Goal: Task Accomplishment & Management: Manage account settings

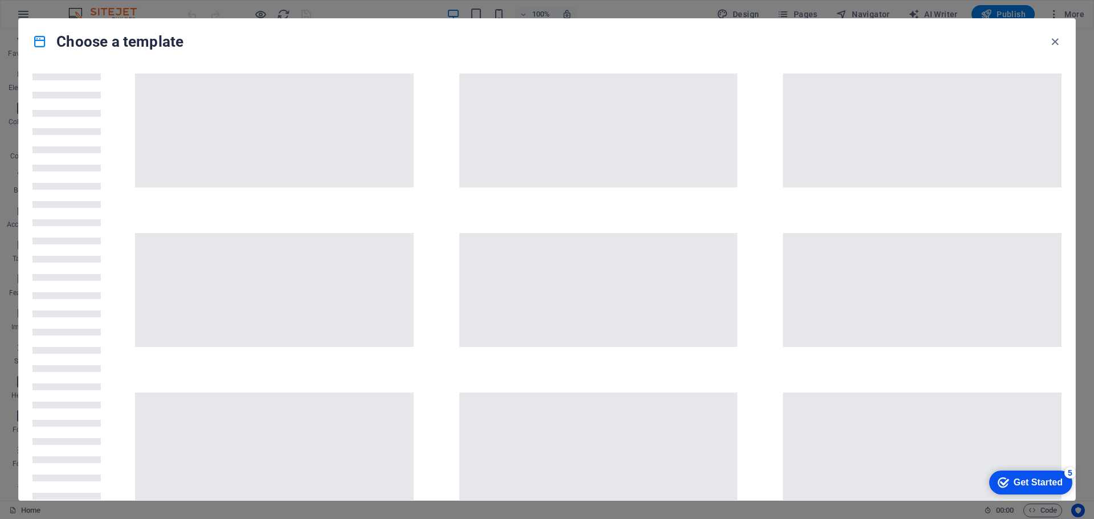
click at [79, 25] on div "Choose a template" at bounding box center [547, 42] width 1057 height 46
click at [1029, 474] on div "checkmark Get Started 5" at bounding box center [1030, 483] width 83 height 24
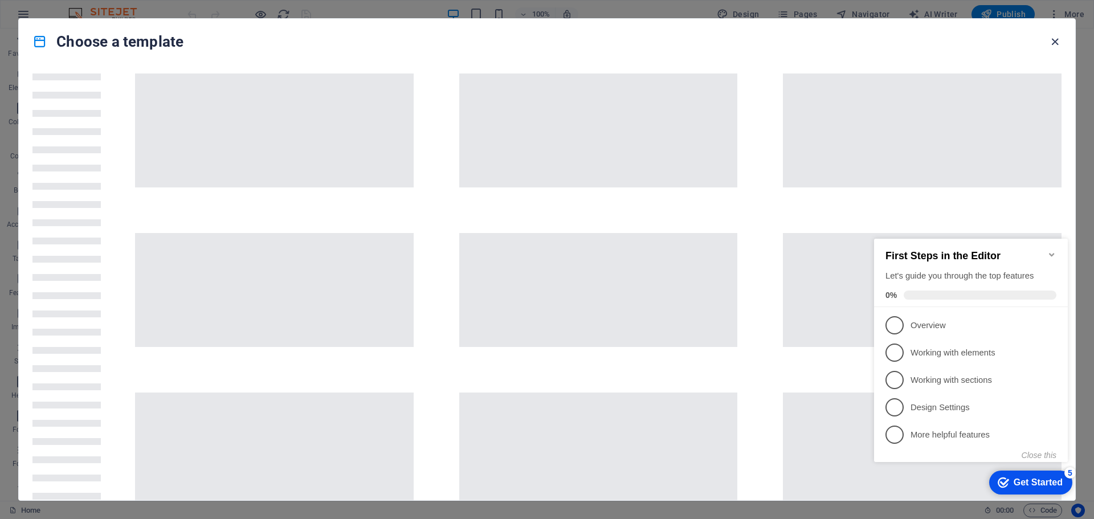
click at [1057, 41] on icon "button" at bounding box center [1055, 41] width 13 height 13
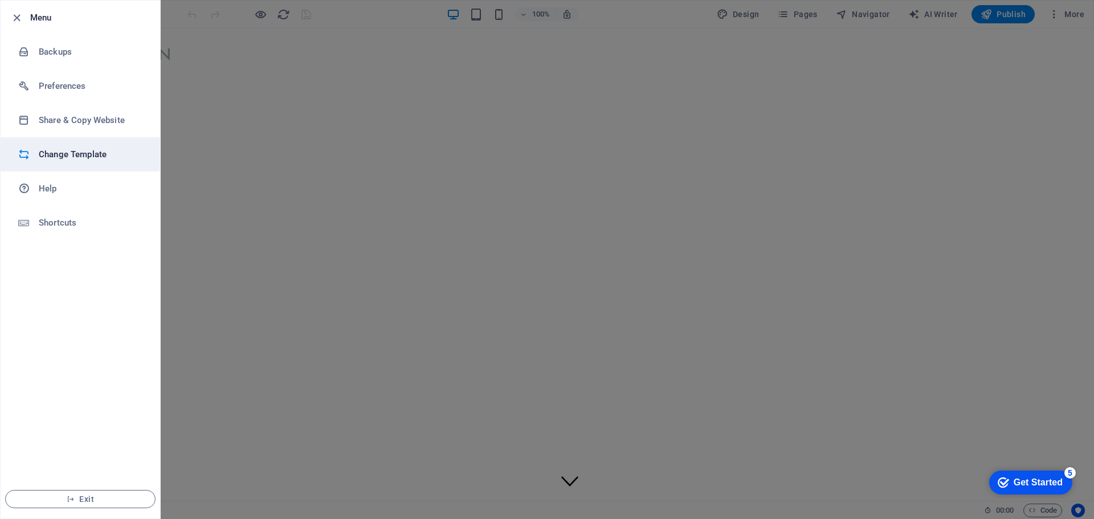
click at [88, 158] on h6 "Change Template" at bounding box center [91, 155] width 105 height 14
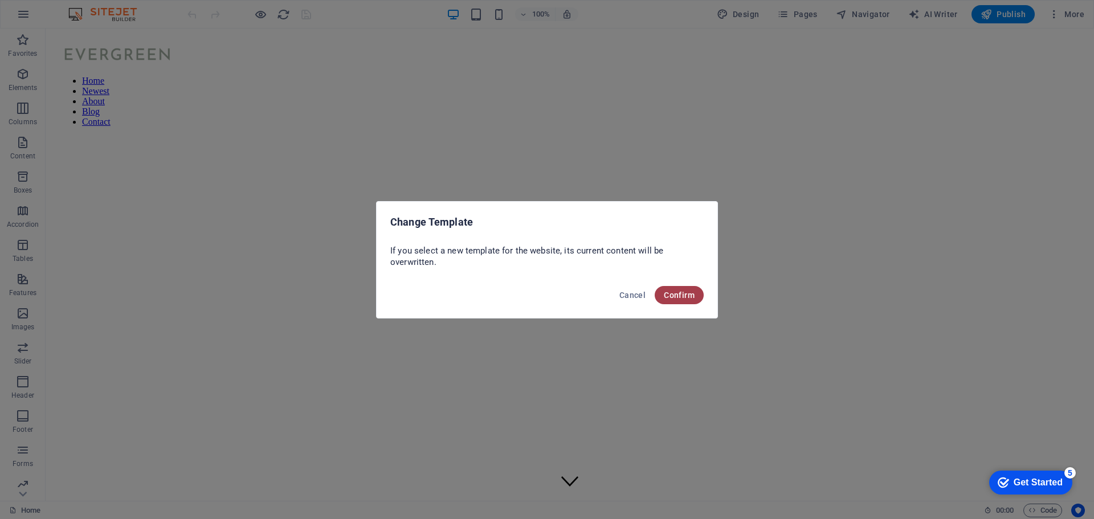
click at [676, 291] on span "Confirm" at bounding box center [679, 295] width 31 height 9
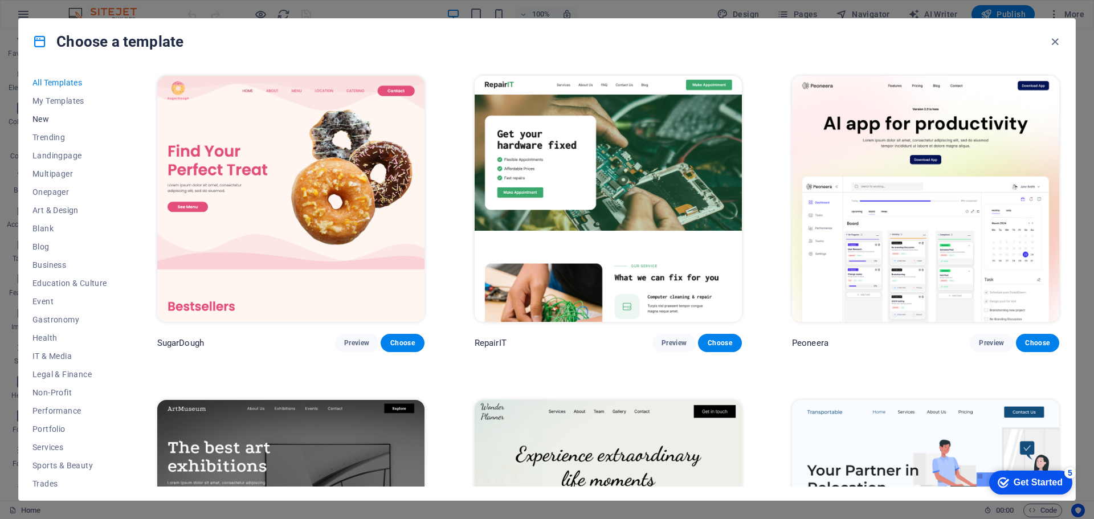
click at [39, 119] on span "New" at bounding box center [69, 119] width 75 height 9
click at [42, 83] on span "All Templates" at bounding box center [69, 82] width 75 height 9
click at [1055, 42] on icon "button" at bounding box center [1055, 41] width 13 height 13
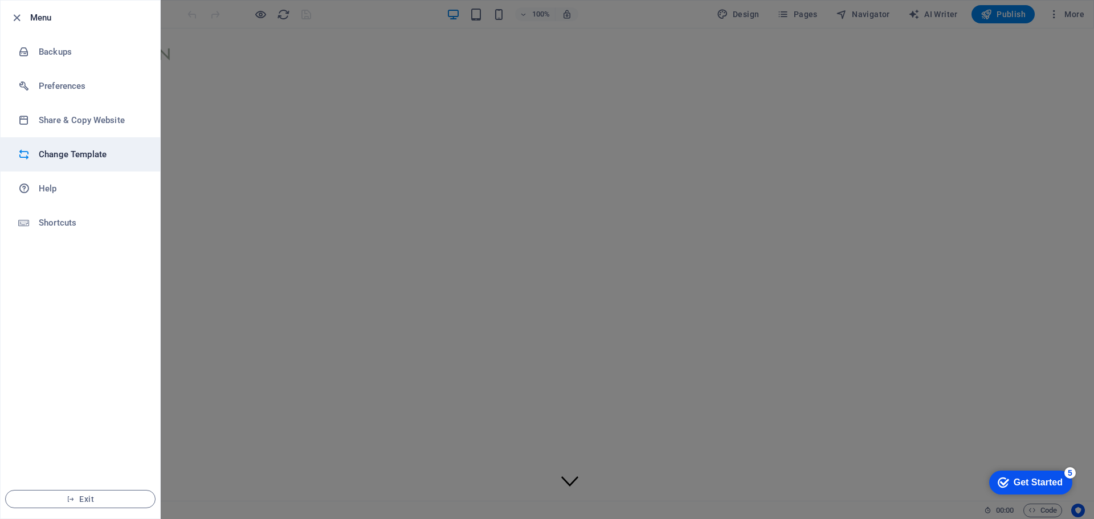
click at [66, 164] on li "Change Template" at bounding box center [81, 154] width 160 height 34
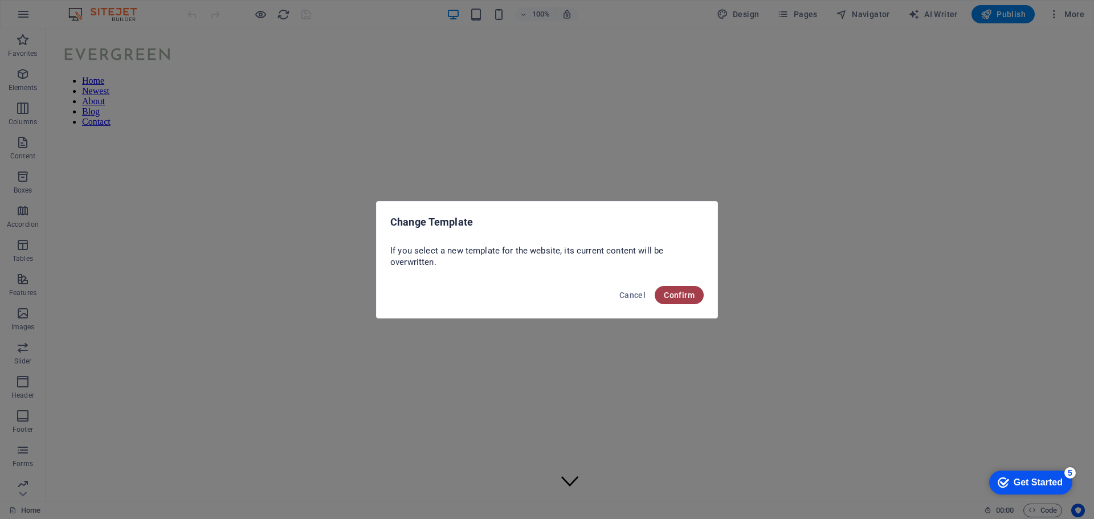
click at [696, 302] on button "Confirm" at bounding box center [679, 295] width 49 height 18
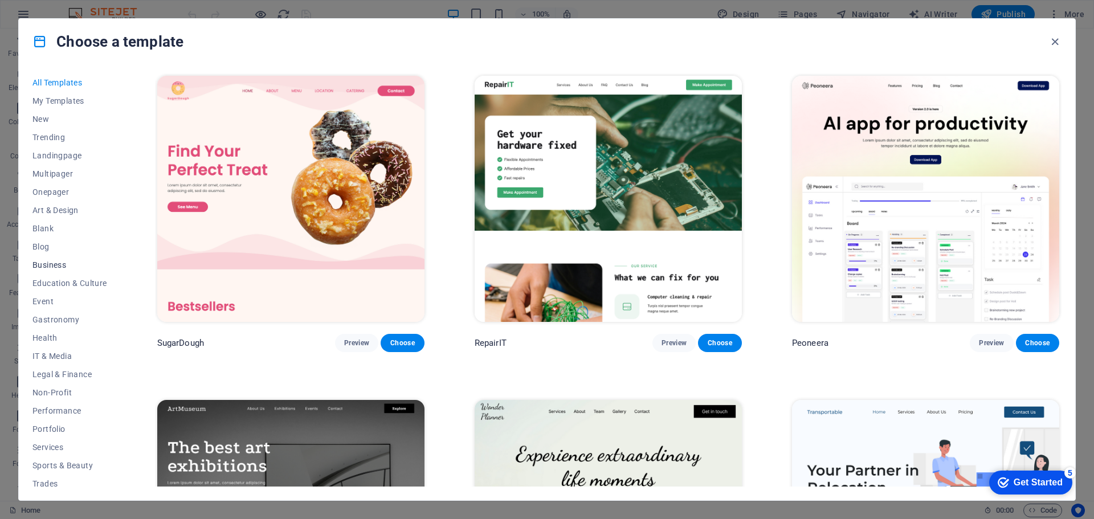
click at [51, 267] on span "Business" at bounding box center [69, 264] width 75 height 9
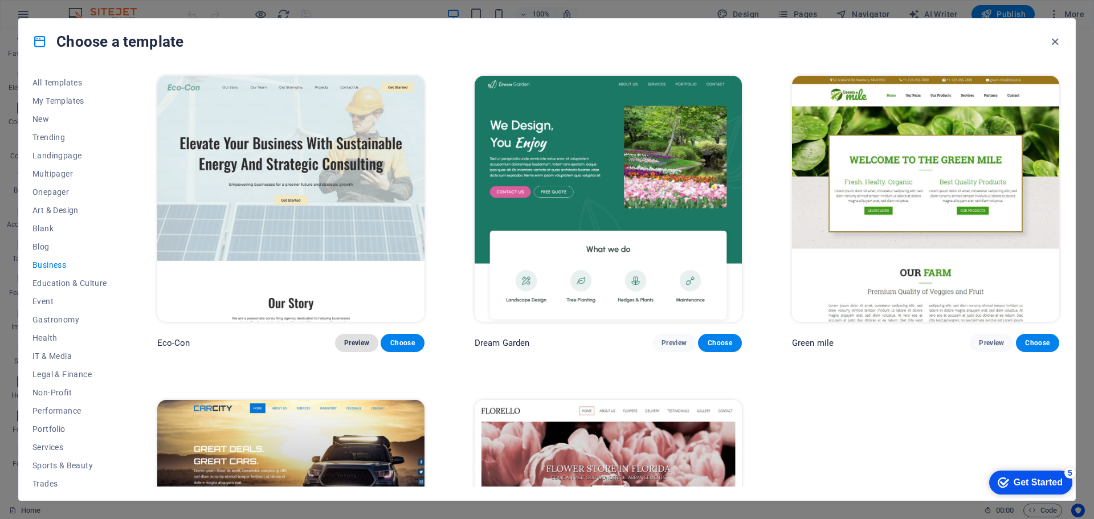
click at [352, 339] on span "Preview" at bounding box center [356, 343] width 25 height 9
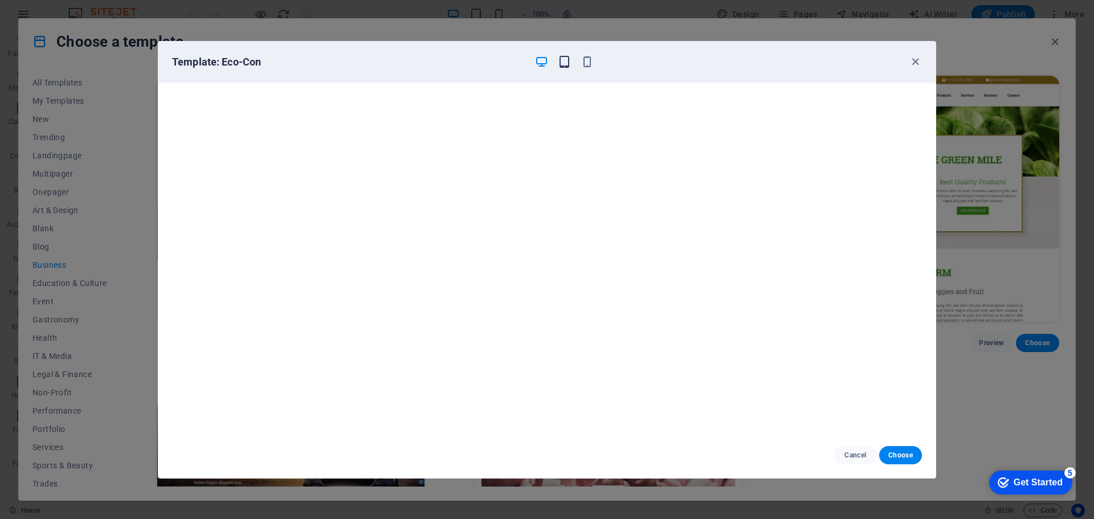
drag, startPoint x: 572, startPoint y: 57, endPoint x: 564, endPoint y: 60, distance: 8.7
click at [564, 60] on div at bounding box center [564, 62] width 59 height 14
click at [564, 60] on icon "button" at bounding box center [564, 61] width 13 height 13
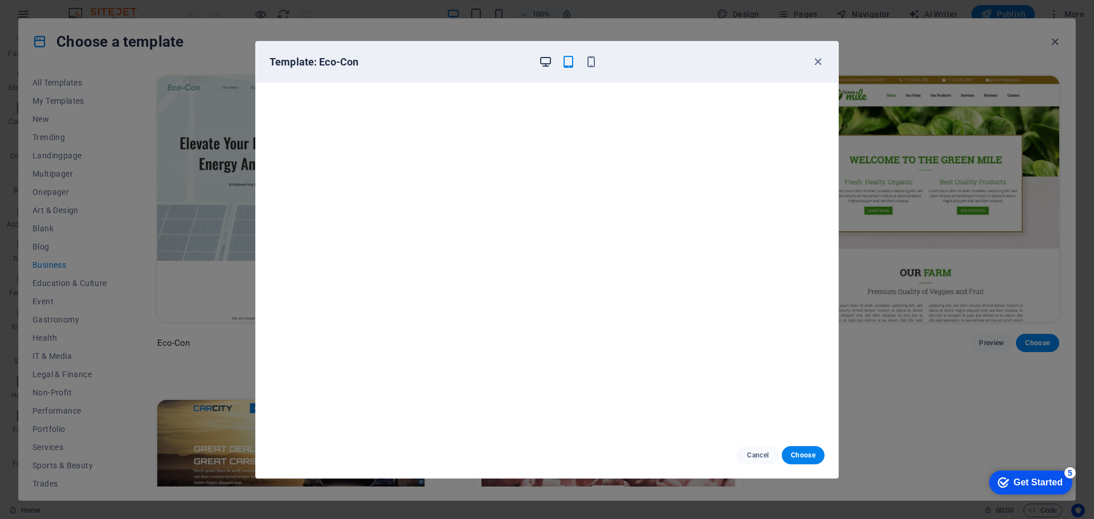
click at [543, 60] on icon "button" at bounding box center [545, 61] width 13 height 13
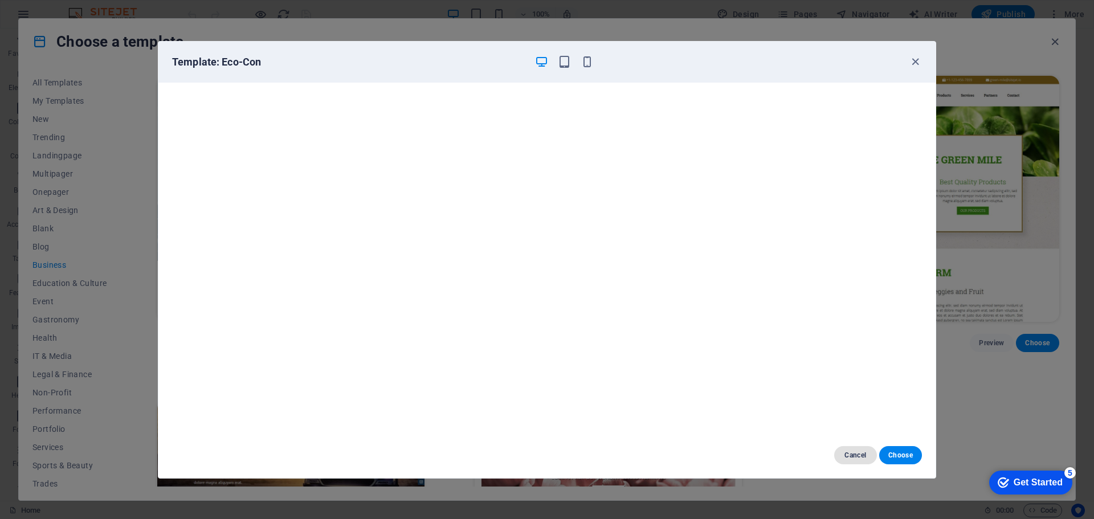
click at [863, 452] on span "Cancel" at bounding box center [855, 455] width 25 height 9
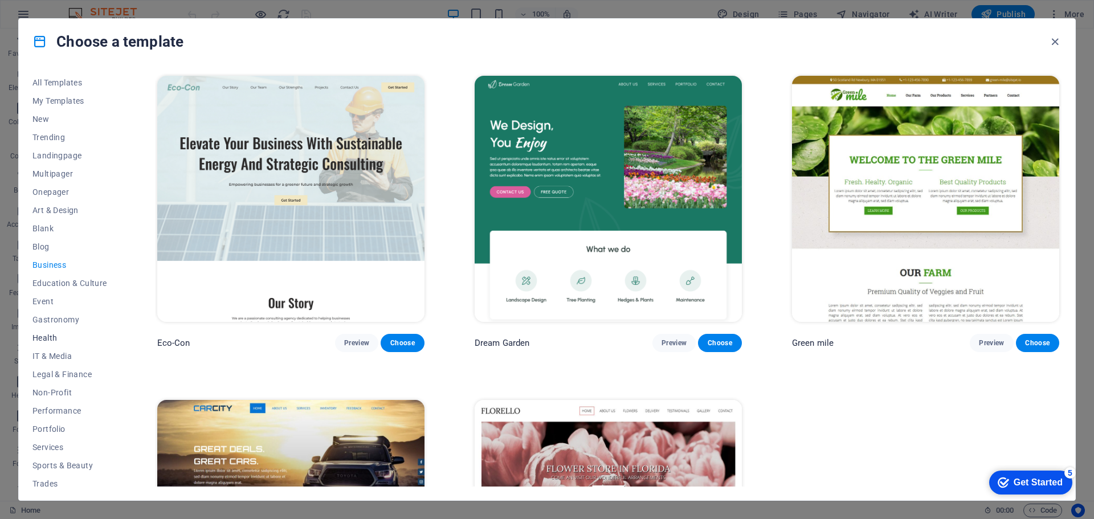
click at [57, 337] on span "Health" at bounding box center [69, 337] width 75 height 9
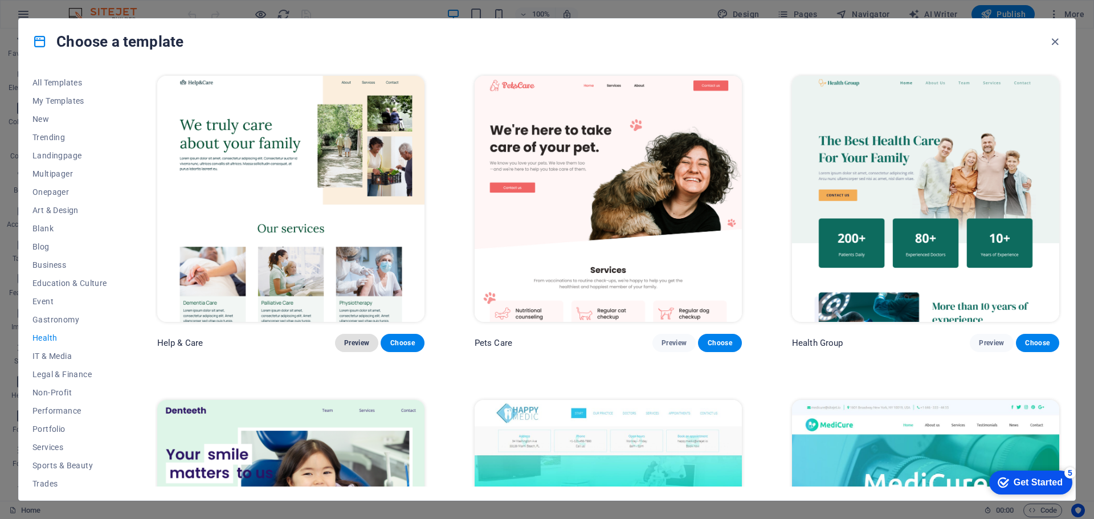
click at [353, 339] on span "Preview" at bounding box center [356, 343] width 25 height 9
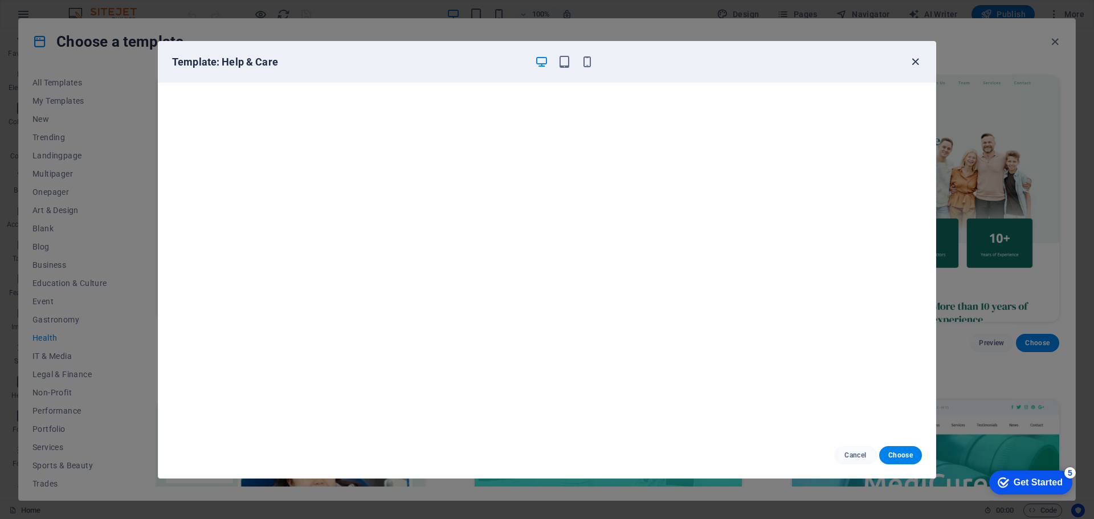
click at [916, 66] on icon "button" at bounding box center [915, 61] width 13 height 13
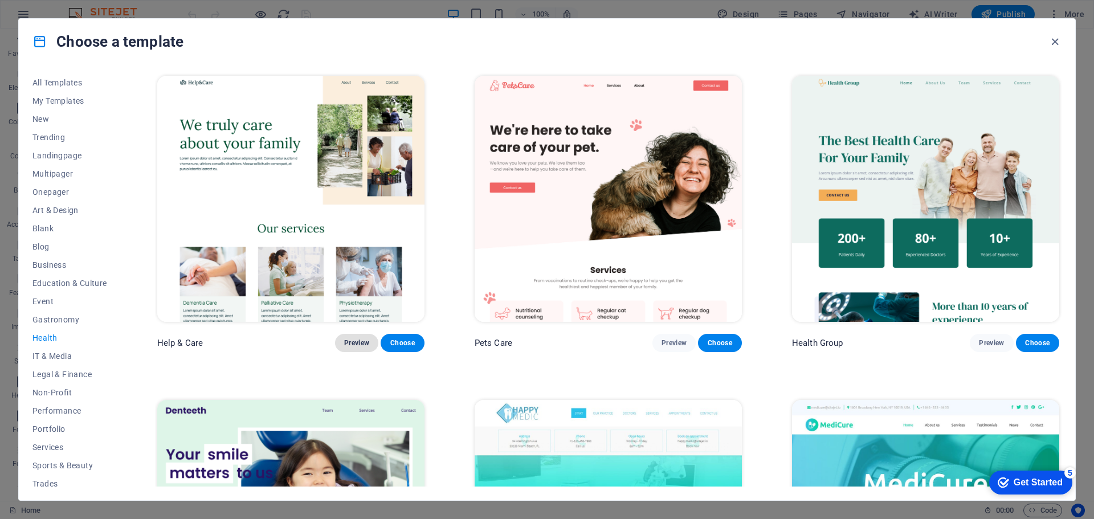
click at [361, 339] on span "Preview" at bounding box center [356, 343] width 25 height 9
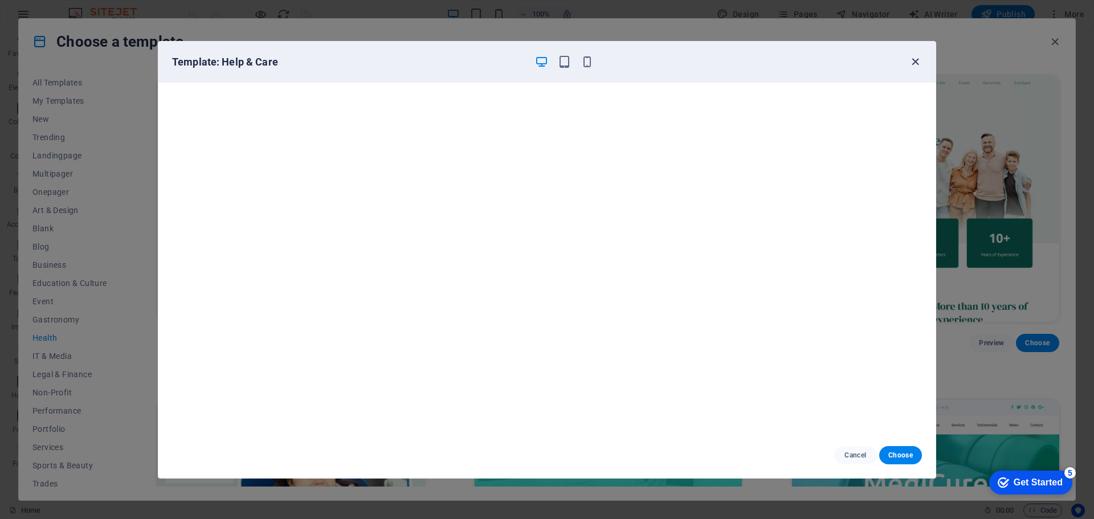
click at [914, 63] on icon "button" at bounding box center [915, 61] width 13 height 13
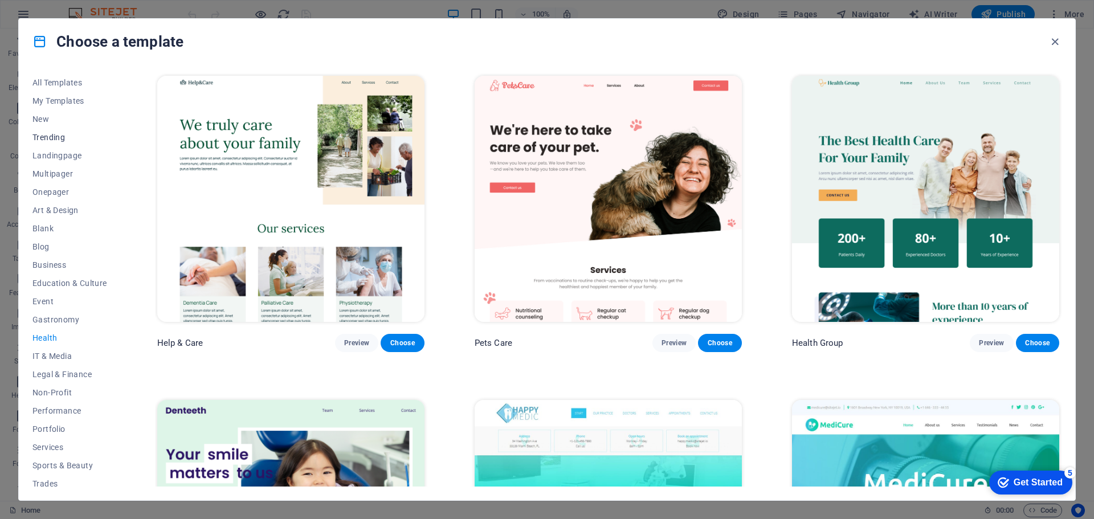
click at [50, 136] on span "Trending" at bounding box center [69, 137] width 75 height 9
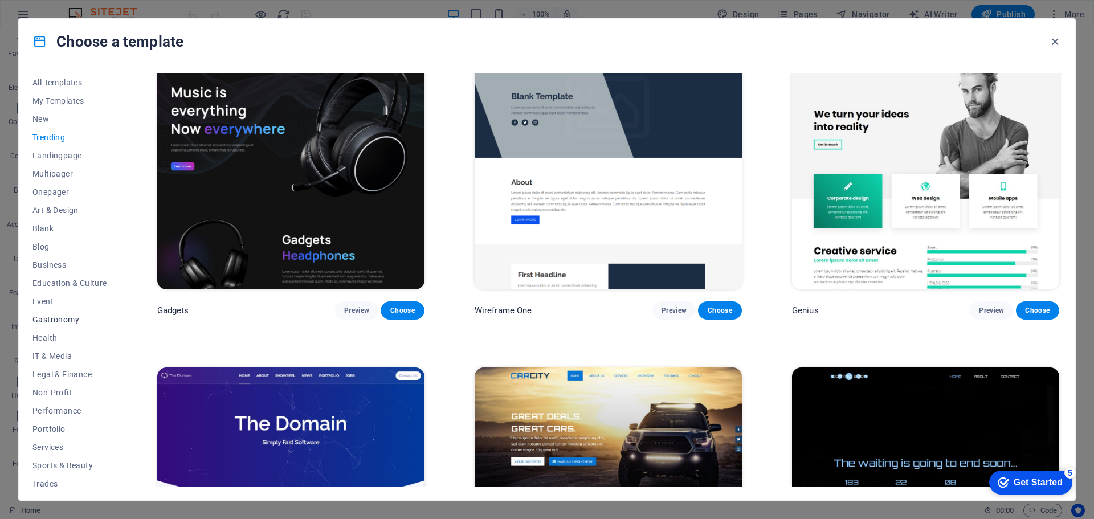
scroll to position [43, 0]
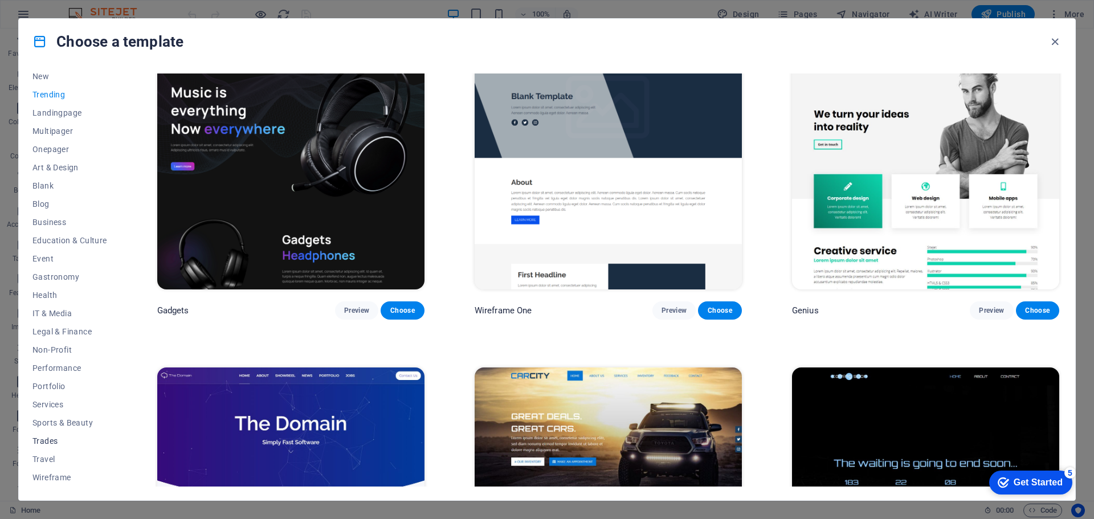
click at [47, 438] on span "Trades" at bounding box center [69, 441] width 75 height 9
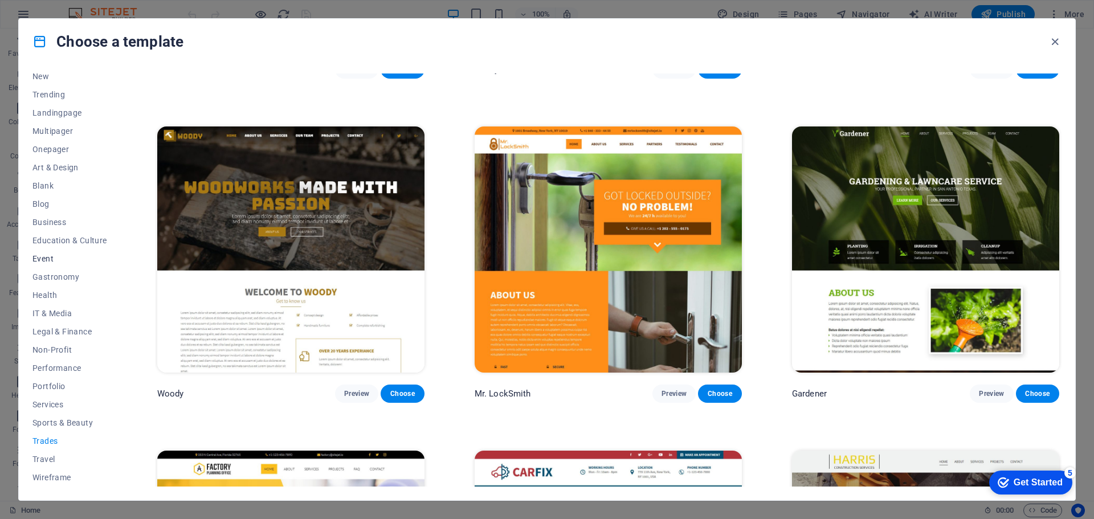
scroll to position [0, 0]
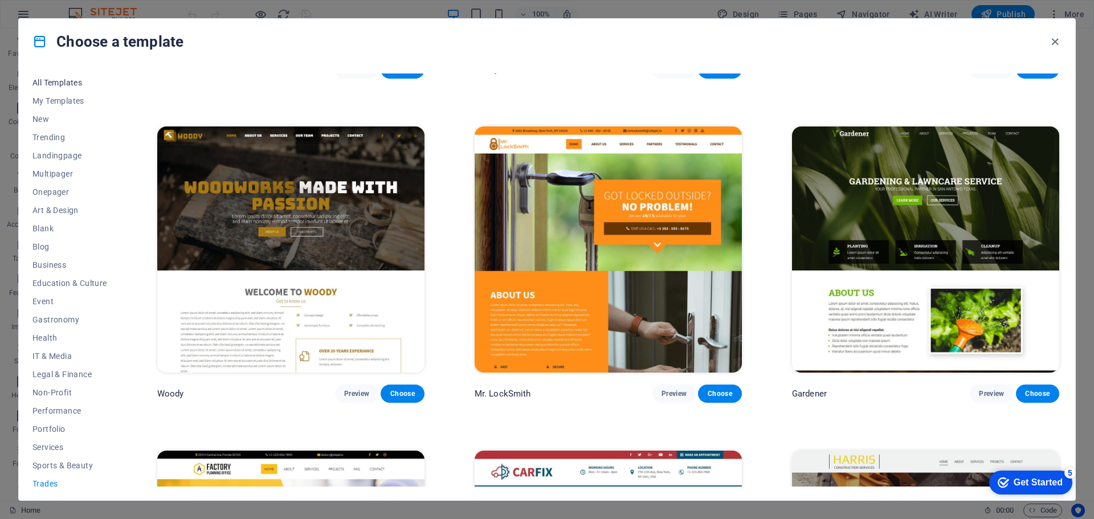
click at [71, 80] on span "All Templates" at bounding box center [69, 82] width 75 height 9
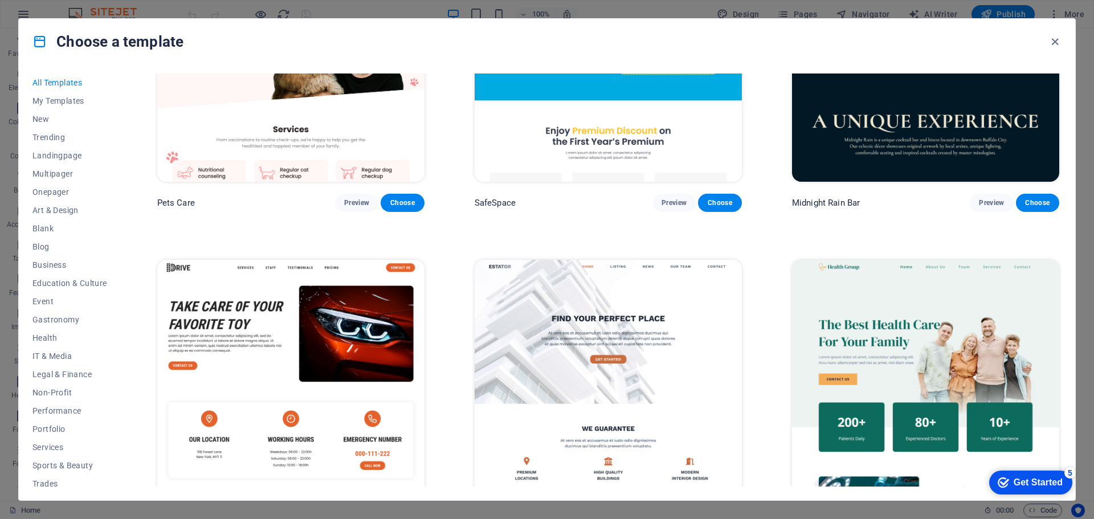
scroll to position [3210, 0]
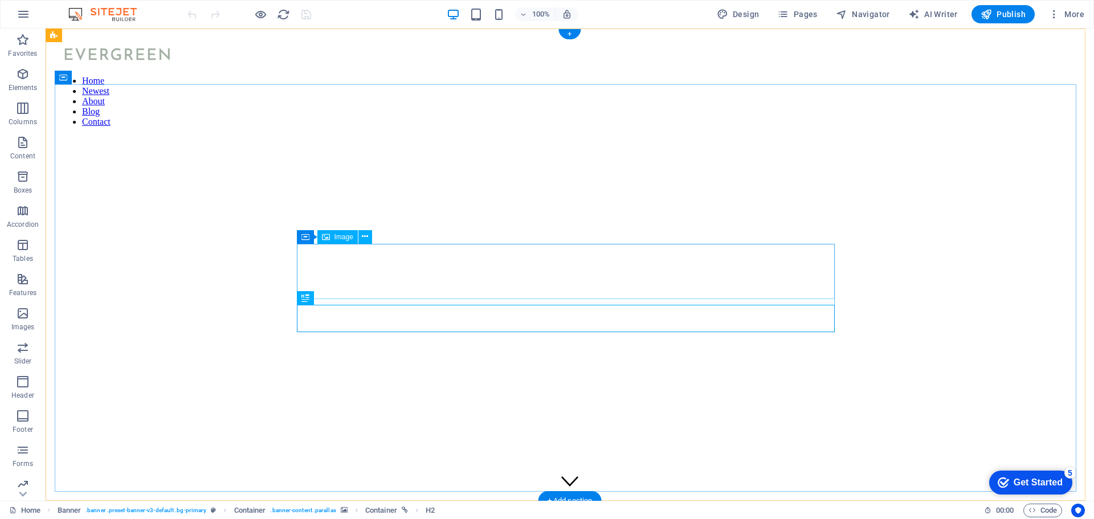
select select "px"
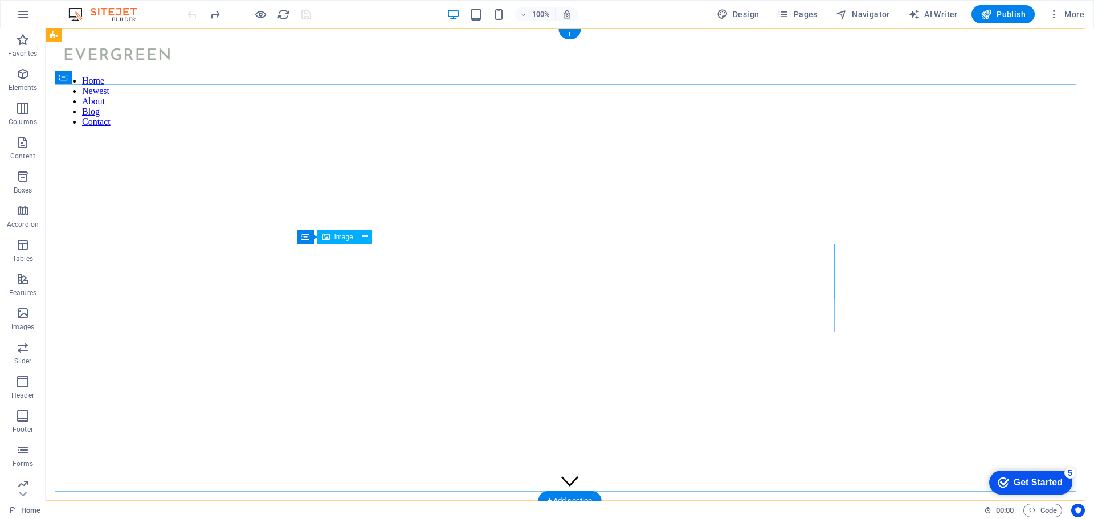
select select "px"
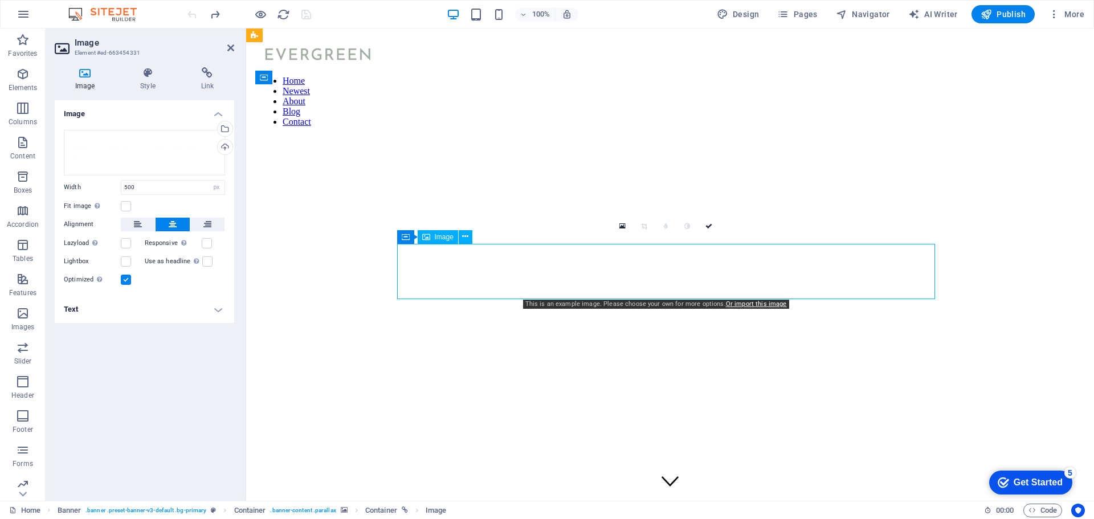
drag, startPoint x: 503, startPoint y: 282, endPoint x: 810, endPoint y: 276, distance: 307.8
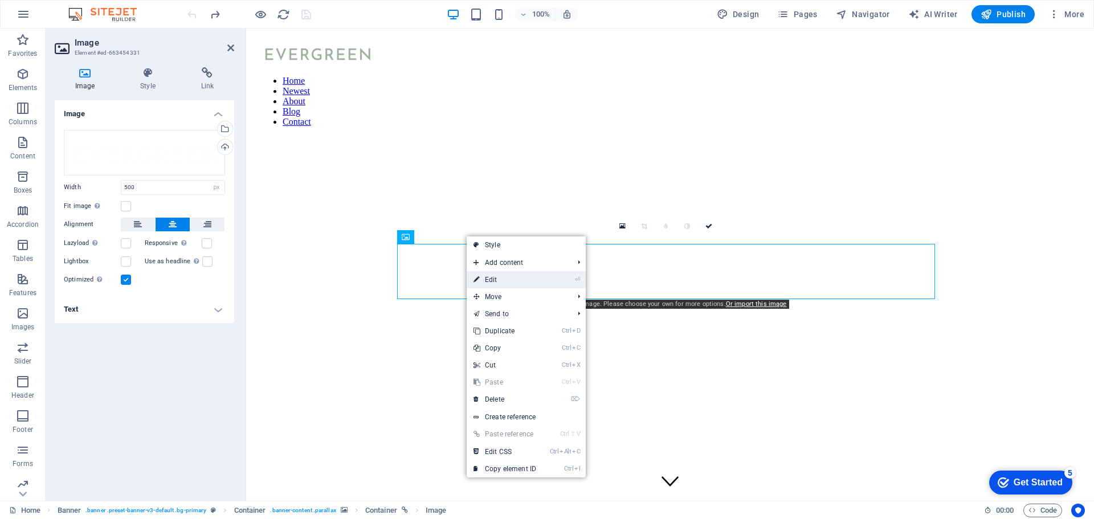
click at [492, 279] on link "⏎ Edit" at bounding box center [505, 279] width 76 height 17
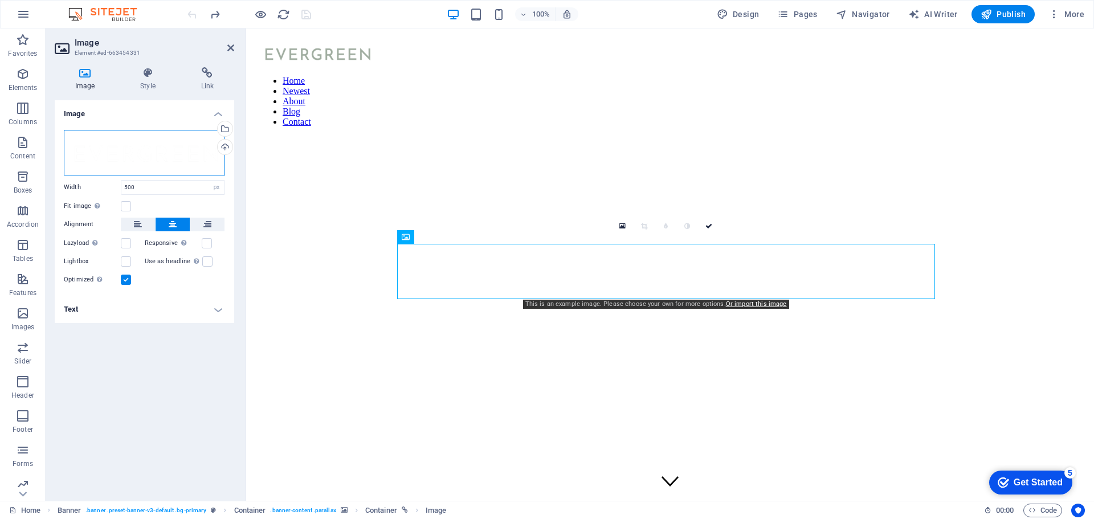
click at [99, 146] on div "Drag files here, click to choose files or select files from Files or our free s…" at bounding box center [144, 153] width 161 height 46
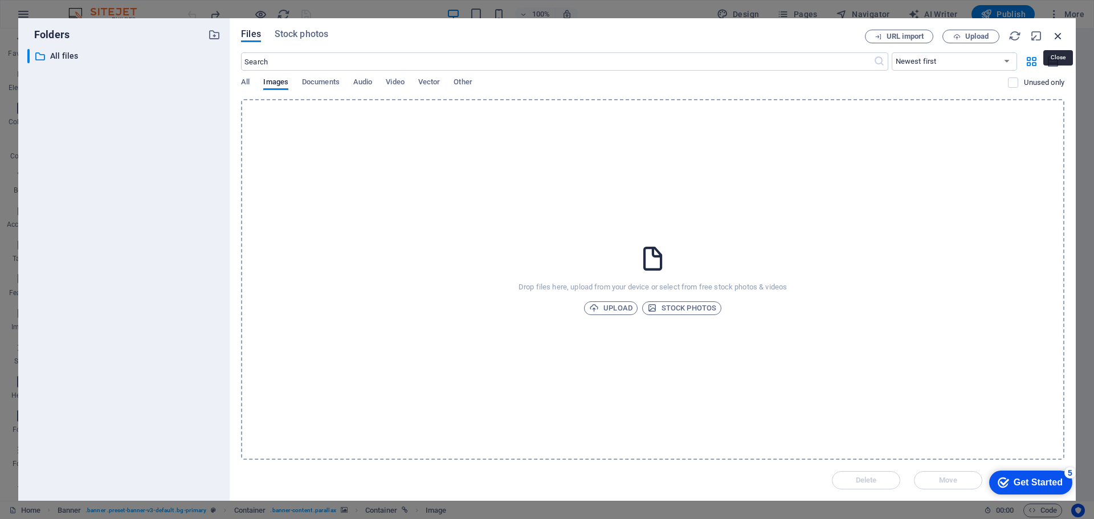
click at [1059, 38] on icon "button" at bounding box center [1058, 36] width 13 height 13
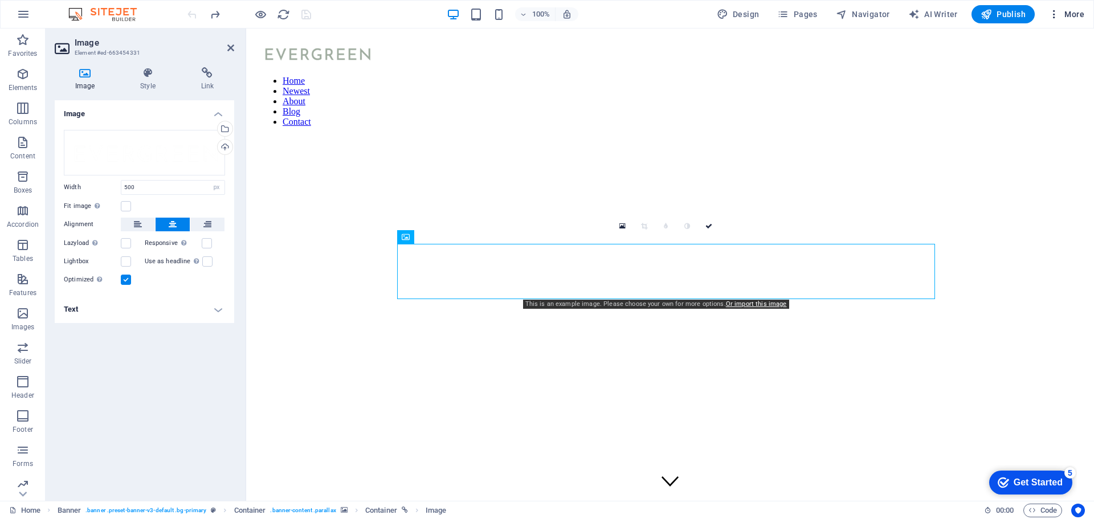
click at [1067, 10] on span "More" at bounding box center [1067, 14] width 36 height 11
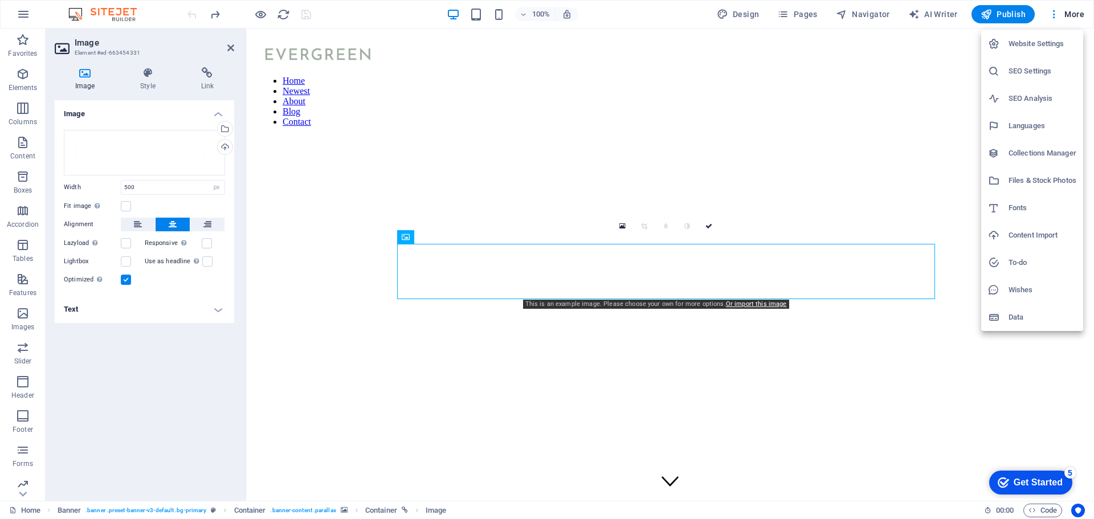
click at [917, 115] on div at bounding box center [547, 259] width 1094 height 519
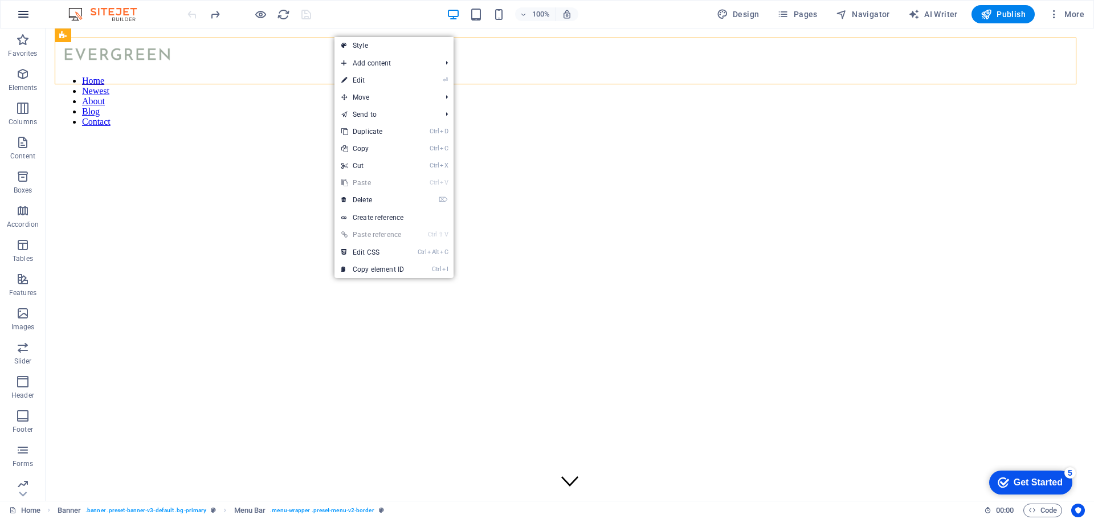
click at [21, 23] on button "button" at bounding box center [23, 14] width 27 height 27
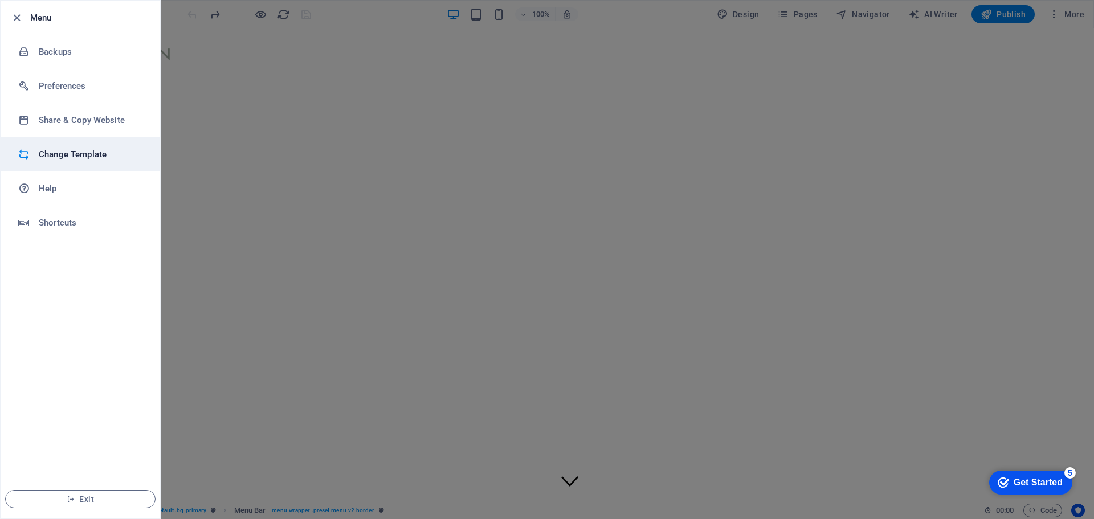
click at [84, 152] on h6 "Change Template" at bounding box center [91, 155] width 105 height 14
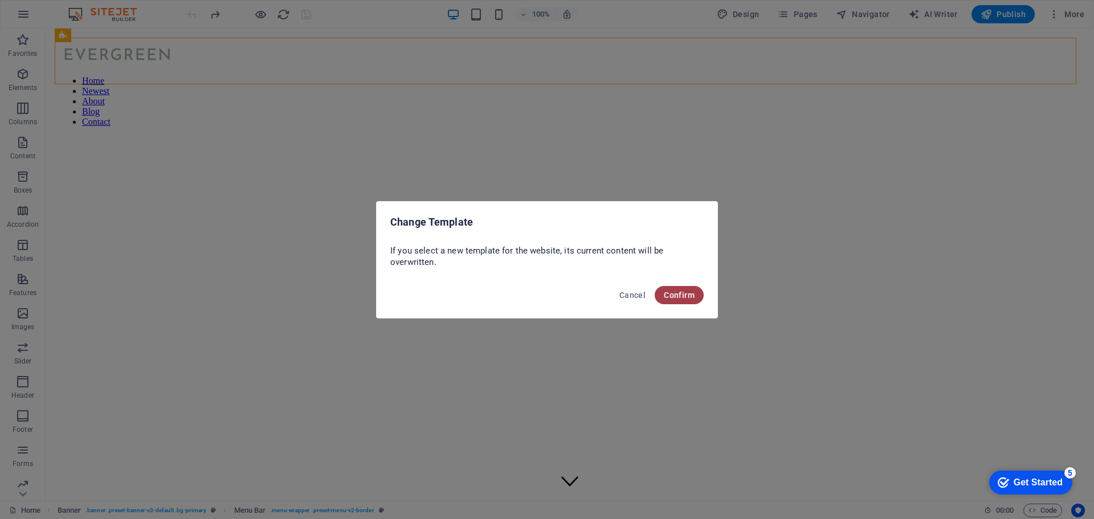
click at [694, 302] on button "Confirm" at bounding box center [679, 295] width 49 height 18
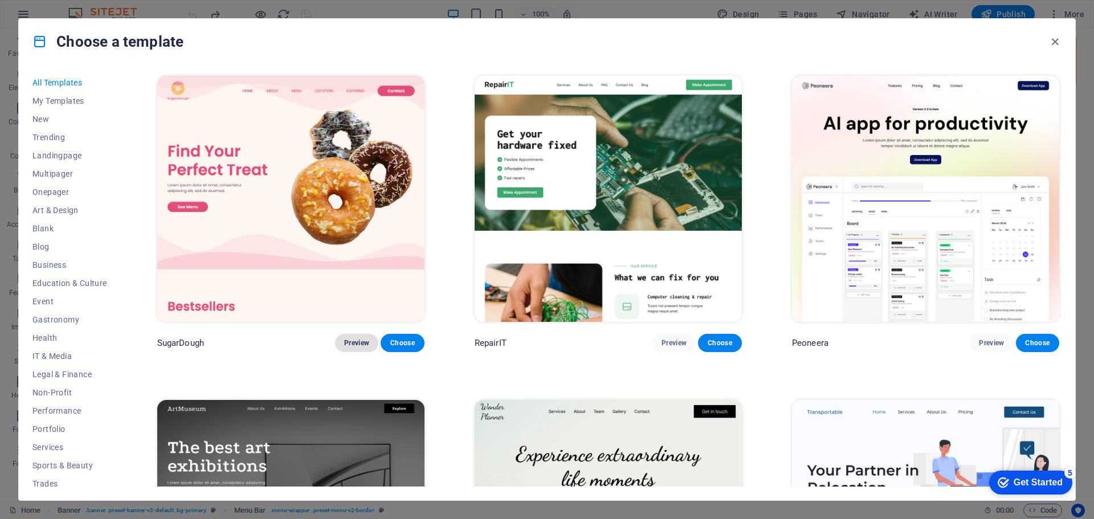
click at [357, 341] on span "Preview" at bounding box center [356, 343] width 25 height 9
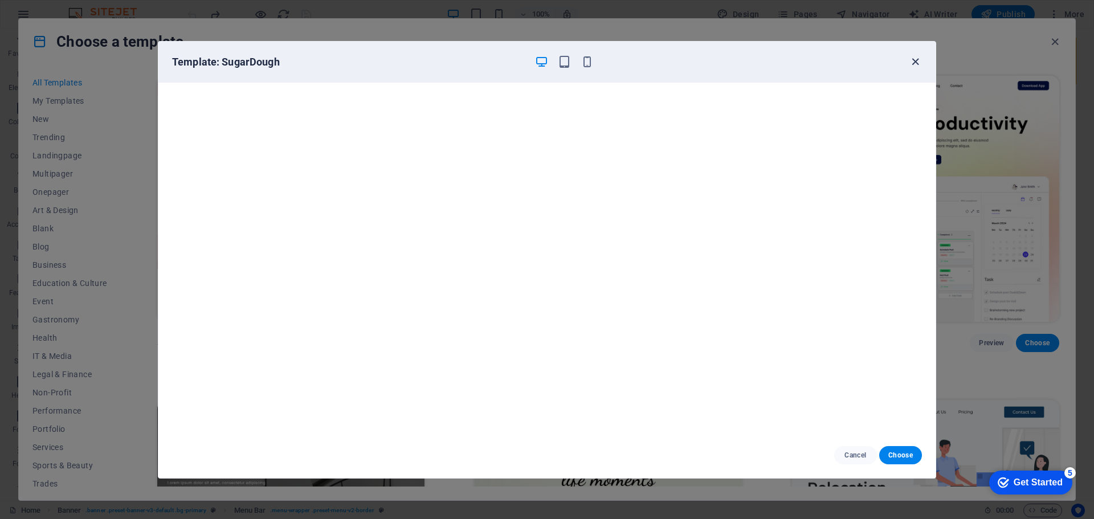
click at [914, 64] on icon "button" at bounding box center [915, 61] width 13 height 13
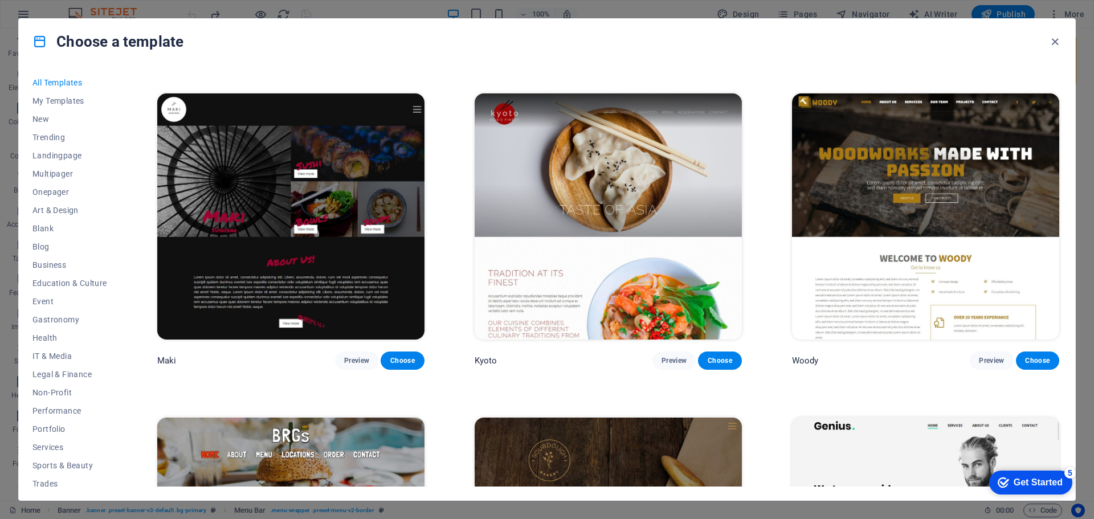
scroll to position [7356, 0]
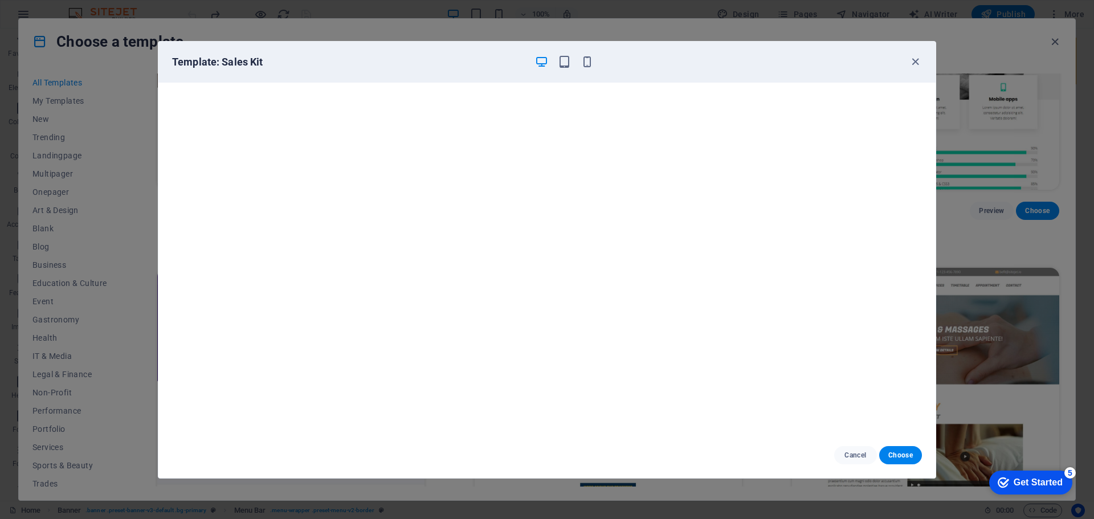
scroll to position [7830, 0]
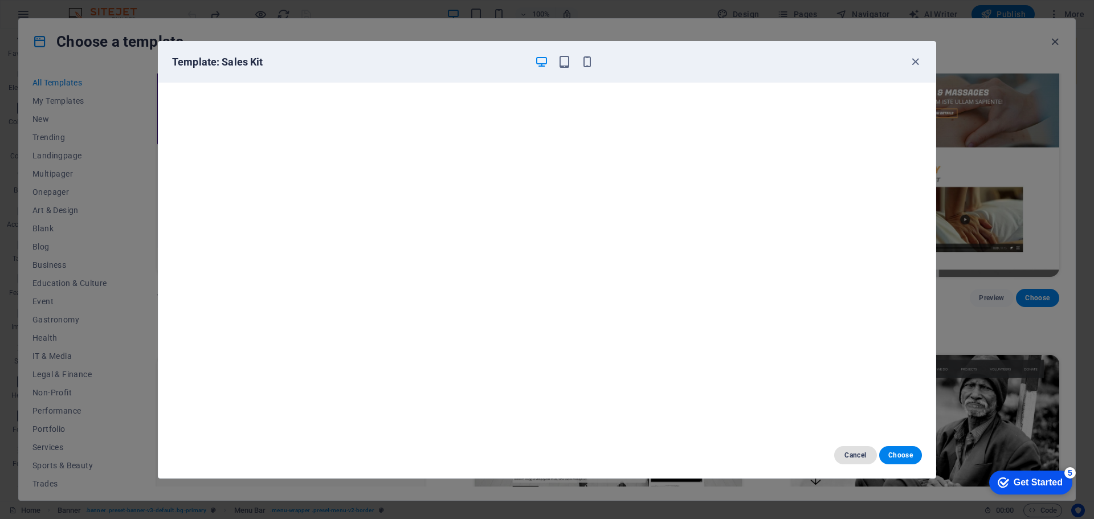
click at [841, 456] on button "Cancel" at bounding box center [855, 455] width 43 height 18
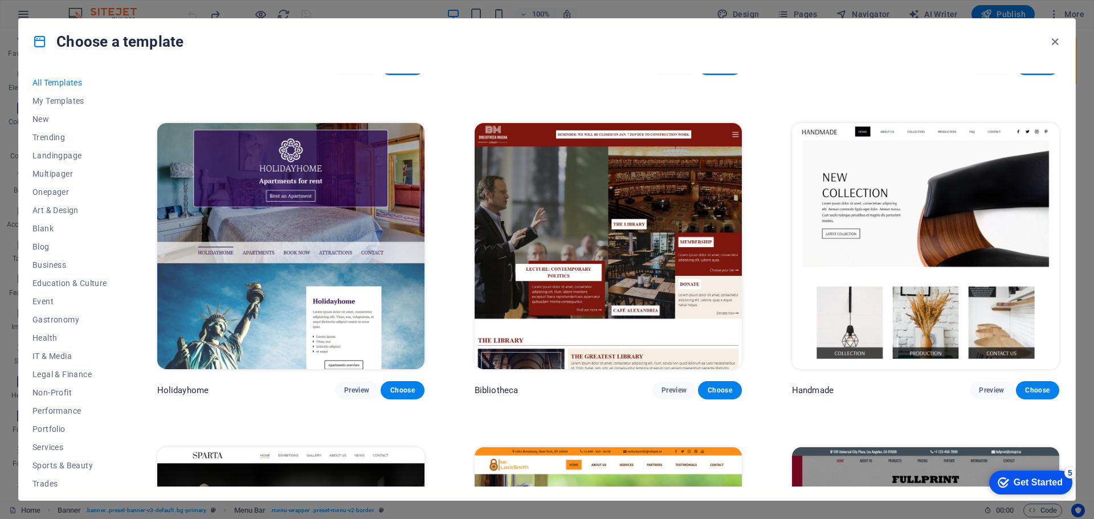
scroll to position [8370, 0]
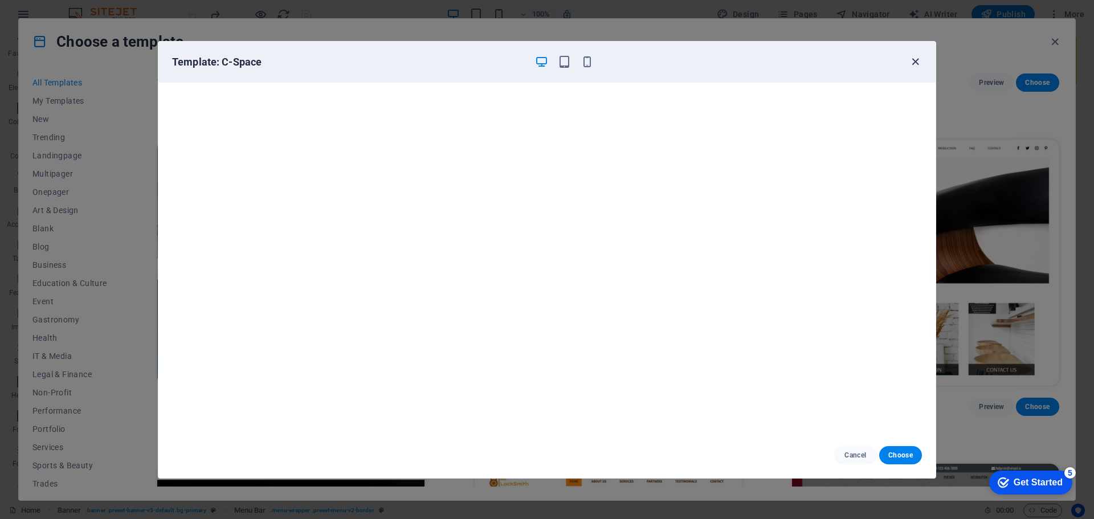
click at [918, 60] on icon "button" at bounding box center [915, 61] width 13 height 13
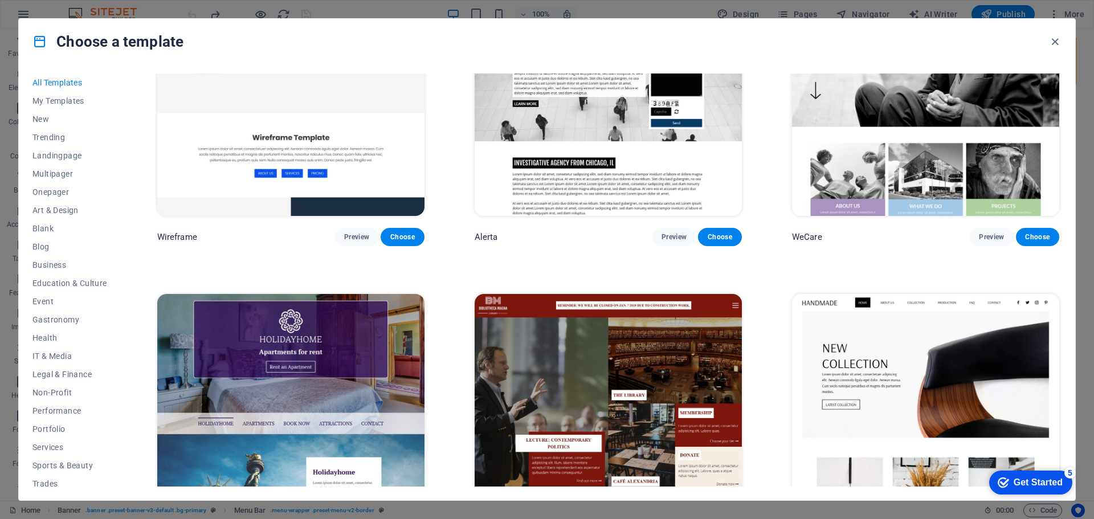
scroll to position [8199, 0]
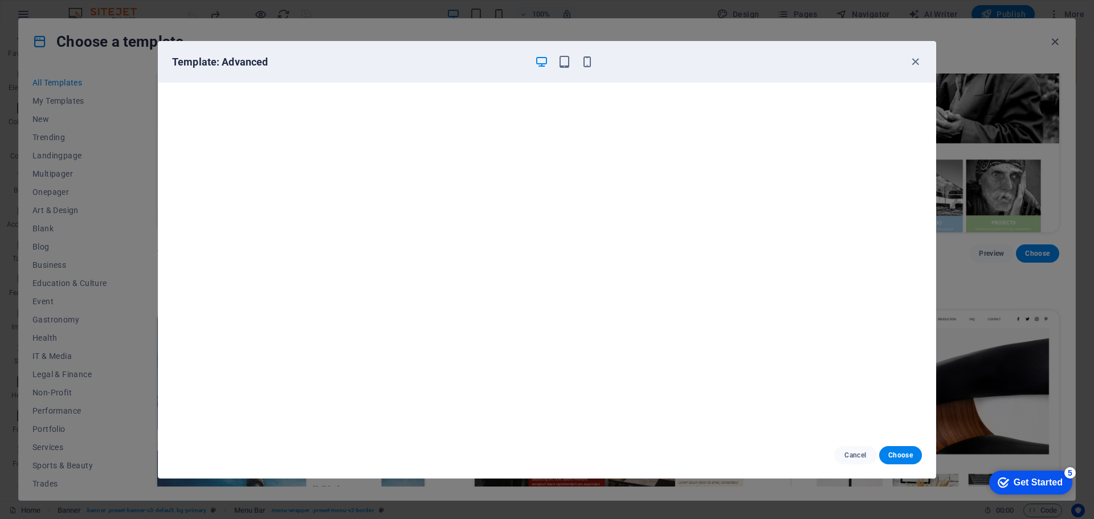
scroll to position [3, 0]
click at [911, 62] on icon "button" at bounding box center [915, 61] width 13 height 13
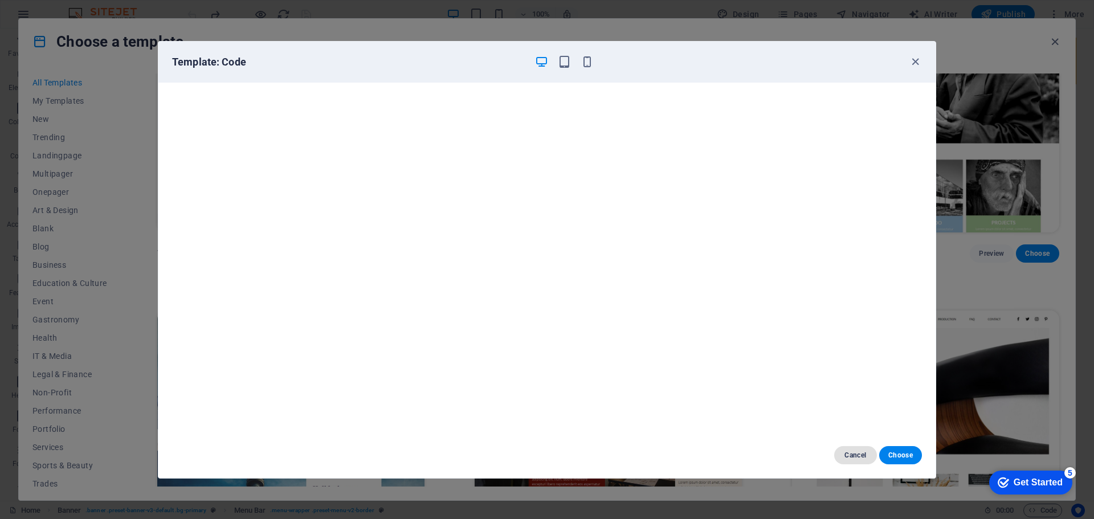
click at [855, 459] on span "Cancel" at bounding box center [855, 455] width 25 height 9
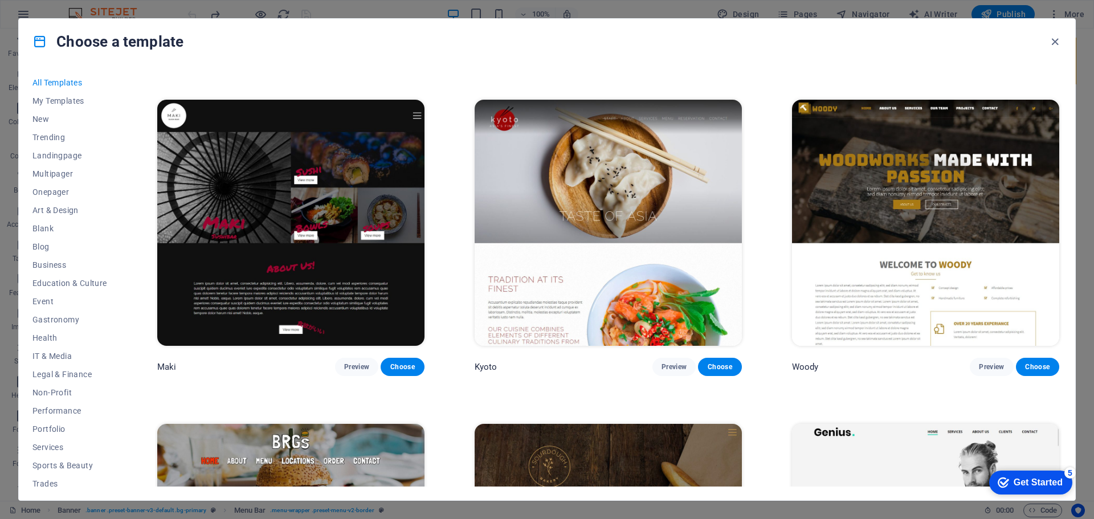
scroll to position [7023, 0]
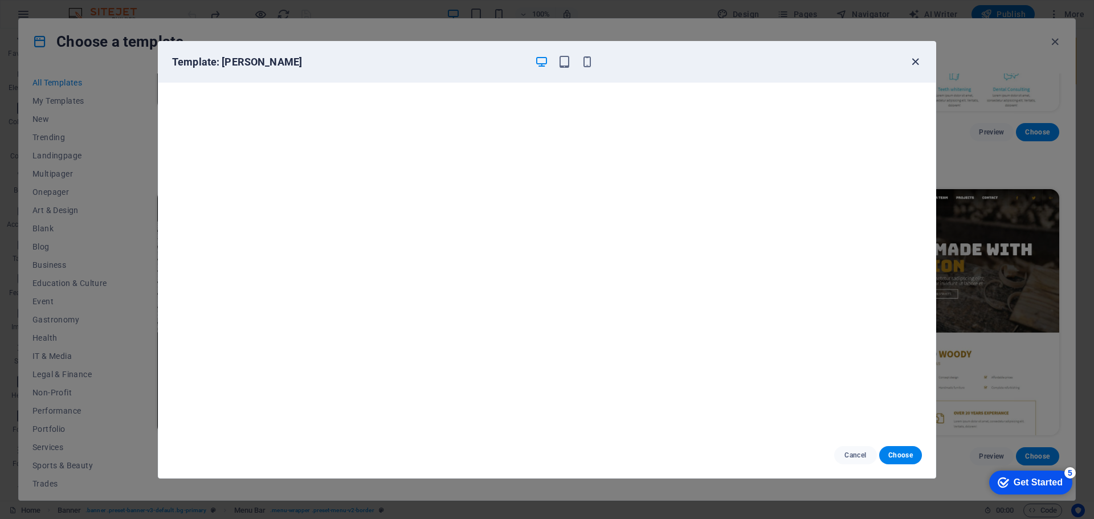
click at [917, 59] on icon "button" at bounding box center [915, 61] width 13 height 13
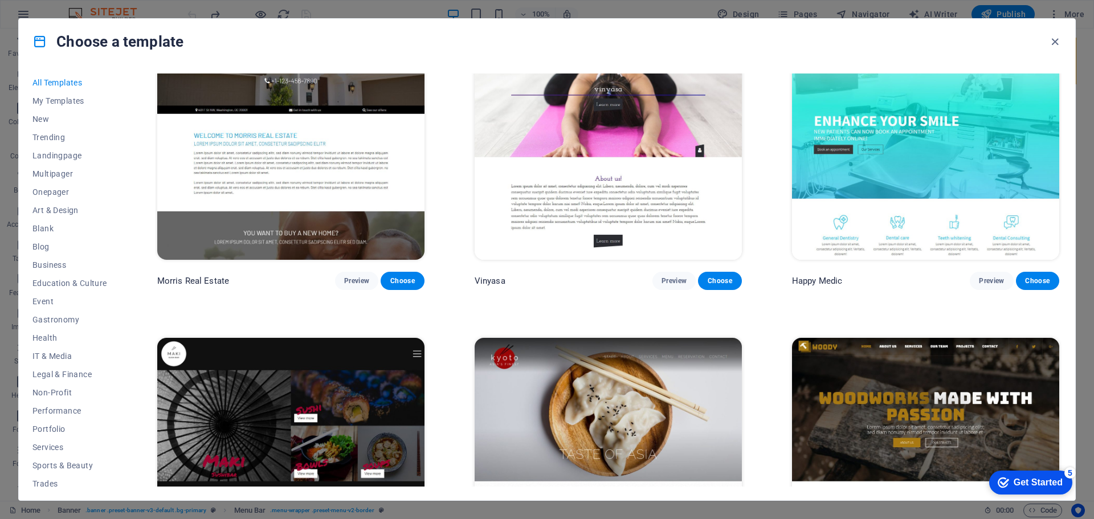
scroll to position [6852, 0]
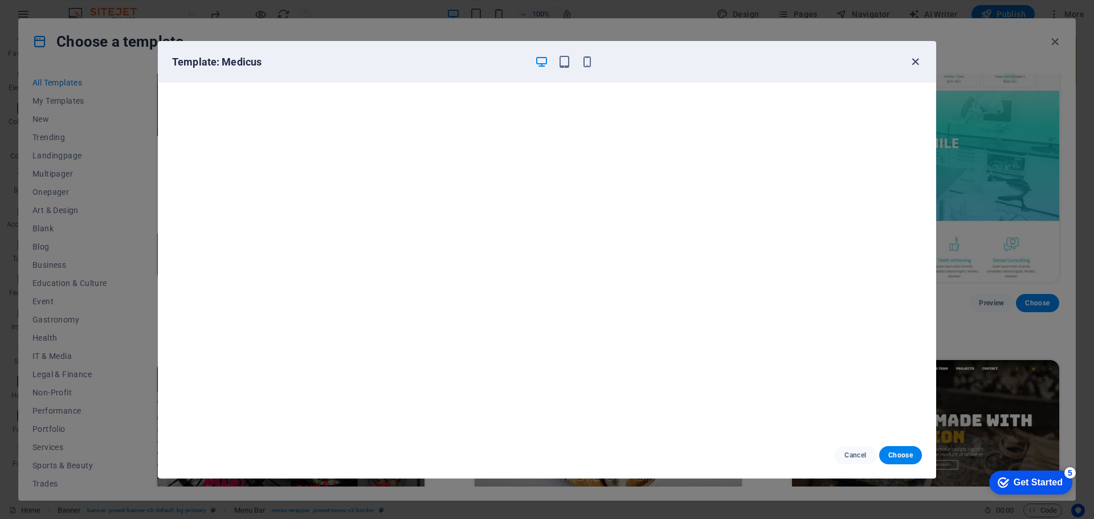
click at [914, 65] on icon "button" at bounding box center [915, 61] width 13 height 13
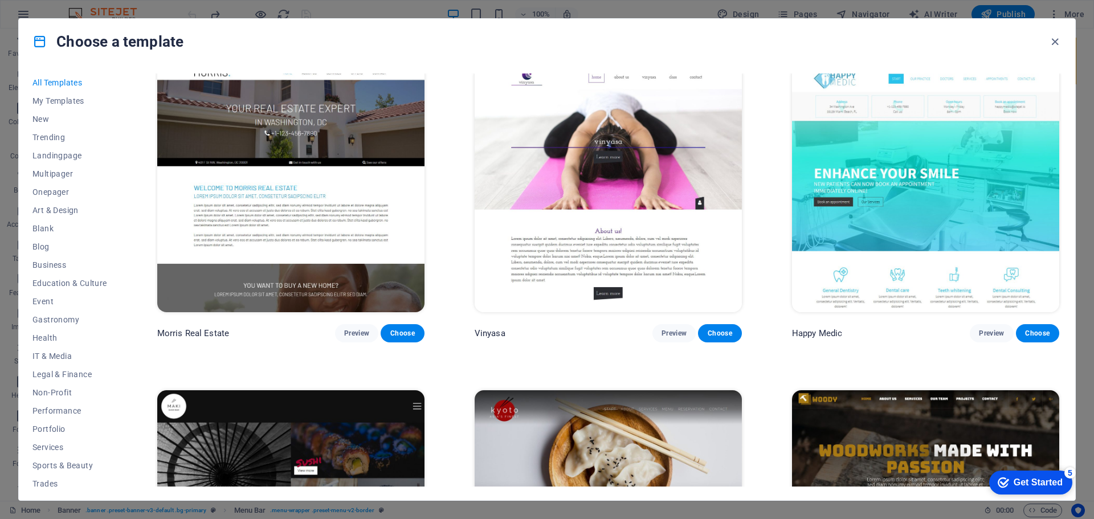
scroll to position [6795, 0]
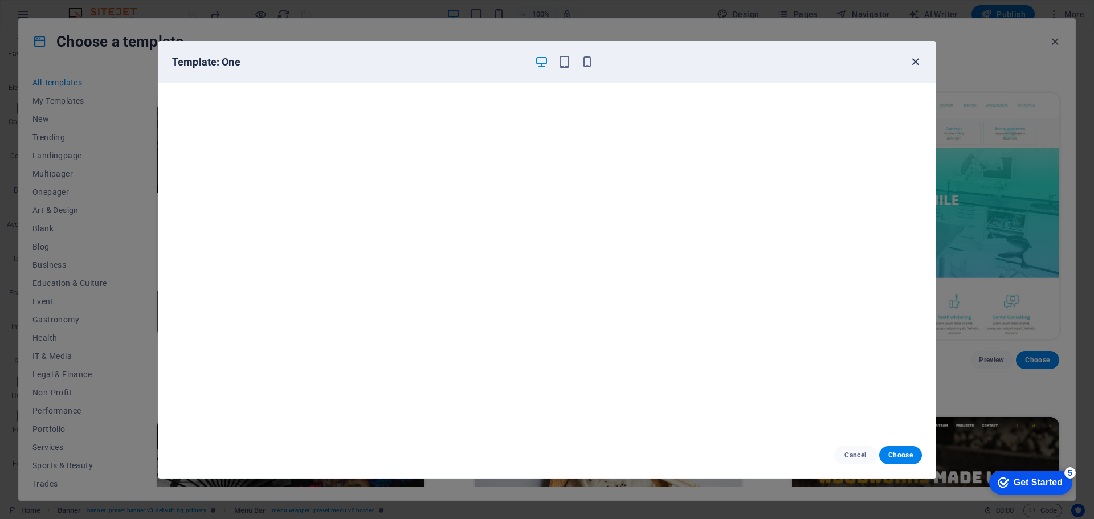
click at [921, 64] on icon "button" at bounding box center [915, 61] width 13 height 13
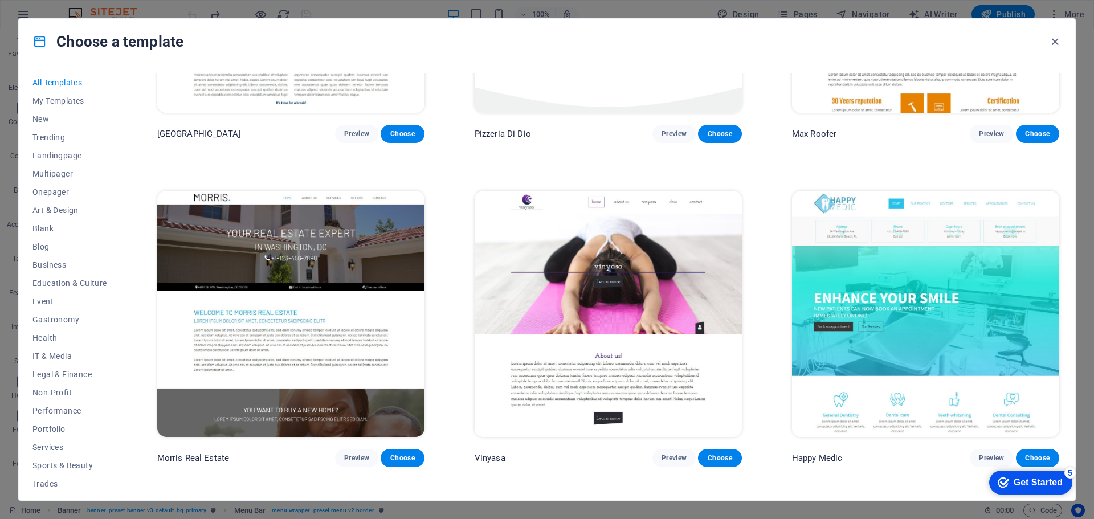
scroll to position [6681, 0]
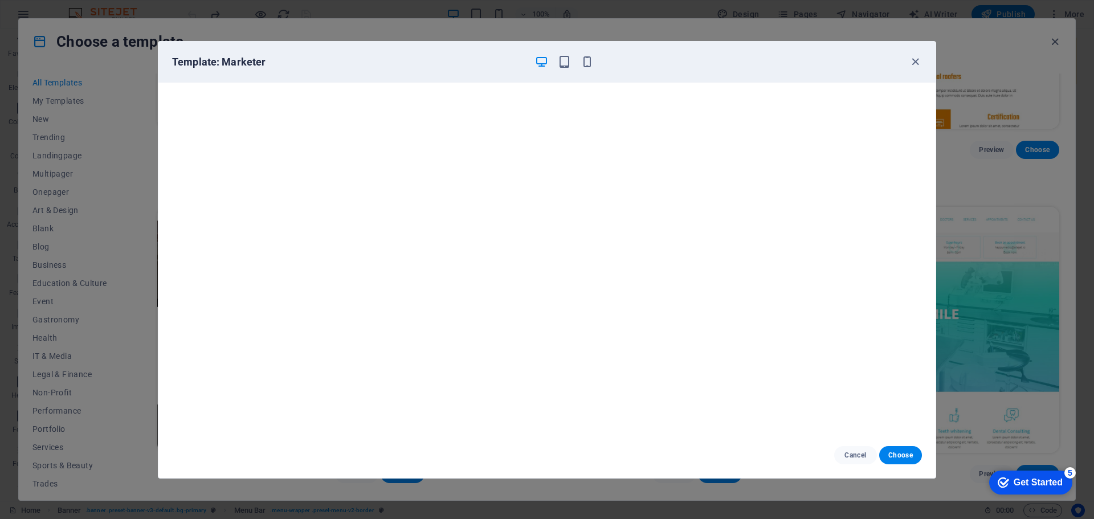
click at [0, 150] on div "Template: Marketer Cancel Choose" at bounding box center [547, 259] width 1094 height 519
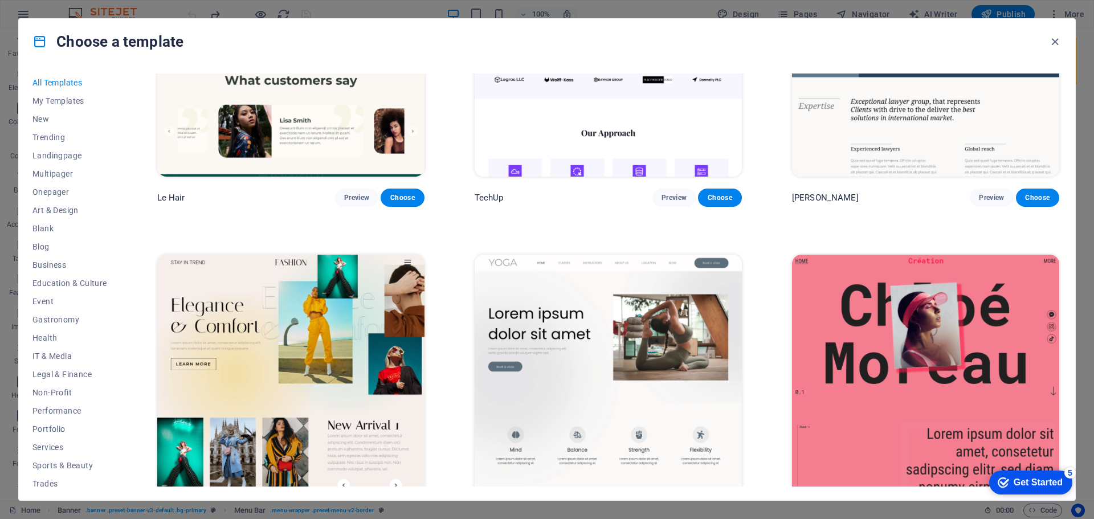
scroll to position [4573, 0]
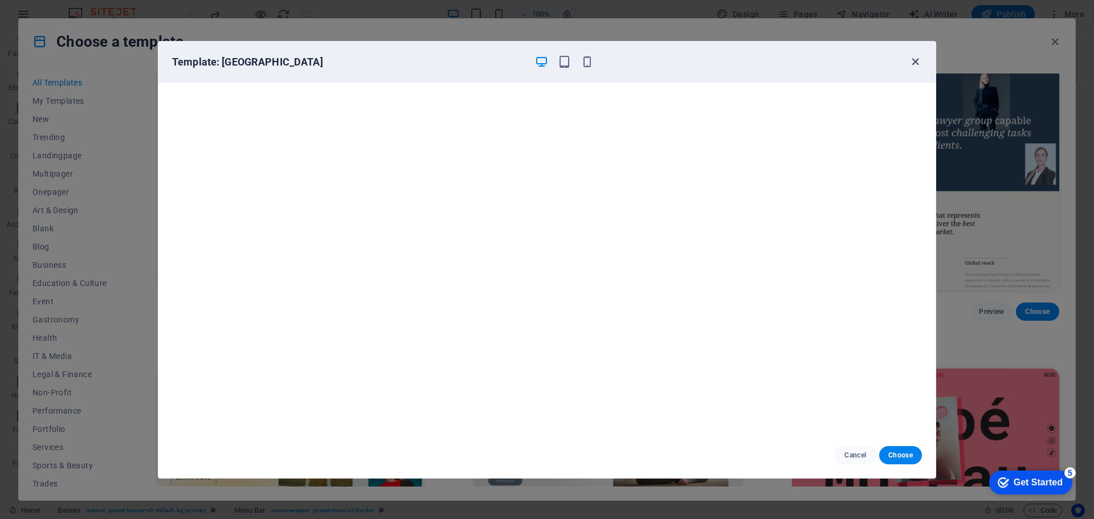
click at [914, 64] on icon "button" at bounding box center [915, 61] width 13 height 13
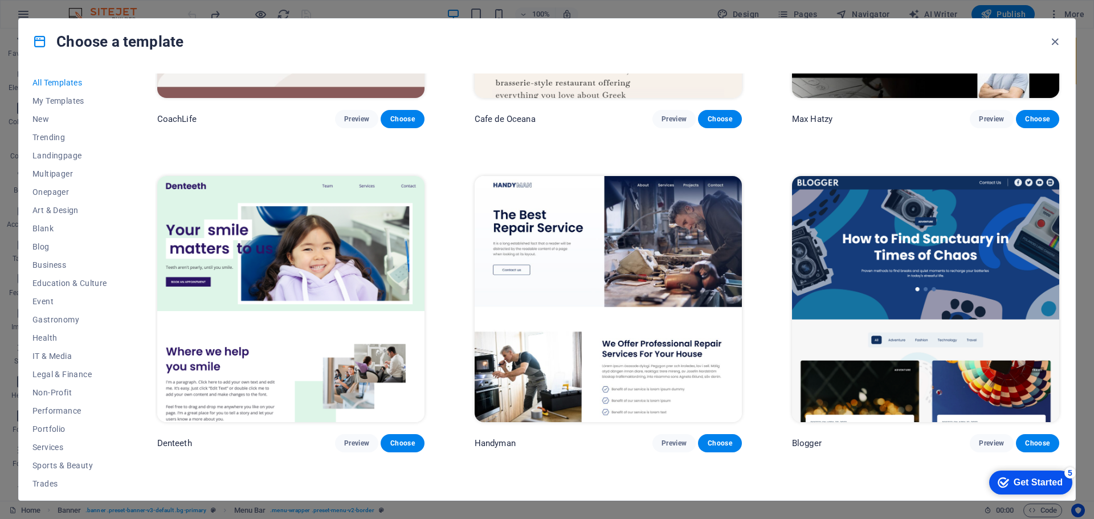
scroll to position [3718, 0]
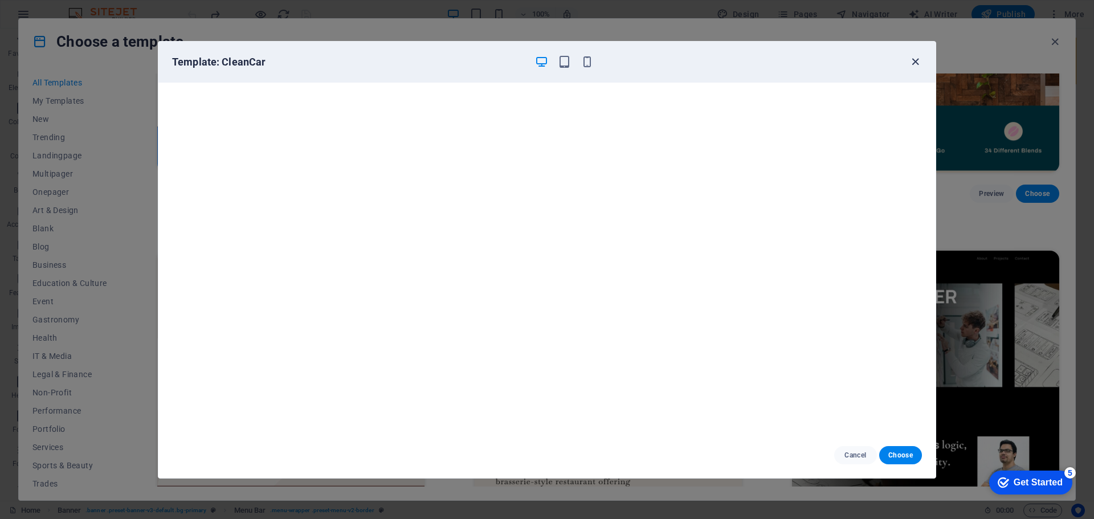
click at [914, 64] on icon "button" at bounding box center [915, 61] width 13 height 13
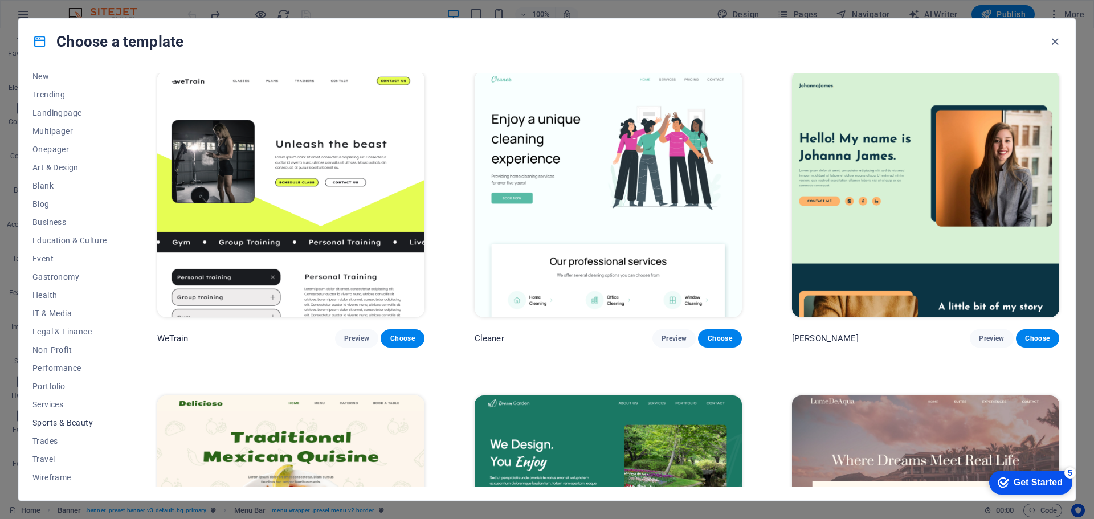
scroll to position [0, 0]
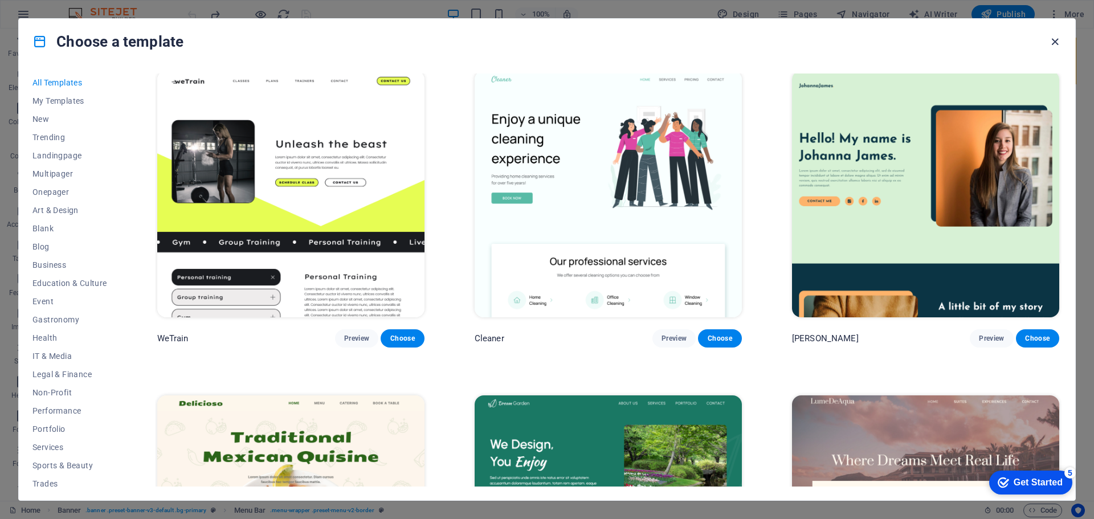
click at [1054, 40] on icon "button" at bounding box center [1055, 41] width 13 height 13
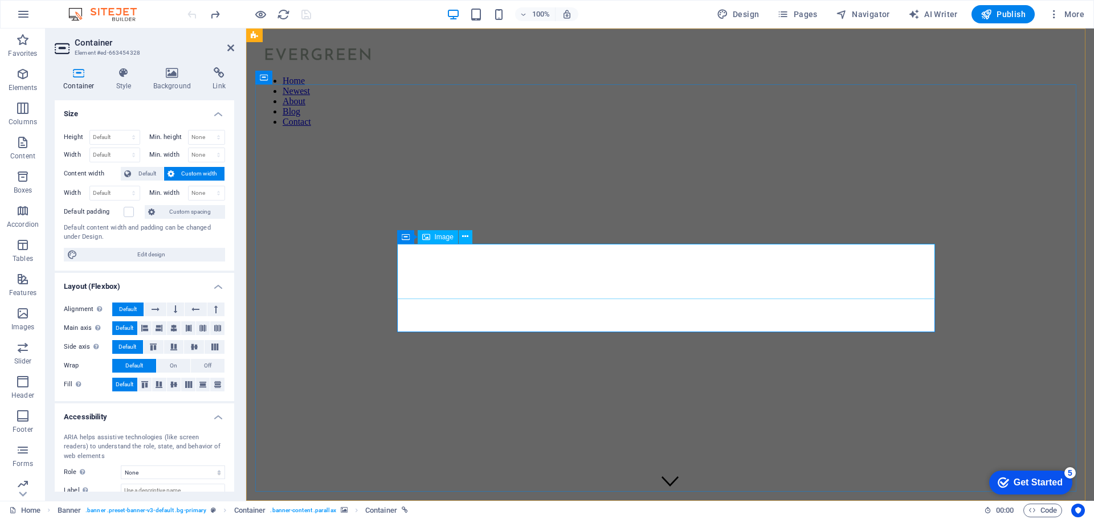
select select "px"
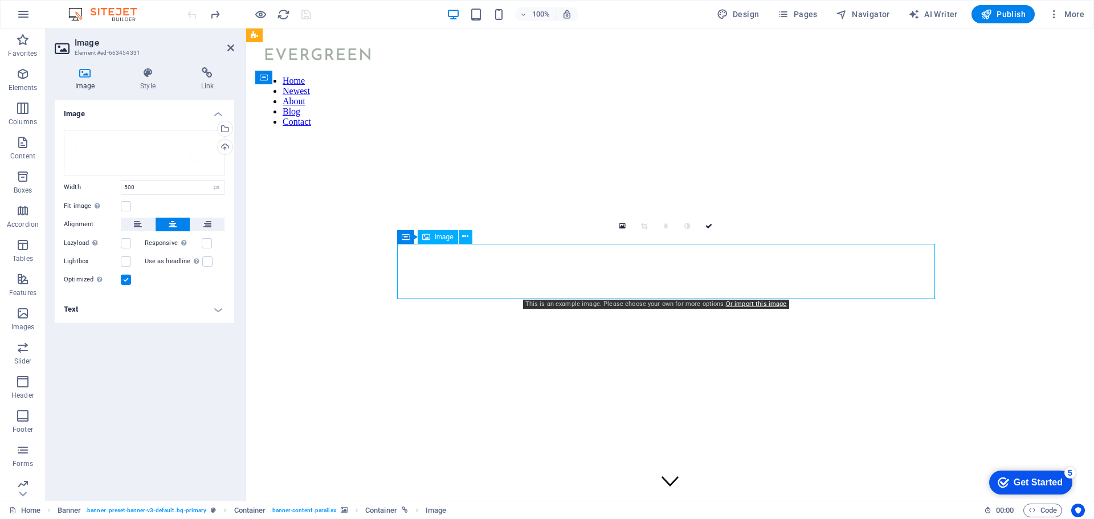
drag, startPoint x: 531, startPoint y: 273, endPoint x: 739, endPoint y: 278, distance: 207.5
drag, startPoint x: 698, startPoint y: 281, endPoint x: 592, endPoint y: 286, distance: 106.7
click at [463, 236] on icon at bounding box center [465, 237] width 6 height 12
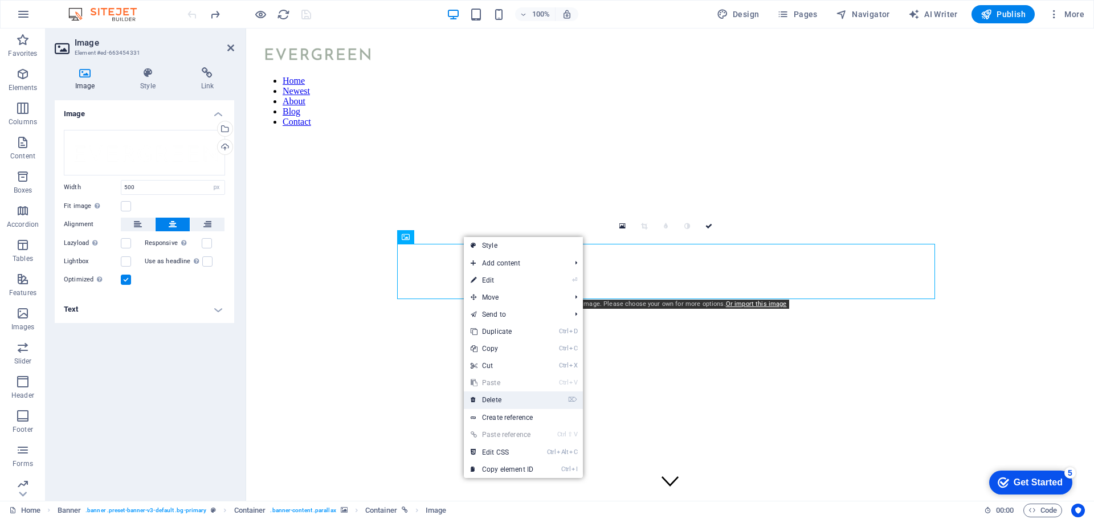
click at [523, 398] on link "⌦ Delete" at bounding box center [502, 400] width 76 height 17
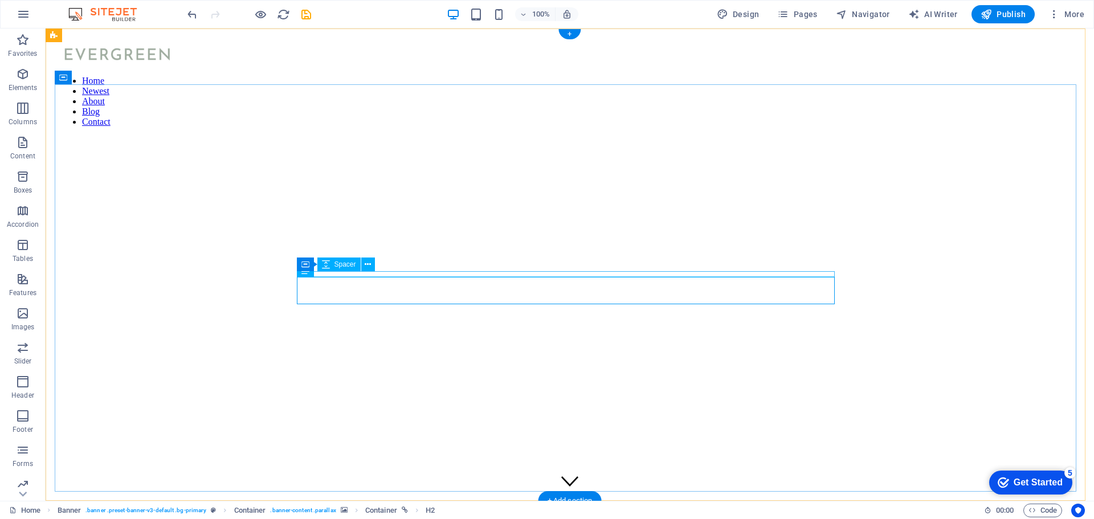
click at [354, 269] on icon at bounding box center [355, 270] width 6 height 12
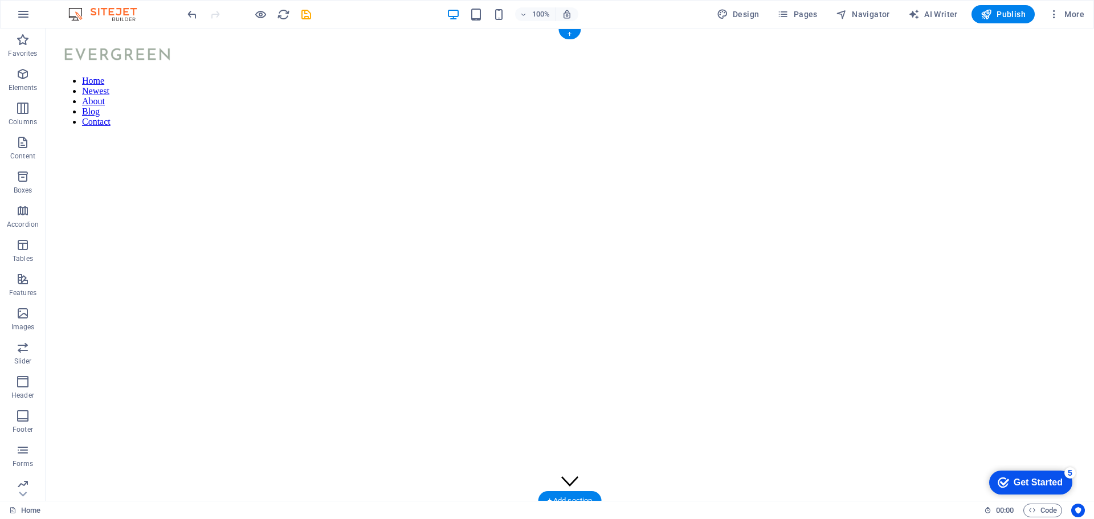
click at [490, 114] on figure at bounding box center [569, 114] width 1021 height 0
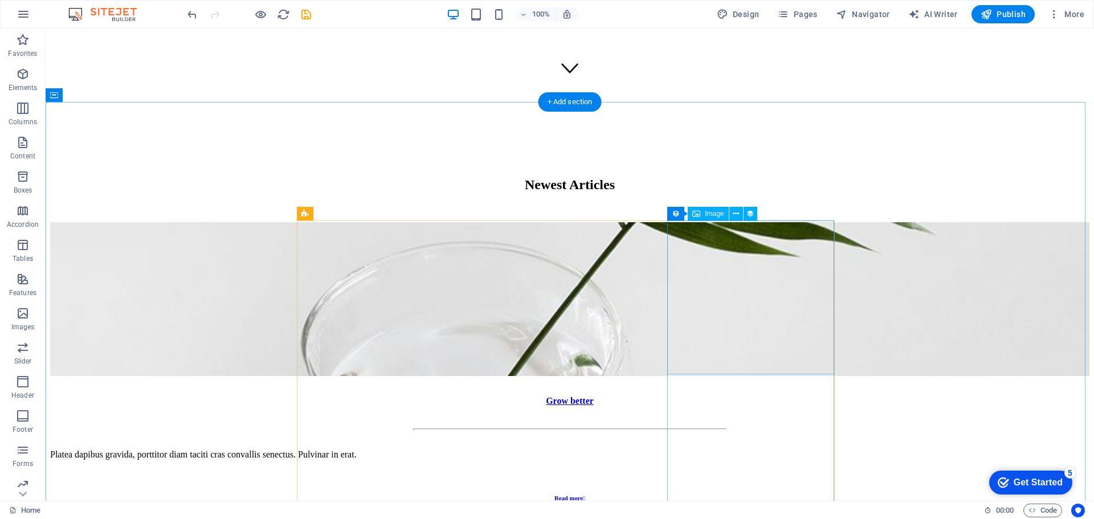
scroll to position [399, 0]
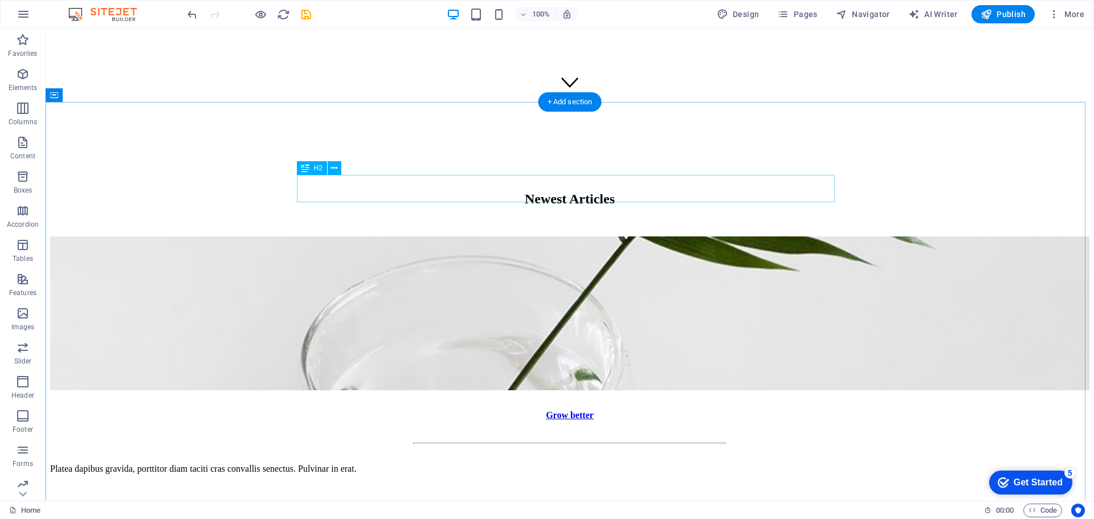
click at [558, 191] on div "Newest Articles" at bounding box center [569, 198] width 1039 height 15
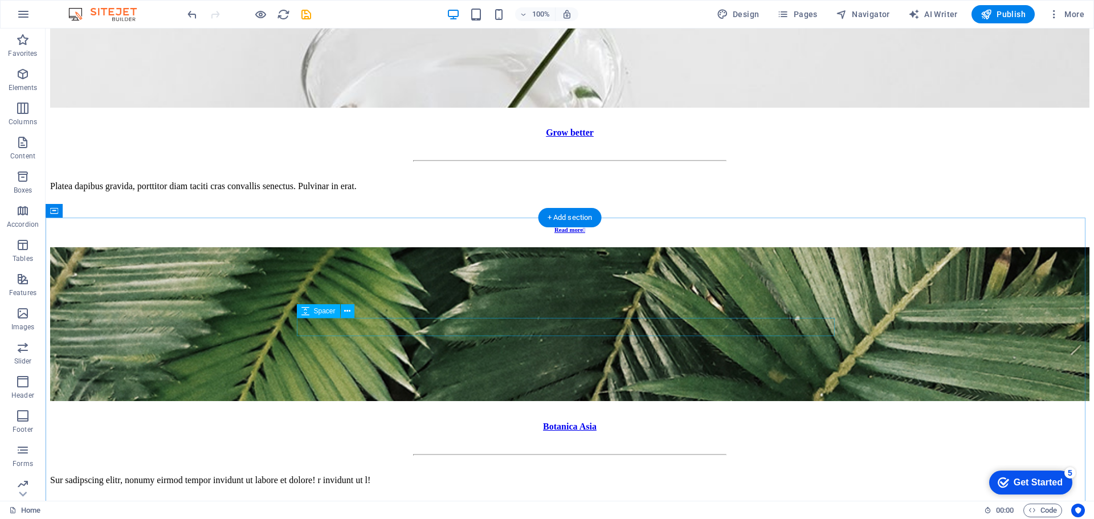
scroll to position [1026, 0]
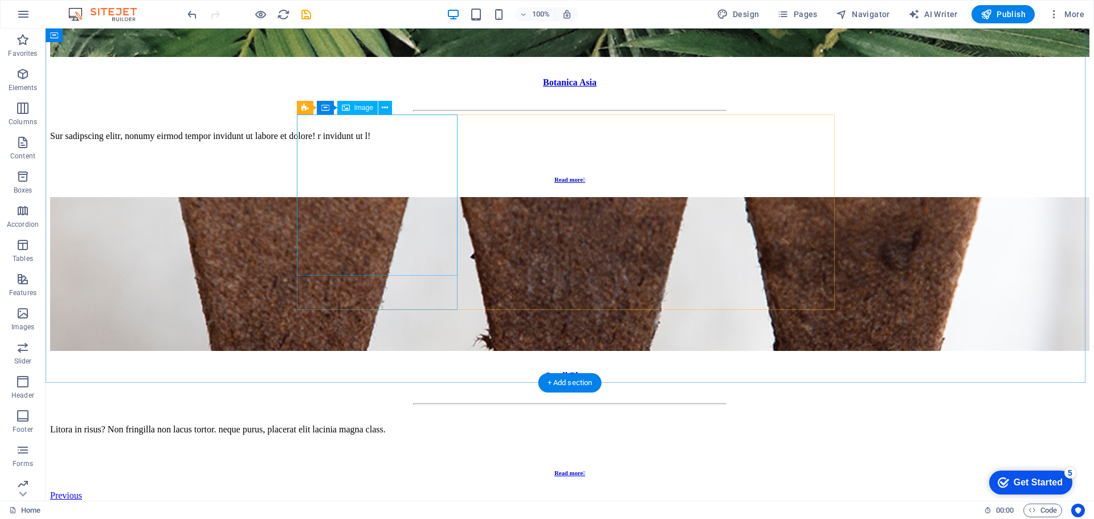
click at [383, 108] on icon at bounding box center [385, 108] width 6 height 12
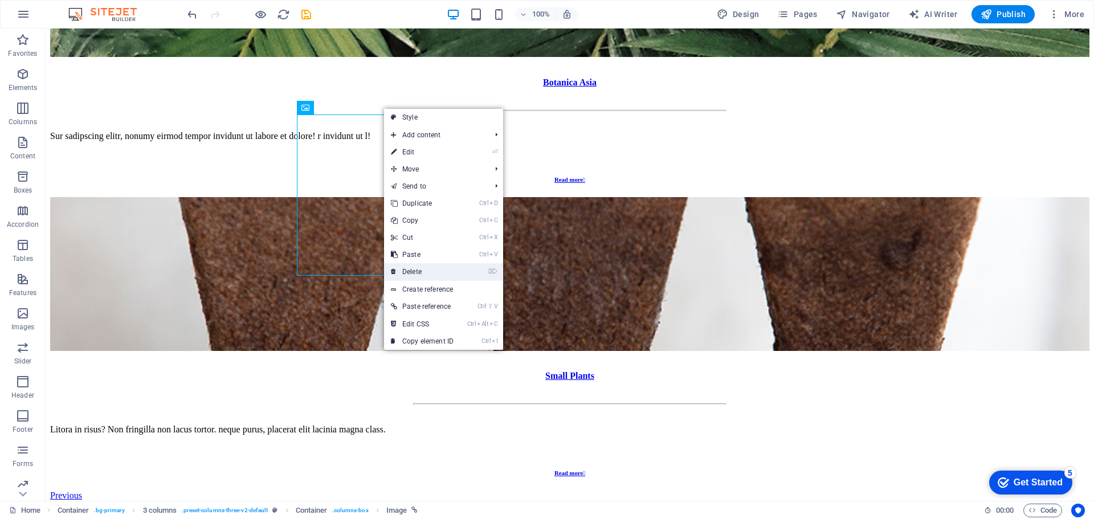
click at [426, 272] on link "⌦ Delete" at bounding box center [422, 271] width 76 height 17
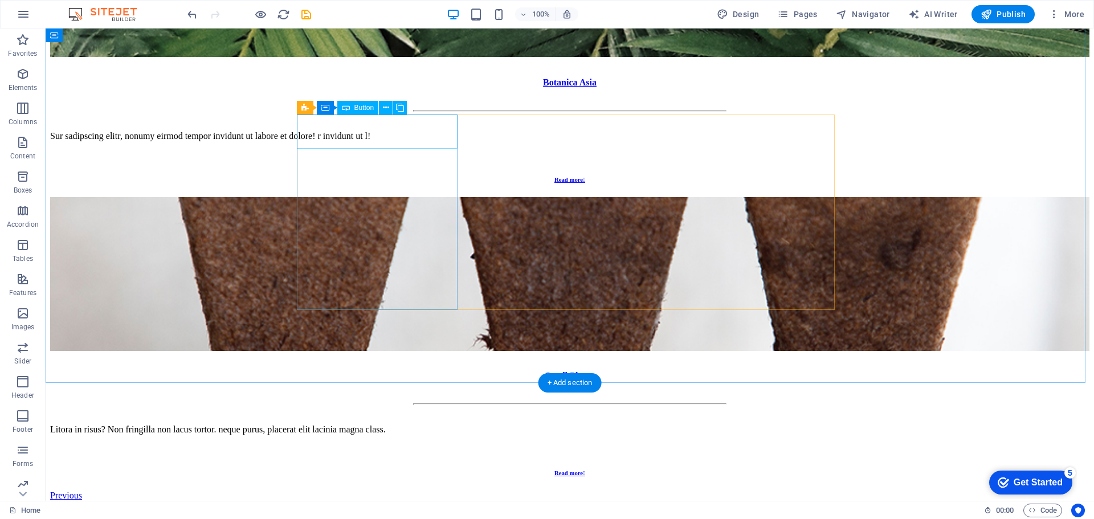
click at [388, 107] on icon at bounding box center [386, 108] width 6 height 12
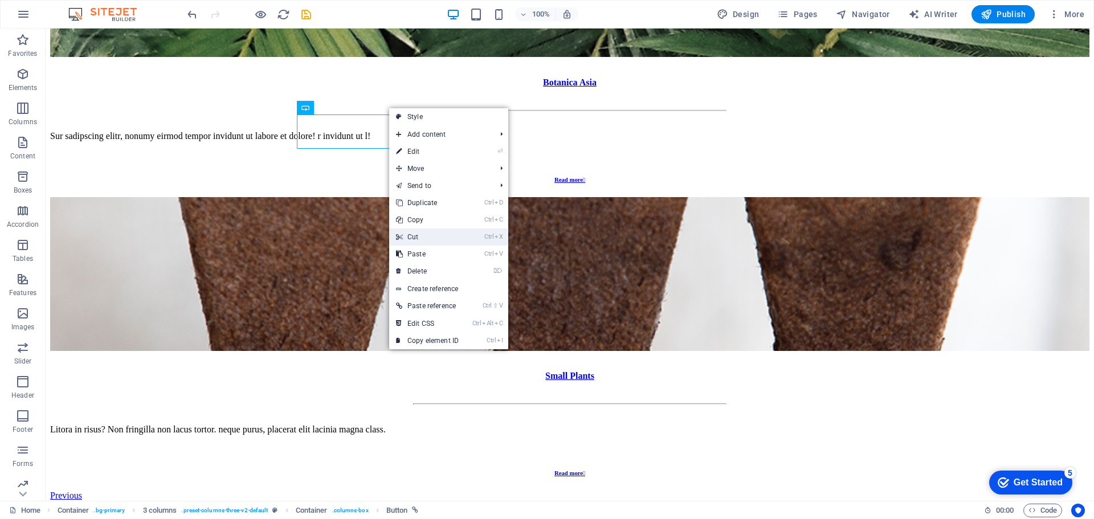
click at [438, 242] on link "Ctrl X Cut" at bounding box center [427, 237] width 76 height 17
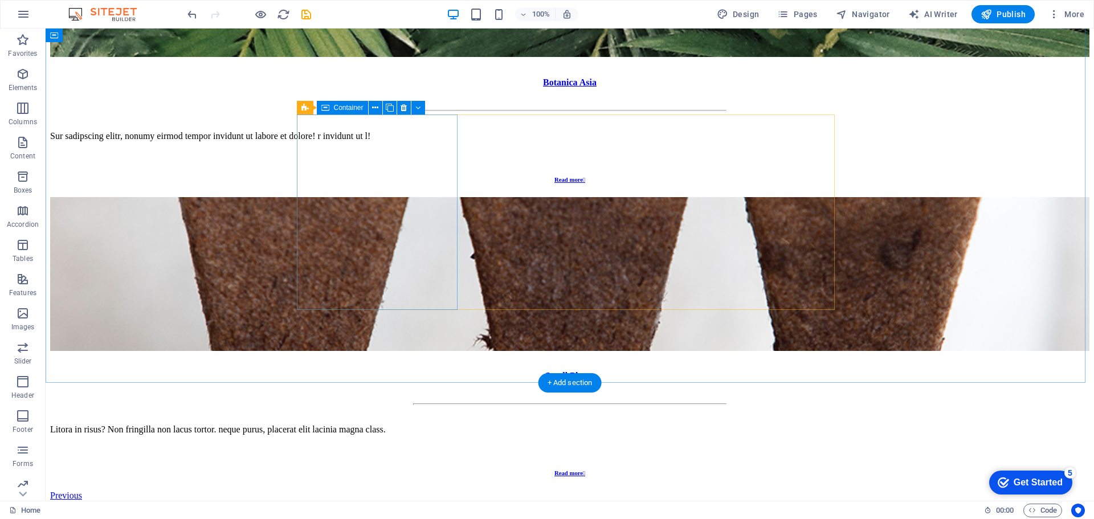
drag, startPoint x: 404, startPoint y: 214, endPoint x: 413, endPoint y: 256, distance: 42.6
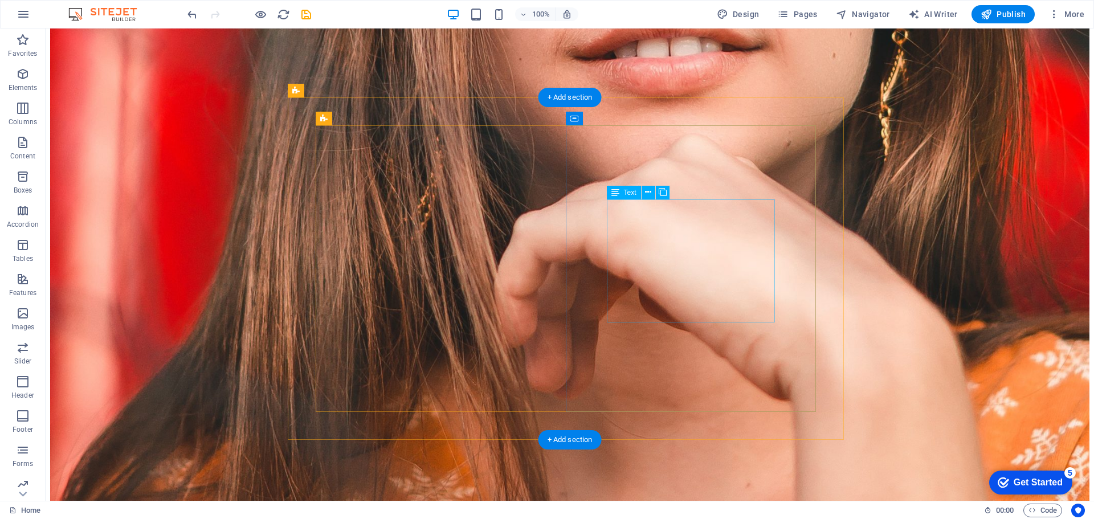
scroll to position [1996, 0]
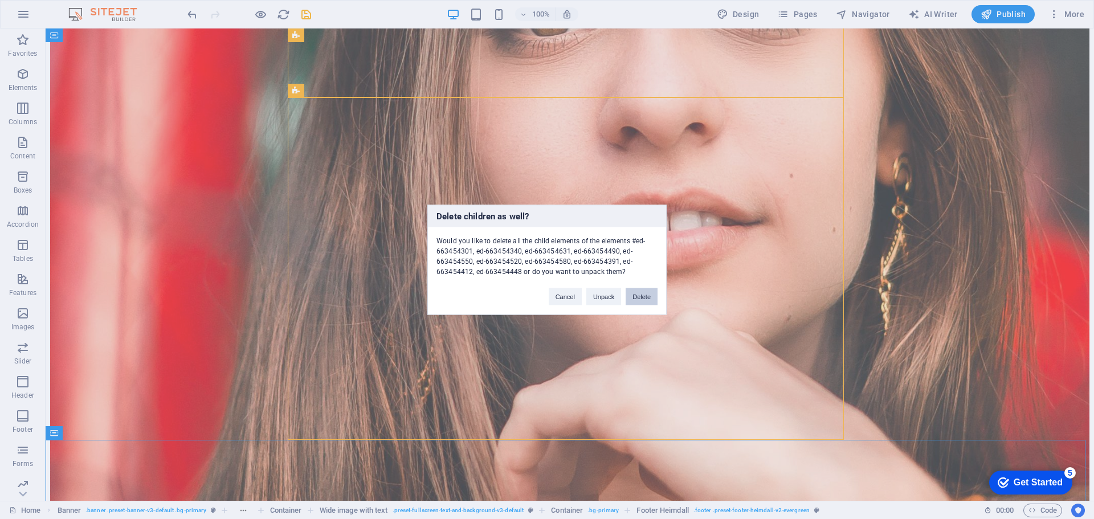
click at [638, 297] on button "Delete" at bounding box center [642, 296] width 32 height 17
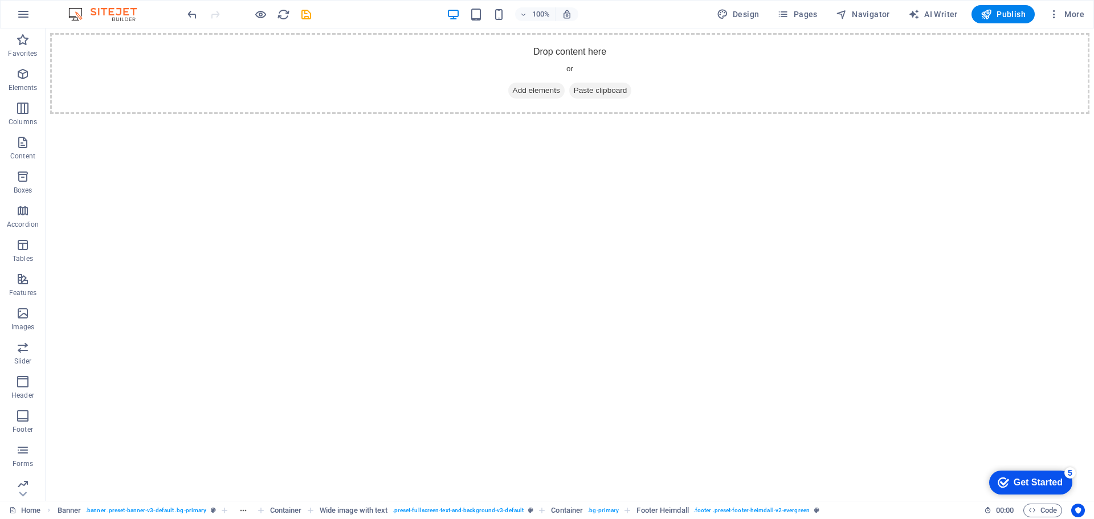
scroll to position [0, 0]
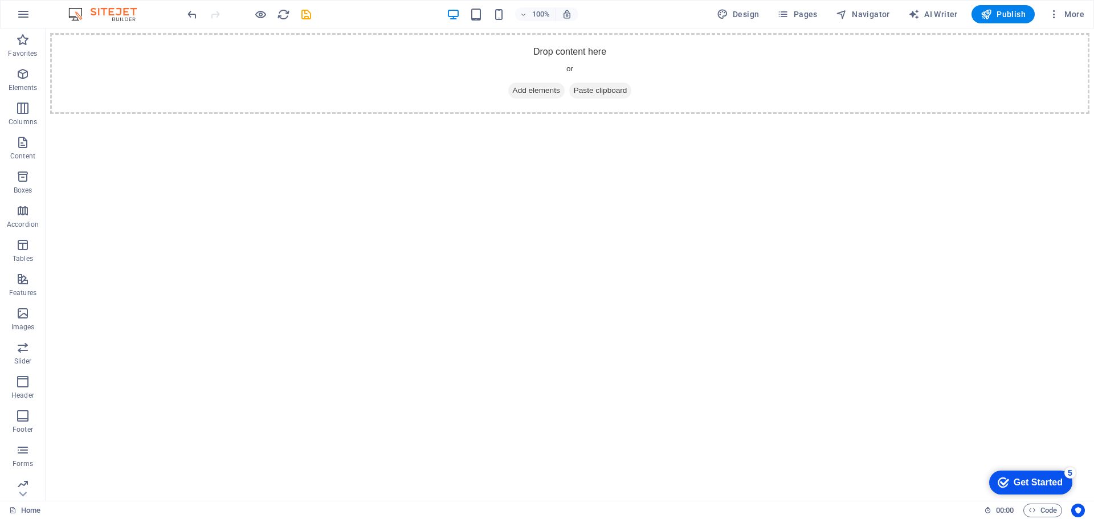
click at [764, 119] on html "Drop content here or Add elements Paste clipboard" at bounding box center [570, 73] width 1049 height 90
click at [556, 58] on div "Drop content here or Add elements Paste clipboard" at bounding box center [569, 73] width 1039 height 81
click at [556, 46] on div "Drop content here or Add elements Paste clipboard" at bounding box center [569, 73] width 1039 height 81
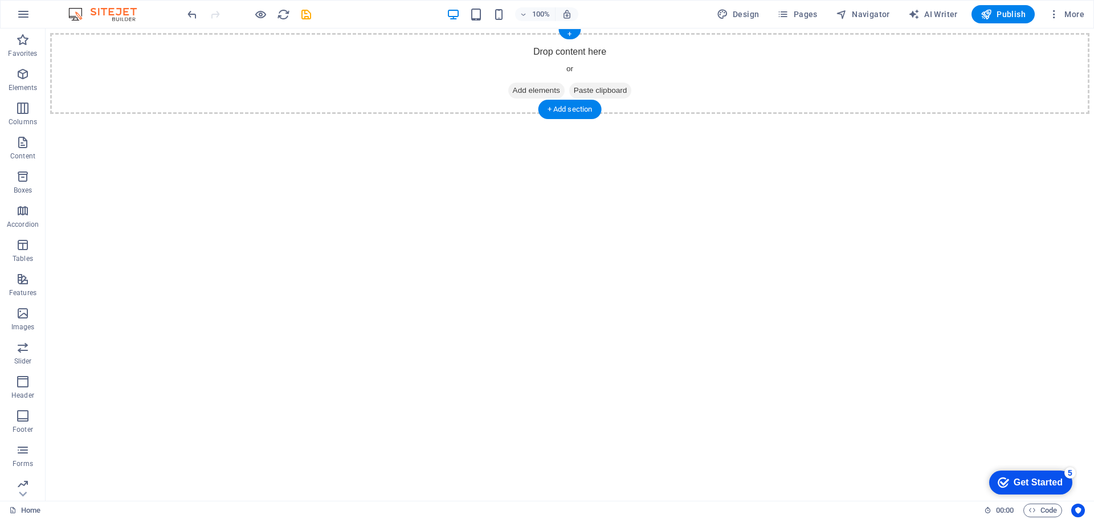
click at [564, 50] on div "Drop content here or Add elements Paste clipboard" at bounding box center [569, 73] width 1039 height 81
click at [565, 50] on div "Drop content here or Add elements Paste clipboard" at bounding box center [569, 73] width 1039 height 81
click at [440, 119] on html "Drop content here or Add elements Paste clipboard" at bounding box center [570, 73] width 1049 height 90
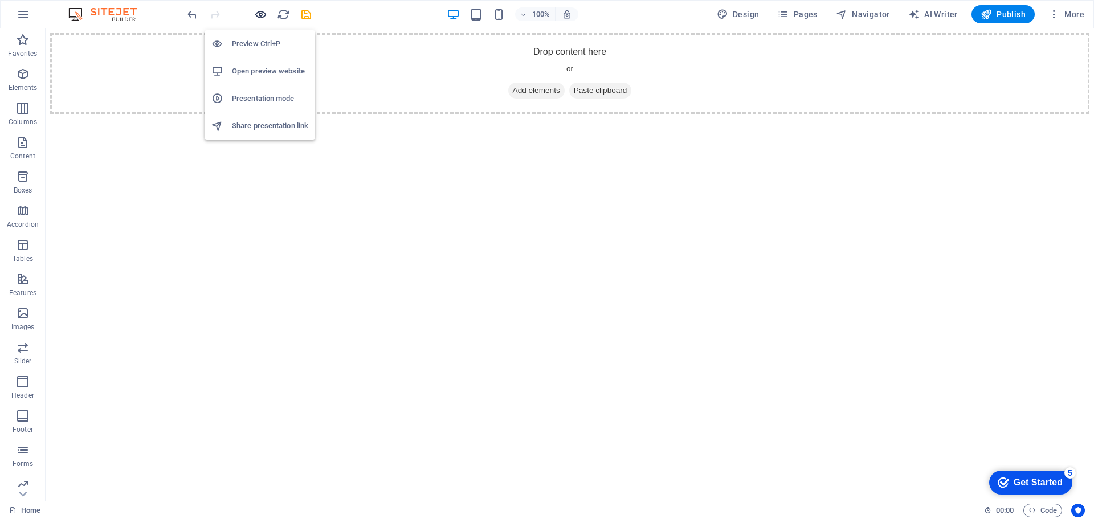
click at [262, 14] on icon "button" at bounding box center [260, 14] width 13 height 13
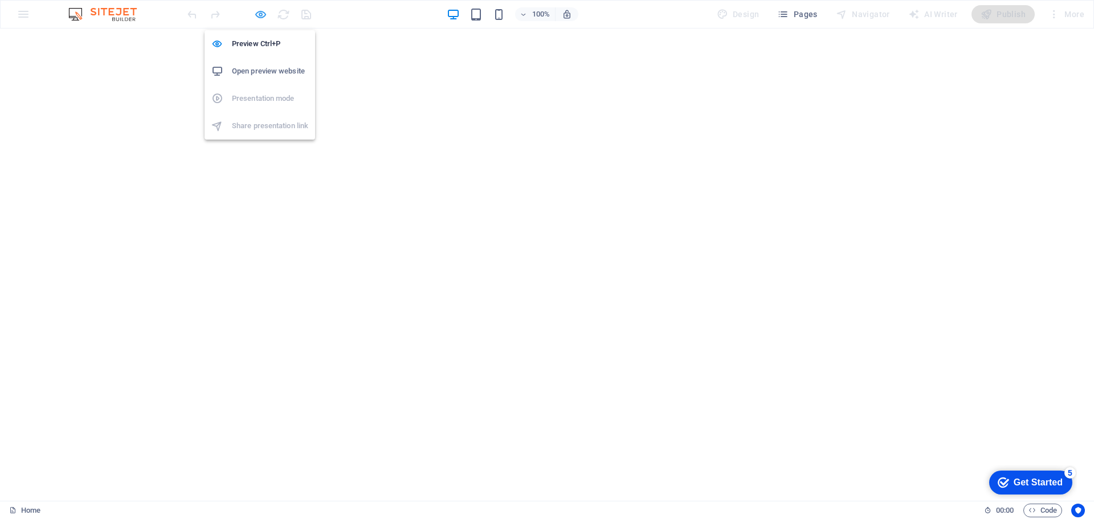
click at [258, 16] on icon "button" at bounding box center [260, 14] width 13 height 13
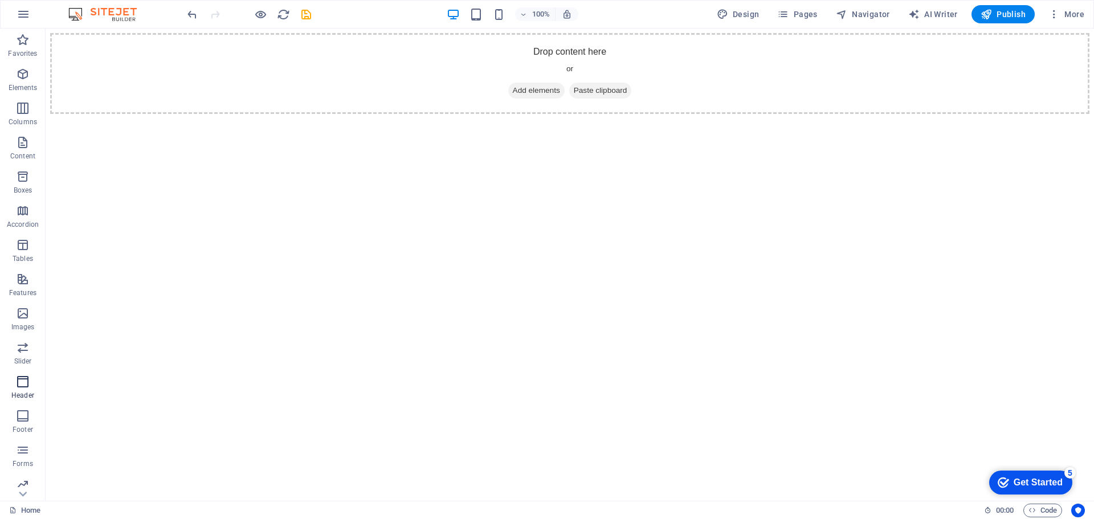
click at [27, 384] on icon "button" at bounding box center [23, 382] width 14 height 14
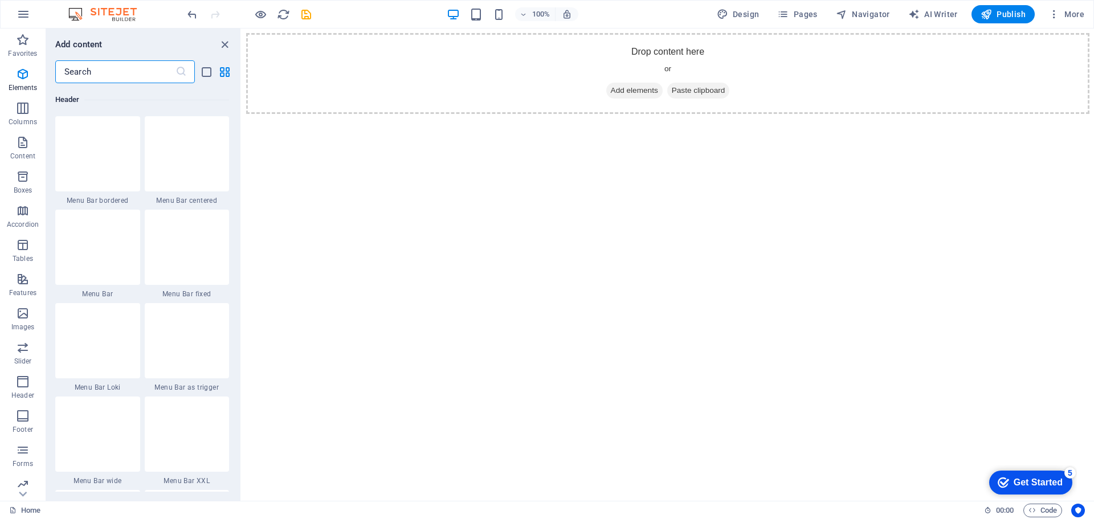
scroll to position [6862, 0]
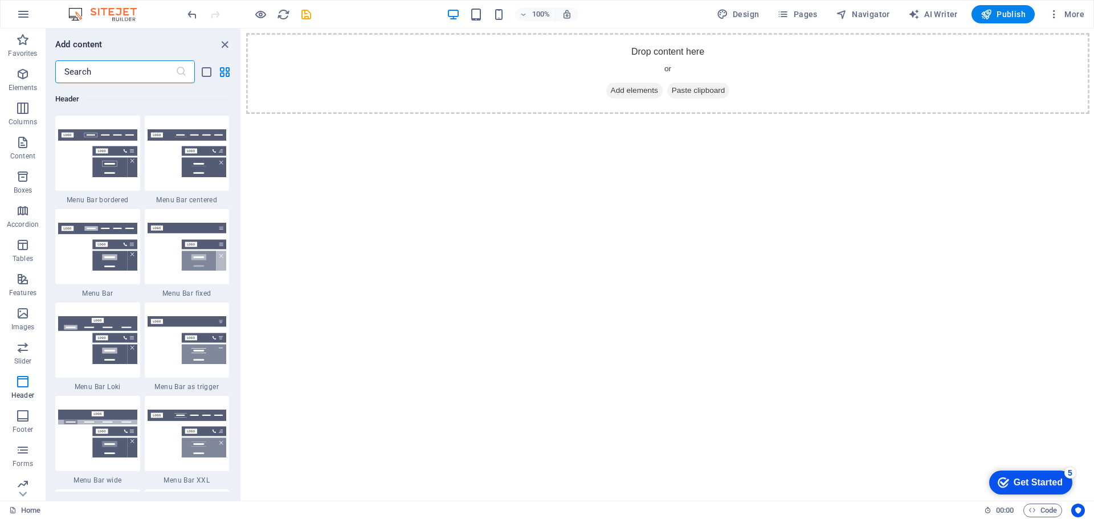
click at [746, 119] on html "Drop content here or Add elements Paste clipboard" at bounding box center [668, 73] width 853 height 90
click at [666, 33] on div "+" at bounding box center [668, 34] width 22 height 10
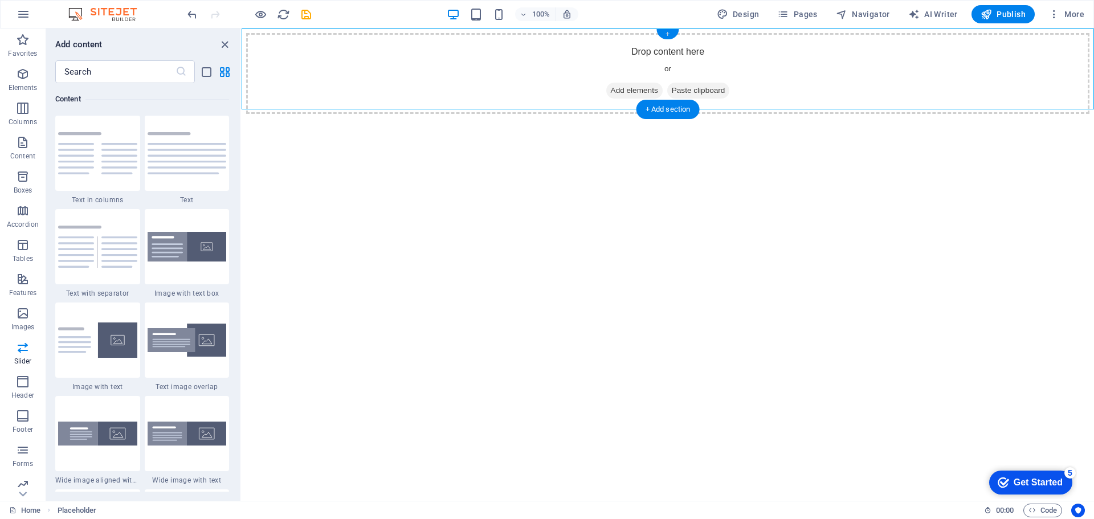
scroll to position [1994, 0]
click at [73, 184] on div at bounding box center [97, 153] width 85 height 75
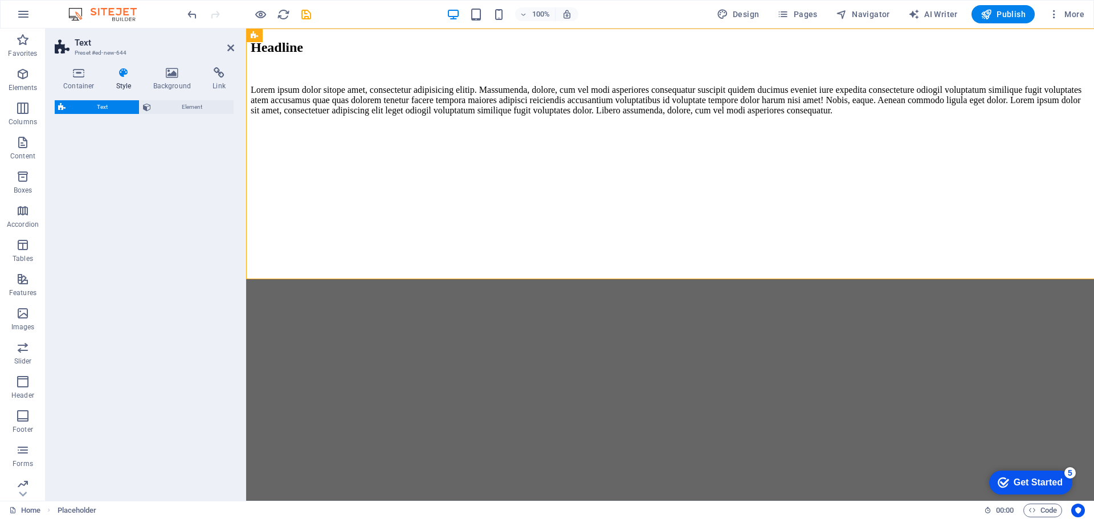
select select "rem"
select select "preset-text-v2-columns"
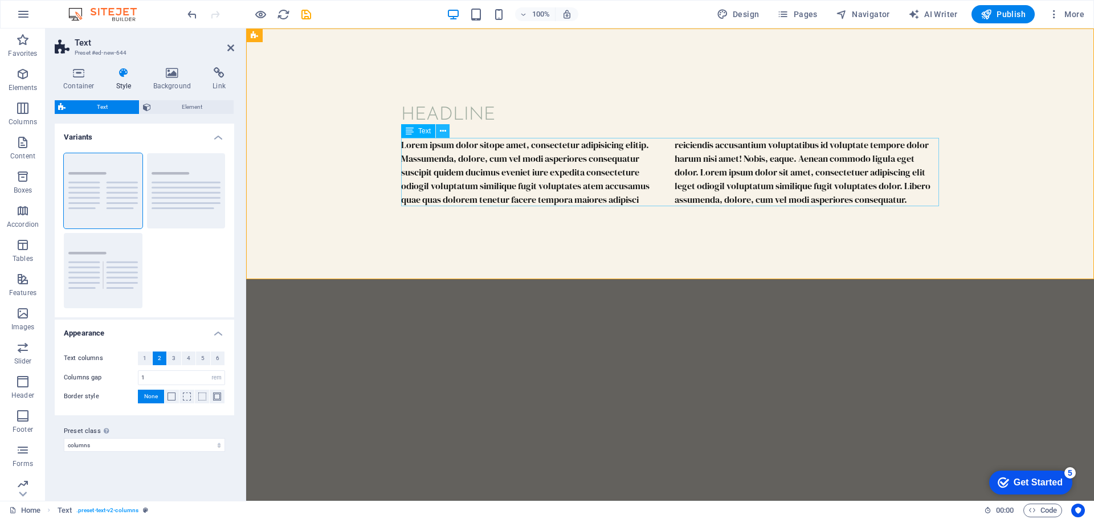
click at [441, 132] on icon at bounding box center [443, 131] width 6 height 12
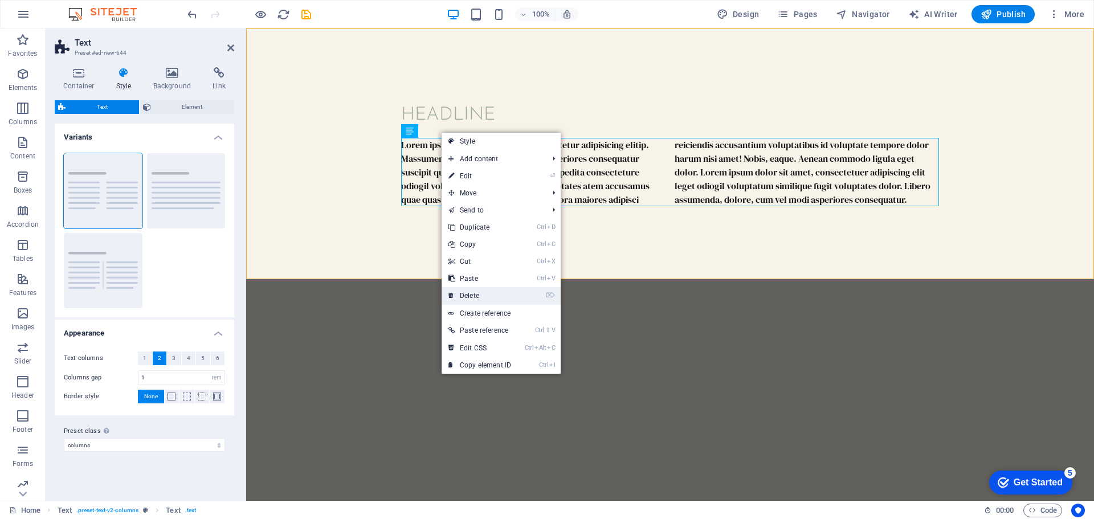
click at [490, 301] on link "⌦ Delete" at bounding box center [480, 295] width 76 height 17
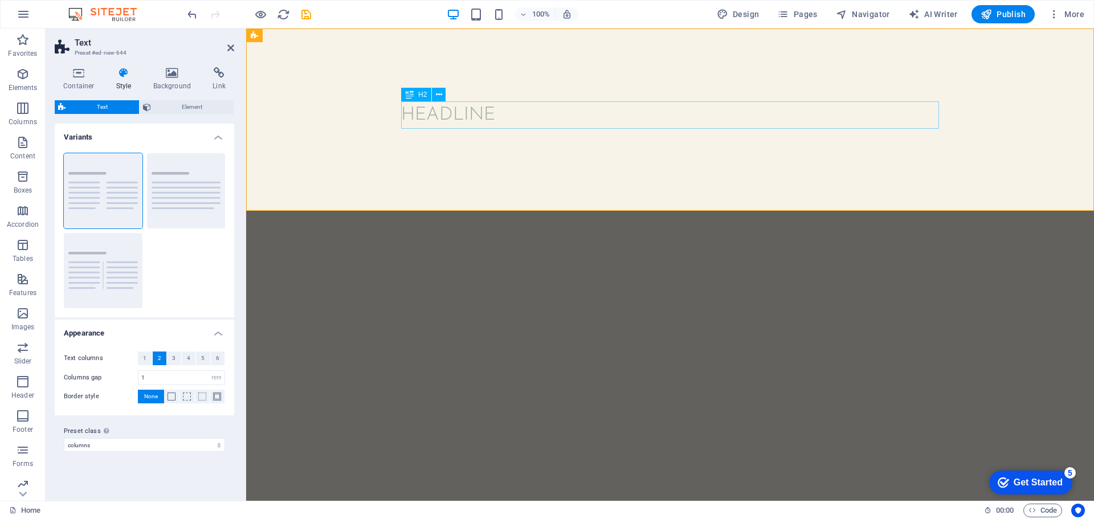
click at [459, 112] on div "Headline" at bounding box center [670, 114] width 538 height 27
click at [477, 116] on div "Headline" at bounding box center [670, 114] width 538 height 27
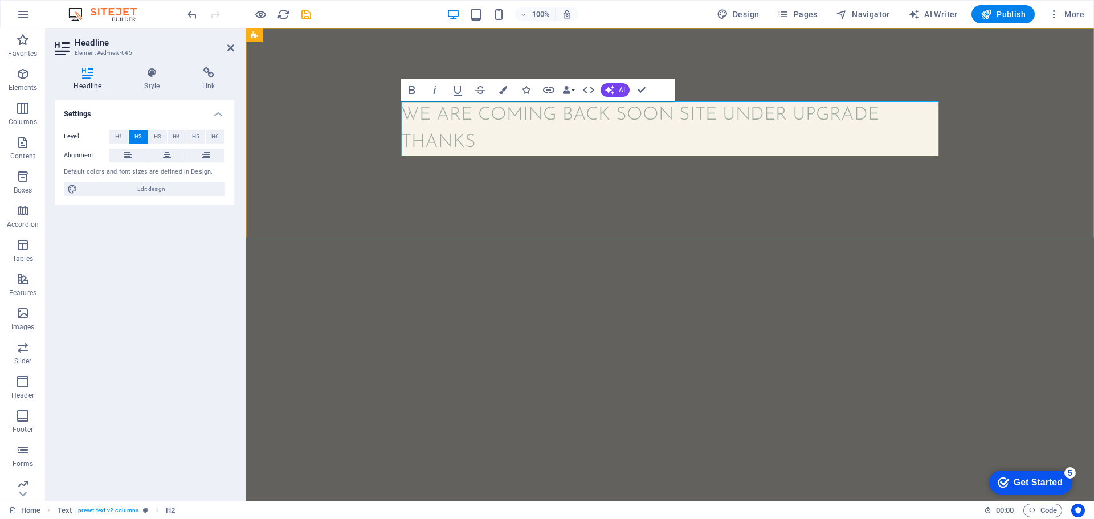
click at [685, 114] on h2 "We are coming back soon site under upgrade thanks" at bounding box center [670, 128] width 538 height 55
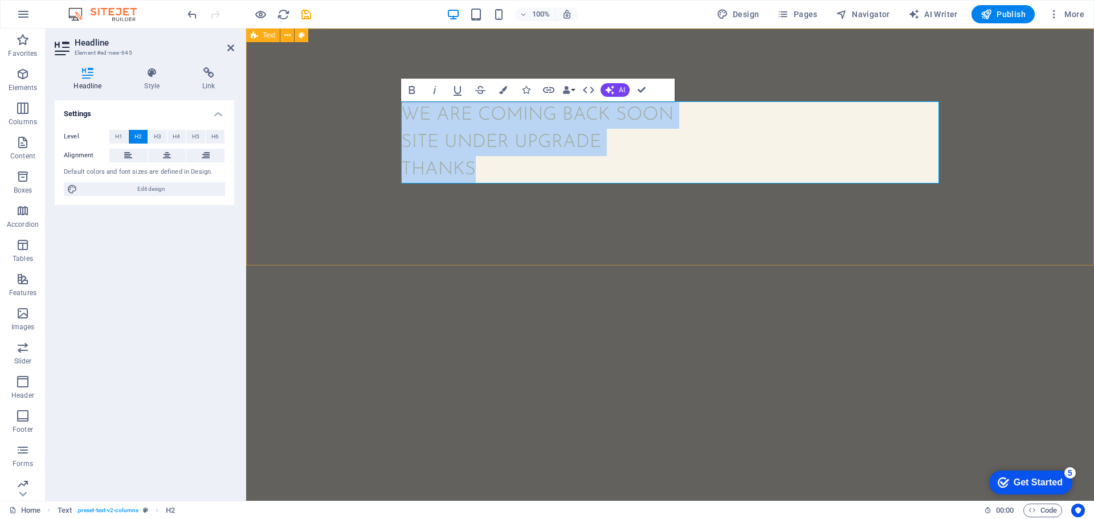
drag, startPoint x: 494, startPoint y: 168, endPoint x: 364, endPoint y: 89, distance: 152.1
click at [364, 89] on div "We are coming back soon ‌site under upgrade ‌thanks" at bounding box center [670, 146] width 848 height 237
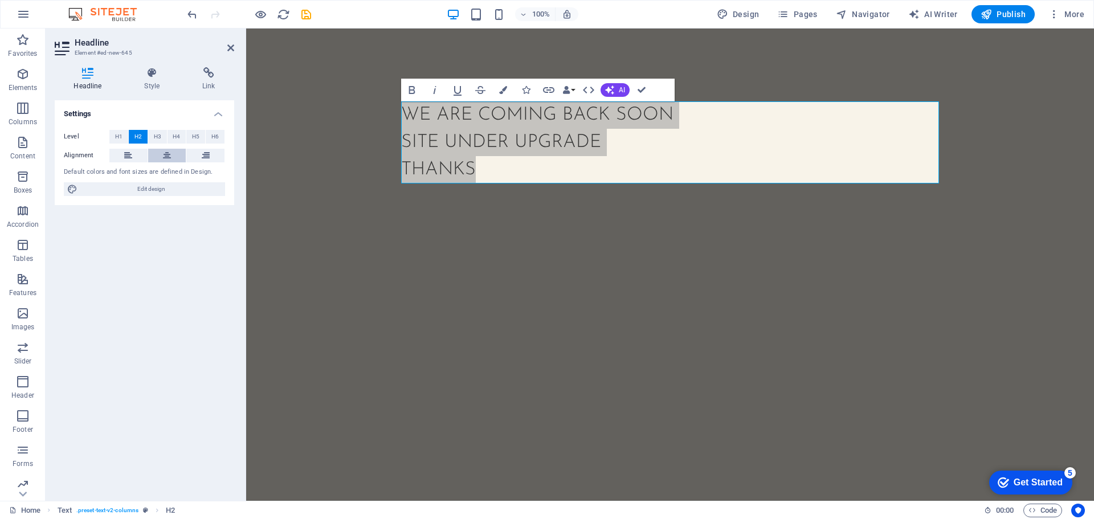
click at [170, 155] on icon at bounding box center [167, 156] width 8 height 14
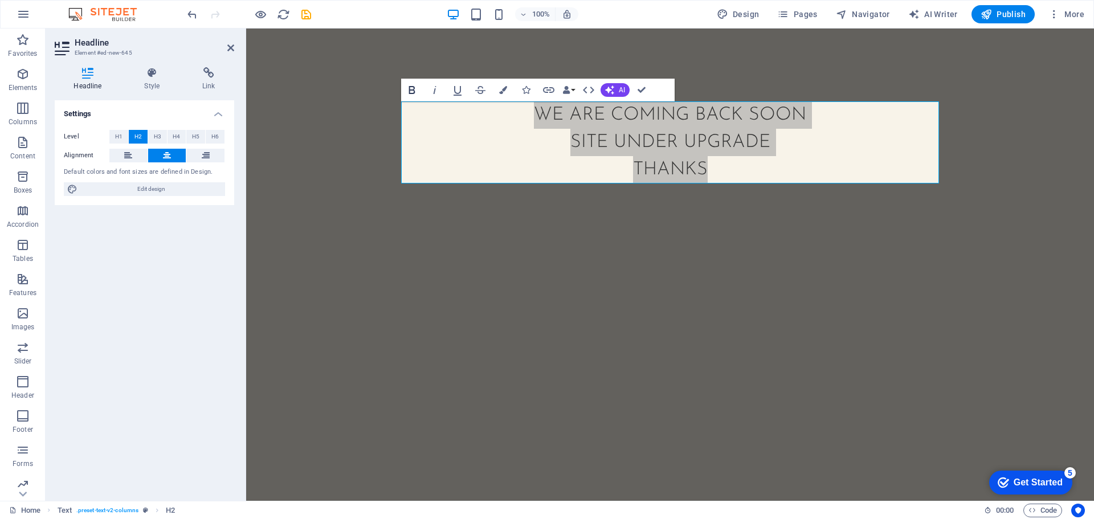
click at [412, 92] on icon "button" at bounding box center [412, 90] width 14 height 14
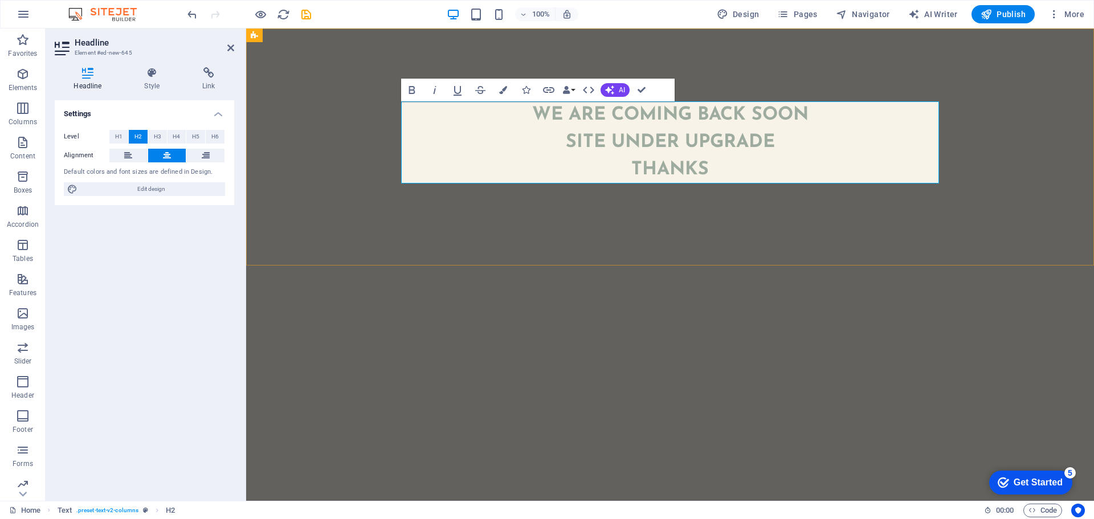
click at [724, 166] on h2 "We are coming back soon ‌site under upgrade ‌thanks" at bounding box center [670, 142] width 538 height 82
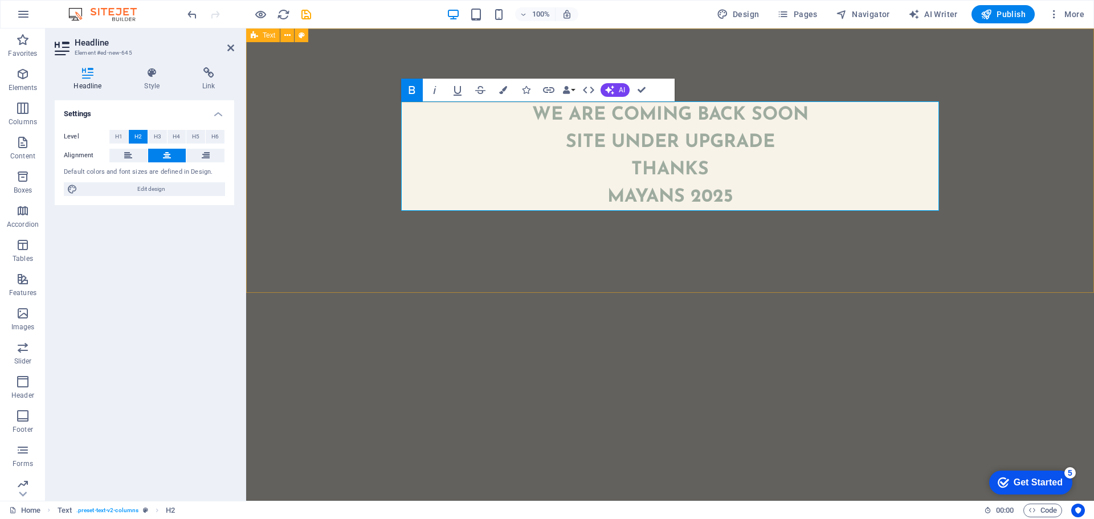
click at [692, 250] on div "We are coming back soon ‌site under upgrade ‌thanks ‌Mayans 2025" at bounding box center [670, 160] width 848 height 264
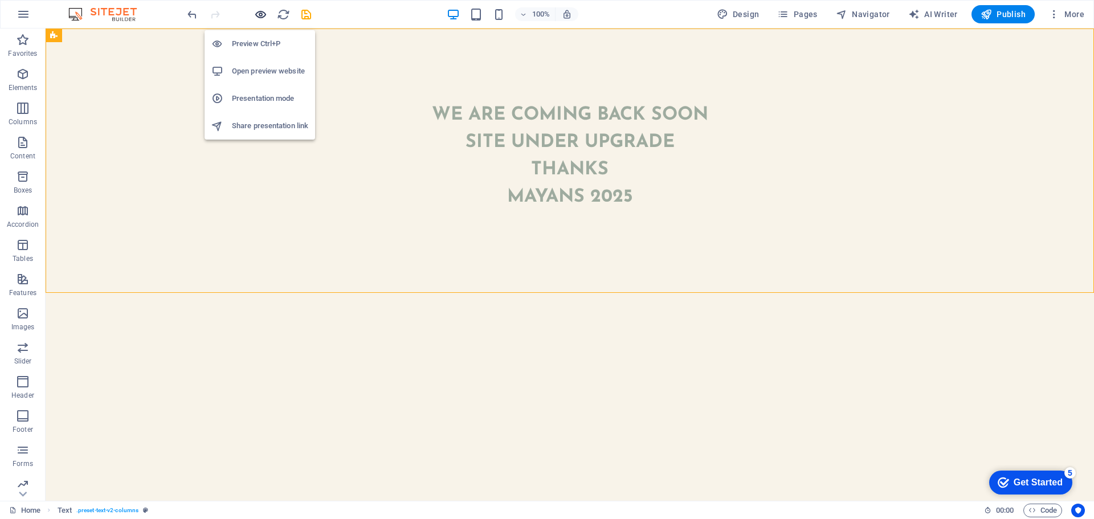
click at [258, 18] on icon "button" at bounding box center [260, 14] width 13 height 13
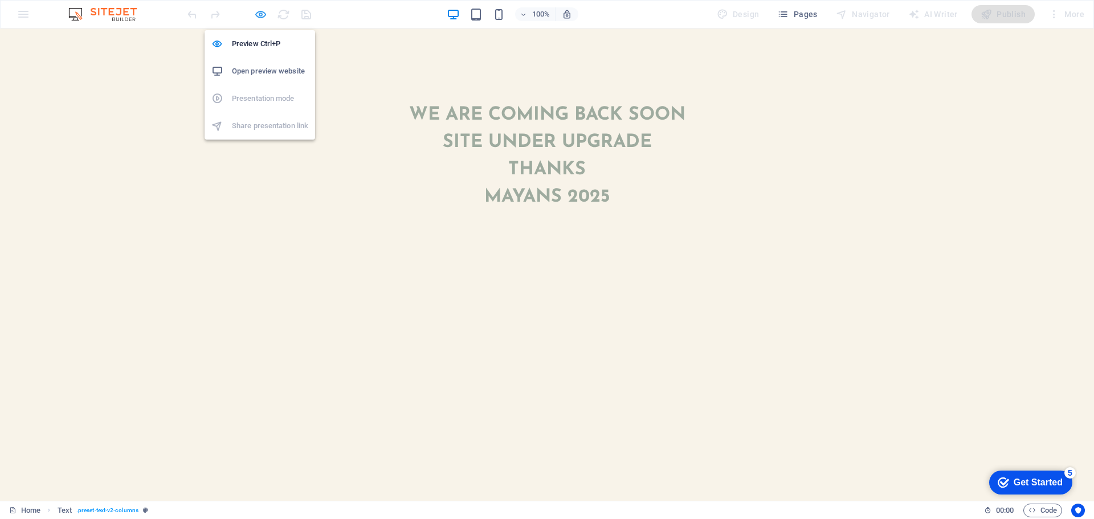
click at [258, 19] on icon "button" at bounding box center [260, 14] width 13 height 13
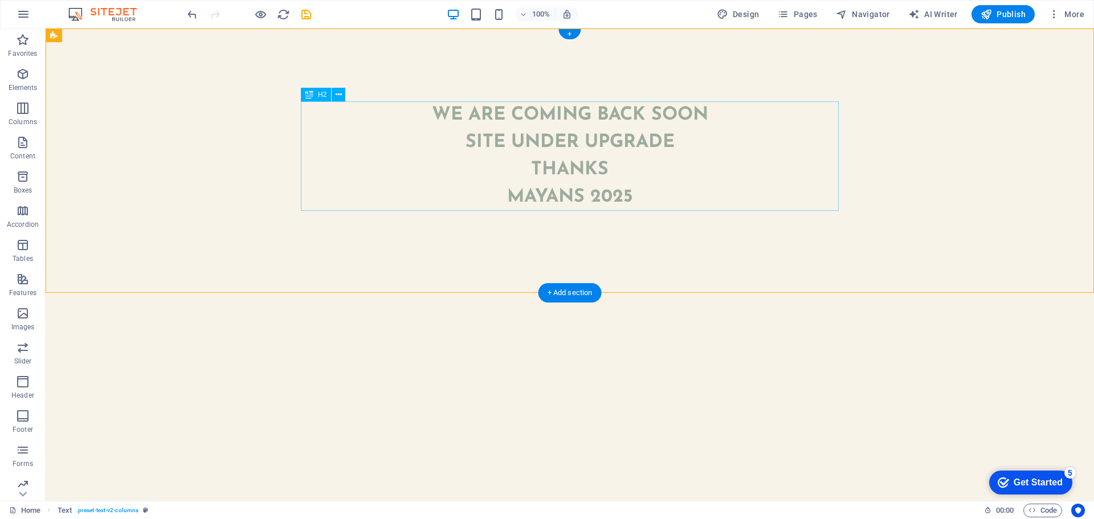
click at [624, 182] on div "We are coming back soon site under upgrade thanks Mayans 2025" at bounding box center [570, 155] width 538 height 109
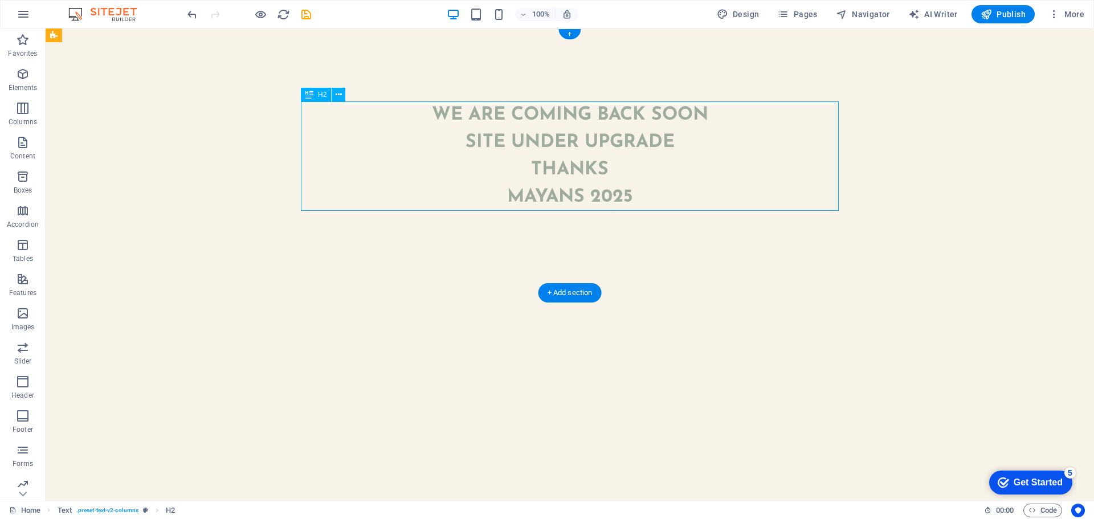
click at [633, 194] on div "We are coming back soon site under upgrade thanks Mayans 2025" at bounding box center [570, 155] width 538 height 109
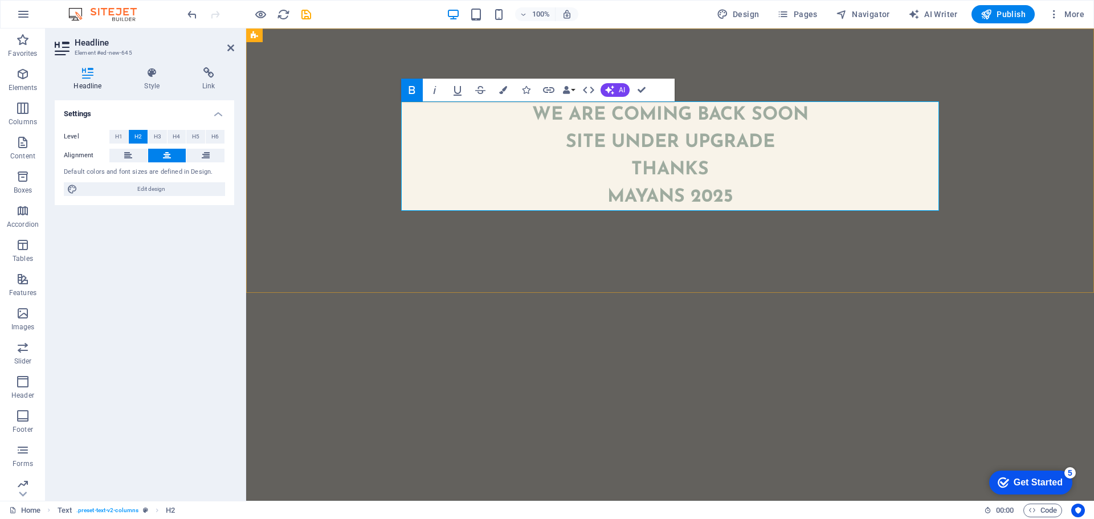
click at [749, 190] on h2 "We are coming back soon site under upgrade thanks Mayans 2025" at bounding box center [670, 155] width 538 height 109
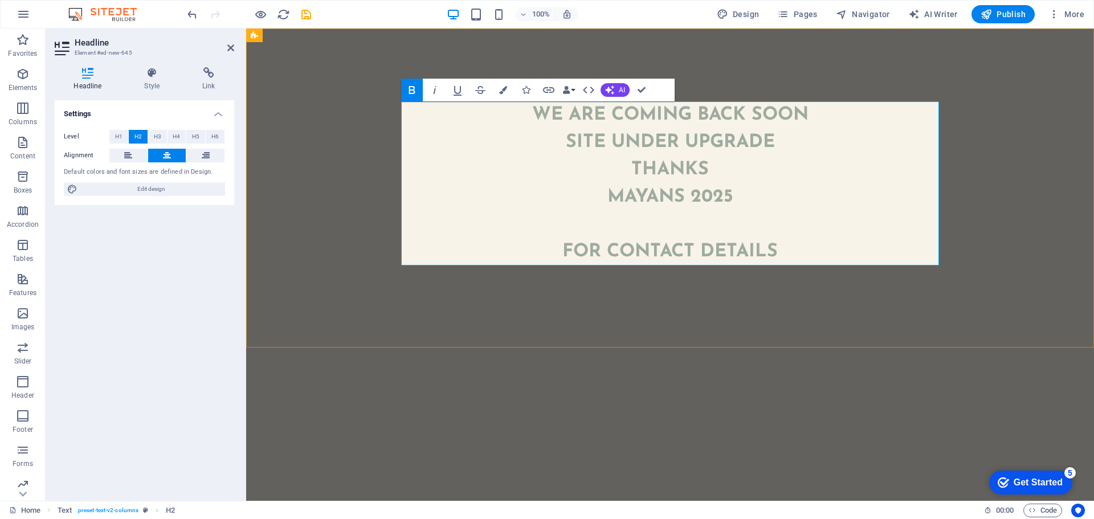
click at [594, 250] on strong "We are coming back soon site under upgrade thanks [PERSON_NAME] 2025 ‌ ‌for con…" at bounding box center [670, 183] width 276 height 155
click at [773, 260] on h2 "We are coming back soon site under upgrade thanks [PERSON_NAME] 2025 ‌ ‌contact…" at bounding box center [670, 183] width 538 height 164
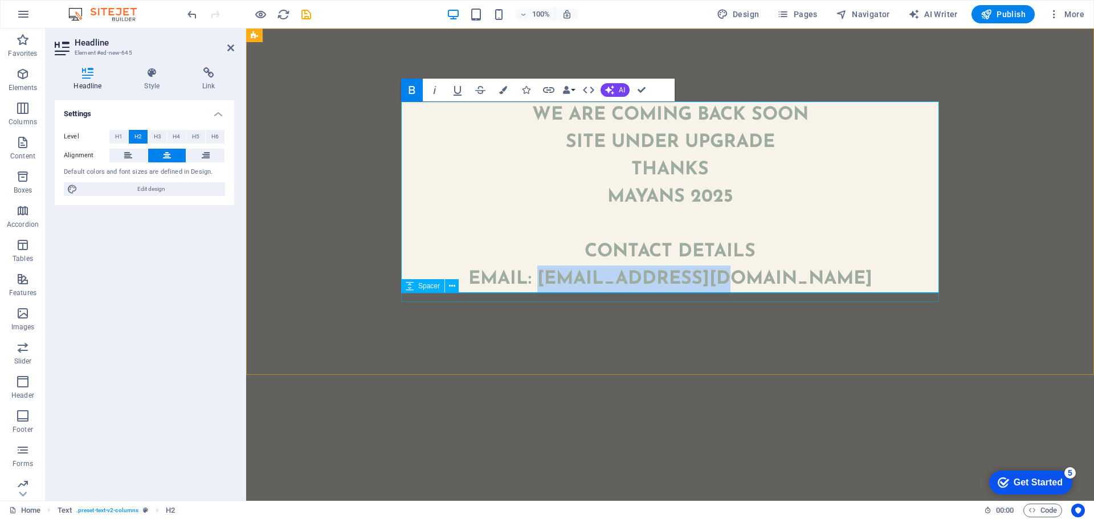
drag, startPoint x: 830, startPoint y: 288, endPoint x: 602, endPoint y: 299, distance: 228.8
click at [601, 299] on div "We are coming back soon site under upgrade thanks [PERSON_NAME] 2025 ‌ ‌contact…" at bounding box center [670, 201] width 556 height 346
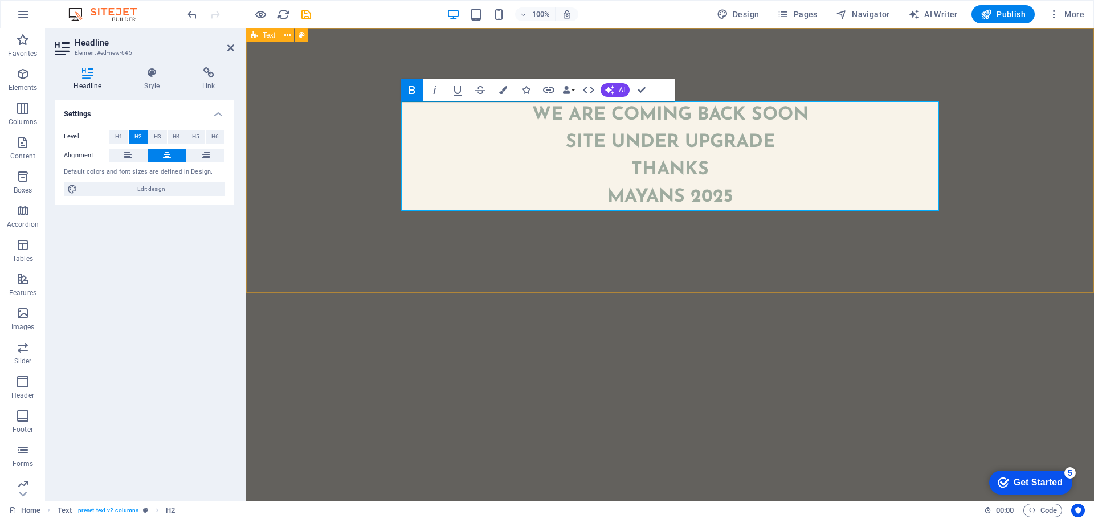
click at [733, 248] on div "We are coming back soon site under upgrade thanks Mayans 2025" at bounding box center [670, 160] width 848 height 264
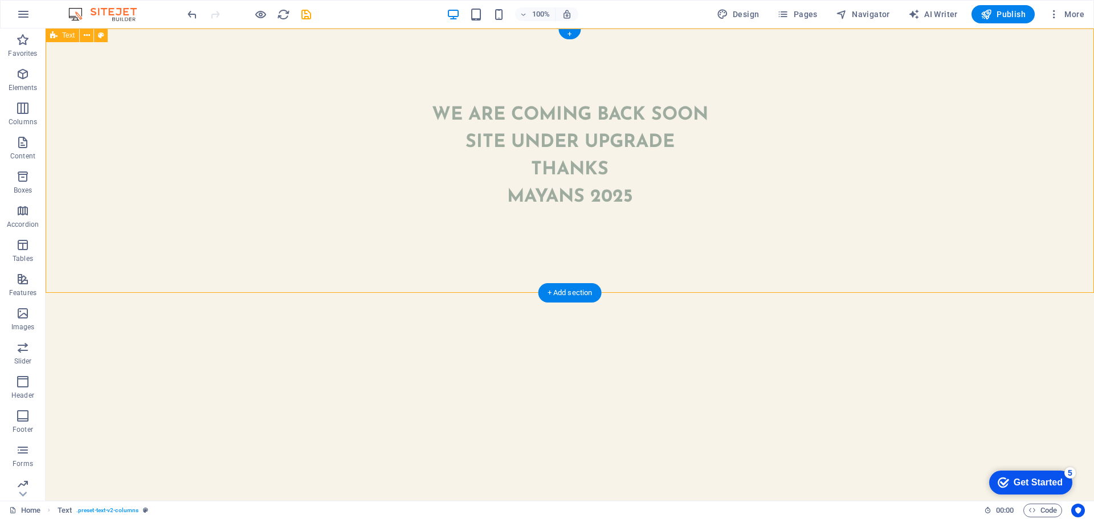
click at [139, 254] on div "We are coming back soon site under upgrade thanks Mayans 2025" at bounding box center [570, 160] width 1049 height 264
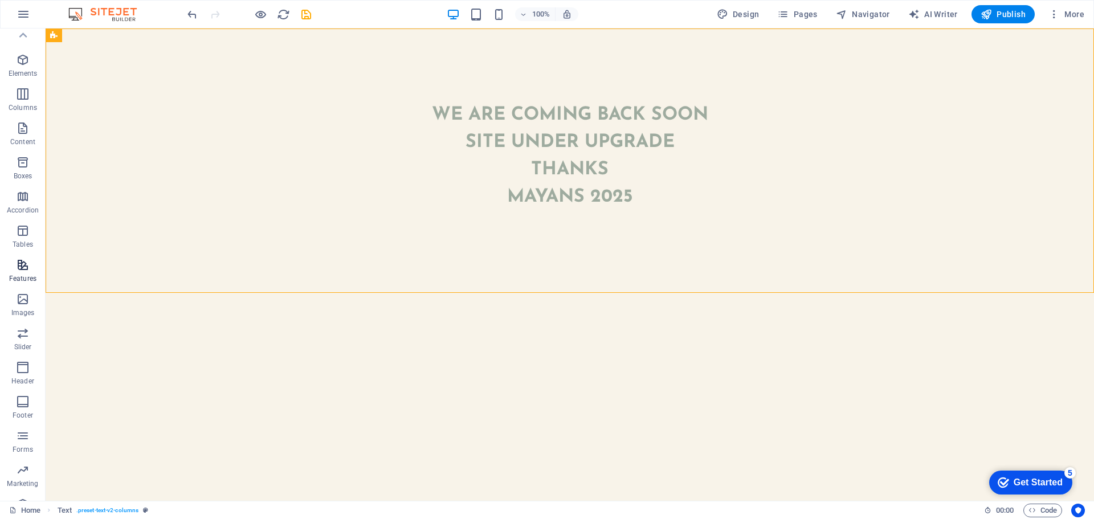
scroll to position [0, 0]
click at [27, 79] on icon "button" at bounding box center [23, 74] width 14 height 14
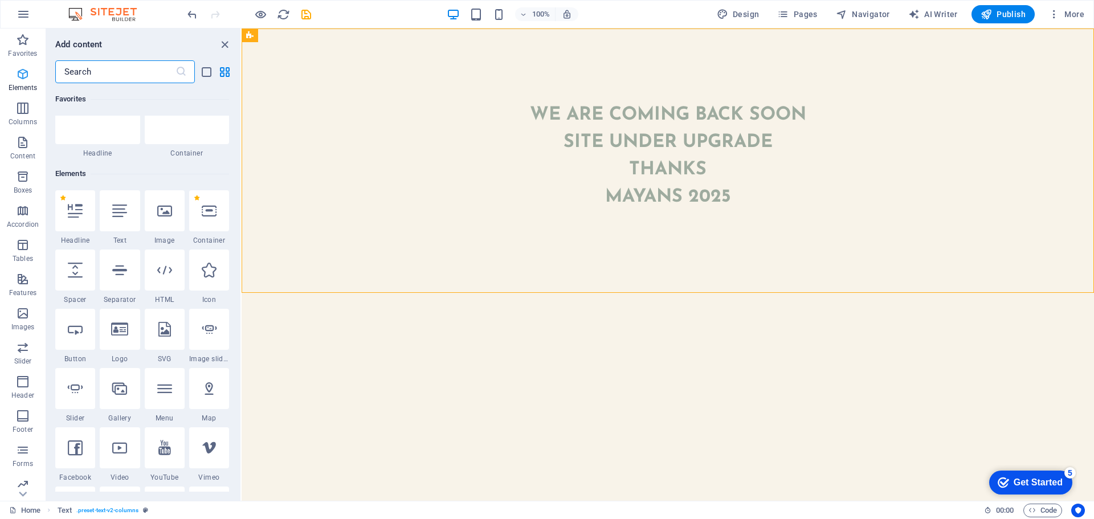
scroll to position [121, 0]
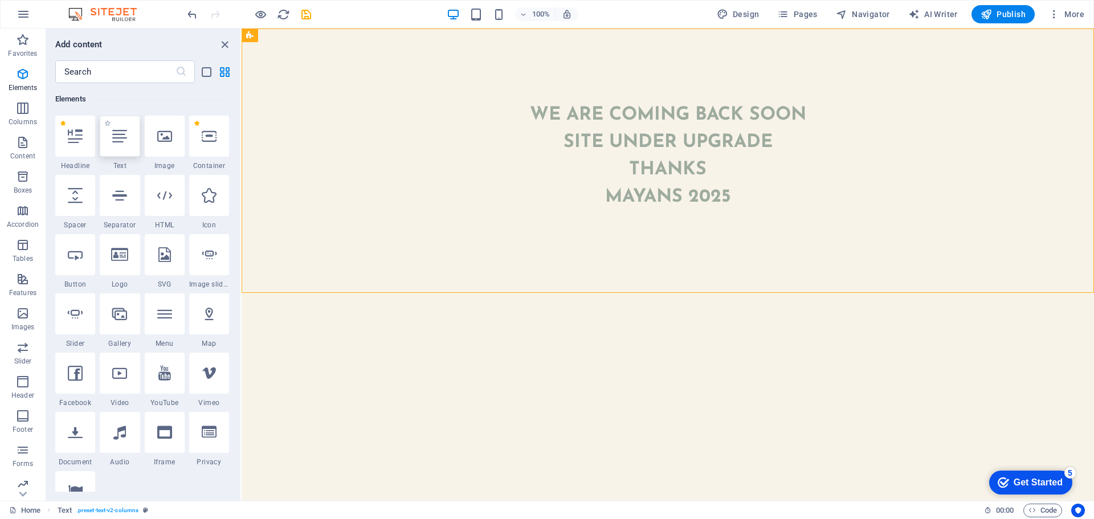
click at [121, 144] on div at bounding box center [120, 136] width 40 height 41
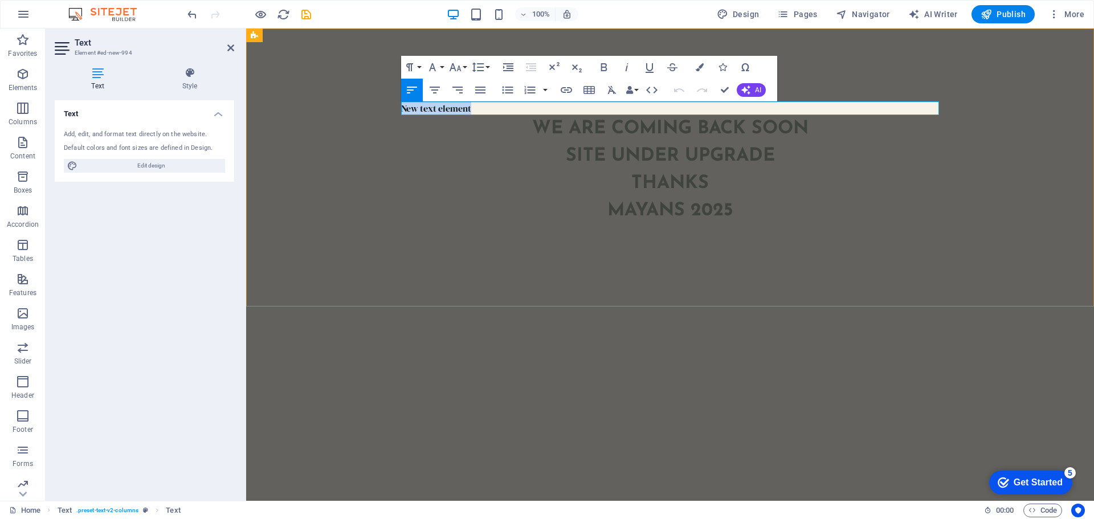
click at [516, 109] on p "New text element" at bounding box center [670, 108] width 538 height 14
drag, startPoint x: 516, startPoint y: 109, endPoint x: 374, endPoint y: 111, distance: 142.5
click at [373, 111] on div "New text element We are coming back soon site under upgrade thanks Mayans 2025" at bounding box center [670, 167] width 848 height 278
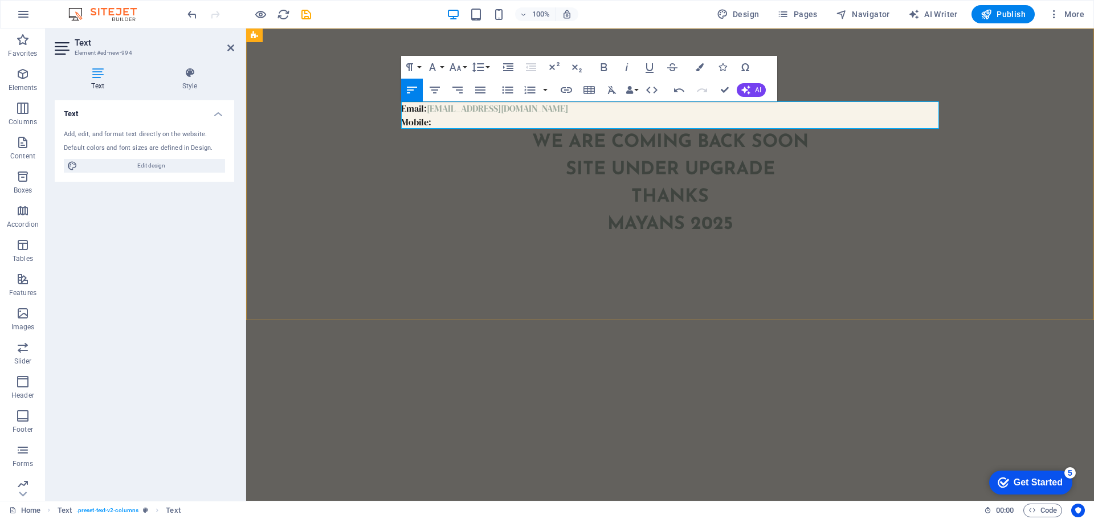
click at [424, 111] on p "Email: [EMAIL_ADDRESS][DOMAIN_NAME]" at bounding box center [670, 108] width 538 height 14
click at [436, 125] on p "Mobile:" at bounding box center [670, 122] width 538 height 14
click at [532, 114] on p "Email : [EMAIL_ADDRESS][DOMAIN_NAME]" at bounding box center [670, 108] width 538 height 14
click at [507, 207] on div "We are coming back soon site under upgrade thanks Mayans 2025" at bounding box center [670, 183] width 538 height 109
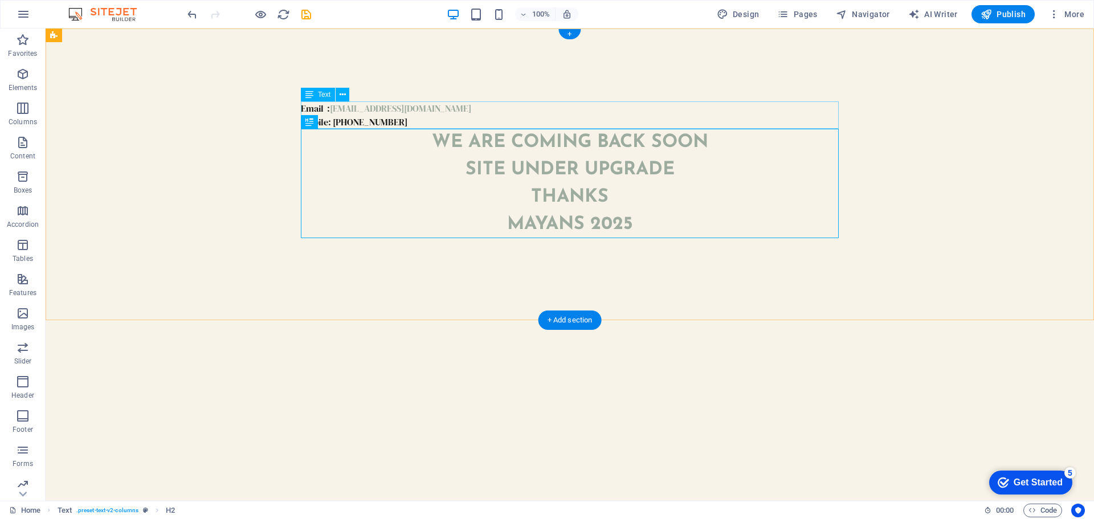
click at [357, 108] on div "Email : [EMAIL_ADDRESS][DOMAIN_NAME] Mobile: [PHONE_NUMBER]" at bounding box center [570, 114] width 538 height 27
click at [374, 123] on div "Email : [EMAIL_ADDRESS][DOMAIN_NAME] Mobile: [PHONE_NUMBER]" at bounding box center [570, 114] width 538 height 27
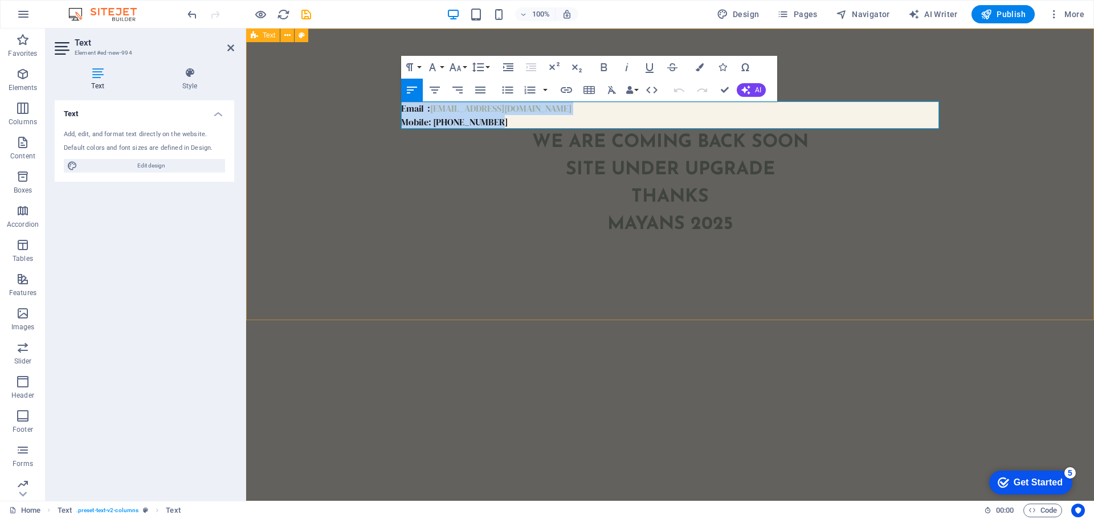
drag, startPoint x: 508, startPoint y: 119, endPoint x: 323, endPoint y: 105, distance: 185.1
click at [323, 105] on div "Email : [EMAIL_ADDRESS][DOMAIN_NAME] Mobile: [PHONE_NUMBER] We are coming back …" at bounding box center [670, 174] width 848 height 292
click at [187, 81] on h4 "Style" at bounding box center [189, 79] width 89 height 24
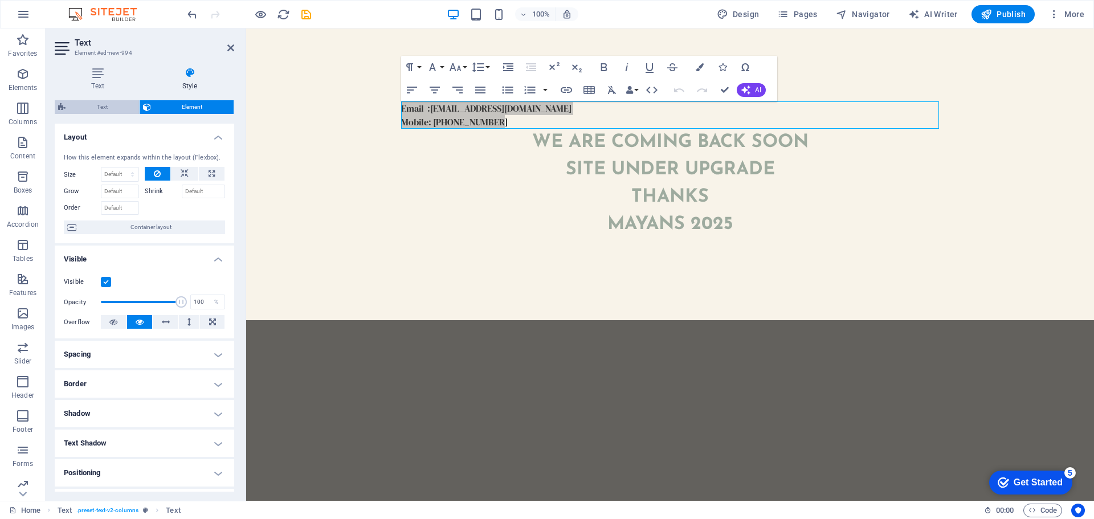
click at [125, 102] on span "Text" at bounding box center [102, 107] width 67 height 14
select select "rem"
select select "preset-text-v2-columns"
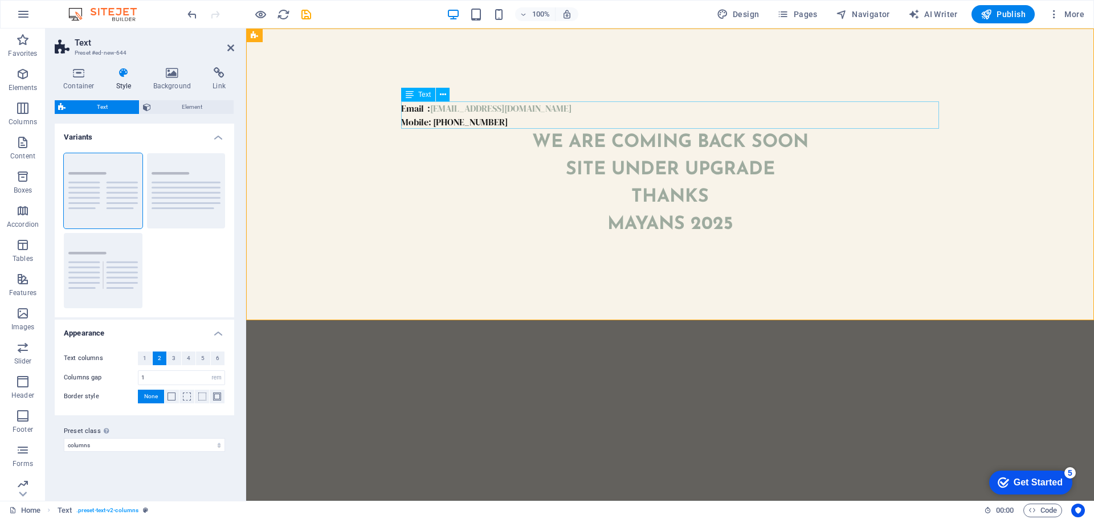
click at [490, 117] on div "Email : [EMAIL_ADDRESS][DOMAIN_NAME] Mobile: [PHONE_NUMBER]" at bounding box center [670, 114] width 538 height 27
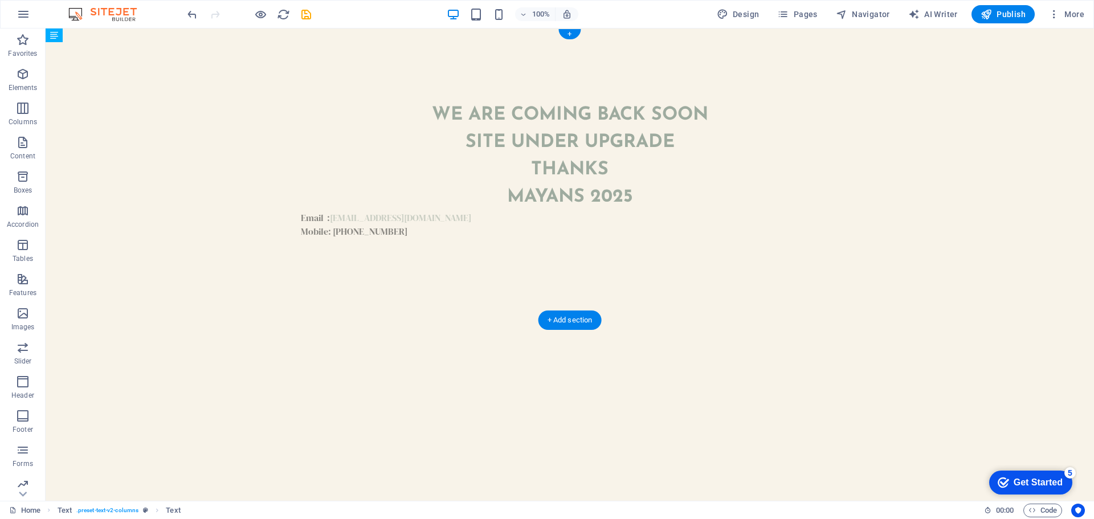
drag, startPoint x: 289, startPoint y: 103, endPoint x: 476, endPoint y: 147, distance: 192.6
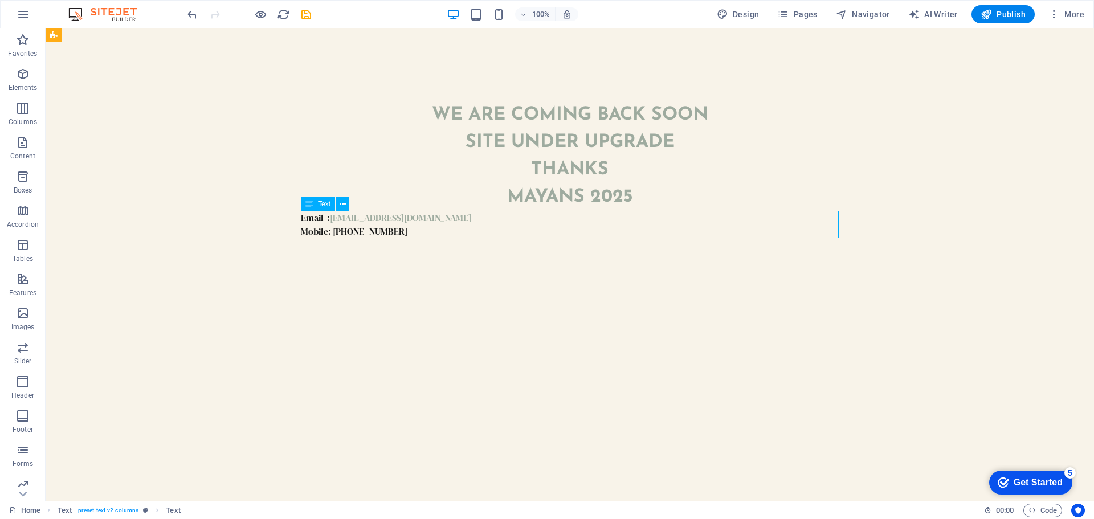
click at [313, 205] on icon at bounding box center [309, 204] width 8 height 14
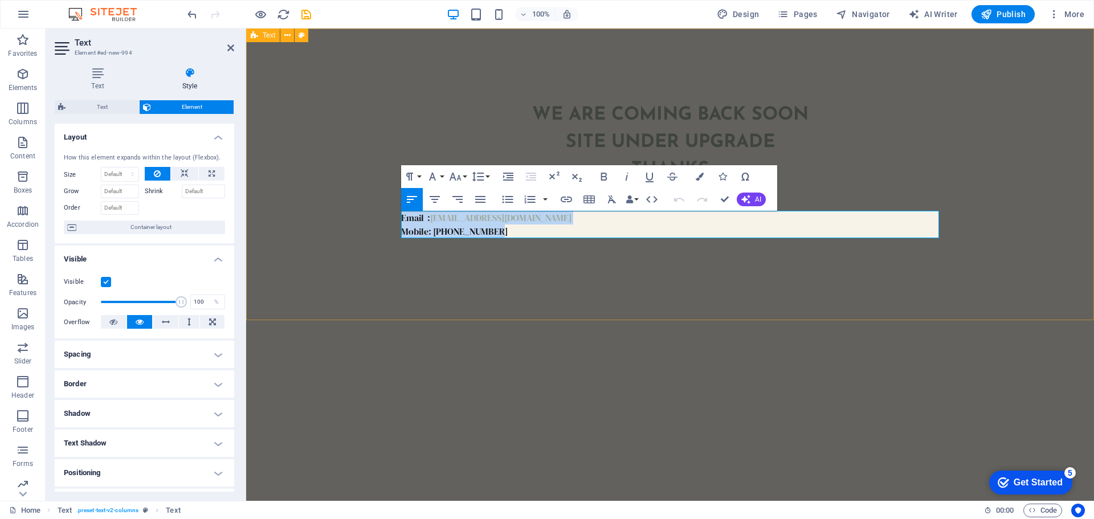
drag, startPoint x: 509, startPoint y: 232, endPoint x: 350, endPoint y: 193, distance: 164.3
click at [350, 193] on div "We are coming back soon site under upgrade thanks Mayans 2025 Email : [EMAIL_AD…" at bounding box center [670, 174] width 848 height 292
click at [438, 203] on icon "button" at bounding box center [435, 200] width 14 height 14
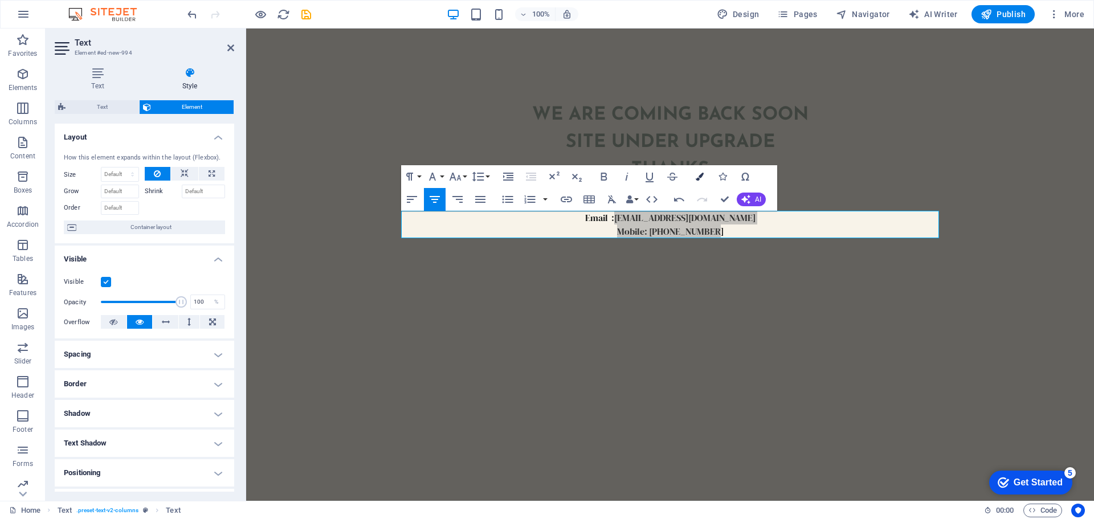
click at [702, 177] on icon "button" at bounding box center [700, 177] width 8 height 8
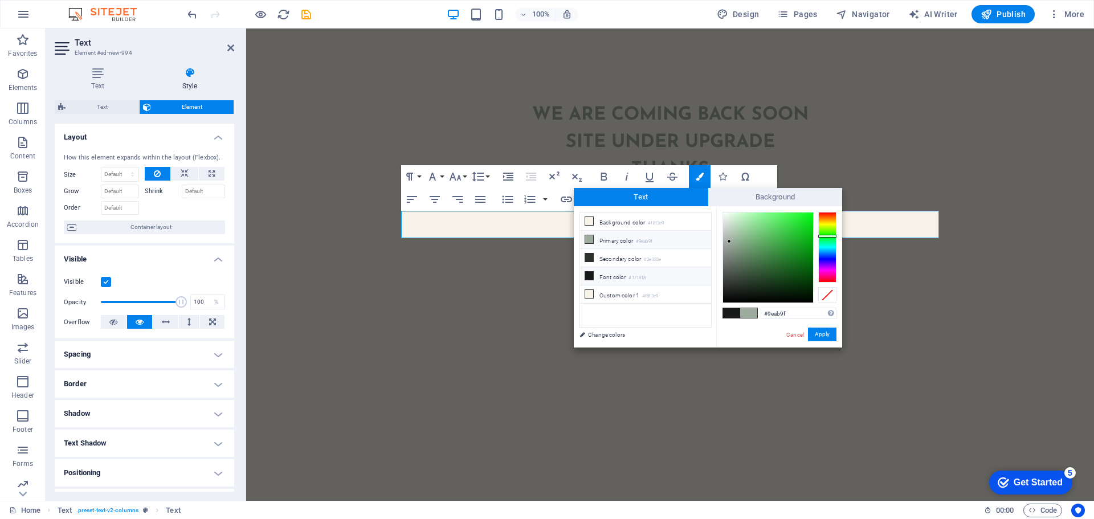
click at [631, 240] on li "Primary color #9eab9f" at bounding box center [645, 240] width 131 height 18
click at [733, 311] on span at bounding box center [731, 313] width 17 height 10
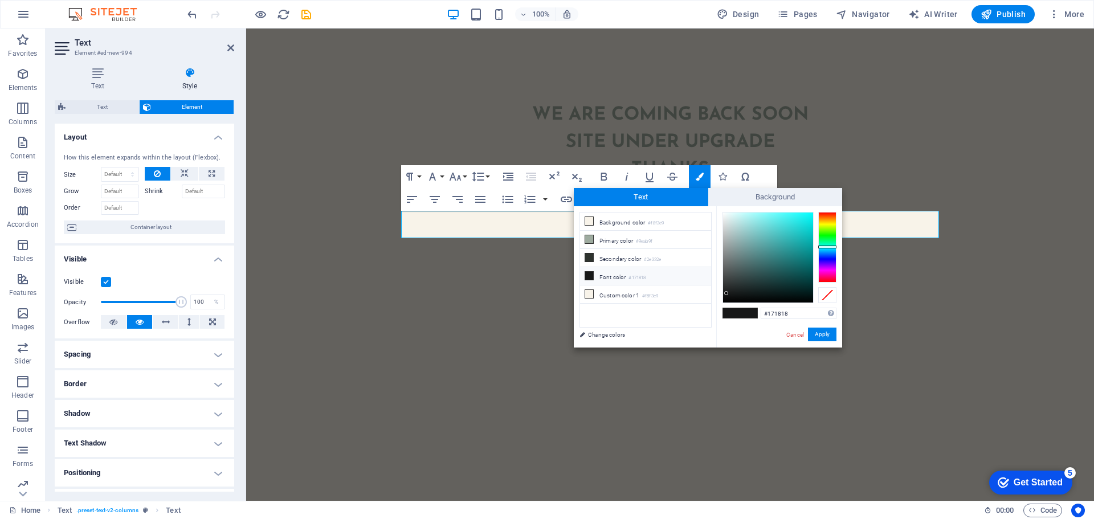
click at [733, 311] on span at bounding box center [731, 313] width 17 height 10
click at [593, 234] on li "Primary color #9eab9f" at bounding box center [645, 240] width 131 height 18
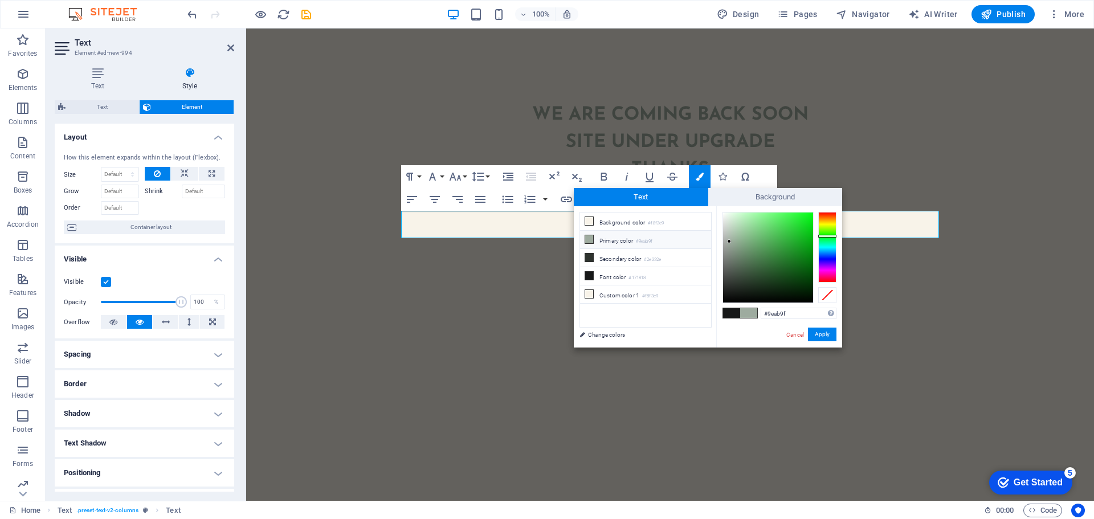
click at [593, 234] on li "Primary color #9eab9f" at bounding box center [645, 240] width 131 height 18
click at [634, 233] on li "Primary color #9eab9f" at bounding box center [645, 240] width 131 height 18
drag, startPoint x: 634, startPoint y: 233, endPoint x: 596, endPoint y: 242, distance: 39.3
click at [596, 242] on li "Primary color #9eab9f" at bounding box center [645, 240] width 131 height 18
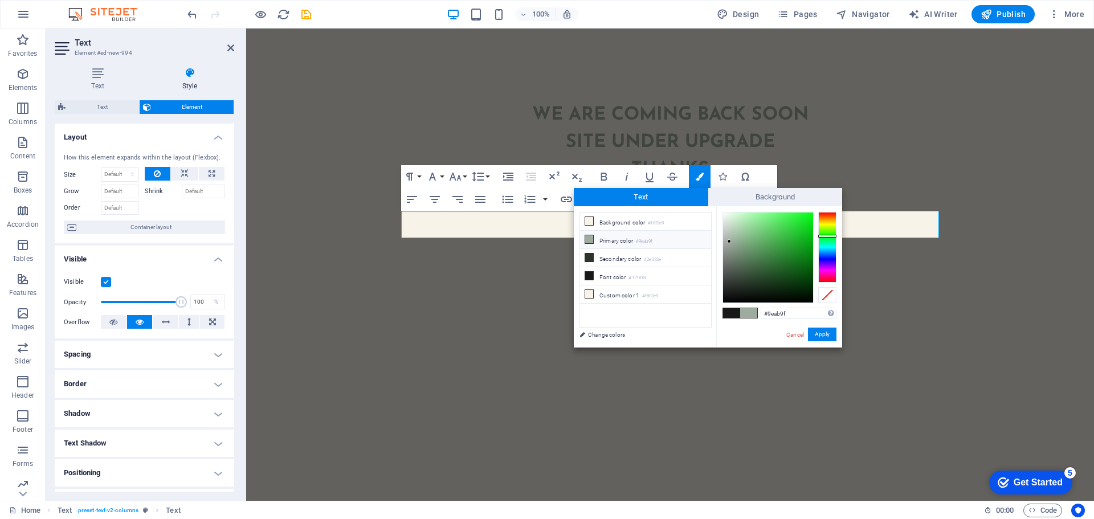
click at [732, 313] on span at bounding box center [731, 313] width 17 height 10
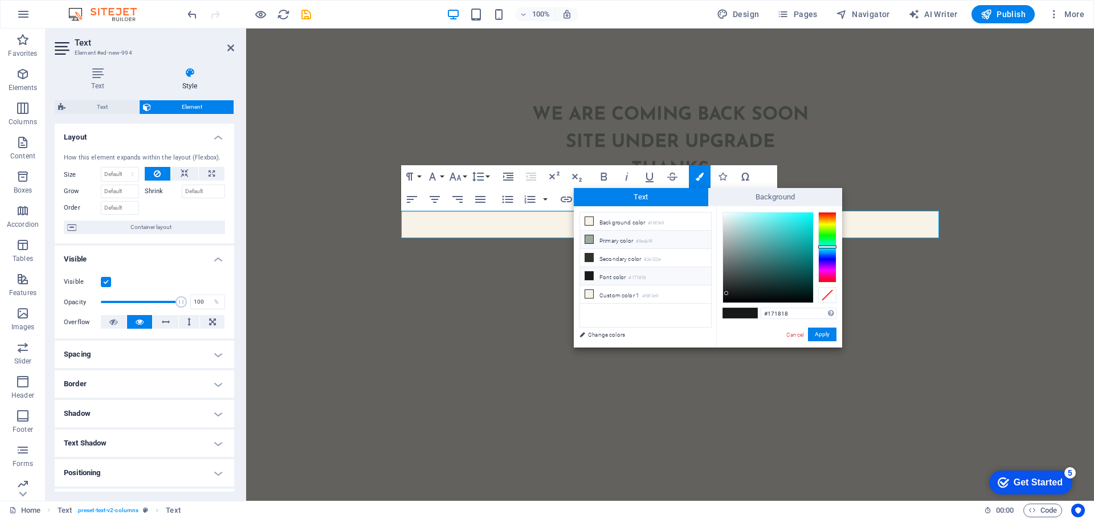
click at [586, 238] on icon at bounding box center [589, 239] width 8 height 8
type input "#9eab9f"
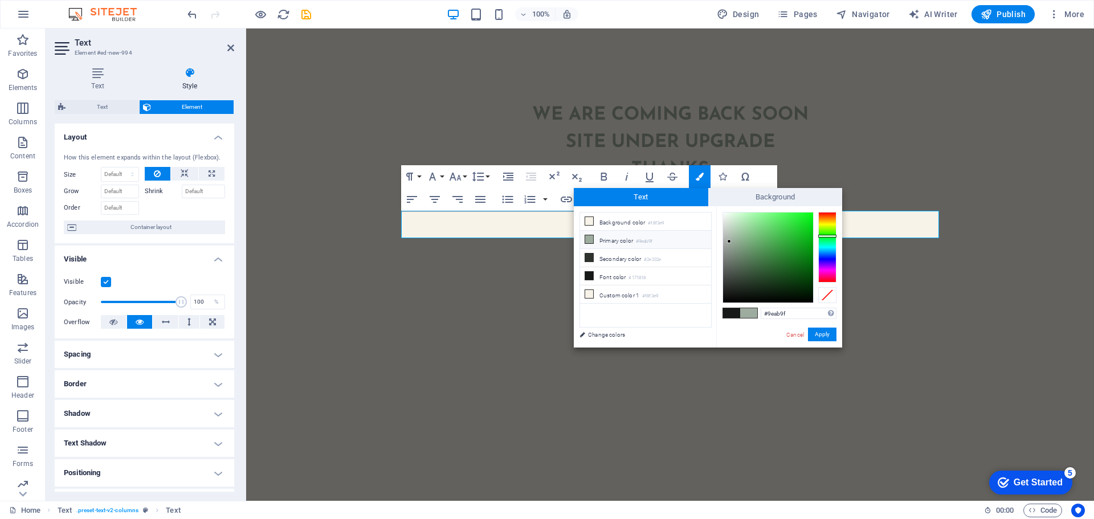
click at [586, 238] on icon at bounding box center [589, 239] width 8 height 8
click at [746, 315] on span at bounding box center [748, 313] width 17 height 10
drag, startPoint x: 746, startPoint y: 315, endPoint x: 830, endPoint y: 335, distance: 86.7
click at [830, 335] on button "Apply" at bounding box center [822, 335] width 28 height 14
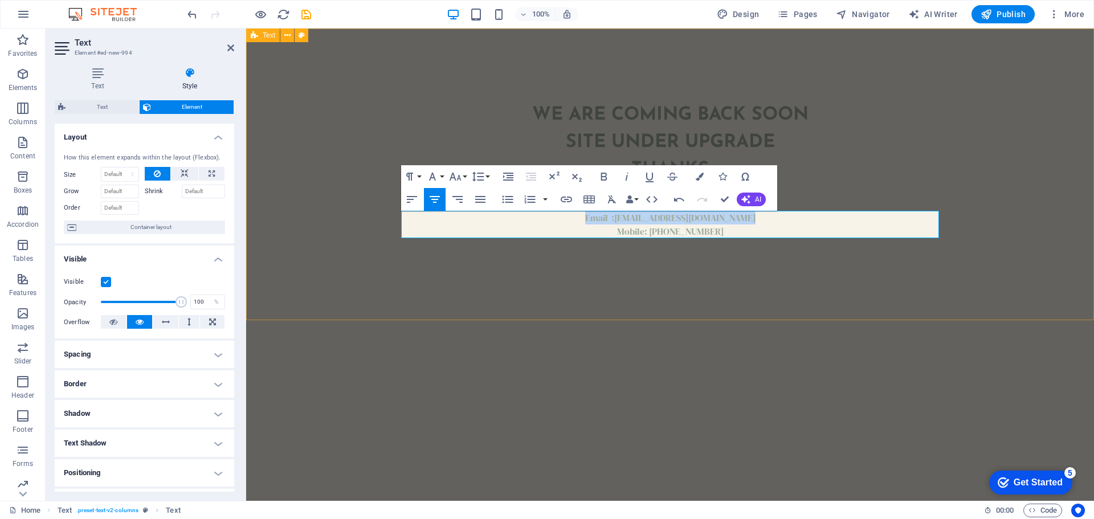
click at [841, 308] on div "We are coming back soon site under upgrade thanks Mayans 2025 Email : [EMAIL_AD…" at bounding box center [670, 174] width 848 height 292
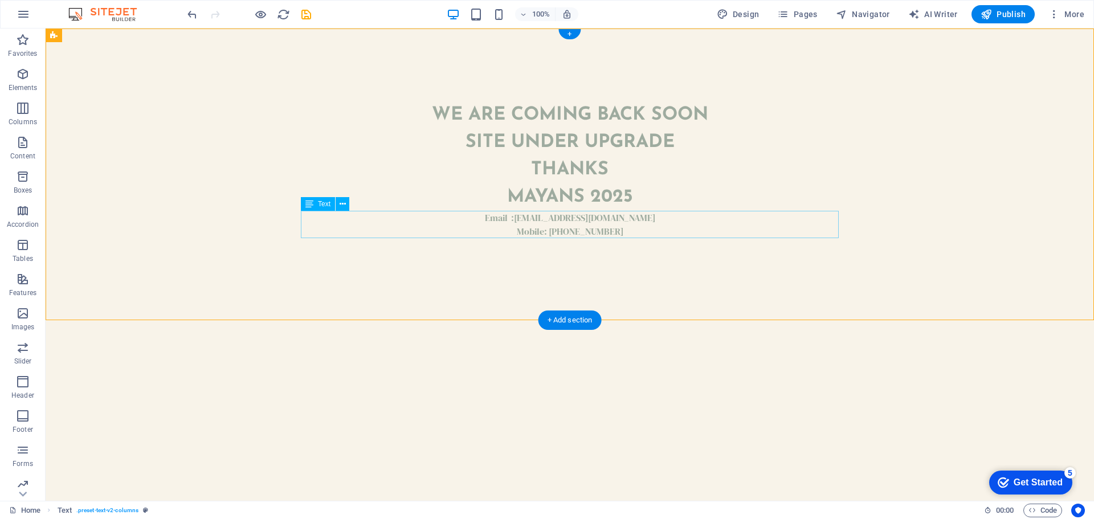
click at [631, 234] on div "Email : [EMAIL_ADDRESS][DOMAIN_NAME] Mobile: [PHONE_NUMBER]" at bounding box center [570, 224] width 538 height 27
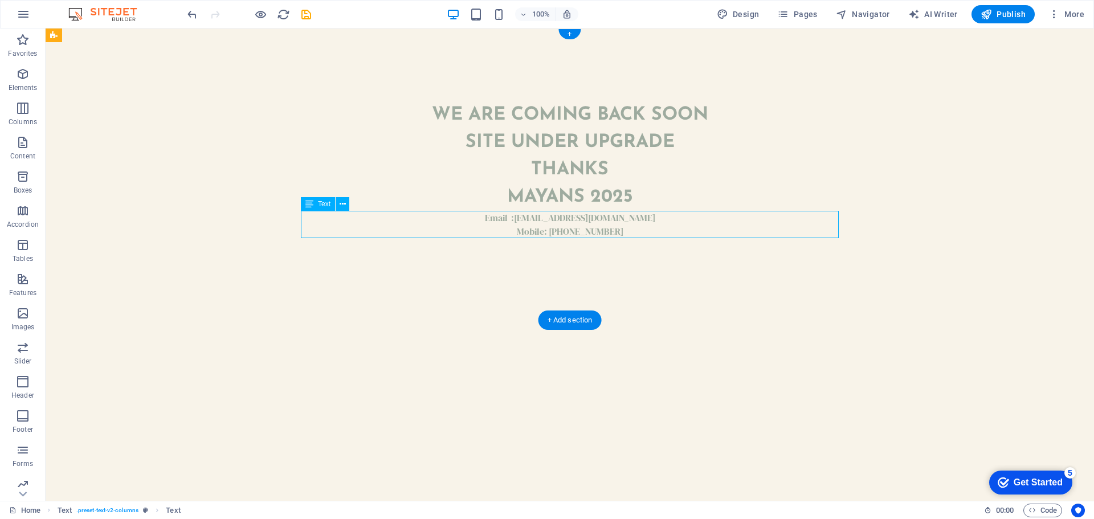
click at [623, 231] on div "Email : [EMAIL_ADDRESS][DOMAIN_NAME] Mobile: [PHONE_NUMBER]" at bounding box center [570, 224] width 538 height 27
click at [320, 203] on span "Text" at bounding box center [324, 204] width 13 height 7
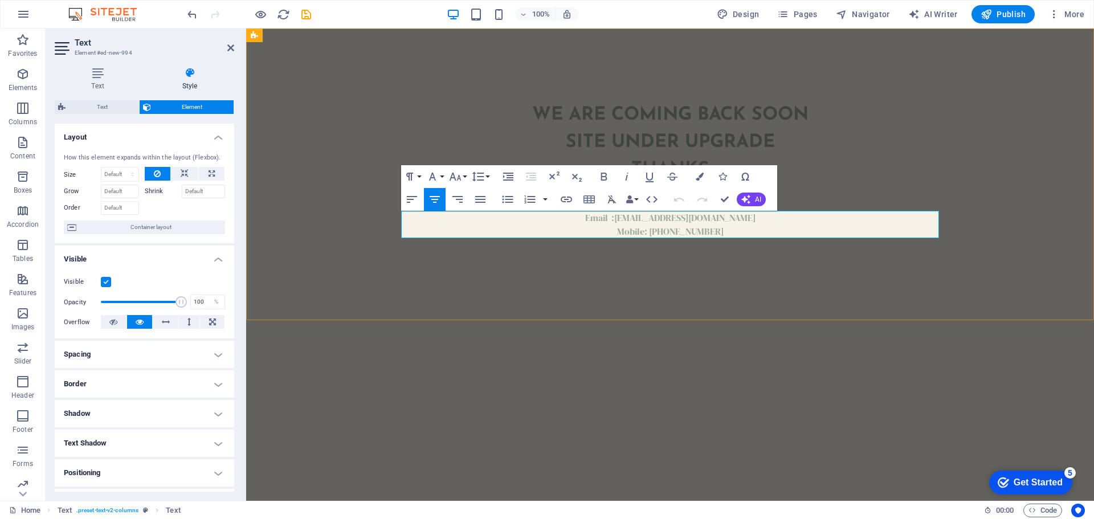
click at [743, 237] on p "Mobile: [PHONE_NUMBER]" at bounding box center [670, 232] width 538 height 14
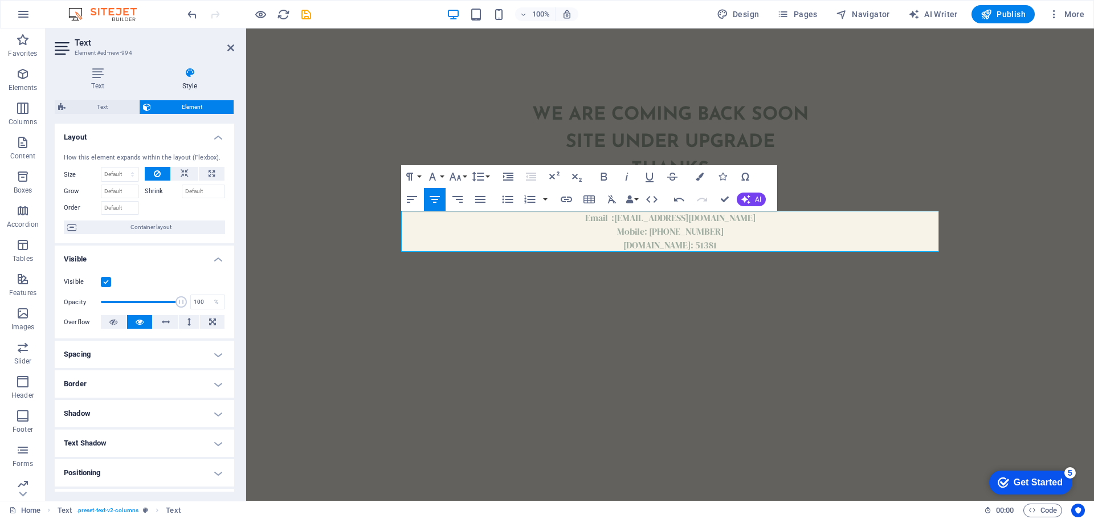
click at [716, 334] on html "We are coming back soon site under upgrade thanks Mayans 2025 Email : [EMAIL_AD…" at bounding box center [670, 180] width 848 height 305
click at [767, 297] on div "We are coming back soon site under upgrade thanks Mayans 2025 Email : [EMAIL_AD…" at bounding box center [670, 180] width 848 height 305
select select "rem"
select select "preset-text-v2-columns"
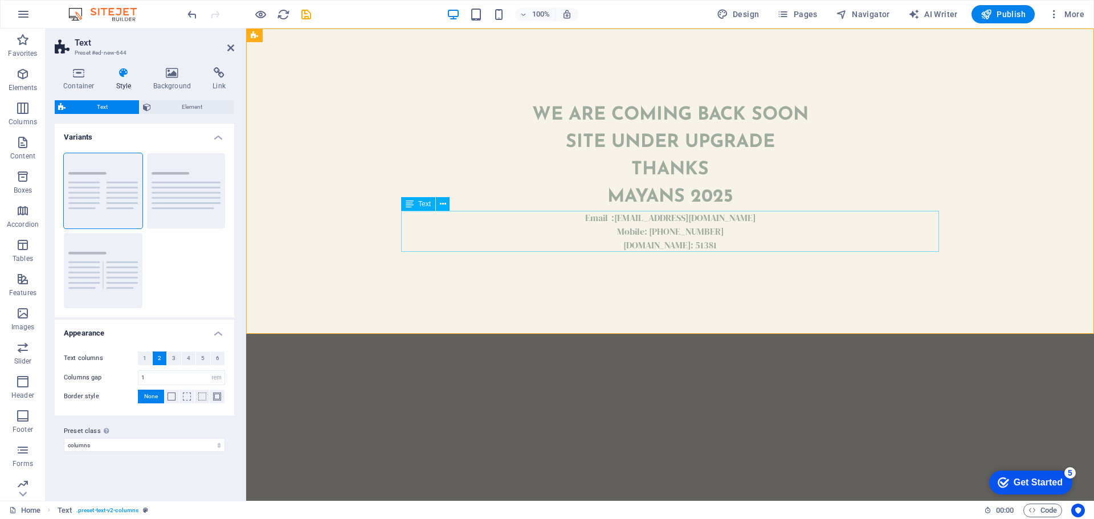
click at [742, 246] on div "Email : [EMAIL_ADDRESS][DOMAIN_NAME] Mobile: [PHONE_NUMBER] [DOMAIN_NAME]: 51381" at bounding box center [670, 231] width 538 height 41
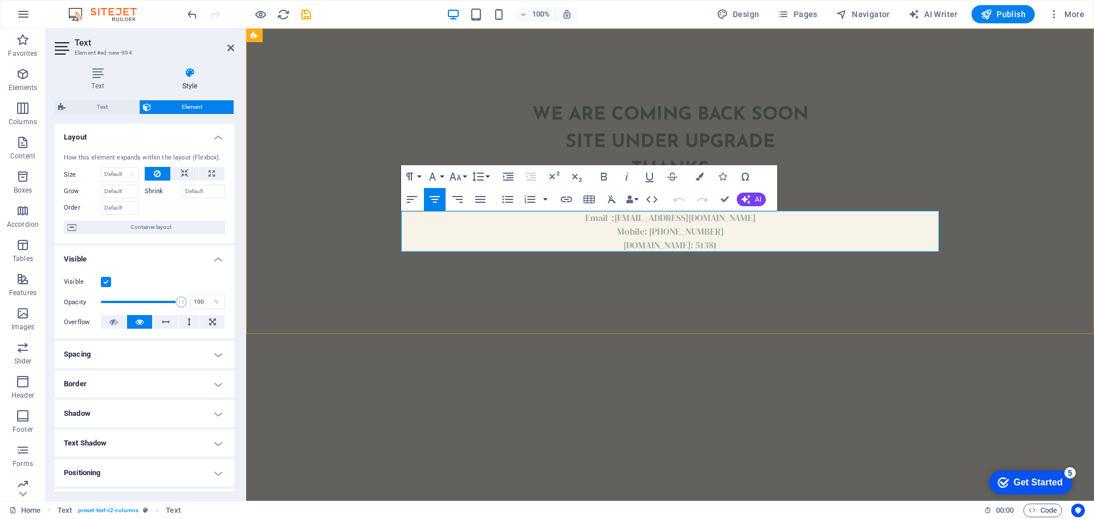
click at [742, 247] on p "[DOMAIN_NAME]: 51381" at bounding box center [670, 245] width 538 height 14
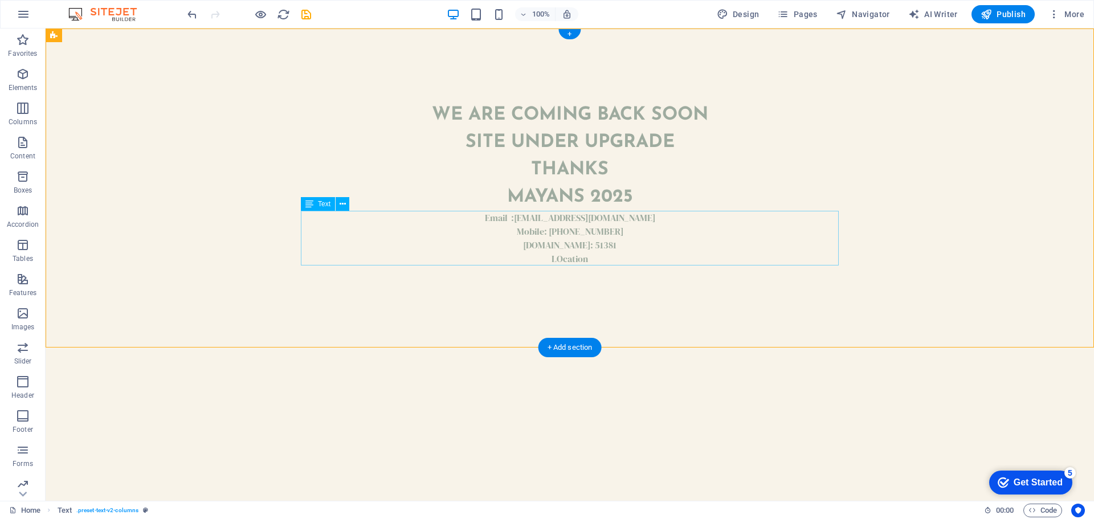
click at [569, 260] on div "Email : [EMAIL_ADDRESS][DOMAIN_NAME] Mobile: [PHONE_NUMBER] [DOMAIN_NAME]: 5138…" at bounding box center [570, 238] width 538 height 55
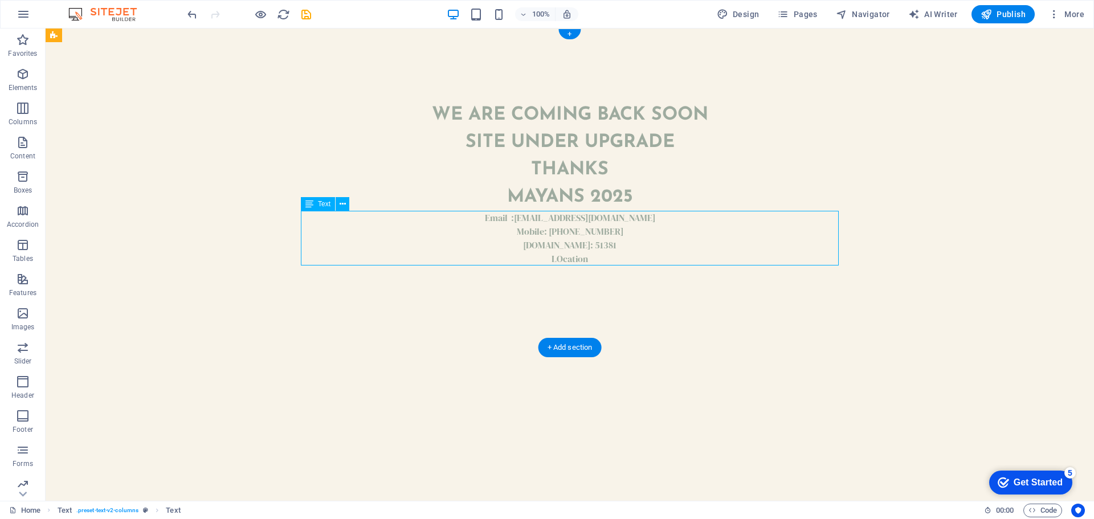
click at [569, 260] on div "Email : [EMAIL_ADDRESS][DOMAIN_NAME] Mobile: [PHONE_NUMBER] [DOMAIN_NAME]: 5138…" at bounding box center [570, 238] width 538 height 55
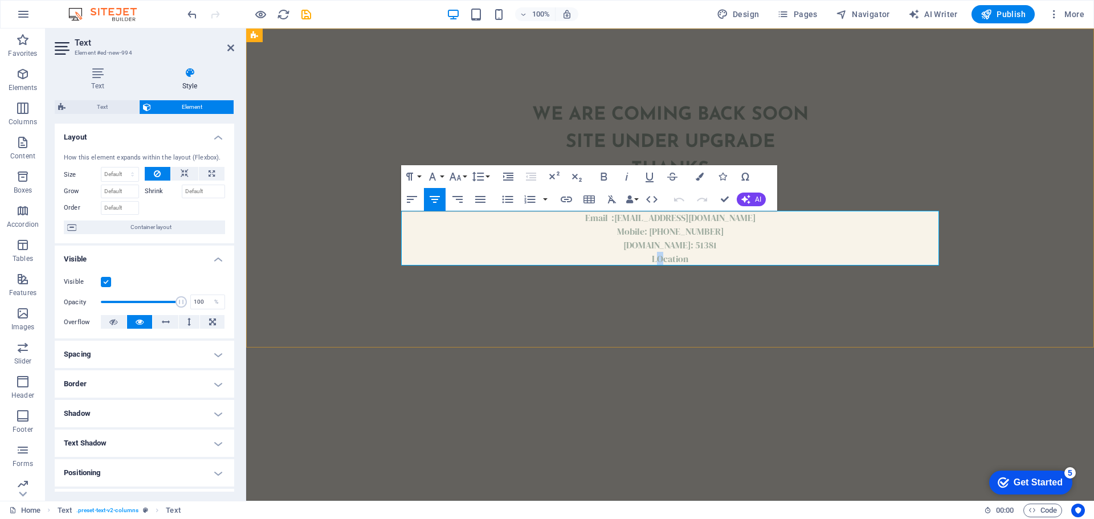
click at [660, 258] on span "LOcation" at bounding box center [670, 258] width 36 height 13
click at [692, 257] on p "Location" at bounding box center [670, 259] width 538 height 14
click at [765, 303] on div "We are coming back soon site under upgrade thanks Mayans 2025 Email : [EMAIL_AD…" at bounding box center [670, 187] width 848 height 319
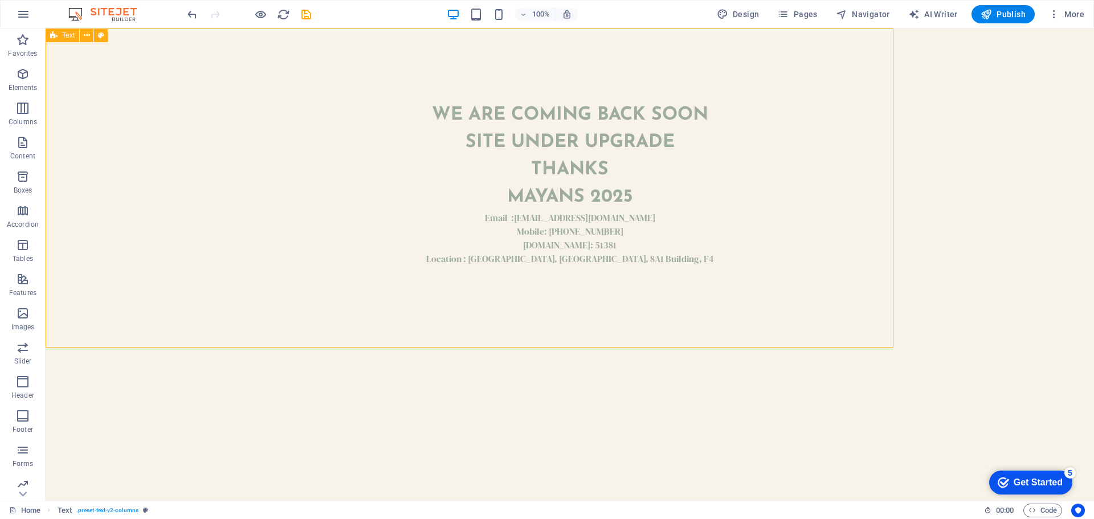
click at [765, 303] on div "We are coming back soon site under upgrade thanks Mayans 2025 Email : [EMAIL_AD…" at bounding box center [570, 187] width 1049 height 319
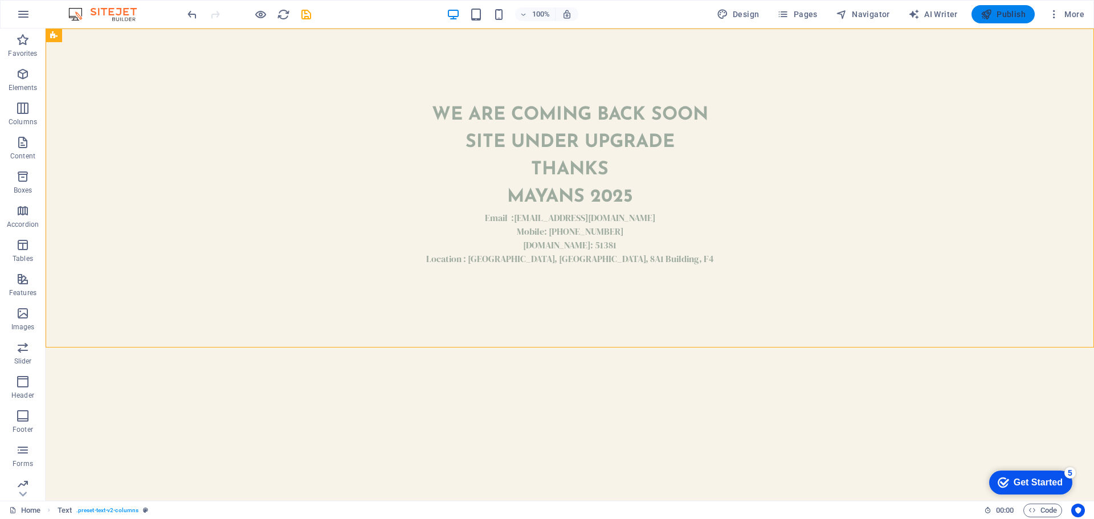
click at [990, 12] on icon "button" at bounding box center [986, 14] width 11 height 11
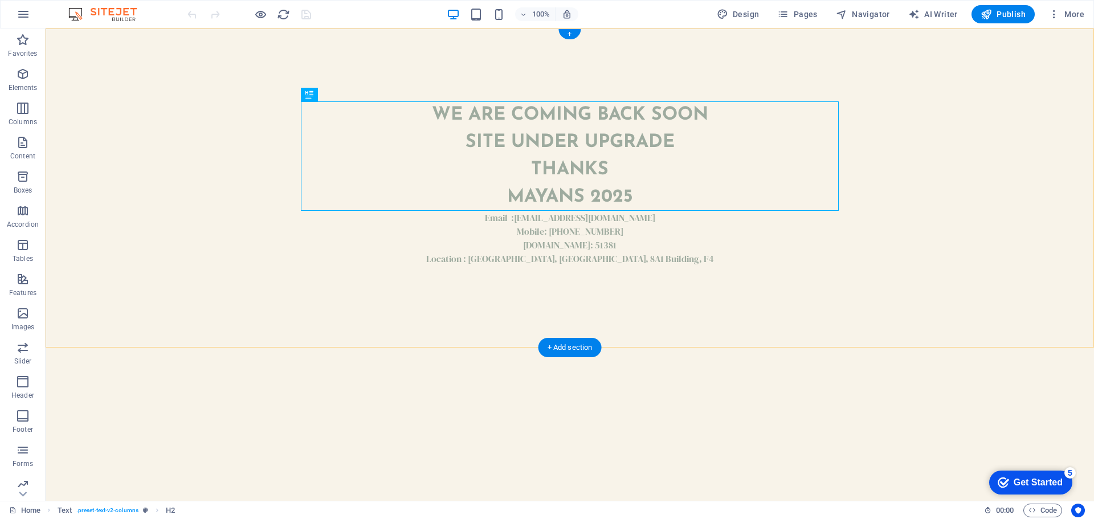
click at [573, 42] on div "We are coming back soon site under upgrade thanks Mayans 2025 Email : [EMAIL_AD…" at bounding box center [570, 187] width 1049 height 319
click at [567, 31] on div "+" at bounding box center [569, 34] width 22 height 10
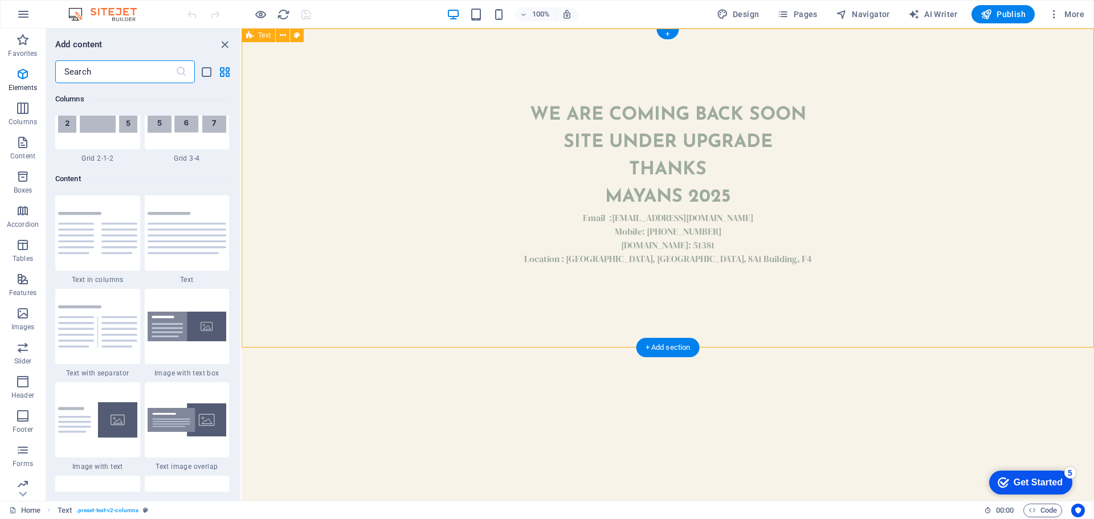
scroll to position [1994, 0]
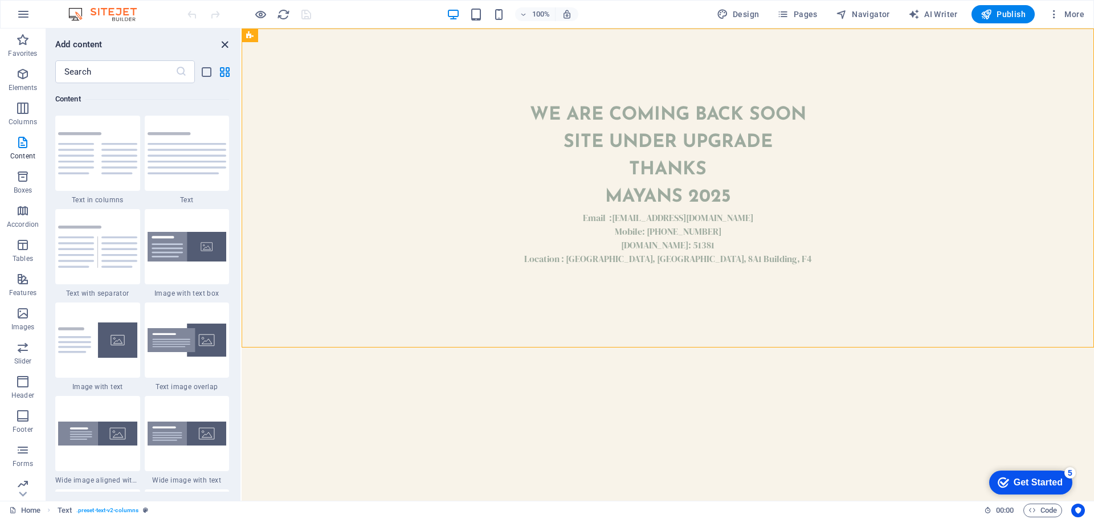
click at [228, 41] on icon "close panel" at bounding box center [224, 44] width 13 height 13
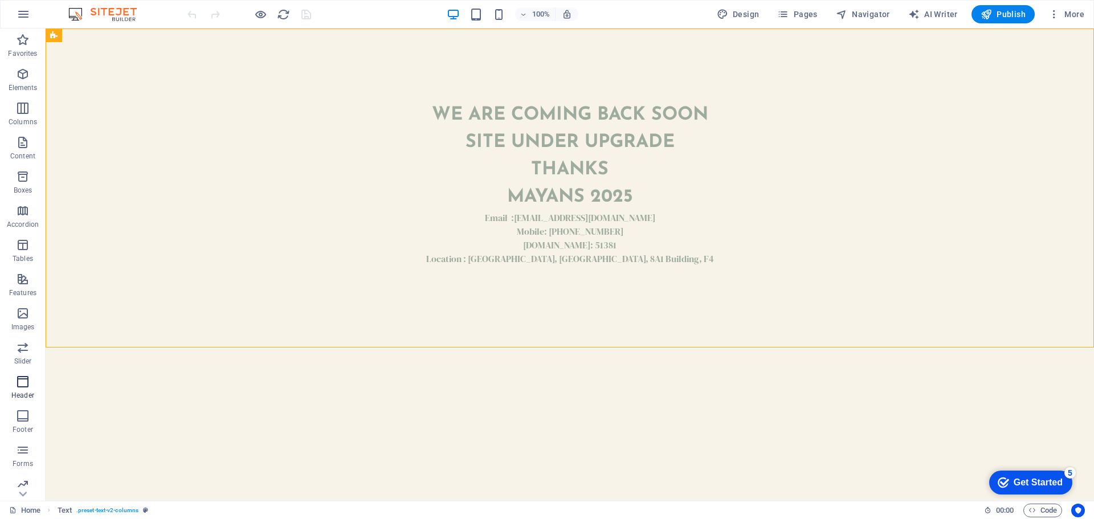
click at [26, 392] on p "Header" at bounding box center [22, 395] width 23 height 9
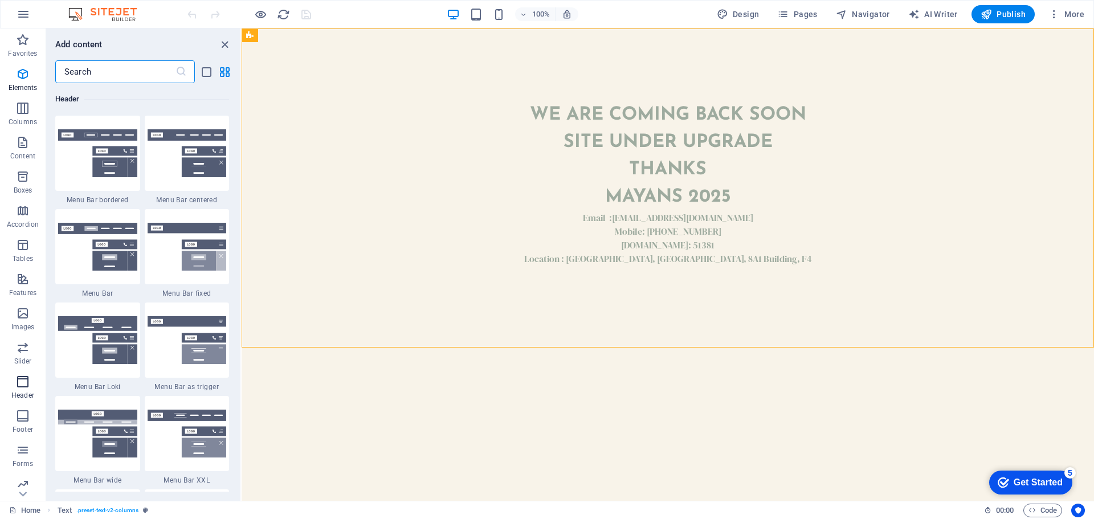
scroll to position [6862, 0]
click at [860, 19] on span "Navigator" at bounding box center [863, 14] width 54 height 11
click at [1067, 13] on span "More" at bounding box center [1067, 14] width 36 height 11
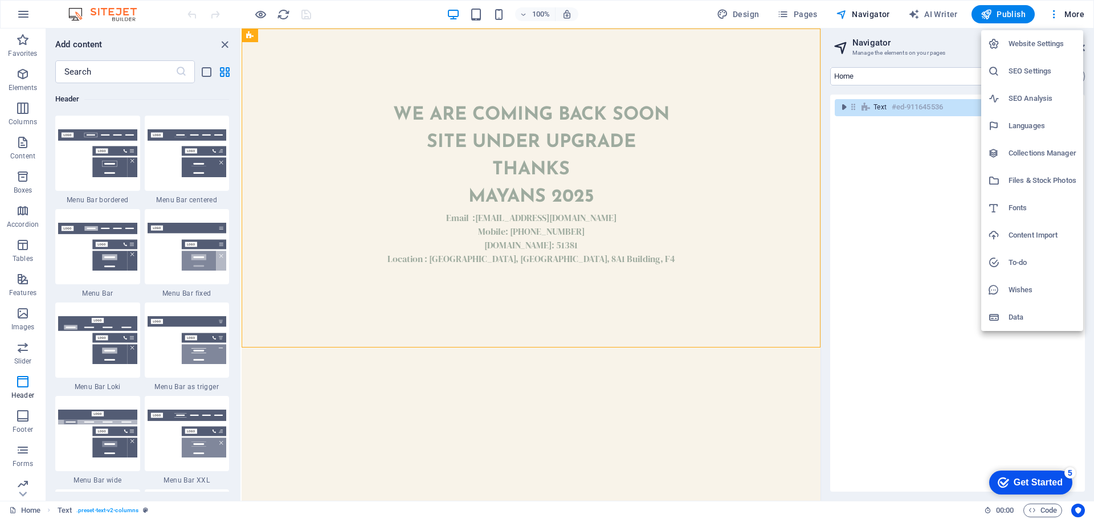
click at [781, 489] on div at bounding box center [547, 259] width 1094 height 519
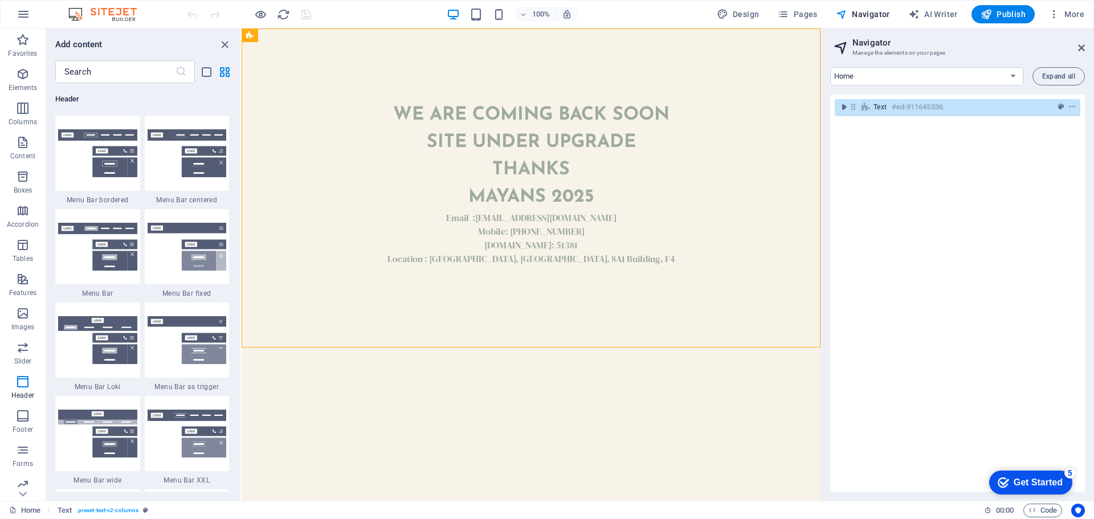
click at [704, 348] on html "We are coming back soon site under upgrade thanks Mayans 2025 Email : [EMAIL_AD…" at bounding box center [531, 187] width 579 height 319
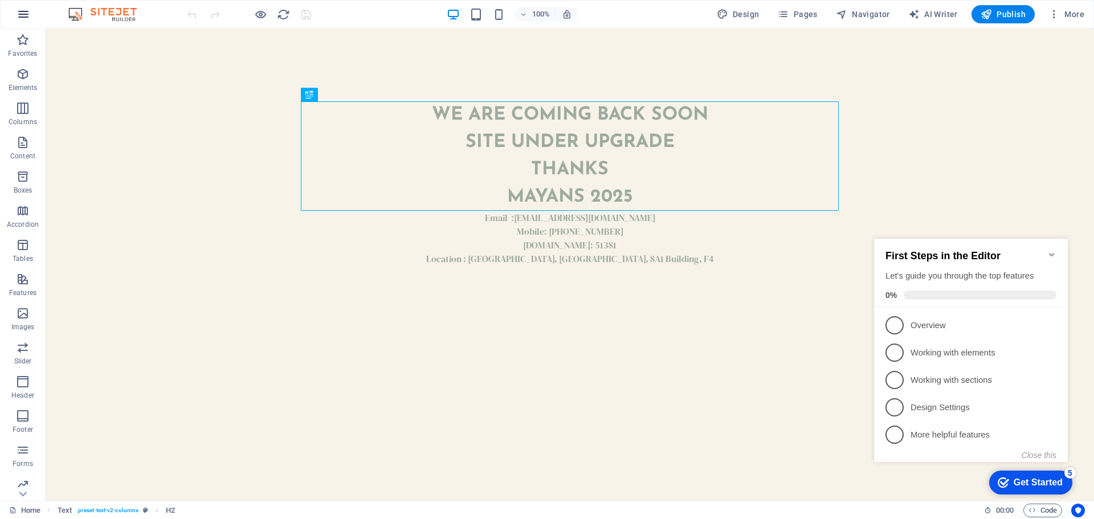
click at [20, 19] on icon "button" at bounding box center [24, 14] width 14 height 14
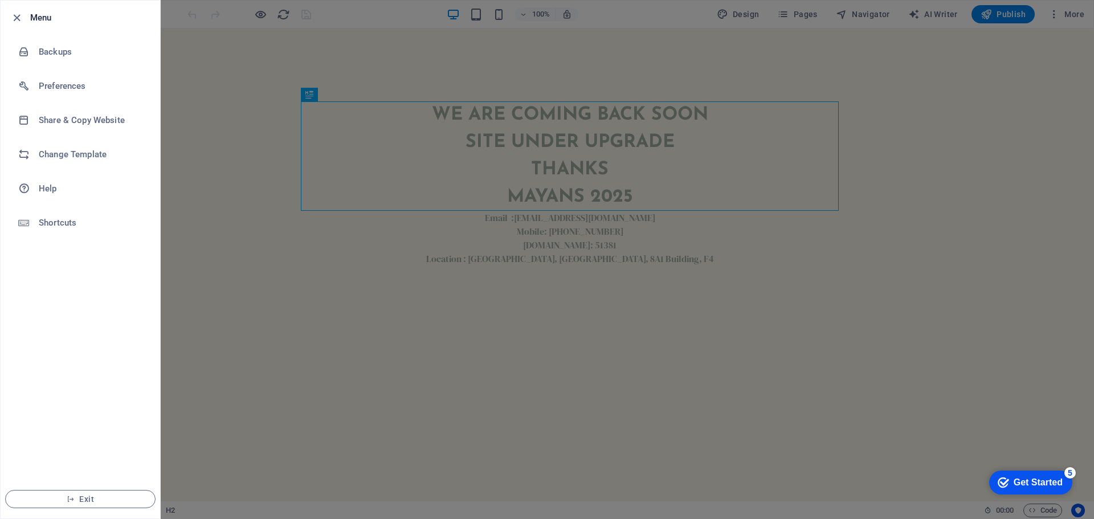
click at [194, 100] on div at bounding box center [547, 259] width 1094 height 519
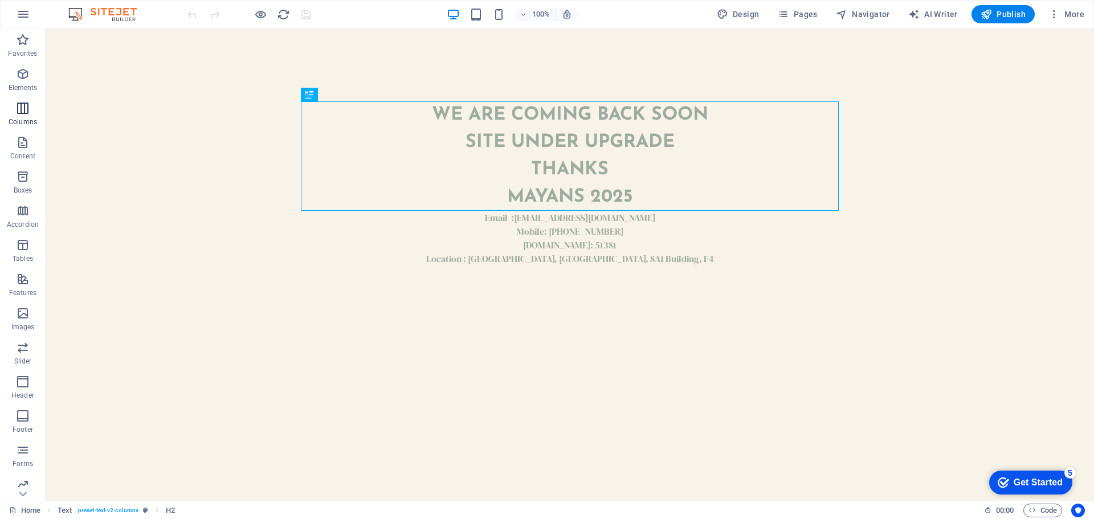
scroll to position [40, 0]
click at [740, 14] on span "Design" at bounding box center [738, 14] width 43 height 11
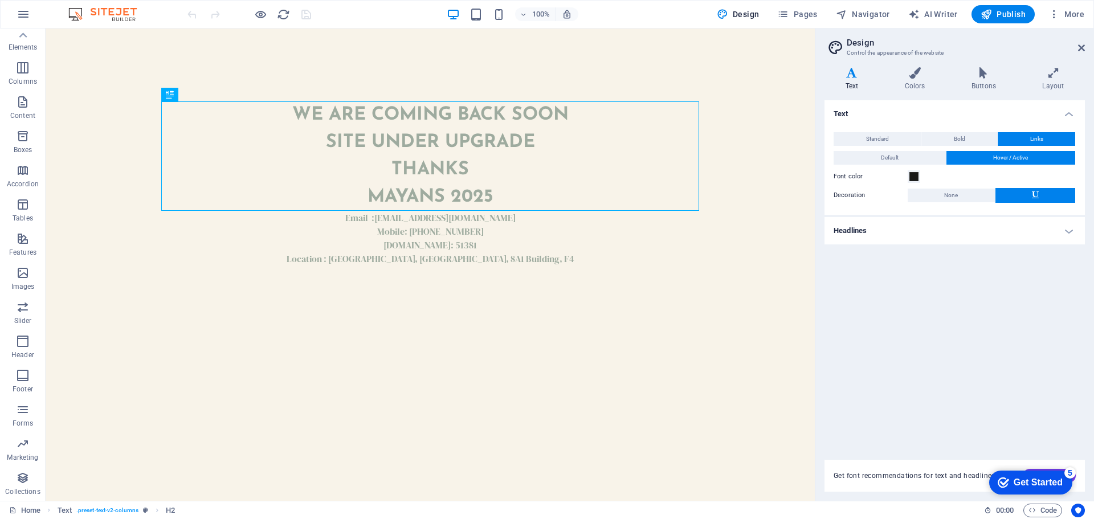
click at [1077, 232] on h4 "Headlines" at bounding box center [955, 230] width 260 height 27
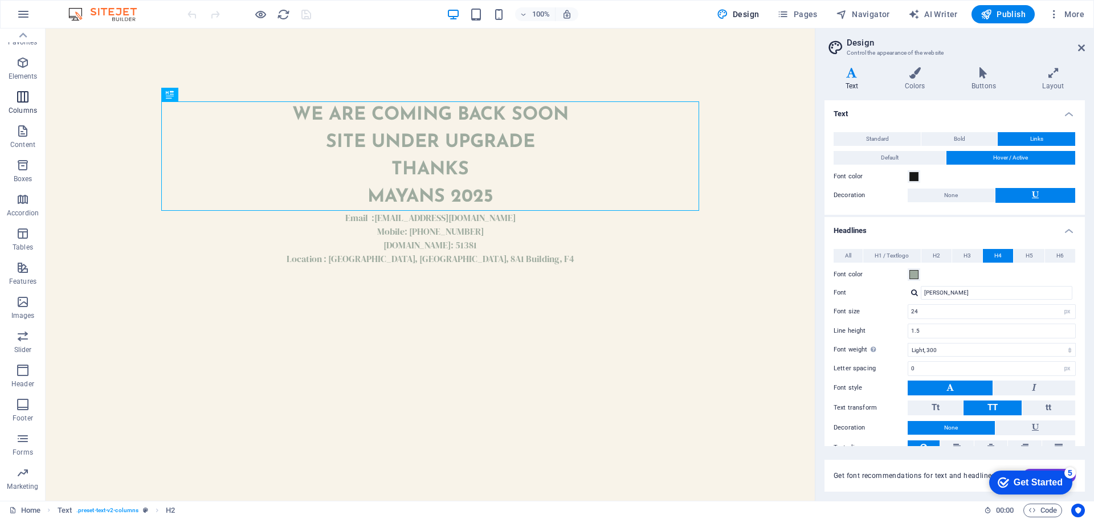
scroll to position [0, 0]
click at [23, 79] on icon "button" at bounding box center [23, 74] width 14 height 14
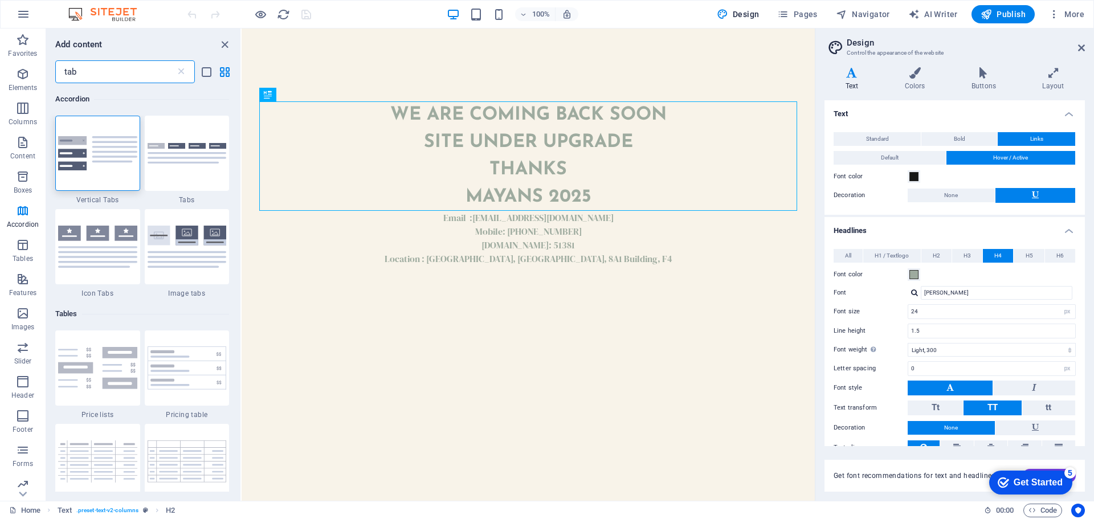
click at [100, 78] on input "tab" at bounding box center [115, 71] width 120 height 23
click at [99, 78] on input "tab" at bounding box center [115, 71] width 120 height 23
type input "tab"
click at [184, 74] on icon at bounding box center [181, 71] width 11 height 11
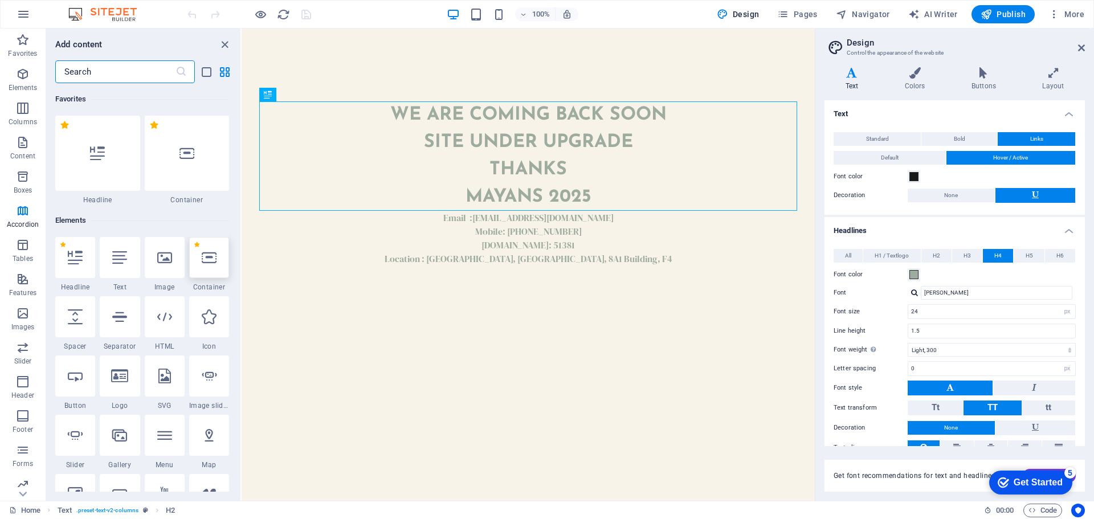
click at [225, 263] on div at bounding box center [209, 257] width 40 height 41
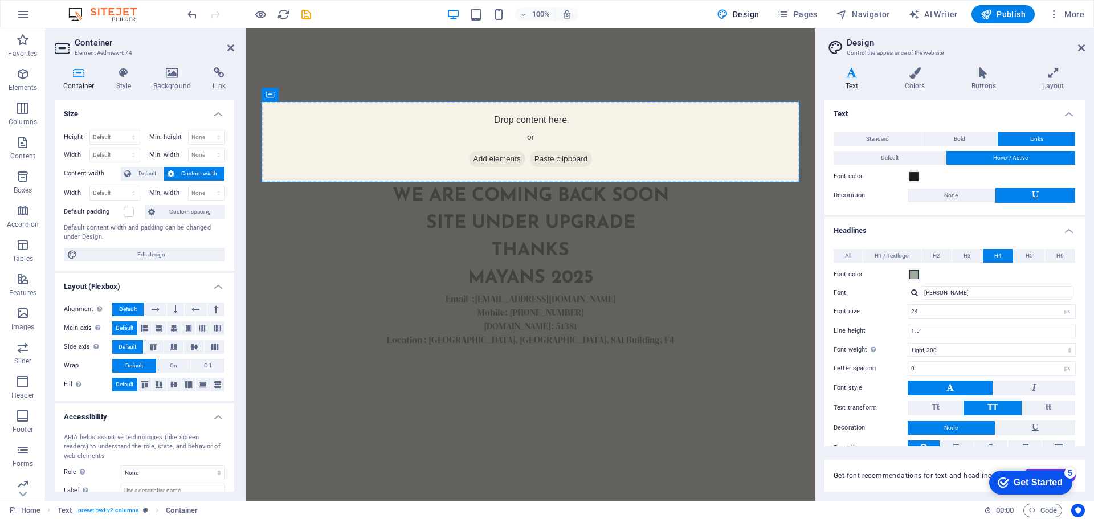
click at [230, 54] on header "Container Element #ed-new-674" at bounding box center [145, 43] width 180 height 30
click at [231, 48] on icon at bounding box center [230, 47] width 7 height 9
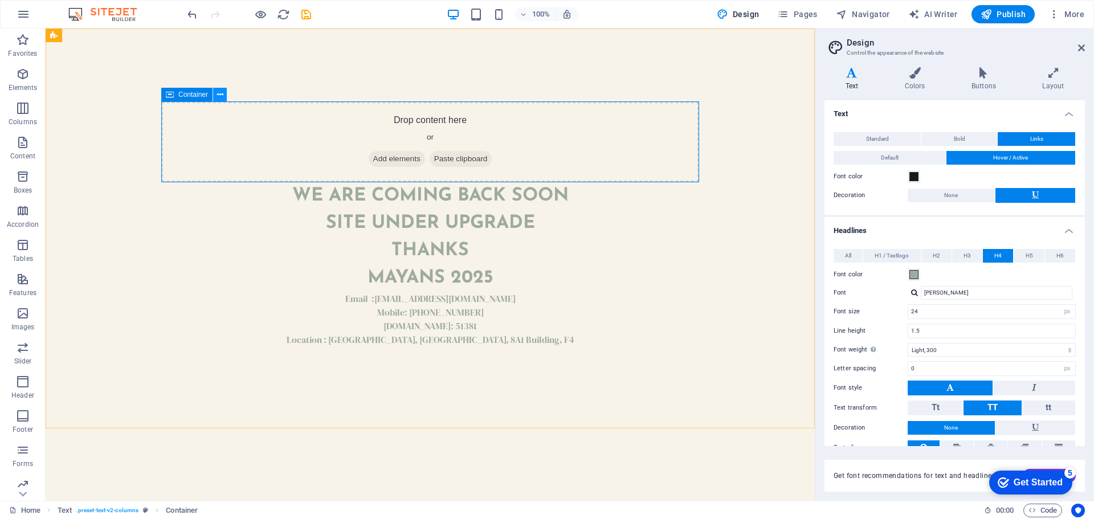
click at [219, 92] on icon at bounding box center [220, 95] width 6 height 12
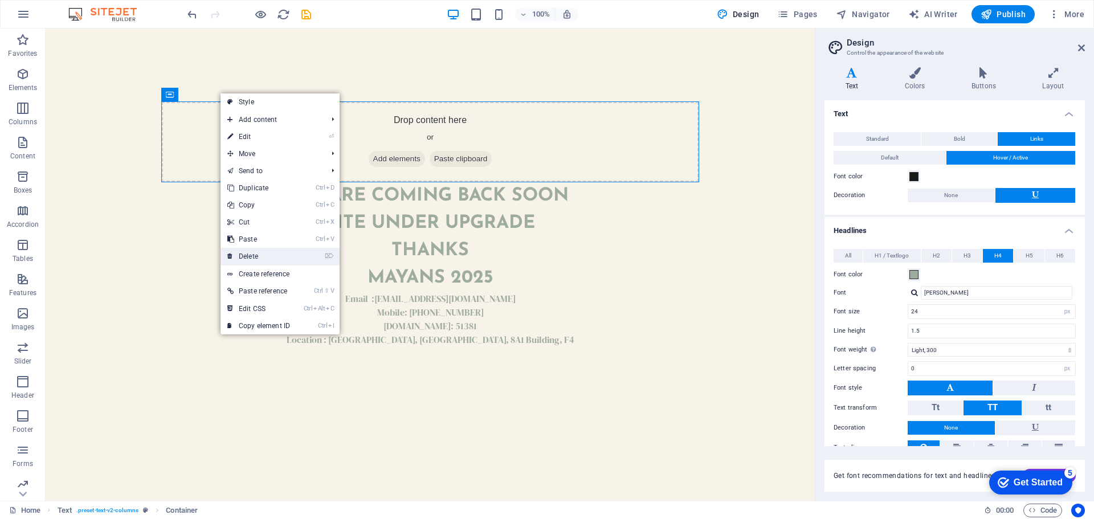
drag, startPoint x: 252, startPoint y: 260, endPoint x: 206, endPoint y: 230, distance: 54.9
click at [252, 260] on link "⌦ Delete" at bounding box center [259, 256] width 76 height 17
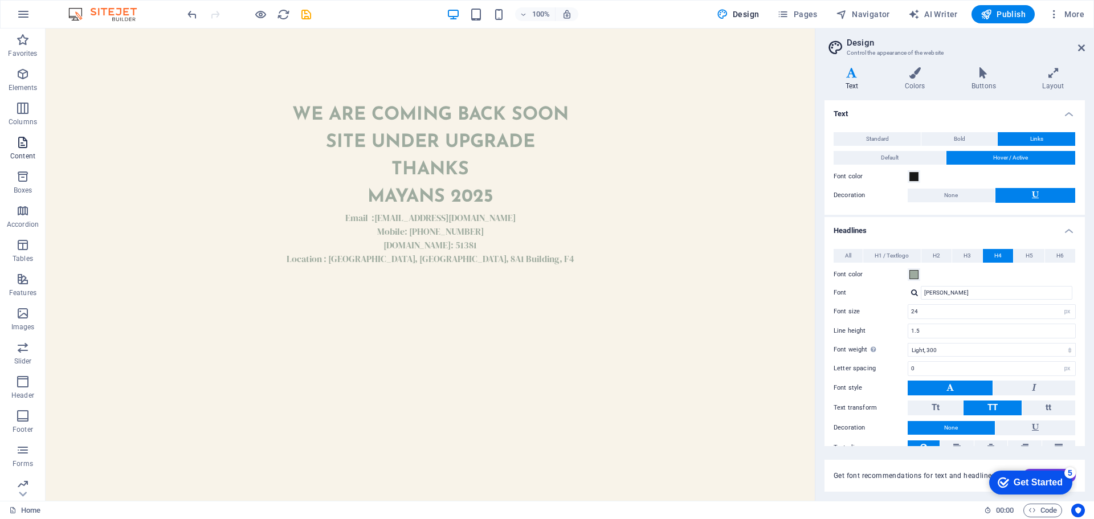
click at [18, 151] on span "Content" at bounding box center [23, 149] width 46 height 27
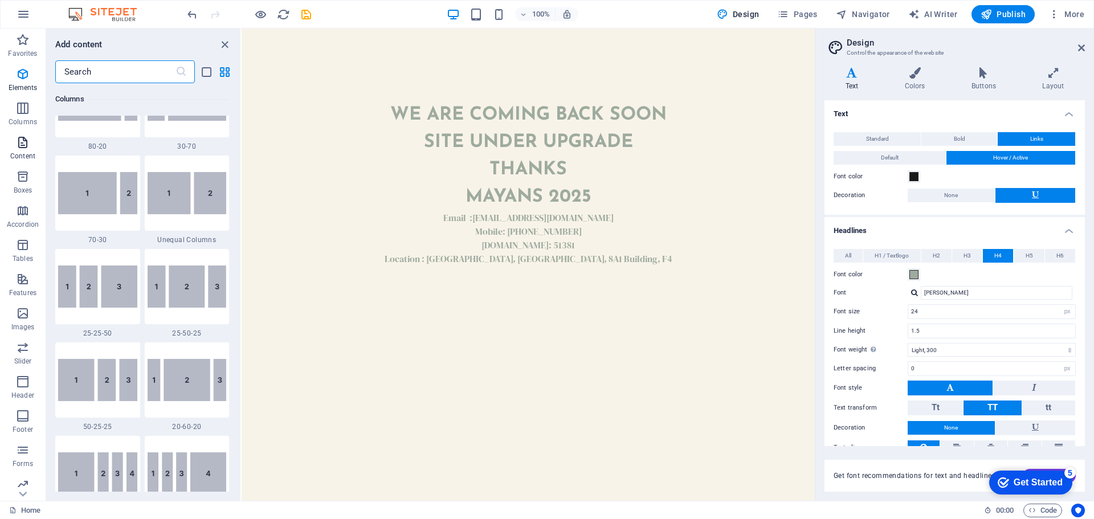
scroll to position [1994, 0]
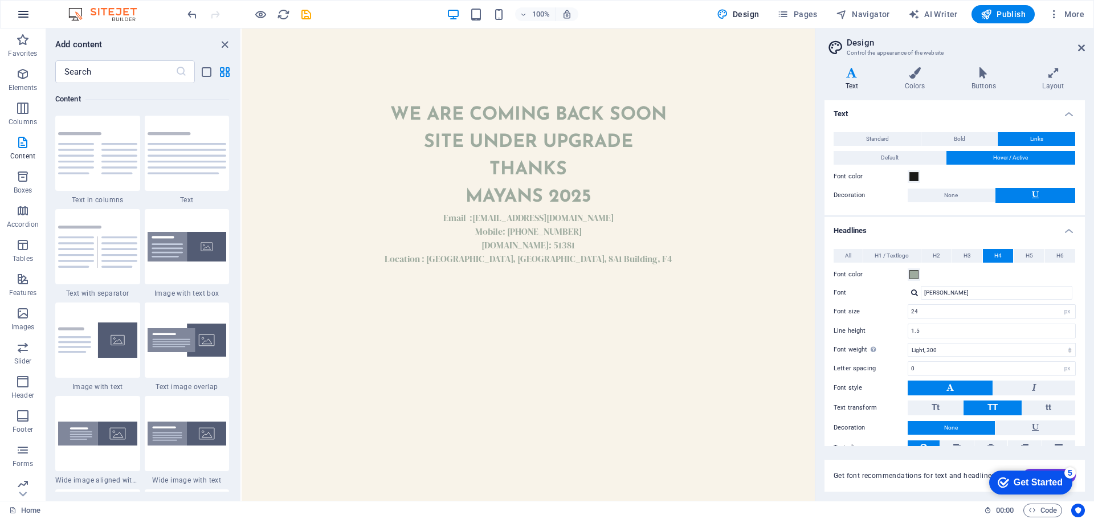
click at [27, 18] on icon "button" at bounding box center [24, 14] width 14 height 14
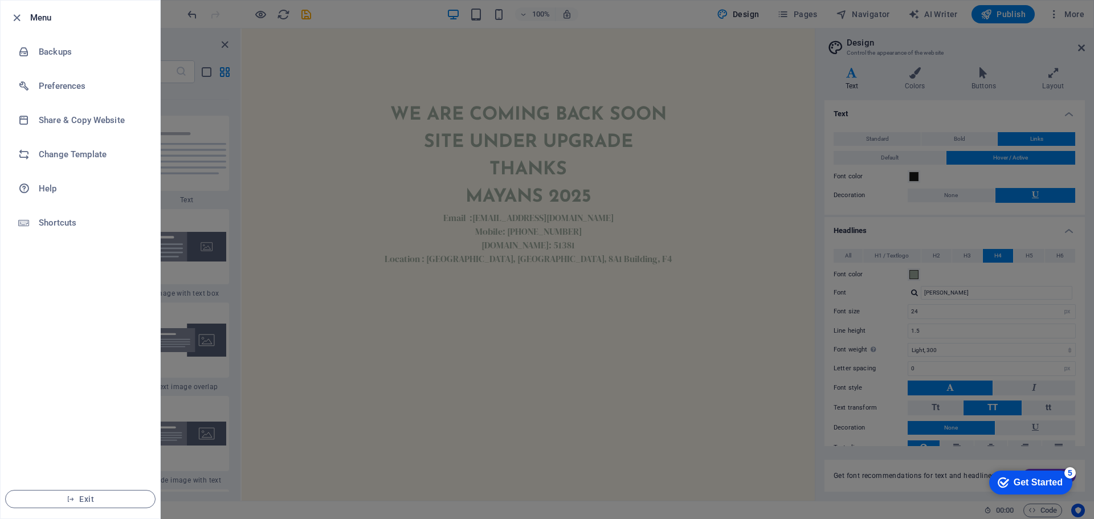
click at [26, 16] on div at bounding box center [20, 18] width 21 height 14
drag, startPoint x: 302, startPoint y: 149, endPoint x: 207, endPoint y: 40, distance: 144.6
click at [295, 140] on div at bounding box center [547, 259] width 1094 height 519
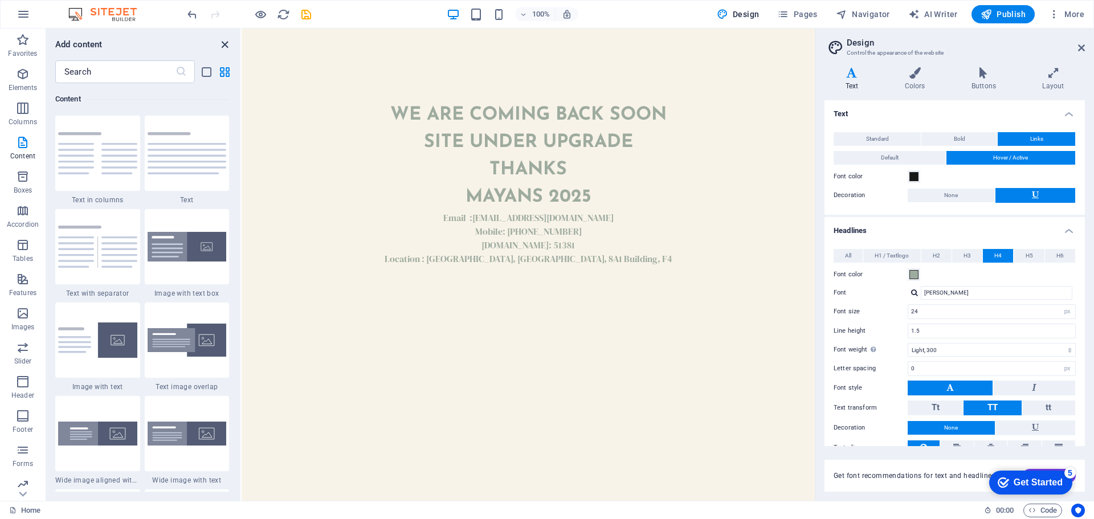
click at [223, 49] on icon "close panel" at bounding box center [224, 44] width 13 height 13
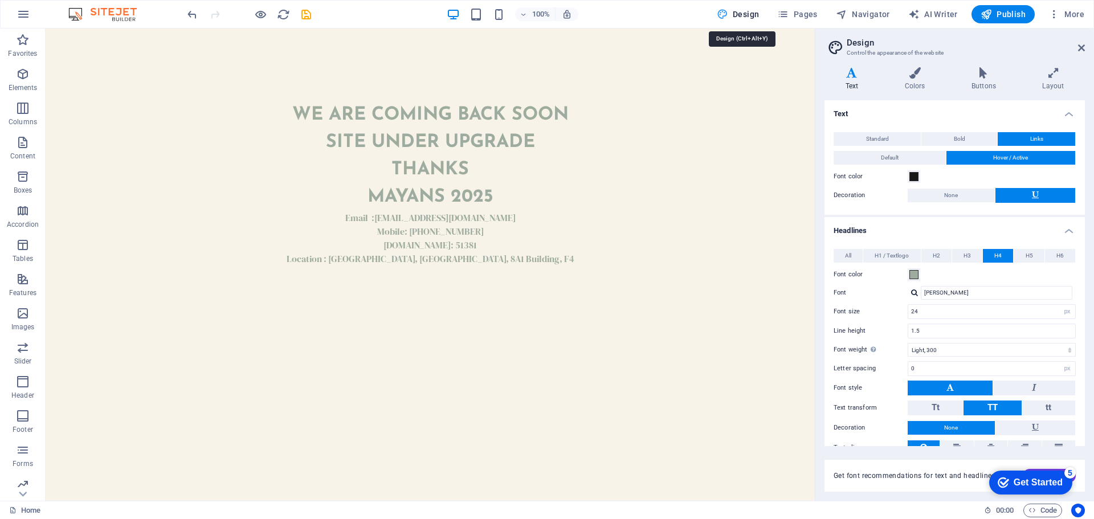
click at [741, 13] on span "Design" at bounding box center [738, 14] width 43 height 11
click at [855, 79] on h4 "Text" at bounding box center [854, 79] width 59 height 24
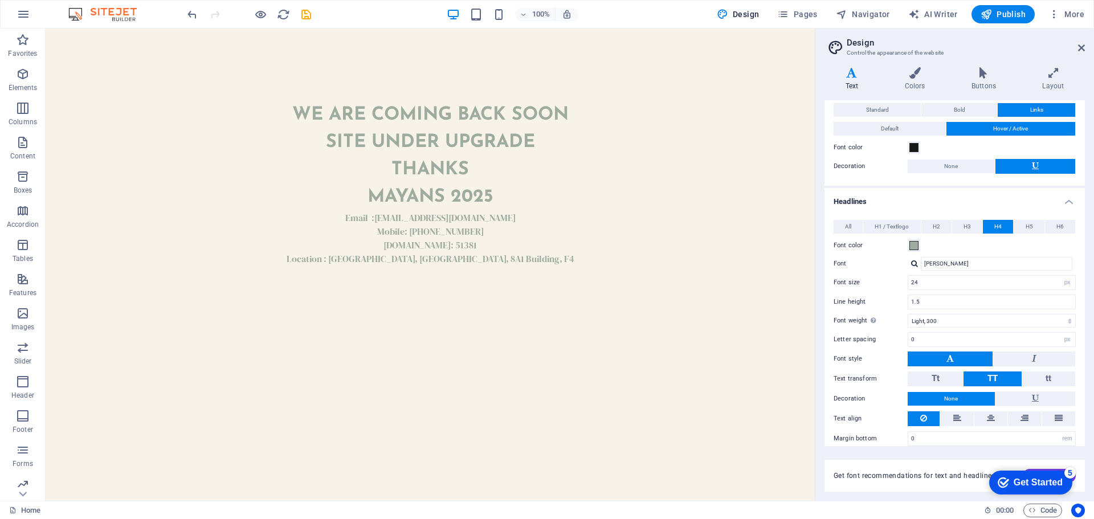
scroll to position [40, 0]
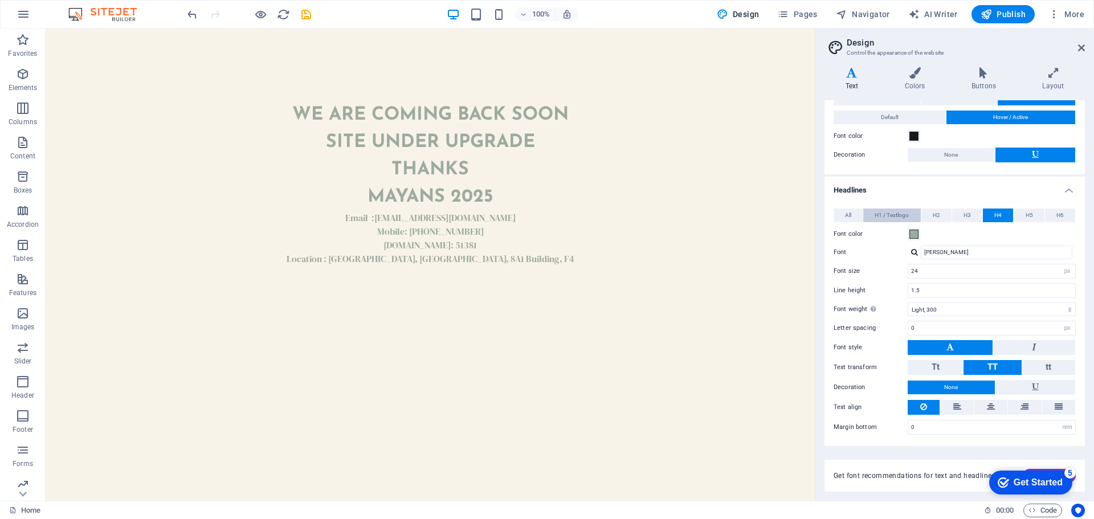
click at [882, 219] on span "H1 / Textlogo" at bounding box center [892, 216] width 34 height 14
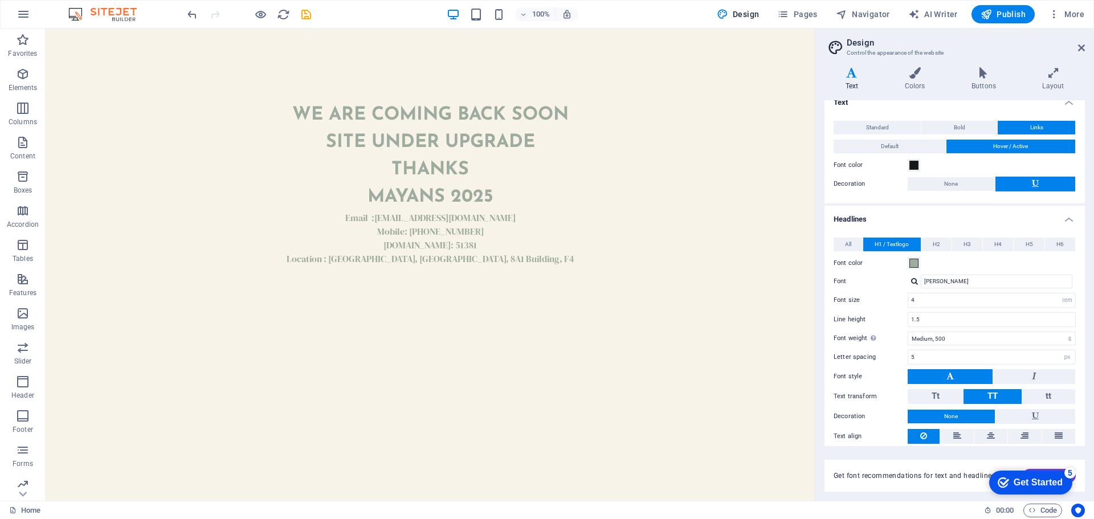
scroll to position [0, 0]
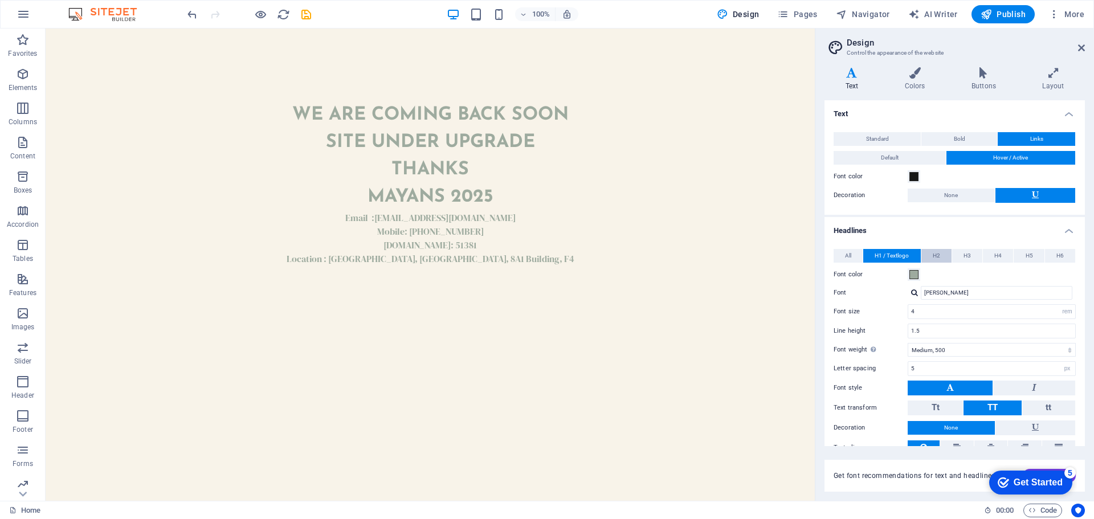
click at [930, 256] on button "H2" at bounding box center [936, 256] width 30 height 14
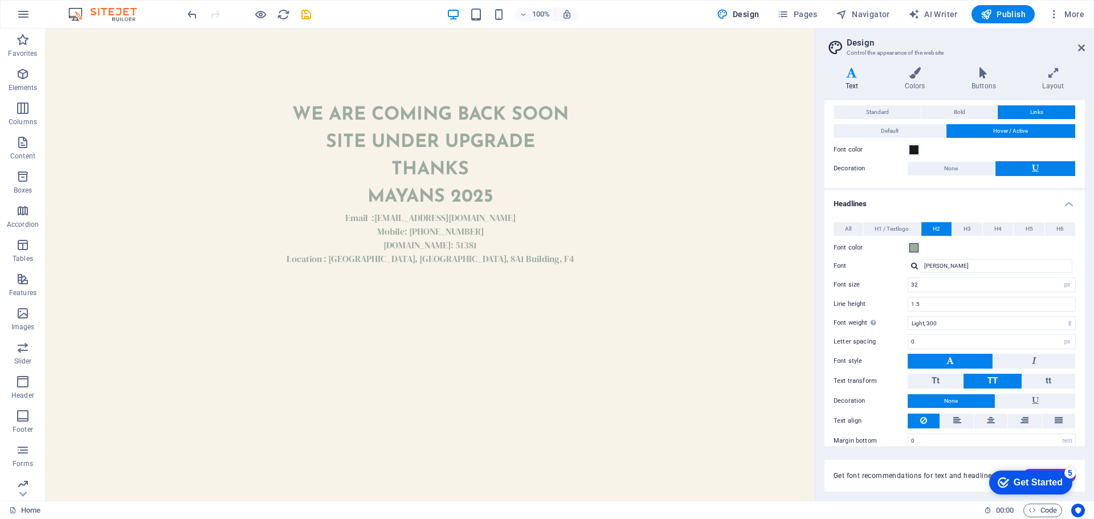
scroll to position [40, 0]
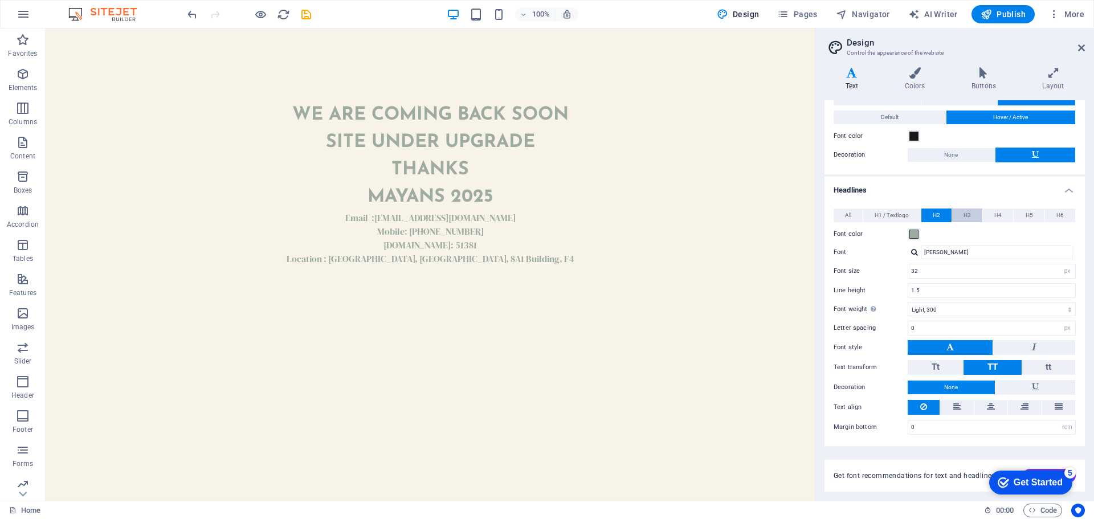
click at [970, 215] on span "H3" at bounding box center [967, 216] width 7 height 14
click at [990, 213] on button "H4" at bounding box center [998, 216] width 30 height 14
click at [1026, 213] on span "H5" at bounding box center [1029, 216] width 7 height 14
click at [1061, 218] on span "H6" at bounding box center [1060, 216] width 7 height 14
click at [851, 214] on span "All" at bounding box center [848, 216] width 6 height 14
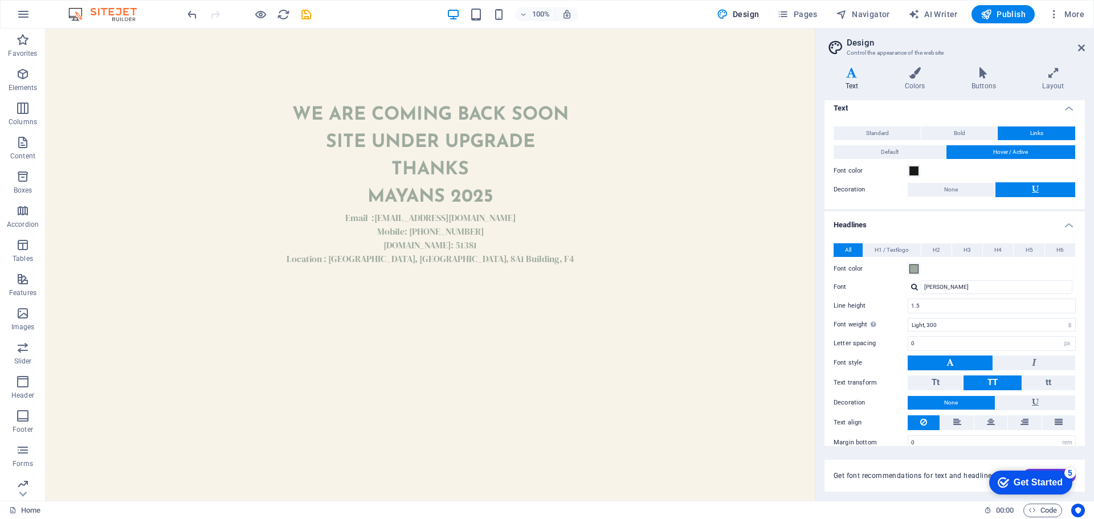
scroll to position [0, 0]
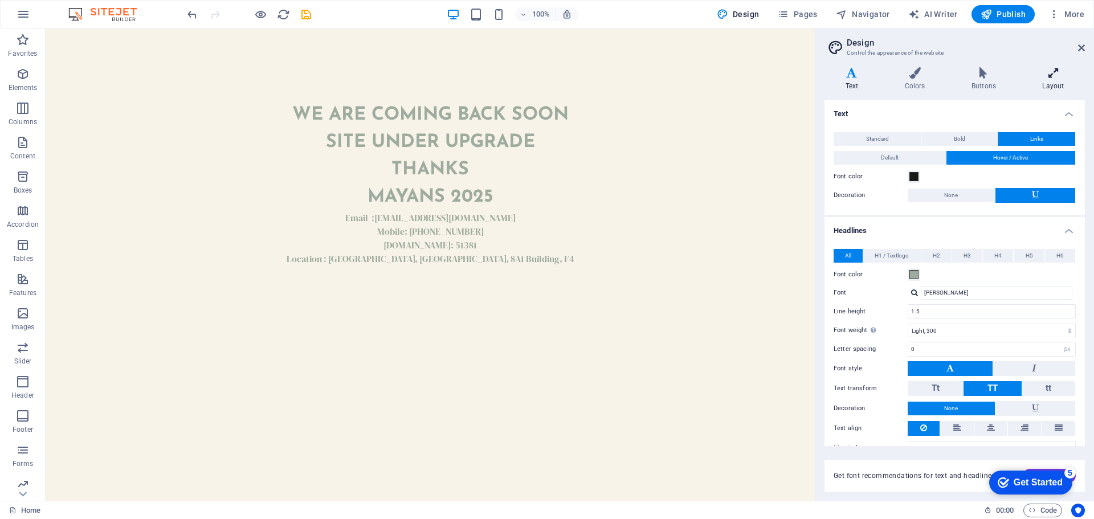
click at [1052, 77] on icon at bounding box center [1053, 72] width 63 height 11
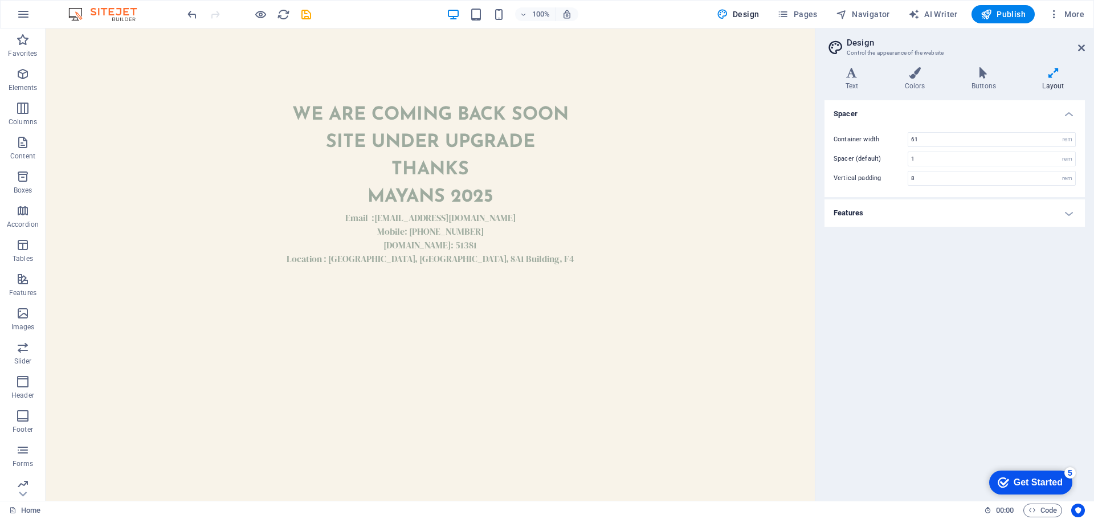
click at [981, 214] on h4 "Features" at bounding box center [955, 212] width 260 height 27
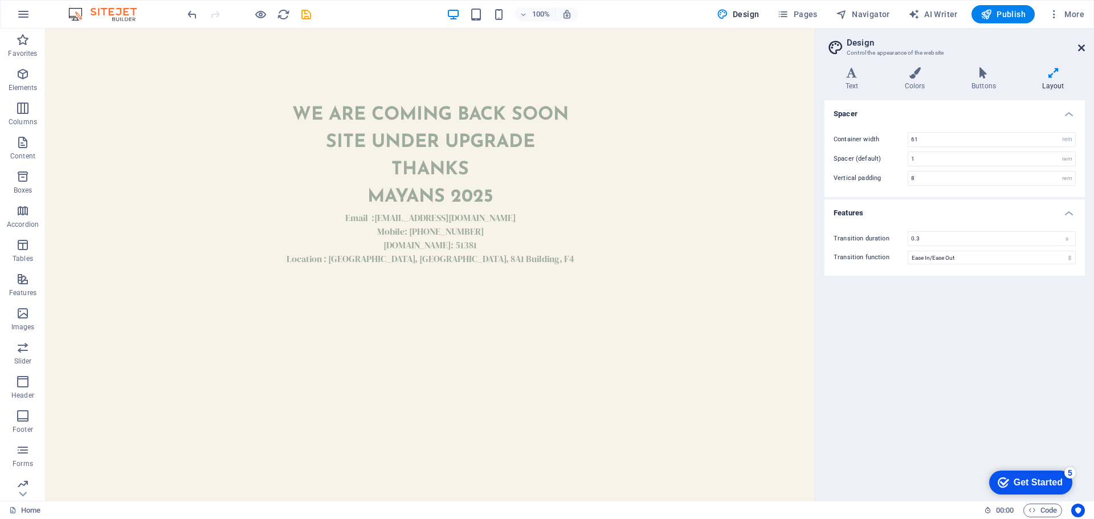
click at [1083, 46] on icon at bounding box center [1081, 47] width 7 height 9
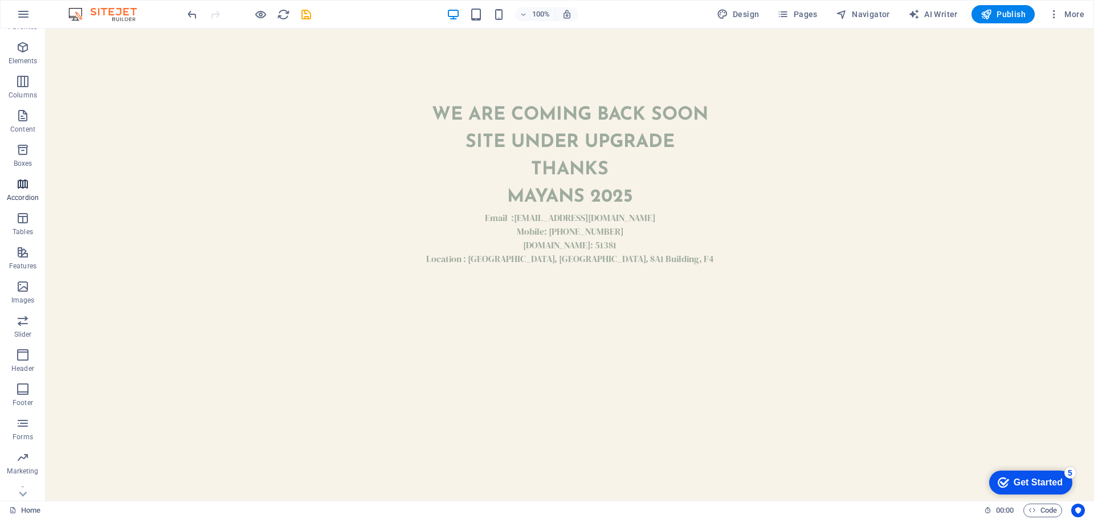
scroll to position [40, 0]
click at [20, 481] on icon "button" at bounding box center [23, 478] width 14 height 14
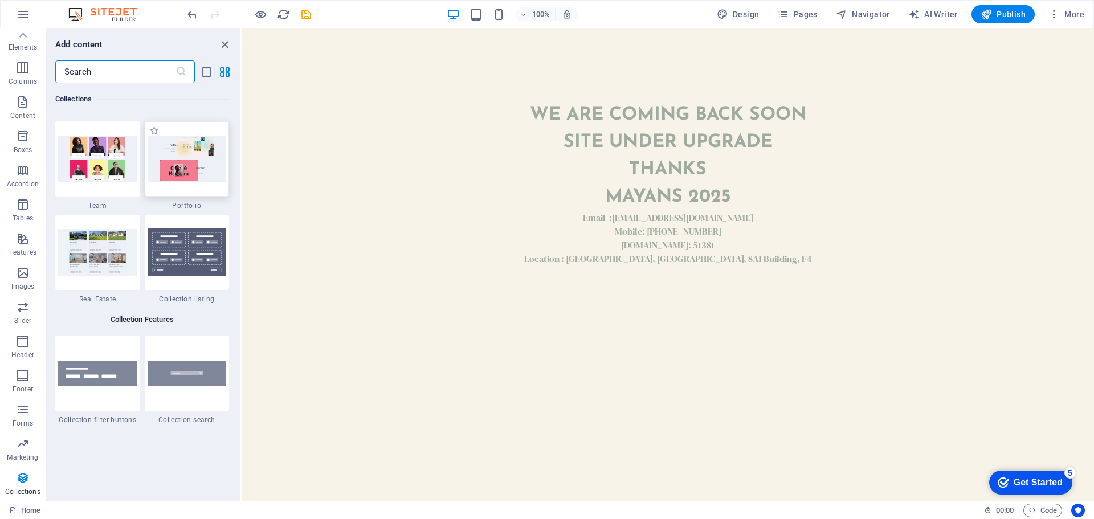
scroll to position [10660, 0]
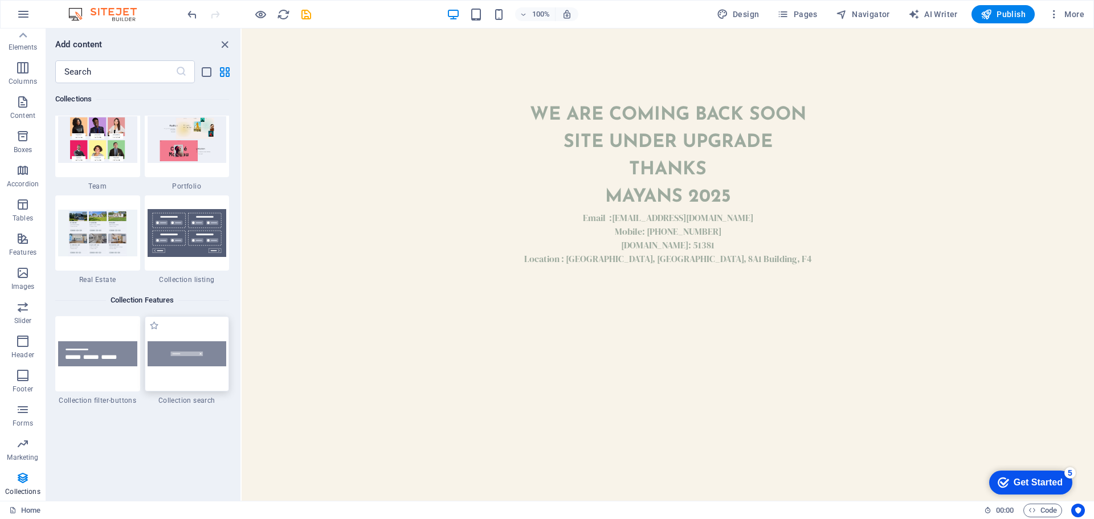
click at [189, 365] on img at bounding box center [187, 354] width 79 height 26
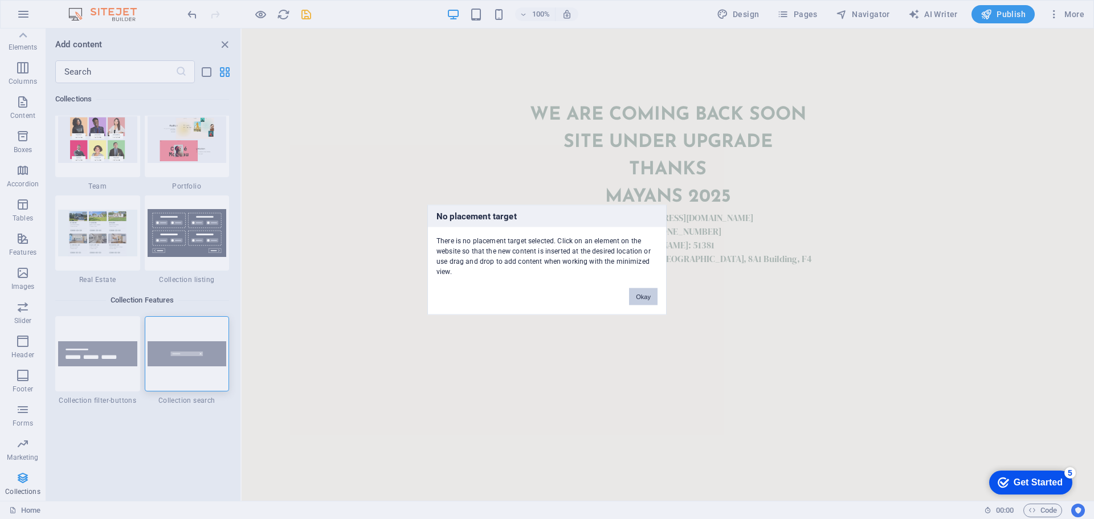
click at [646, 295] on button "Okay" at bounding box center [643, 296] width 28 height 17
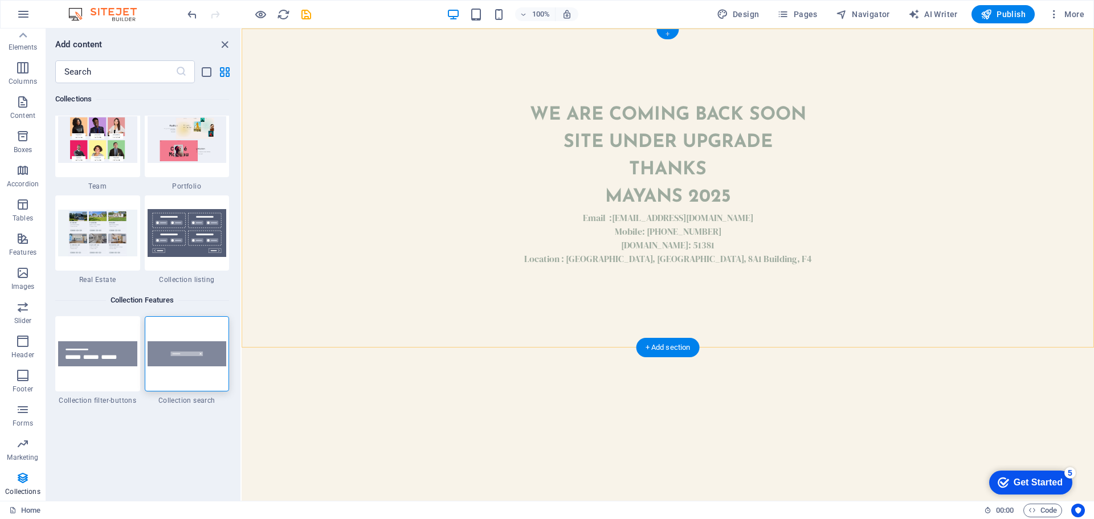
click at [669, 38] on div "+" at bounding box center [668, 34] width 22 height 10
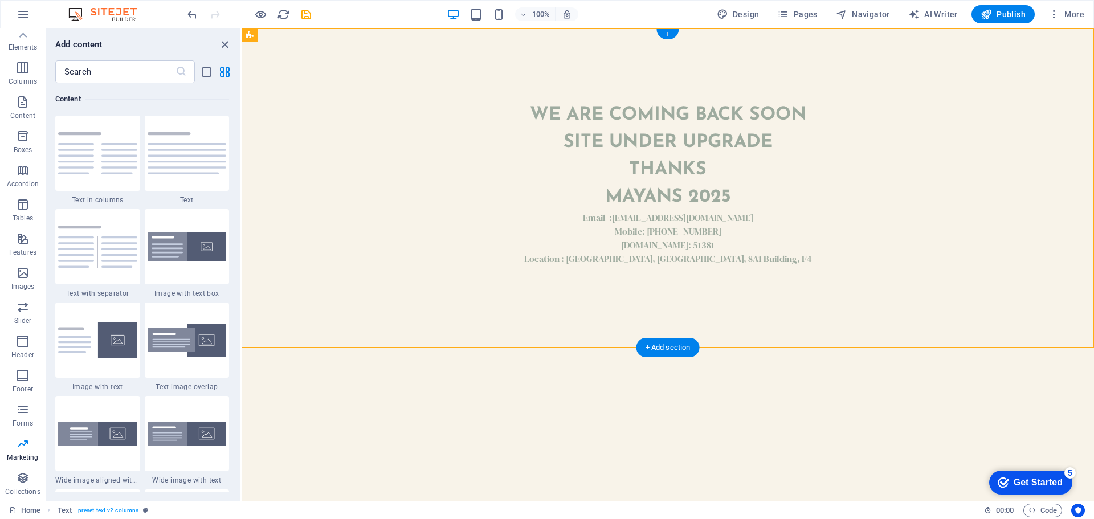
scroll to position [1994, 0]
click at [670, 35] on div "+" at bounding box center [668, 34] width 22 height 10
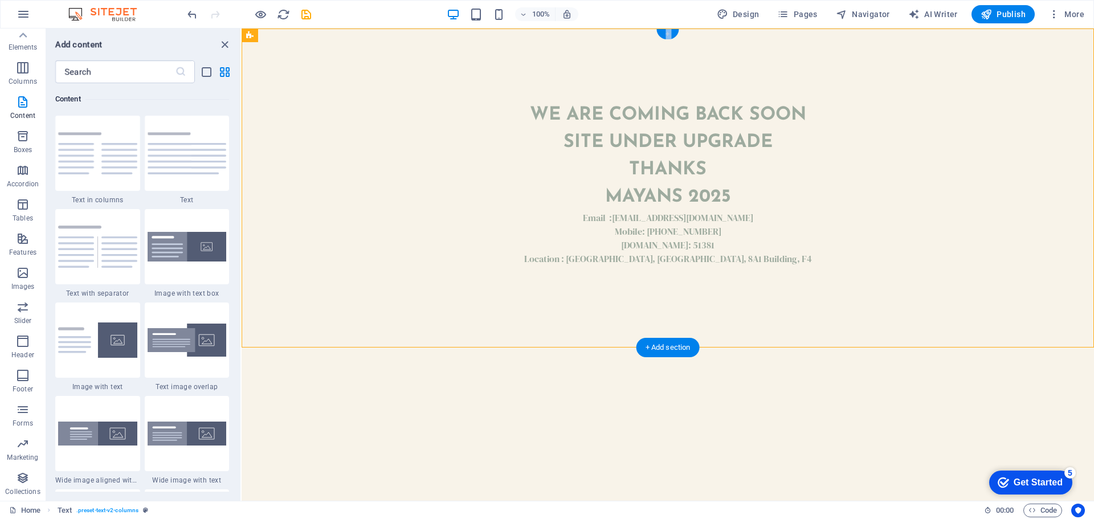
click at [670, 35] on div "+" at bounding box center [668, 34] width 22 height 10
click at [670, 34] on div "+" at bounding box center [668, 34] width 22 height 10
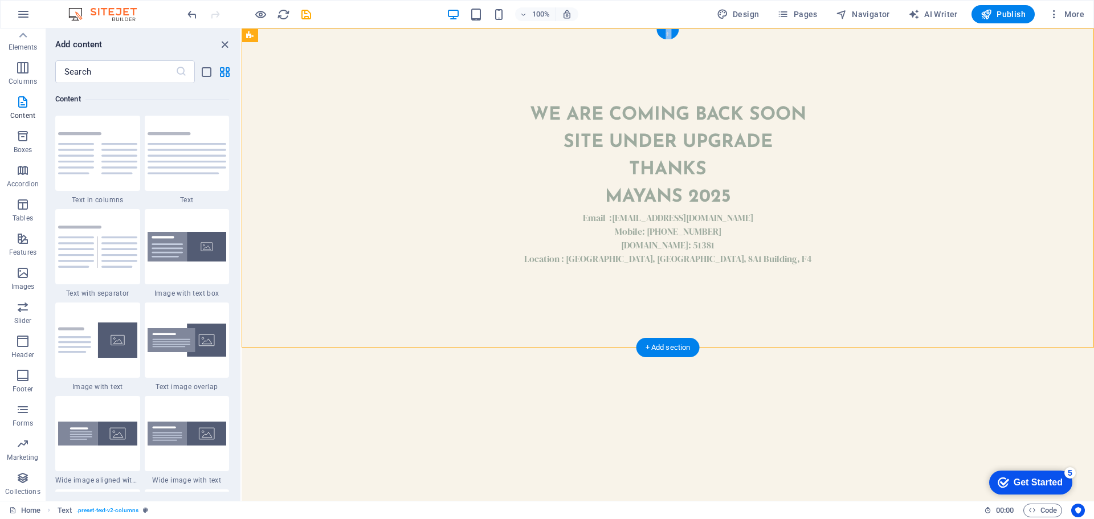
click at [670, 34] on div "+" at bounding box center [668, 34] width 22 height 10
click at [280, 33] on icon at bounding box center [283, 36] width 6 height 12
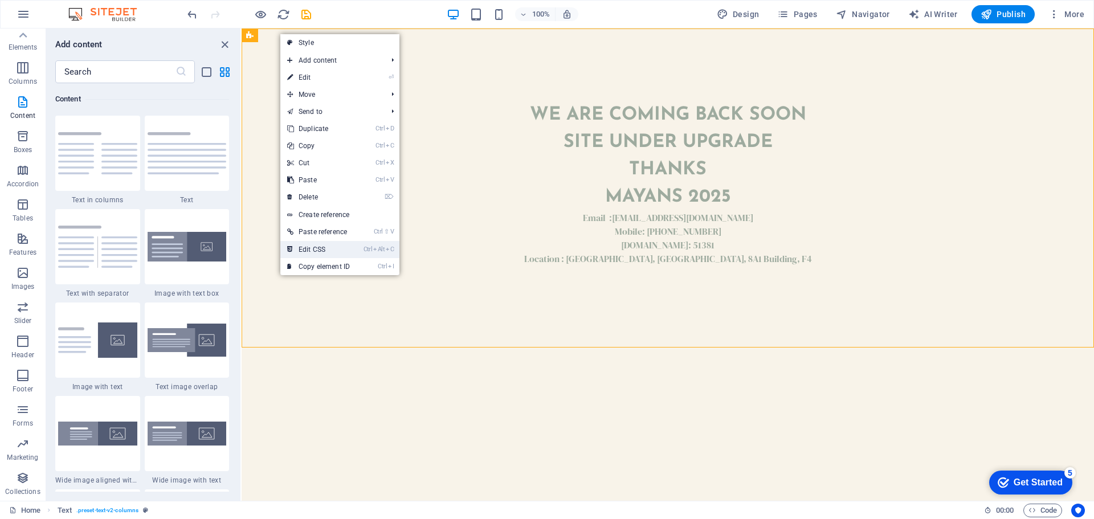
click at [339, 251] on link "Ctrl Alt C Edit CSS" at bounding box center [318, 249] width 76 height 17
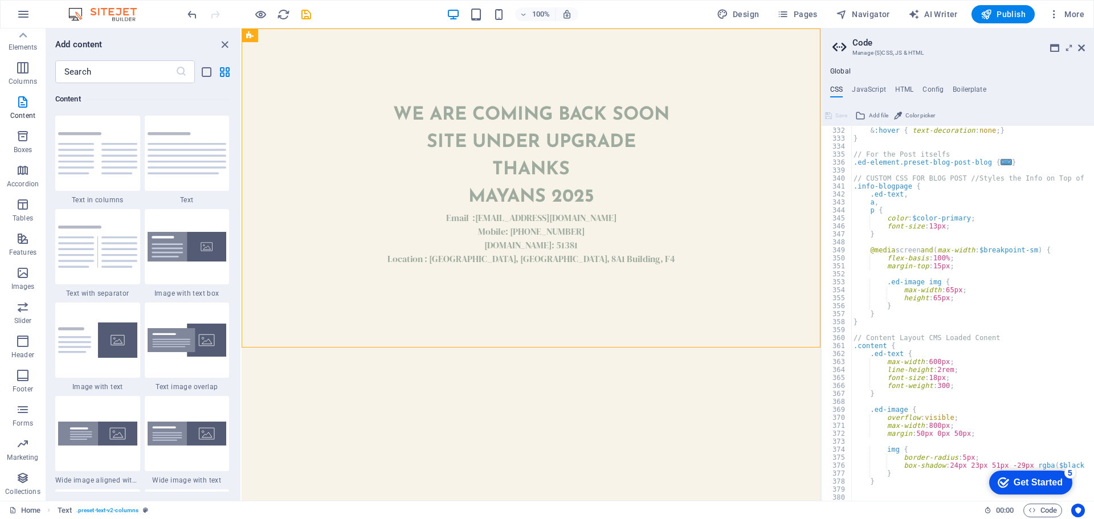
scroll to position [350, 0]
click at [868, 88] on h4 "JavaScript" at bounding box center [869, 91] width 34 height 13
type textarea "/* JS for preset "Menu V2" */"
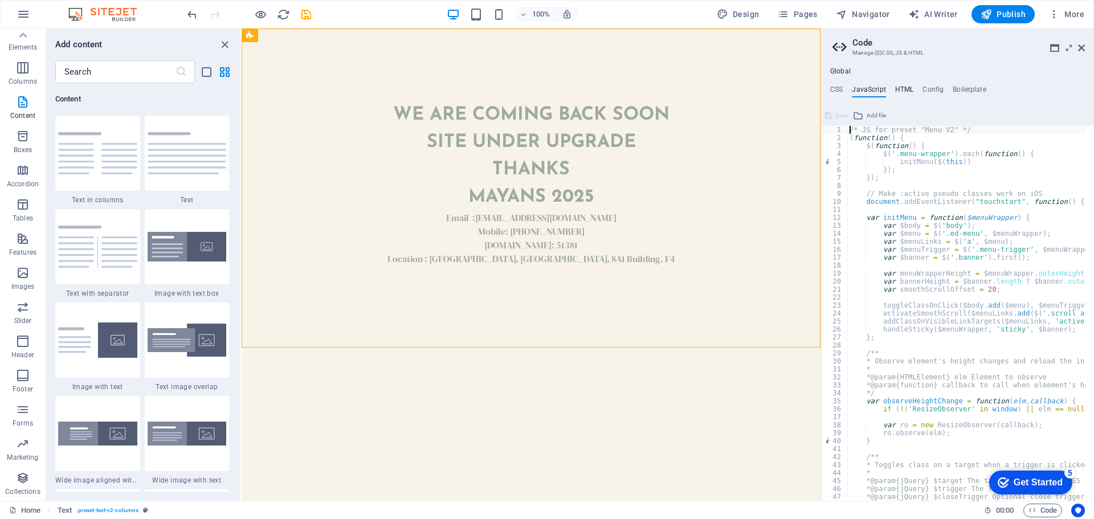
click at [899, 89] on h4 "HTML" at bounding box center [904, 91] width 19 height 13
type textarea "{{content}}"
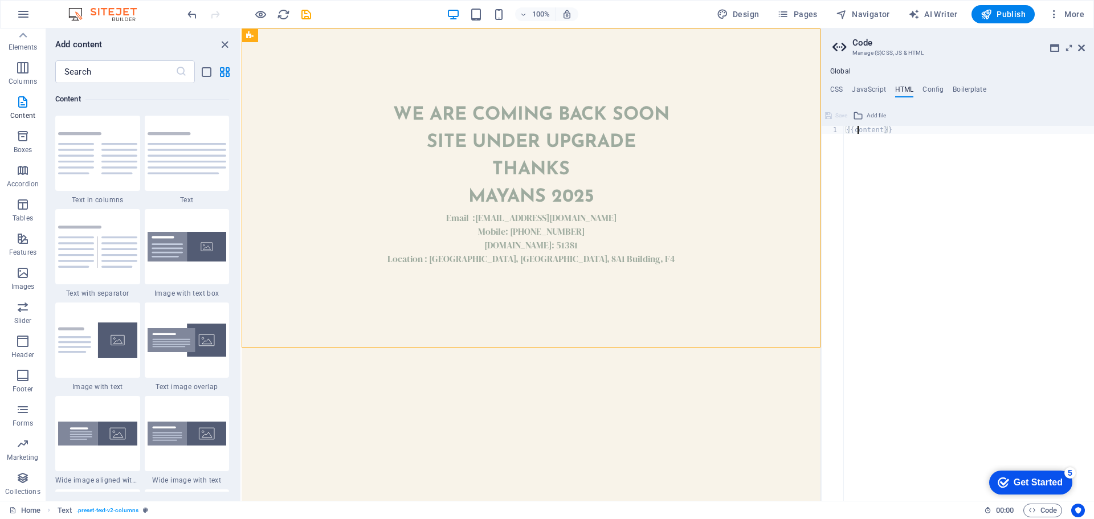
click at [859, 132] on div "{{content}}" at bounding box center [969, 321] width 250 height 391
click at [900, 133] on div "{{content}}" at bounding box center [969, 321] width 250 height 391
click at [936, 90] on h4 "Config" at bounding box center [933, 91] width 21 height 13
type textarea "$color-background: #f8f3e9;"
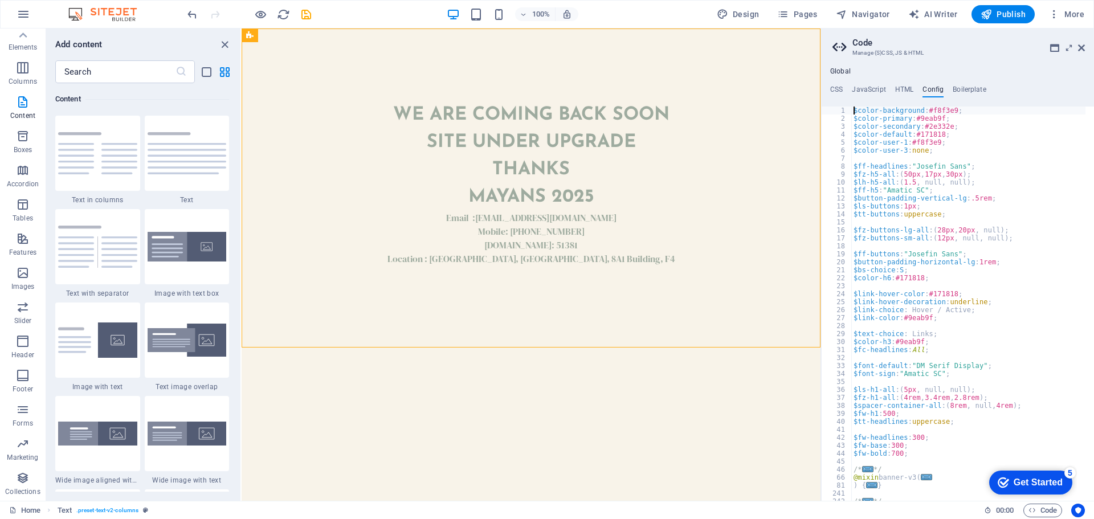
scroll to position [0, 0]
click at [976, 89] on h4 "Boilerplate" at bounding box center [970, 91] width 34 height 13
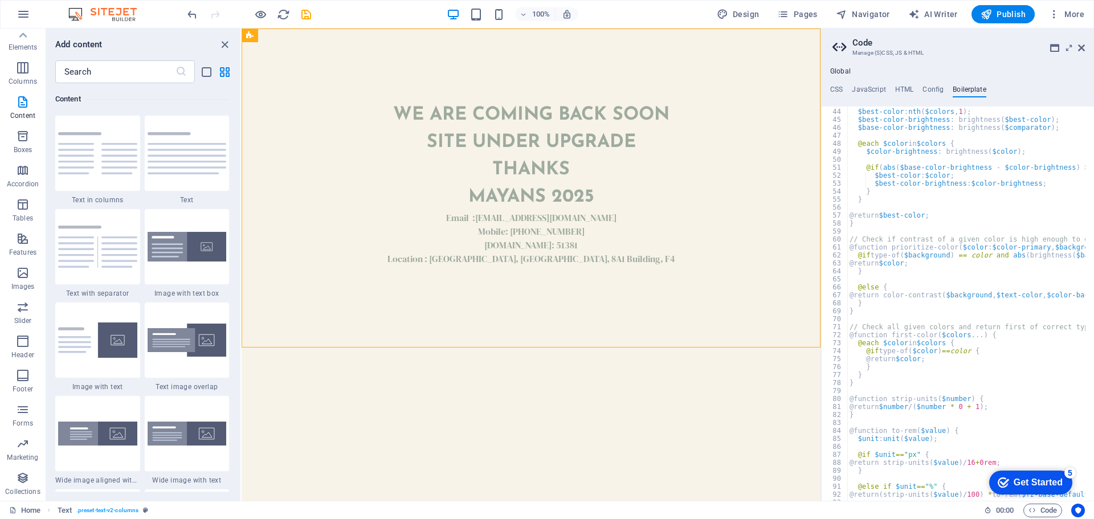
scroll to position [213, 0]
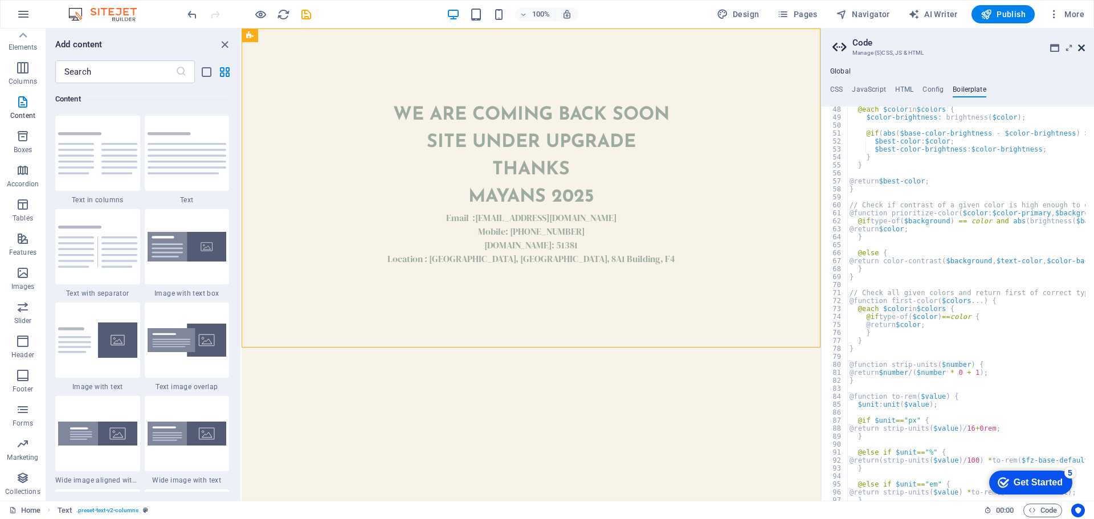
click at [1079, 52] on icon at bounding box center [1081, 47] width 7 height 9
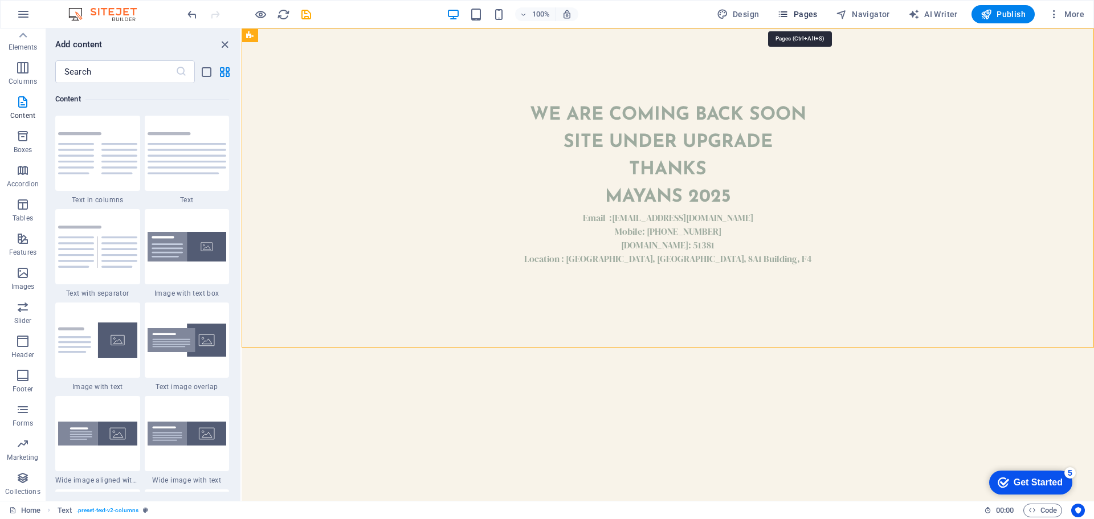
click at [797, 18] on span "Pages" at bounding box center [797, 14] width 40 height 11
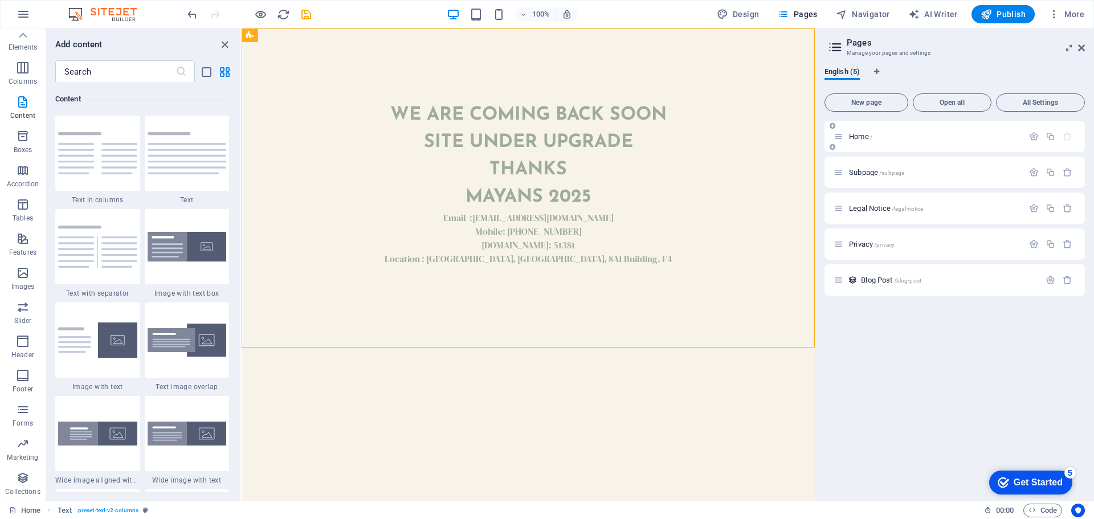
click at [892, 144] on div "Home /" at bounding box center [955, 136] width 260 height 31
click at [1034, 141] on icon "button" at bounding box center [1034, 137] width 10 height 10
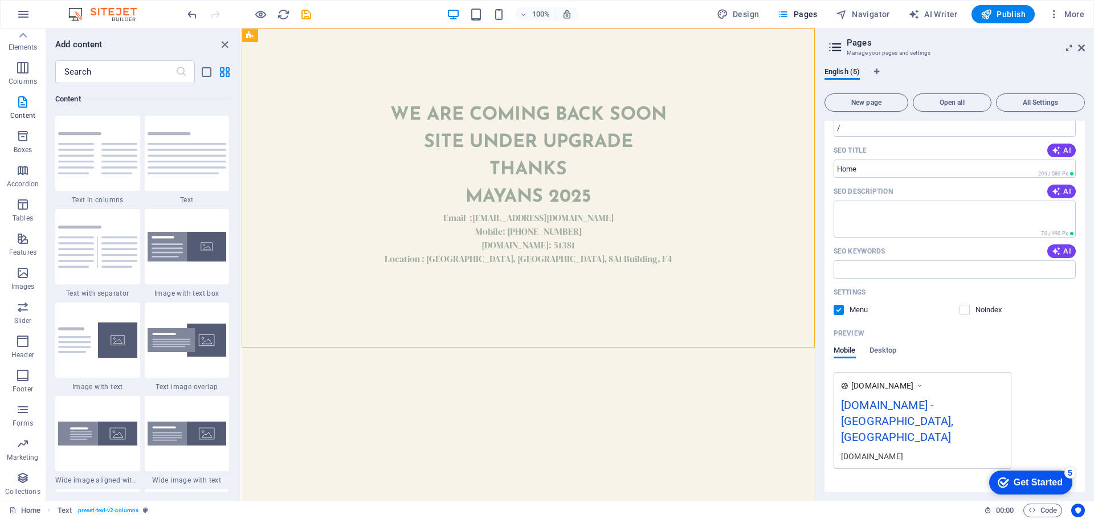
scroll to position [104, 0]
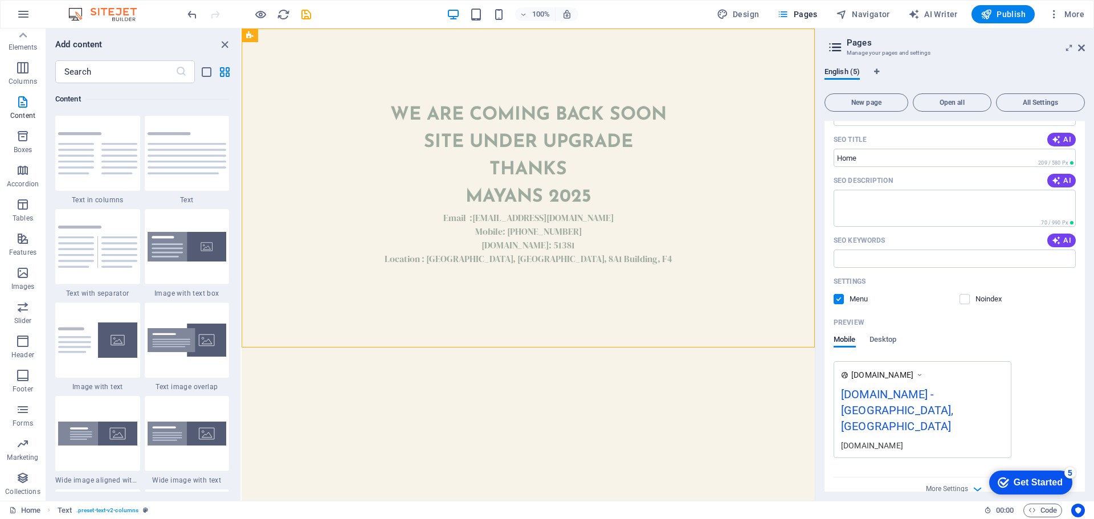
click at [979, 390] on div "[DOMAIN_NAME] - [GEOGRAPHIC_DATA], [GEOGRAPHIC_DATA]" at bounding box center [922, 413] width 163 height 54
click at [954, 399] on div "[DOMAIN_NAME] - [GEOGRAPHIC_DATA], [GEOGRAPHIC_DATA]" at bounding box center [922, 413] width 163 height 54
click at [916, 392] on div "[DOMAIN_NAME] - [GEOGRAPHIC_DATA], [GEOGRAPHIC_DATA]" at bounding box center [922, 413] width 163 height 54
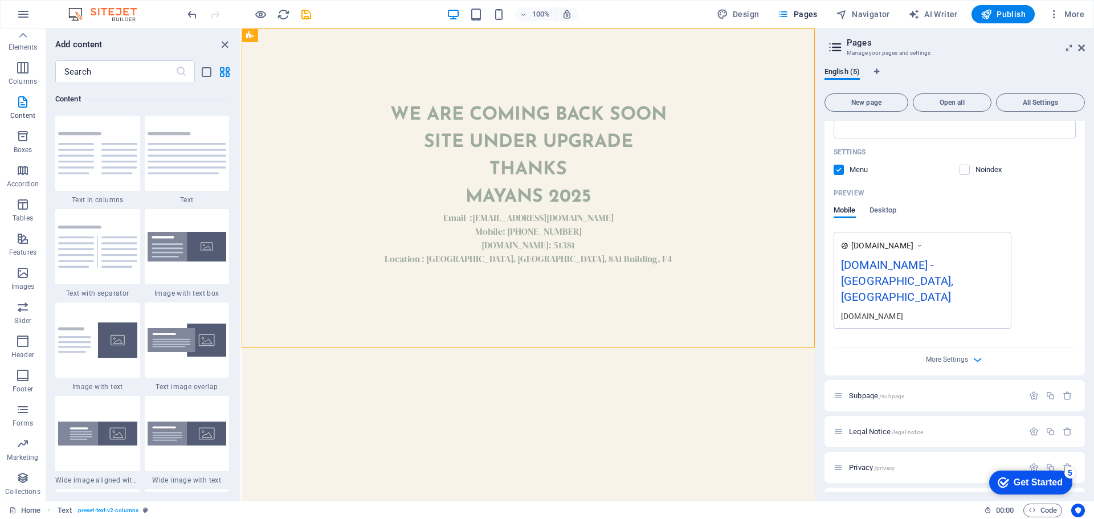
scroll to position [210, 0]
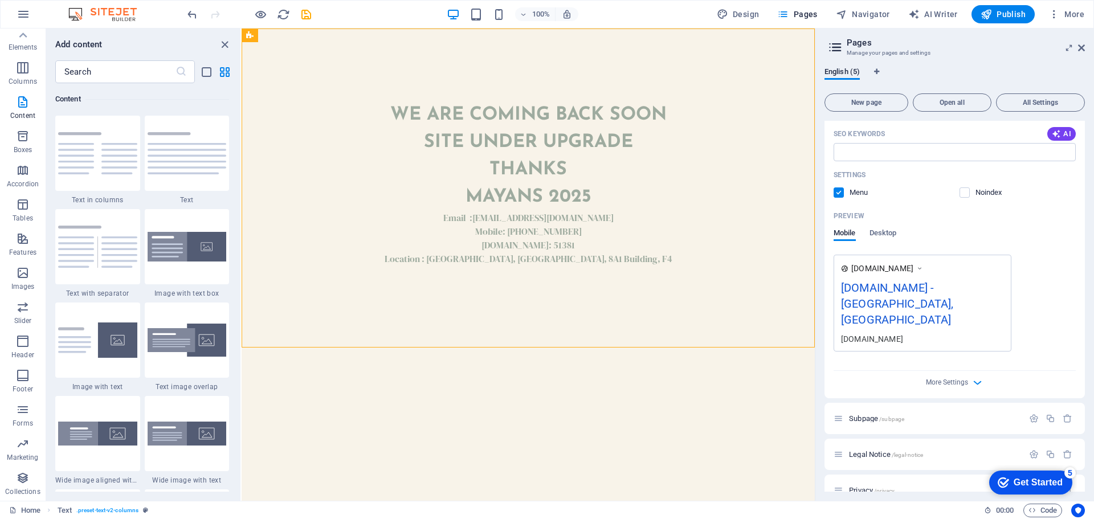
click at [924, 267] on icon at bounding box center [920, 268] width 8 height 11
click at [977, 376] on icon "button" at bounding box center [977, 382] width 13 height 13
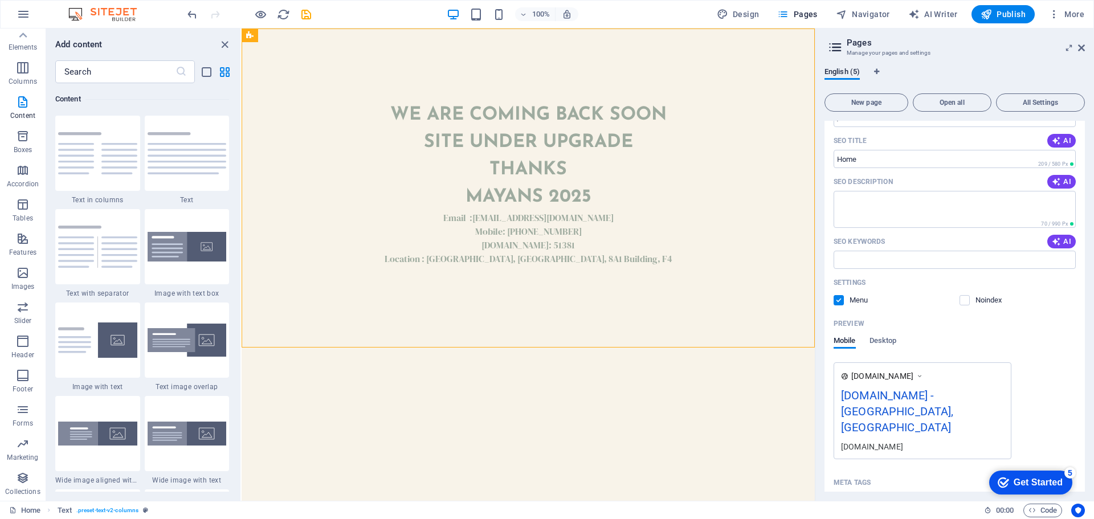
scroll to position [110, 0]
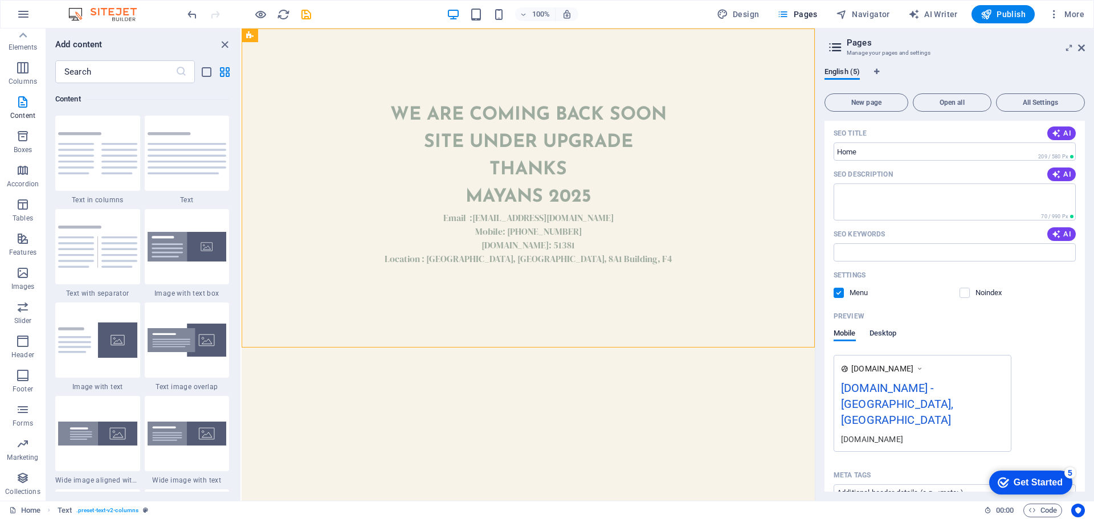
click at [886, 332] on span "Desktop" at bounding box center [883, 335] width 27 height 16
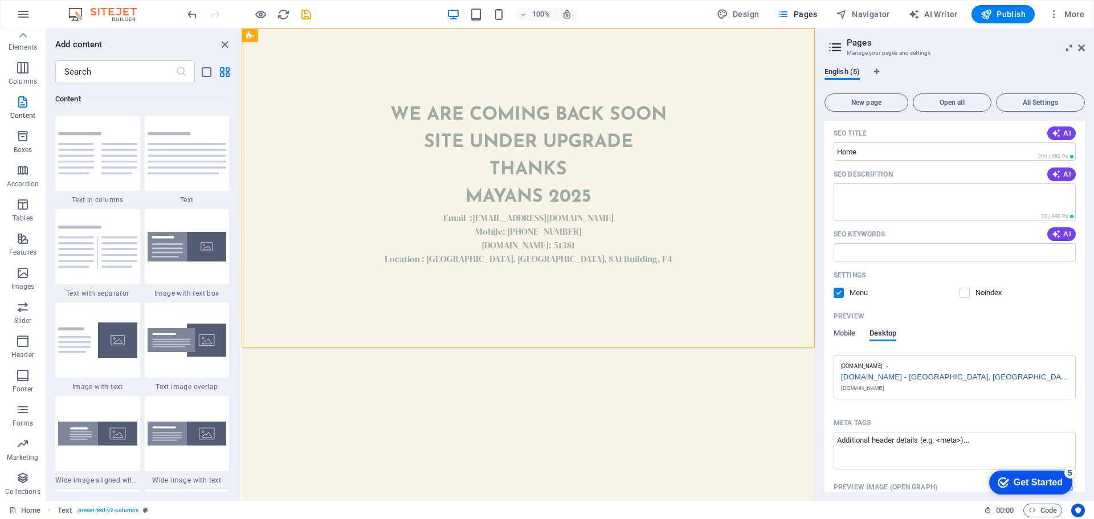
click at [892, 378] on div "[DOMAIN_NAME] - [GEOGRAPHIC_DATA], [GEOGRAPHIC_DATA]" at bounding box center [954, 376] width 227 height 12
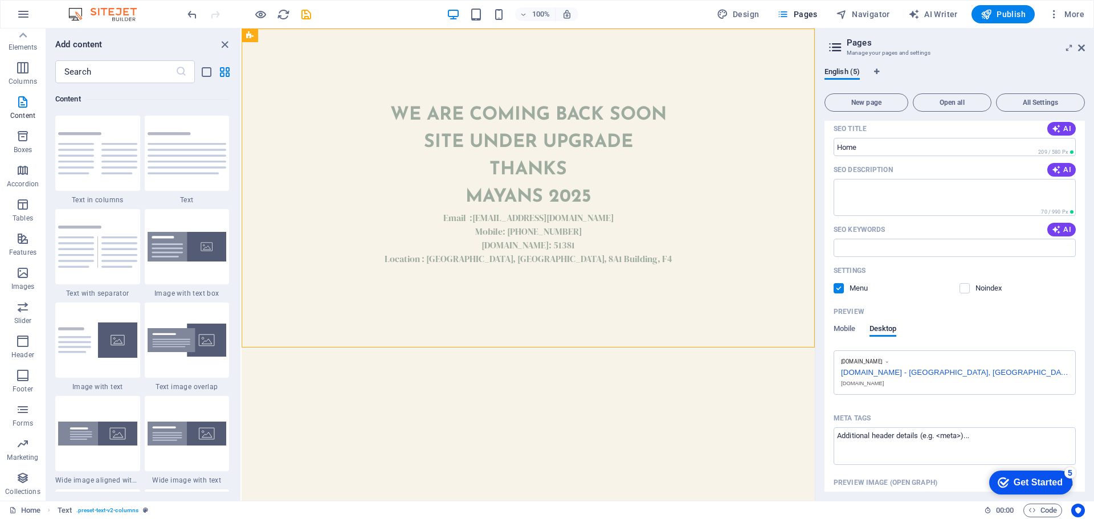
click at [841, 288] on label at bounding box center [839, 288] width 10 height 10
click at [0, 0] on input "checkbox" at bounding box center [0, 0] width 0 height 0
click at [841, 288] on label at bounding box center [839, 288] width 10 height 10
click at [0, 0] on input "checkbox" at bounding box center [0, 0] width 0 height 0
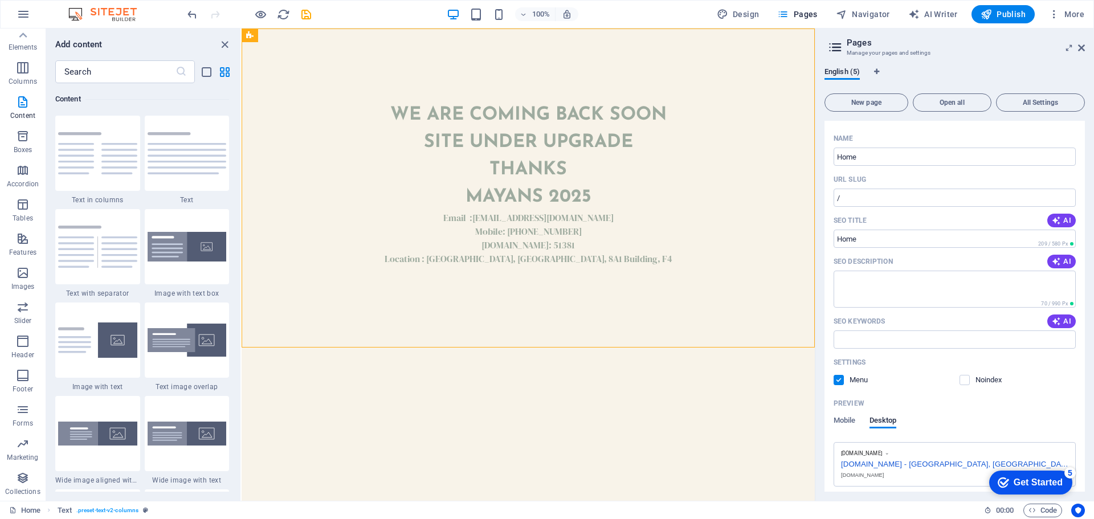
scroll to position [0, 0]
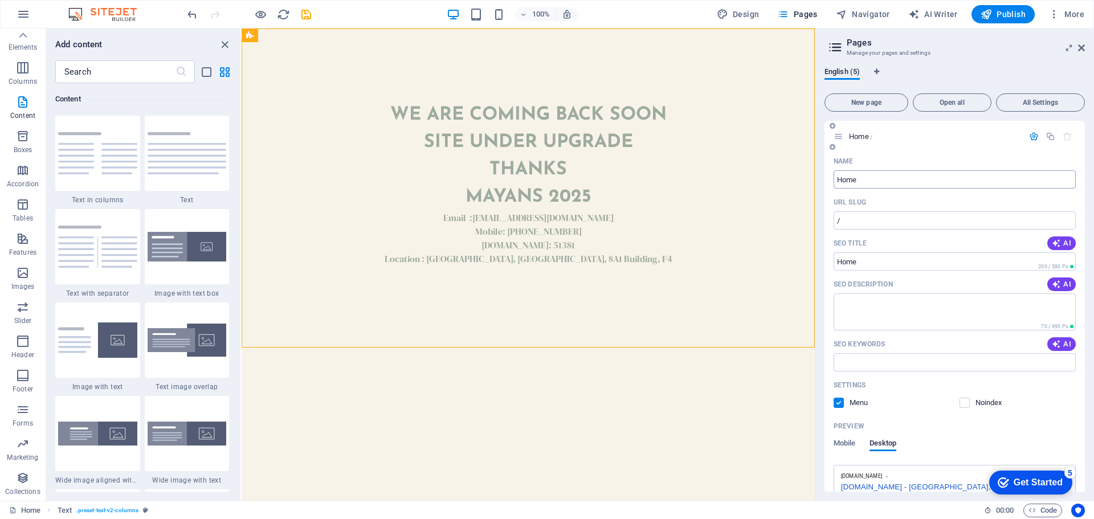
click at [895, 180] on input "Home" at bounding box center [955, 179] width 242 height 18
click at [875, 262] on input "SEO Title" at bounding box center [955, 261] width 242 height 18
click at [877, 176] on input "Home" at bounding box center [955, 179] width 242 height 18
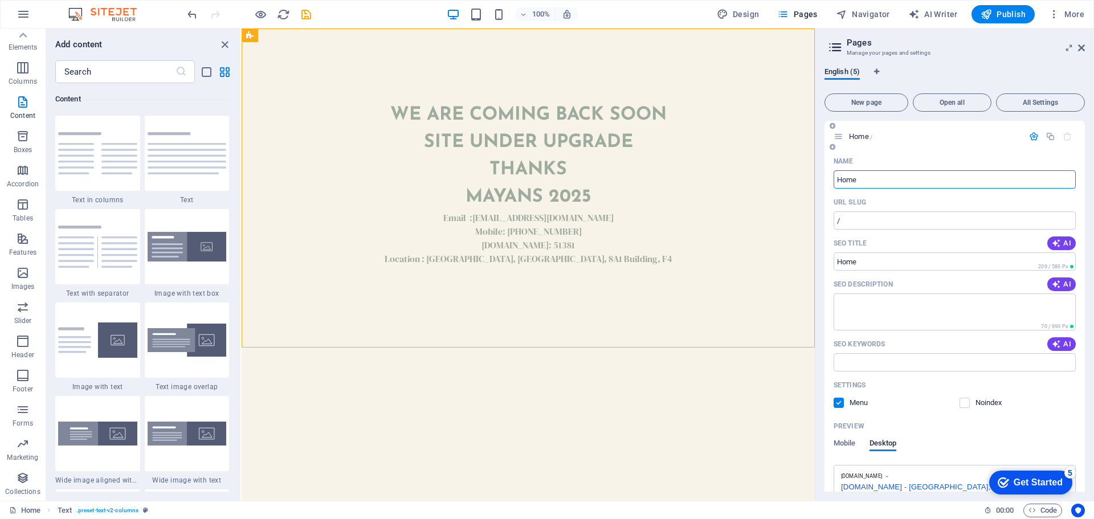
click at [877, 176] on input "Home" at bounding box center [955, 179] width 242 height 18
type input "Home"
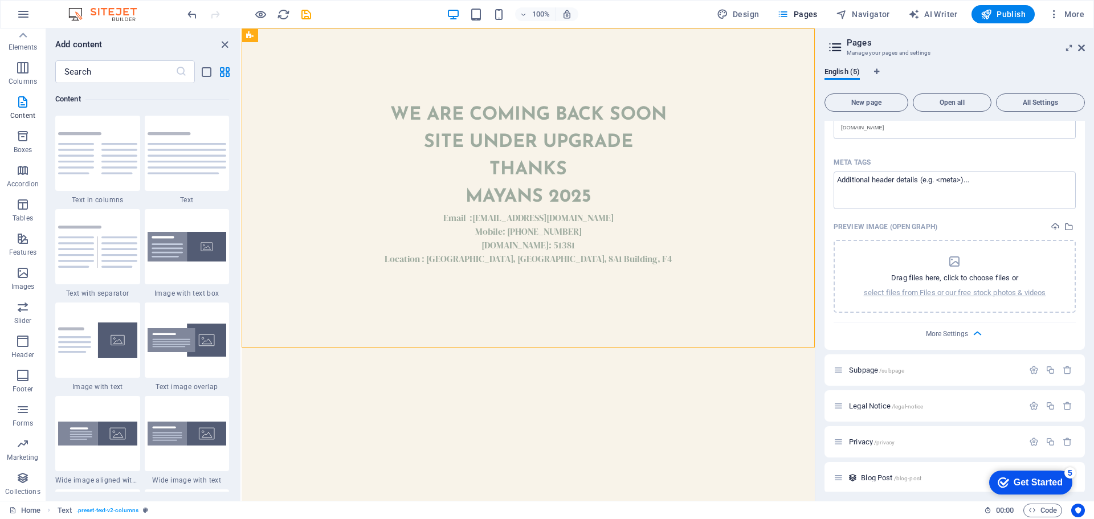
scroll to position [377, 0]
click at [1029, 367] on icon "button" at bounding box center [1034, 364] width 10 height 10
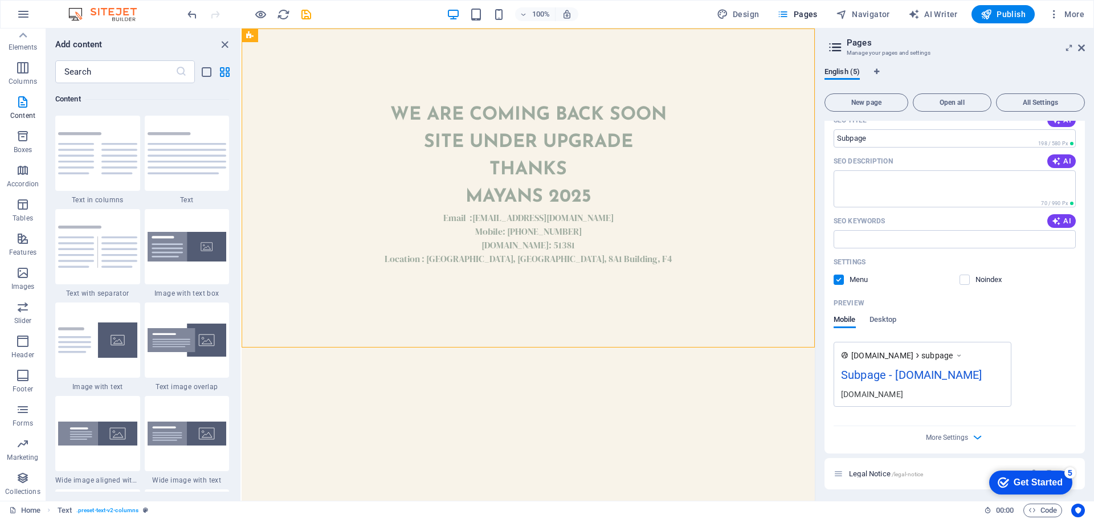
scroll to position [801, 0]
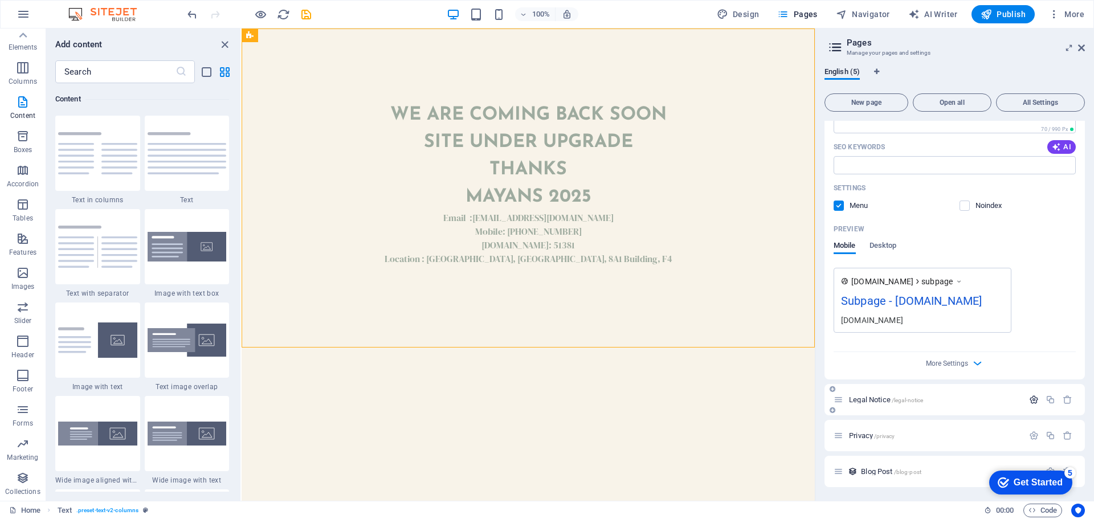
click at [1029, 401] on icon "button" at bounding box center [1034, 400] width 10 height 10
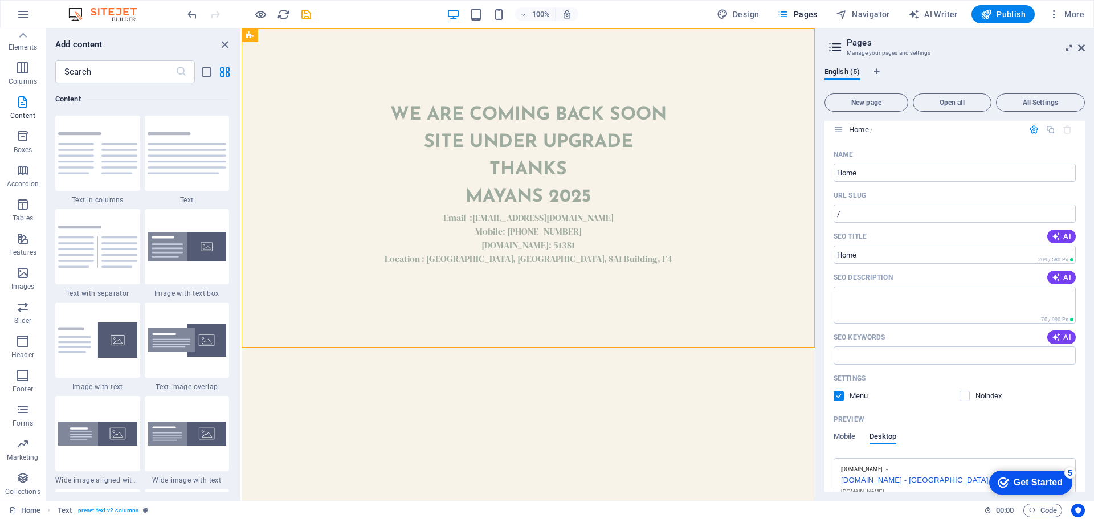
scroll to position [0, 0]
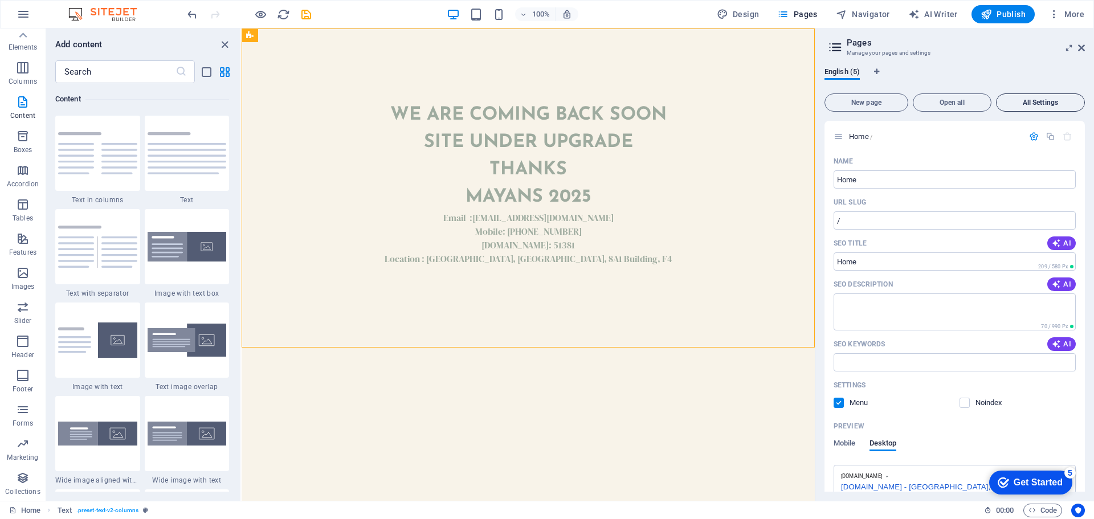
click at [1052, 101] on span "All Settings" at bounding box center [1040, 102] width 79 height 7
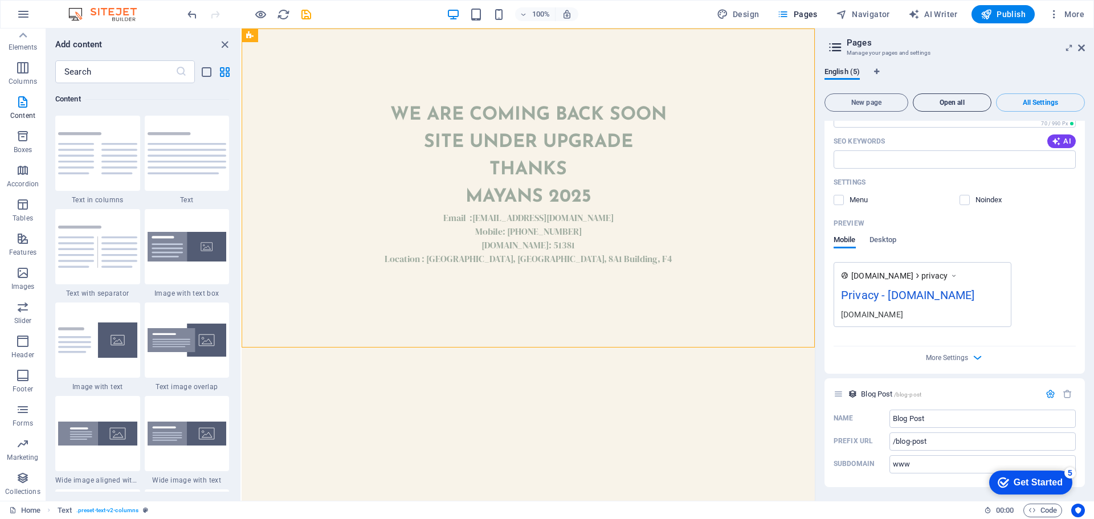
click at [939, 103] on span "Open all" at bounding box center [952, 102] width 68 height 7
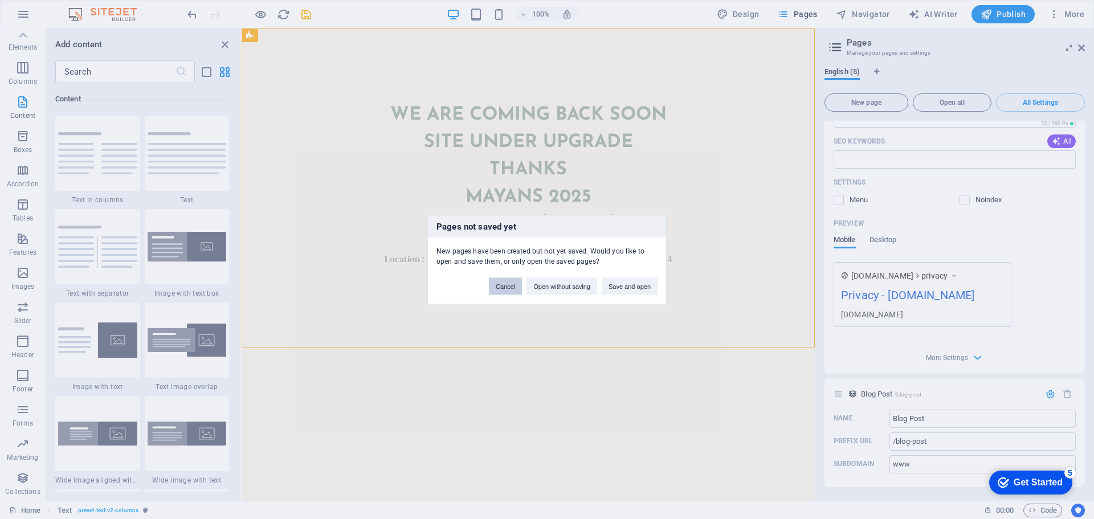
click at [514, 286] on button "Cancel" at bounding box center [505, 286] width 33 height 17
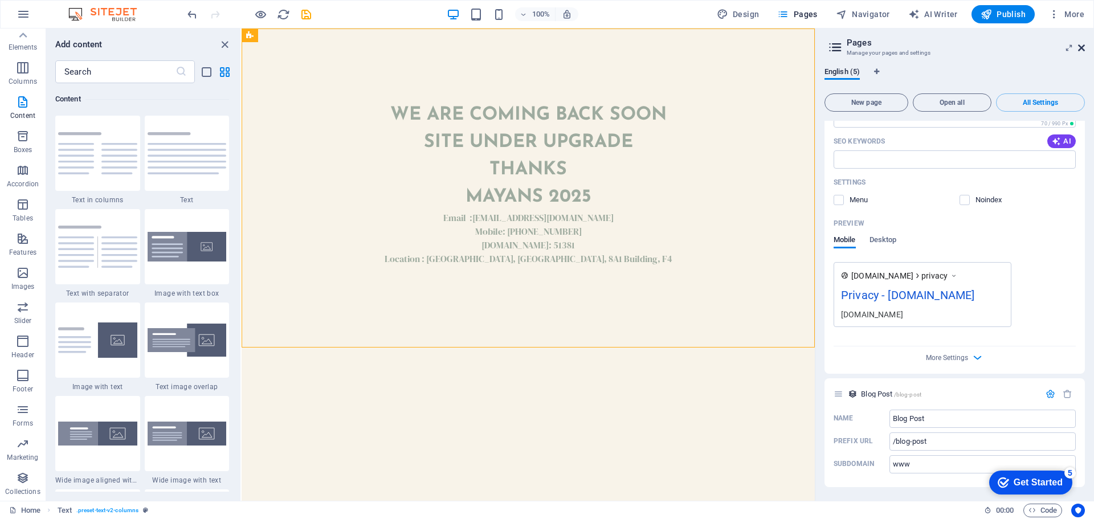
click at [1084, 50] on icon at bounding box center [1081, 47] width 7 height 9
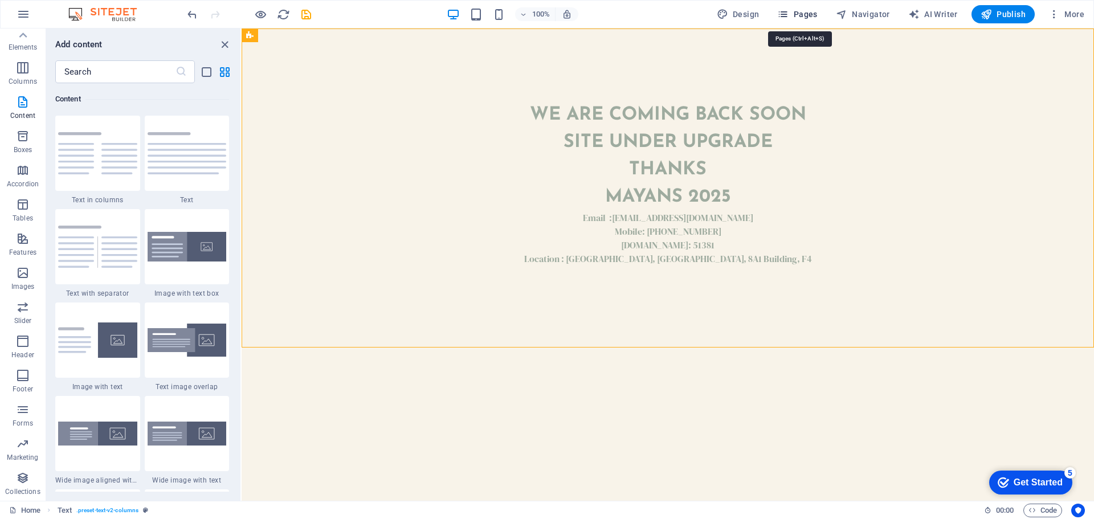
click at [805, 17] on span "Pages" at bounding box center [797, 14] width 40 height 11
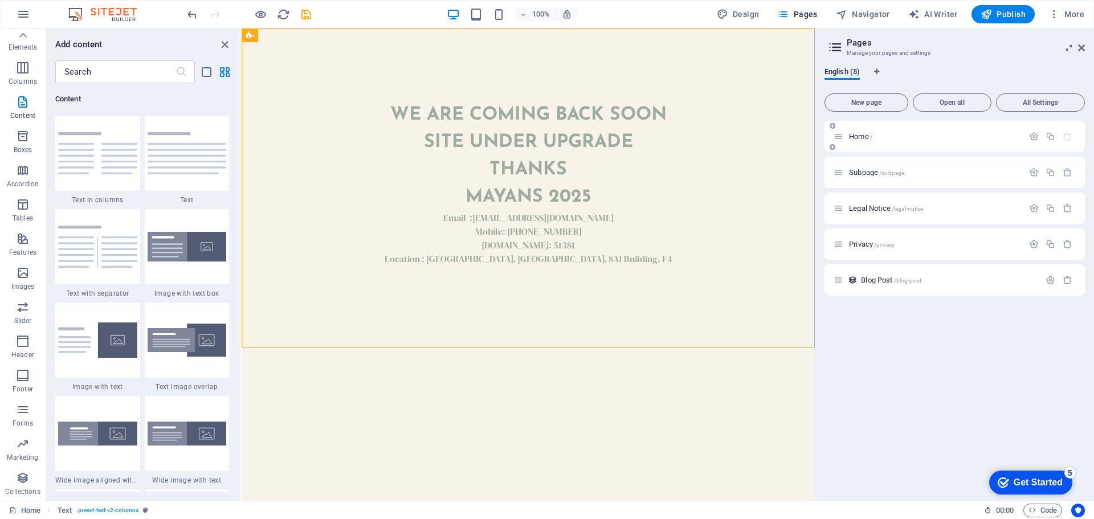
click at [834, 147] on icon at bounding box center [833, 147] width 6 height 7
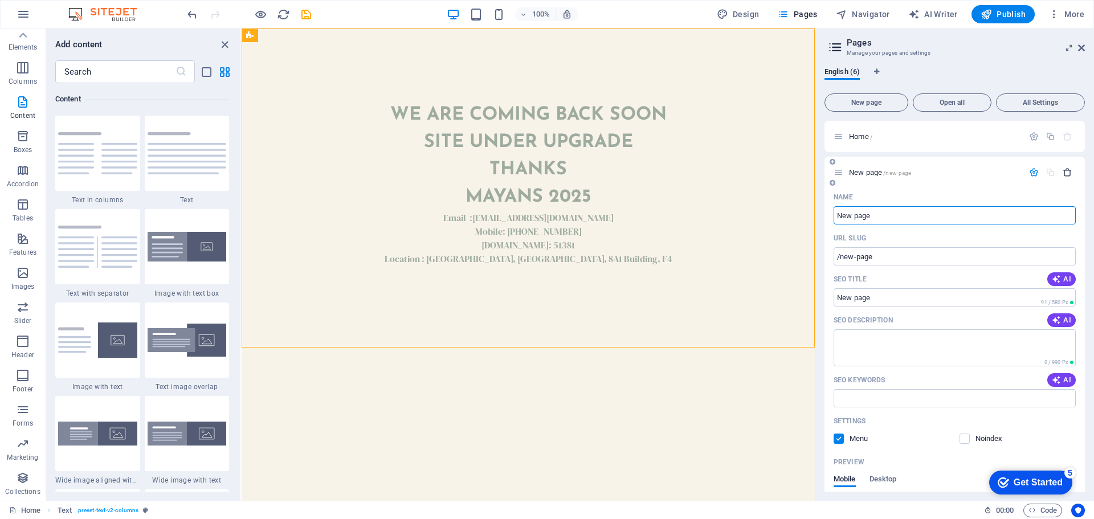
click at [1065, 174] on icon "button" at bounding box center [1068, 173] width 10 height 10
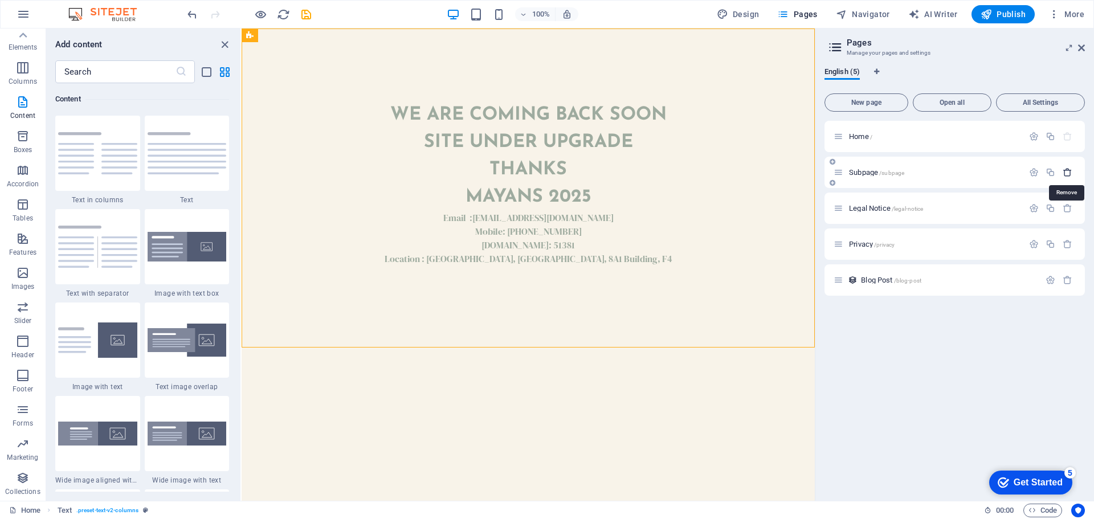
click at [1066, 175] on icon "button" at bounding box center [1068, 173] width 10 height 10
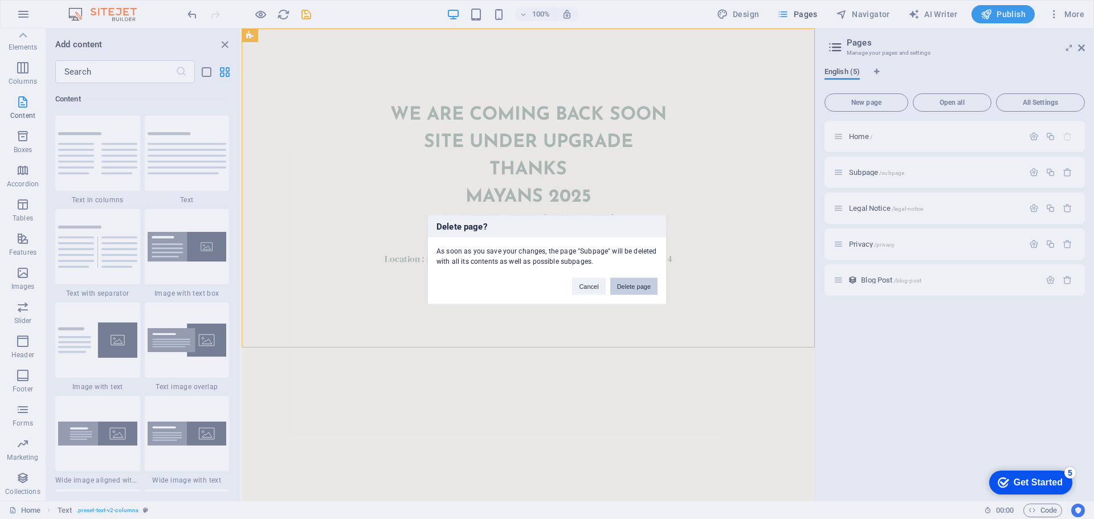
click at [633, 285] on button "Delete page" at bounding box center [633, 286] width 47 height 17
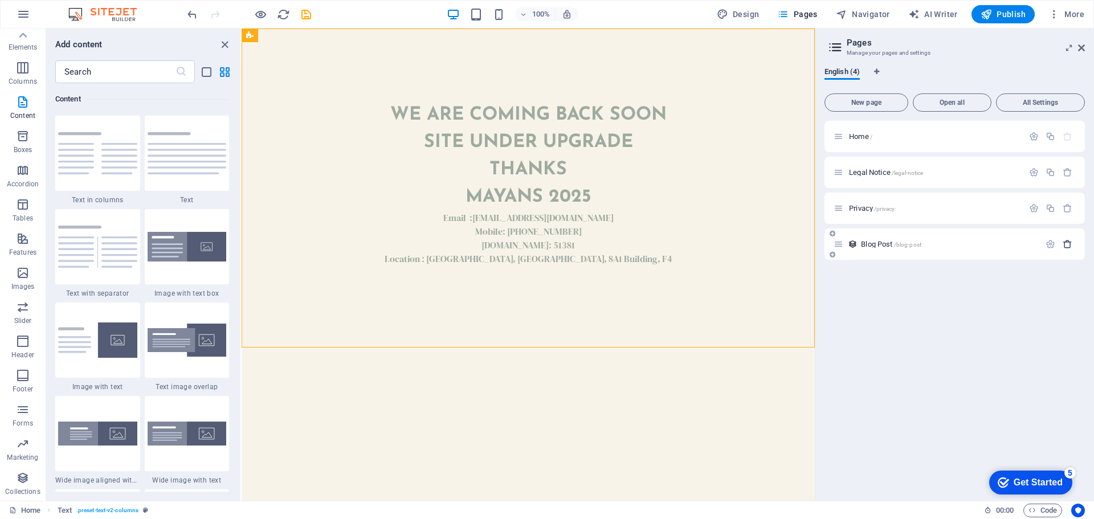
click at [1067, 246] on icon "button" at bounding box center [1068, 244] width 10 height 10
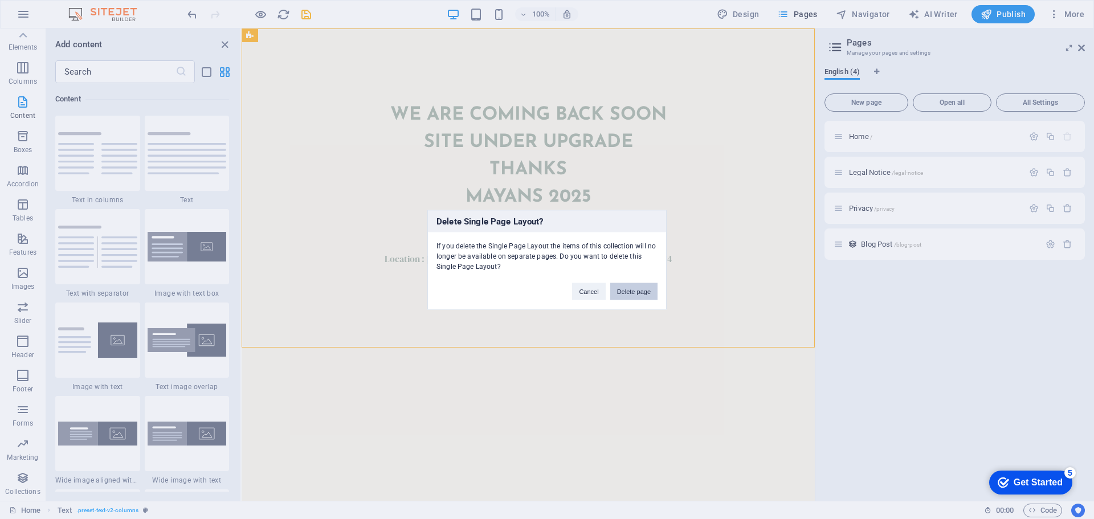
click at [638, 292] on button "Delete page" at bounding box center [633, 291] width 47 height 17
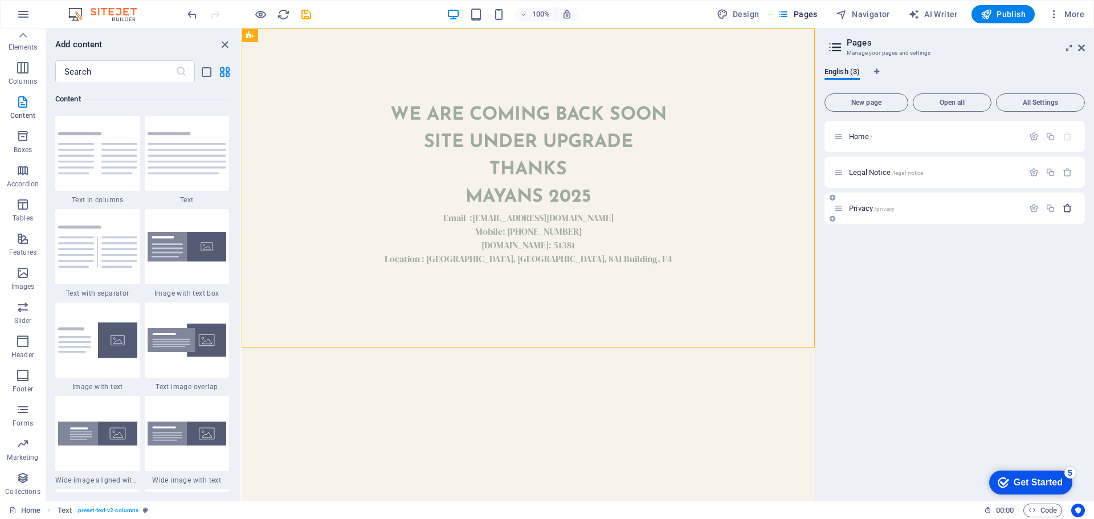
click at [1069, 207] on icon "button" at bounding box center [1068, 208] width 10 height 10
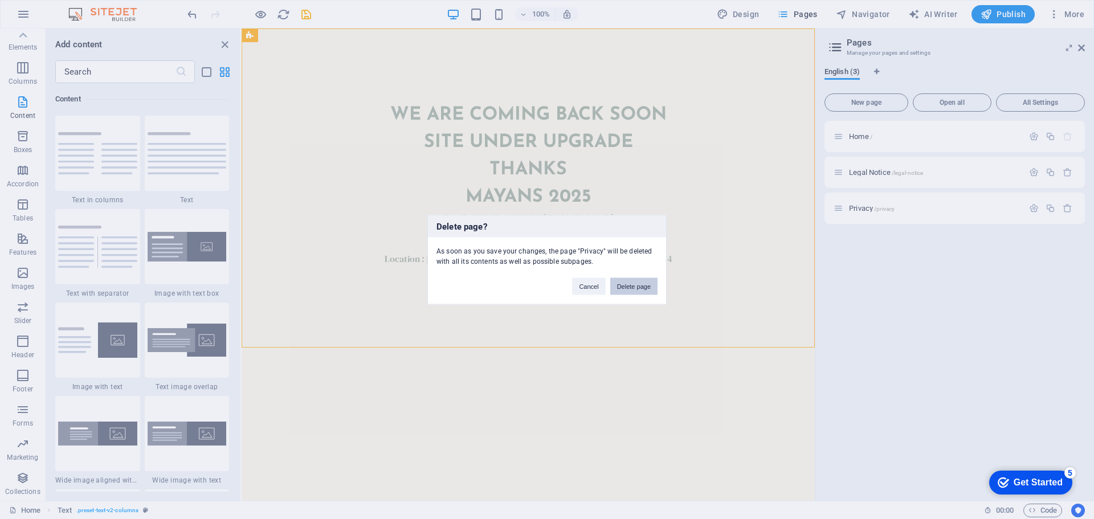
click at [632, 279] on button "Delete page" at bounding box center [633, 286] width 47 height 17
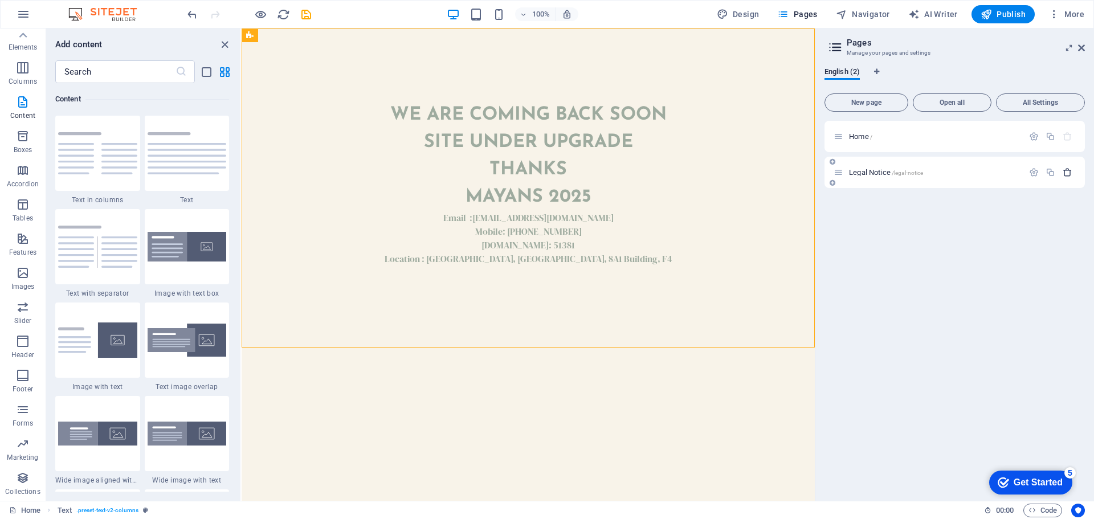
click at [1069, 174] on icon "button" at bounding box center [1068, 173] width 10 height 10
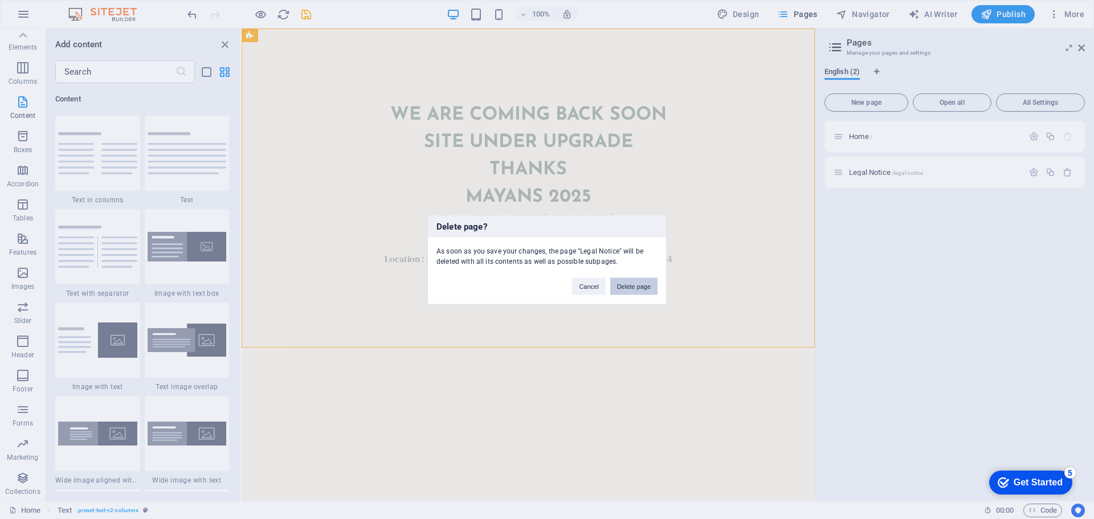
click at [626, 284] on button "Delete page" at bounding box center [633, 286] width 47 height 17
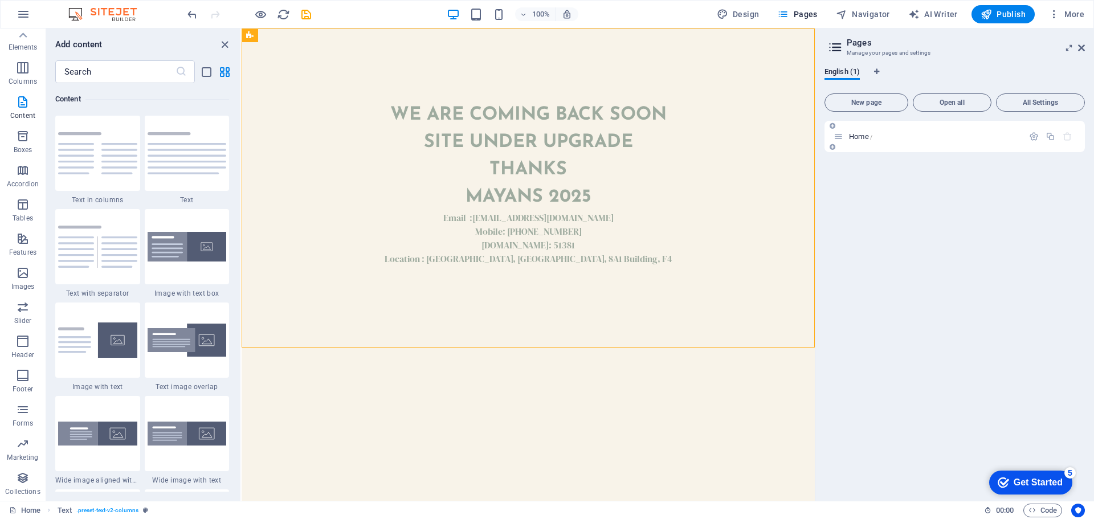
click at [839, 136] on icon at bounding box center [839, 137] width 10 height 10
click at [859, 136] on span "Home /" at bounding box center [860, 136] width 23 height 9
click at [1031, 137] on icon "button" at bounding box center [1034, 137] width 10 height 10
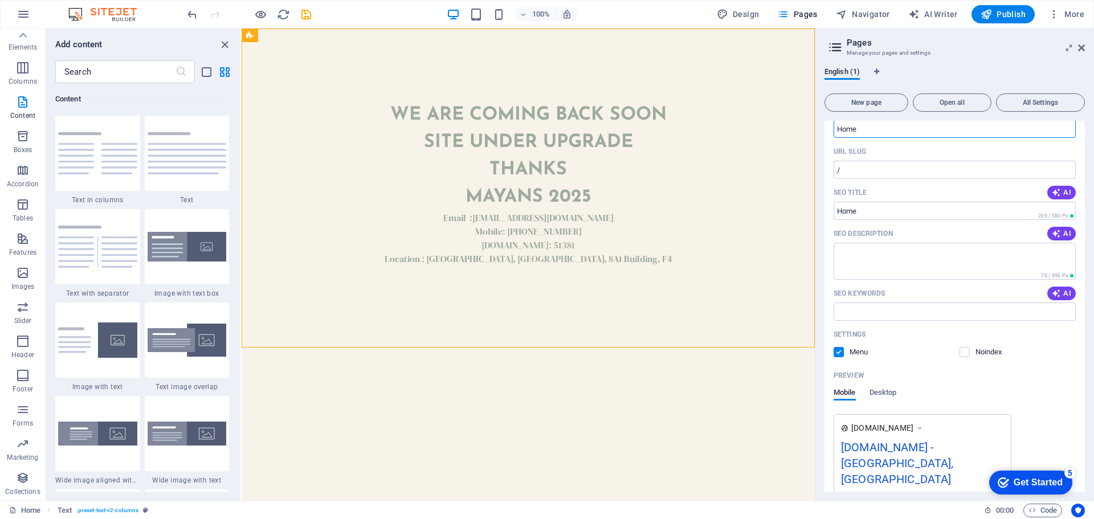
scroll to position [89, 0]
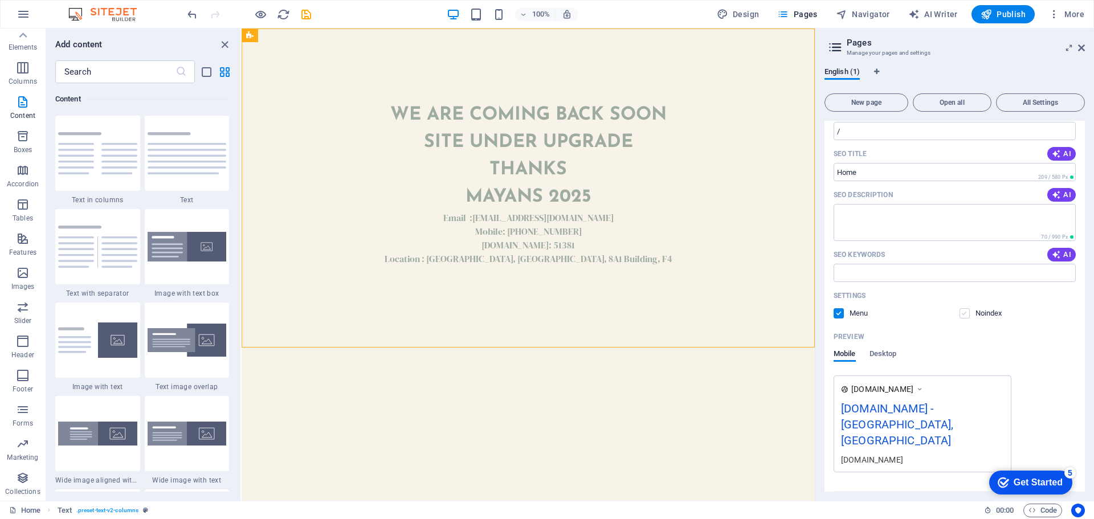
click at [963, 311] on label at bounding box center [965, 313] width 10 height 10
click at [0, 0] on input "checkbox" at bounding box center [0, 0] width 0 height 0
click at [842, 317] on label at bounding box center [839, 313] width 10 height 10
click at [0, 0] on input "checkbox" at bounding box center [0, 0] width 0 height 0
click at [836, 315] on label at bounding box center [839, 313] width 10 height 10
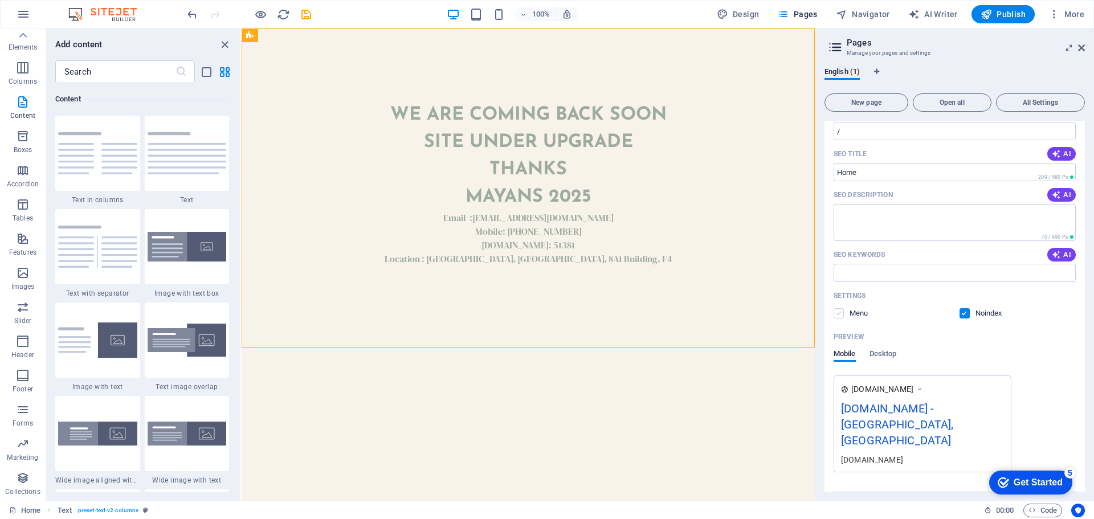
click at [0, 0] on input "checkbox" at bounding box center [0, 0] width 0 height 0
click at [857, 276] on input "SEO Keywords" at bounding box center [955, 273] width 242 height 18
type input "M"
click at [937, 271] on input "mayans.ae - UAE, Abu Dhabi" at bounding box center [955, 273] width 242 height 18
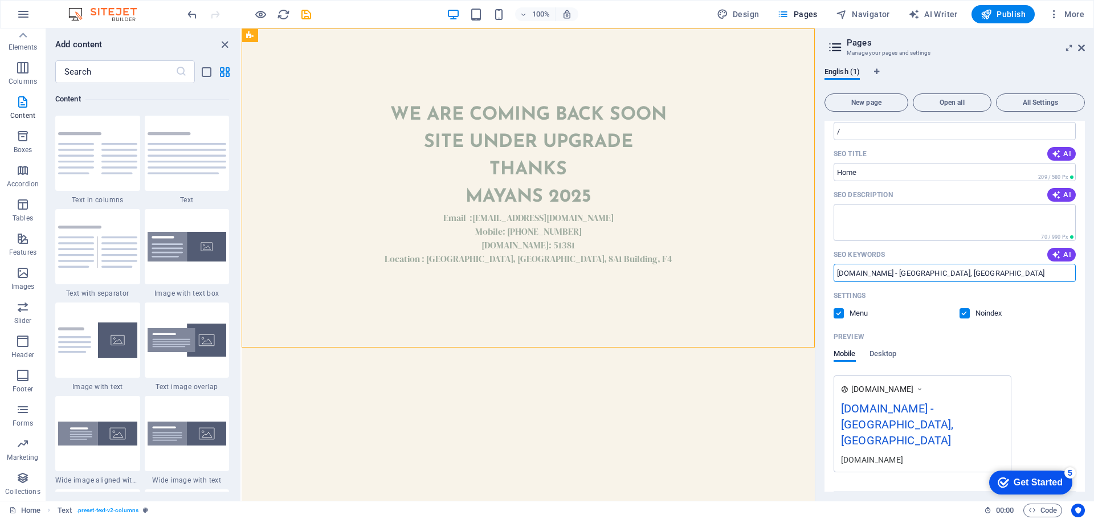
click at [937, 271] on input "mayans.ae - UAE, Abu Dhabi" at bounding box center [955, 273] width 242 height 18
type input "mayans.ae - UAE, Abu Dhabi"
click at [1080, 48] on icon at bounding box center [1081, 47] width 7 height 9
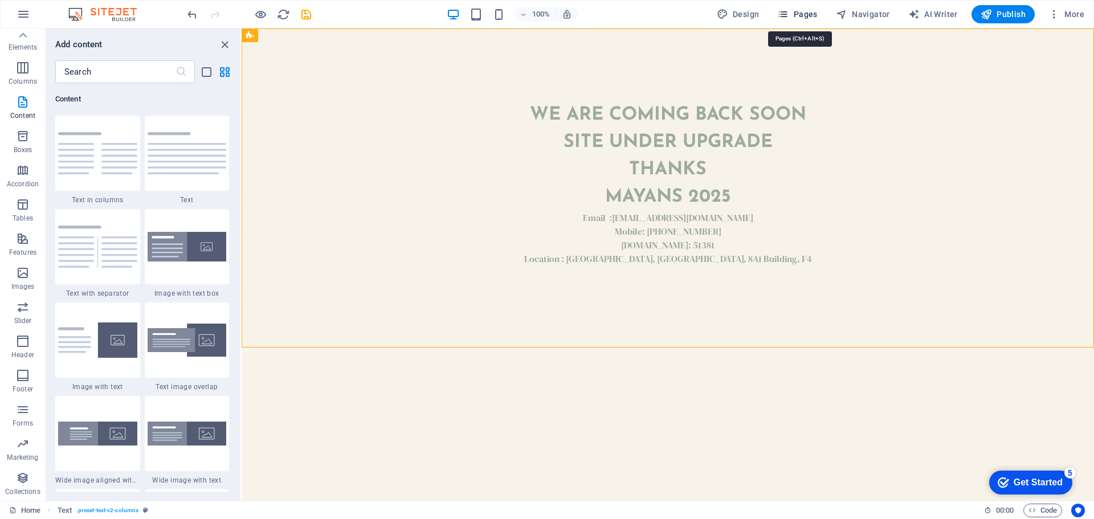
click at [794, 14] on span "Pages" at bounding box center [797, 14] width 40 height 11
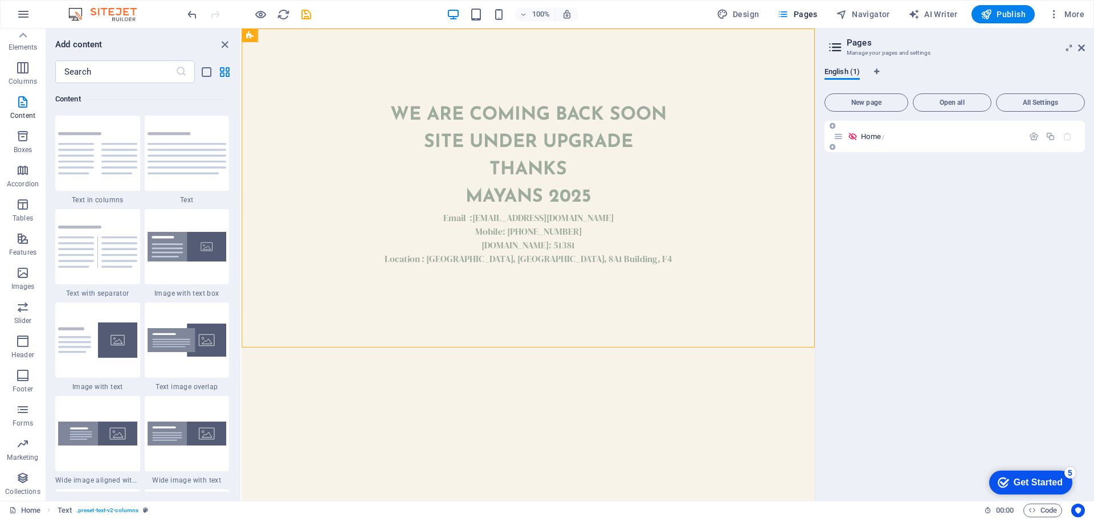
click at [851, 134] on icon at bounding box center [853, 137] width 10 height 10
click at [1030, 136] on icon "button" at bounding box center [1034, 137] width 10 height 10
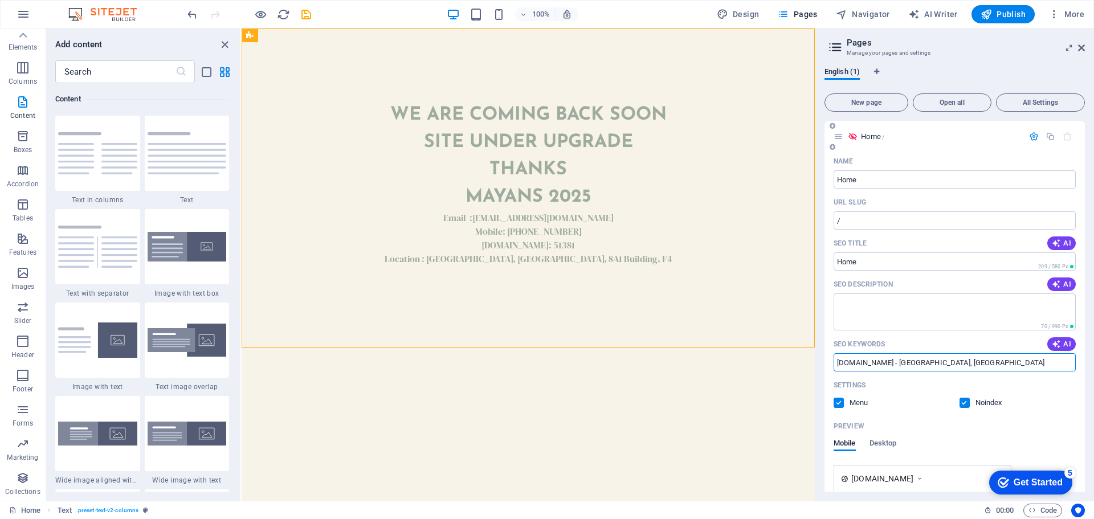
click at [944, 360] on input "mayans.ae - UAE, Abu Dhabi" at bounding box center [955, 362] width 242 height 18
drag, startPoint x: 1112, startPoint y: 210, endPoint x: 776, endPoint y: 181, distance: 338.0
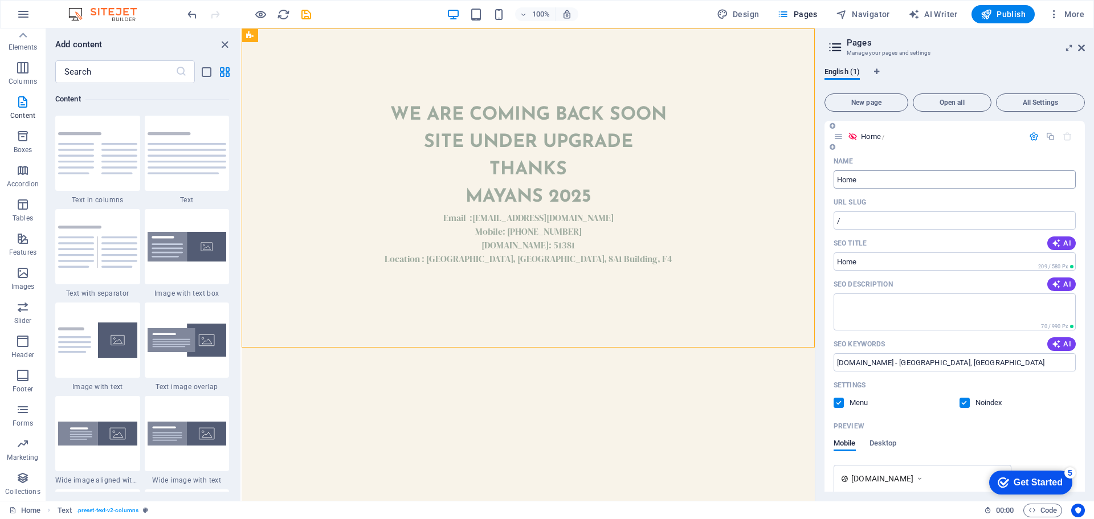
click at [851, 178] on input "Home" at bounding box center [955, 179] width 242 height 18
click at [847, 225] on input "/" at bounding box center [955, 220] width 242 height 18
paste input "text"
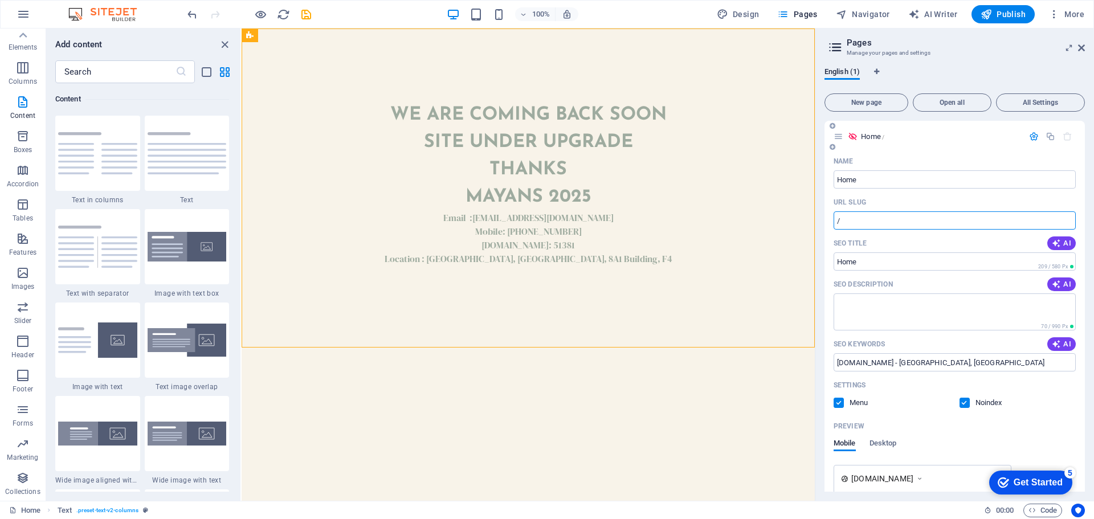
type input "/"
paste input "text"
click at [886, 262] on input "SEO Title" at bounding box center [955, 261] width 242 height 18
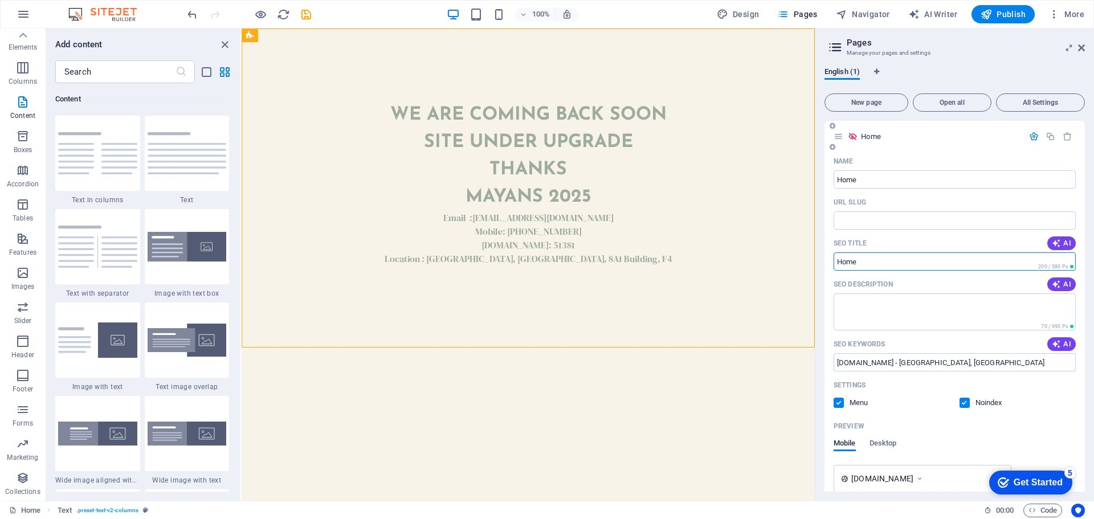
click at [886, 262] on input "SEO Title" at bounding box center [955, 261] width 242 height 18
click at [859, 259] on input "SEO Title" at bounding box center [955, 261] width 242 height 18
drag, startPoint x: 1100, startPoint y: 288, endPoint x: 797, endPoint y: 270, distance: 304.3
drag, startPoint x: 1176, startPoint y: 391, endPoint x: 810, endPoint y: 365, distance: 367.4
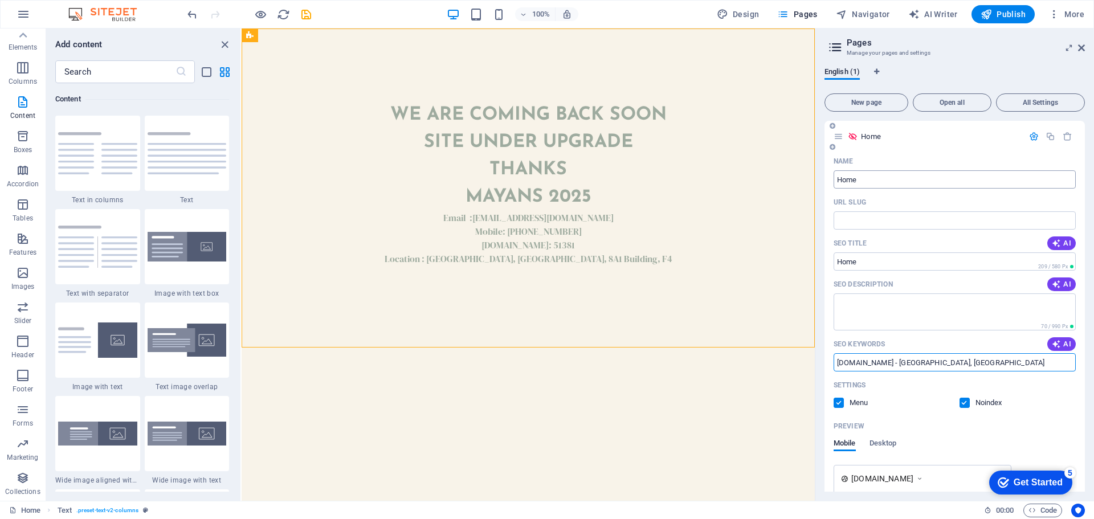
click at [863, 177] on input "Home" at bounding box center [955, 179] width 242 height 18
drag, startPoint x: 863, startPoint y: 177, endPoint x: 846, endPoint y: 227, distance: 52.8
click at [846, 227] on input "URL SLUG" at bounding box center [955, 220] width 242 height 18
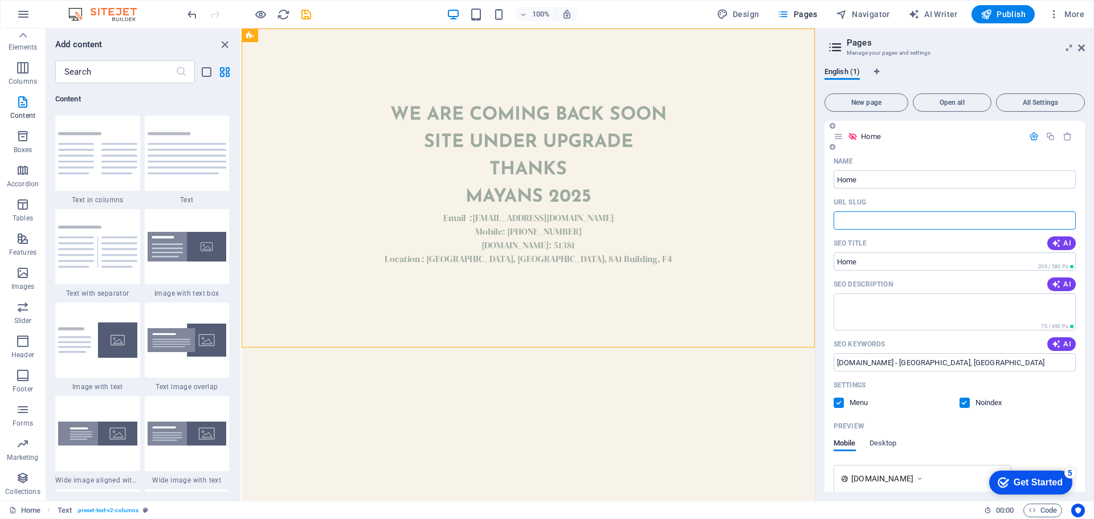
paste input "text"
click at [862, 218] on input "dsd" at bounding box center [955, 220] width 242 height 18
type input "d"
paste input "text"
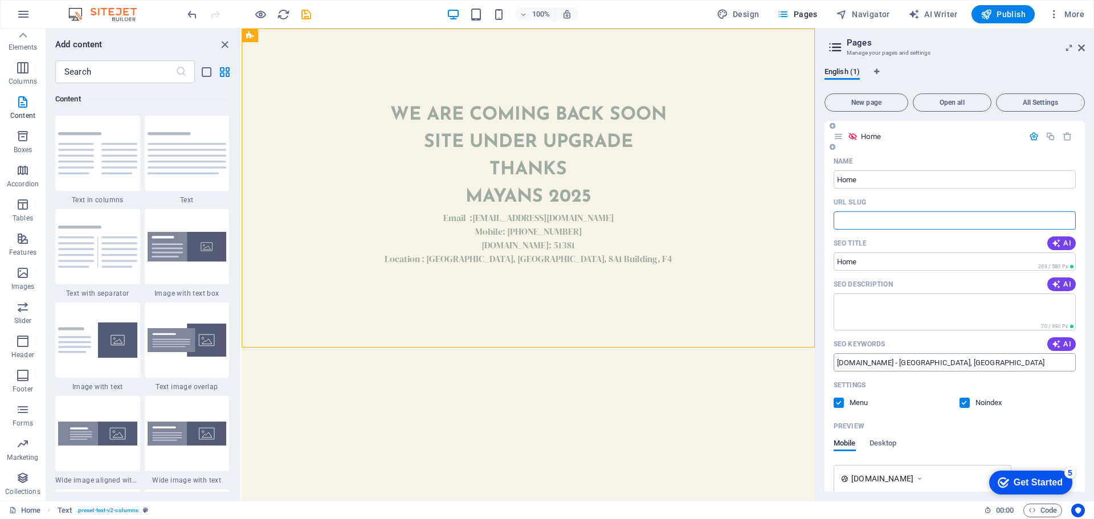
click at [894, 358] on input "mayans.ae - UAE, Abu Dhabi" at bounding box center [955, 362] width 242 height 18
click at [877, 310] on textarea "SEO Description" at bounding box center [955, 311] width 242 height 37
click at [859, 251] on div "SEO Title AI" at bounding box center [955, 243] width 242 height 18
click at [860, 223] on input "URL SLUG" at bounding box center [955, 220] width 242 height 18
type input "m"
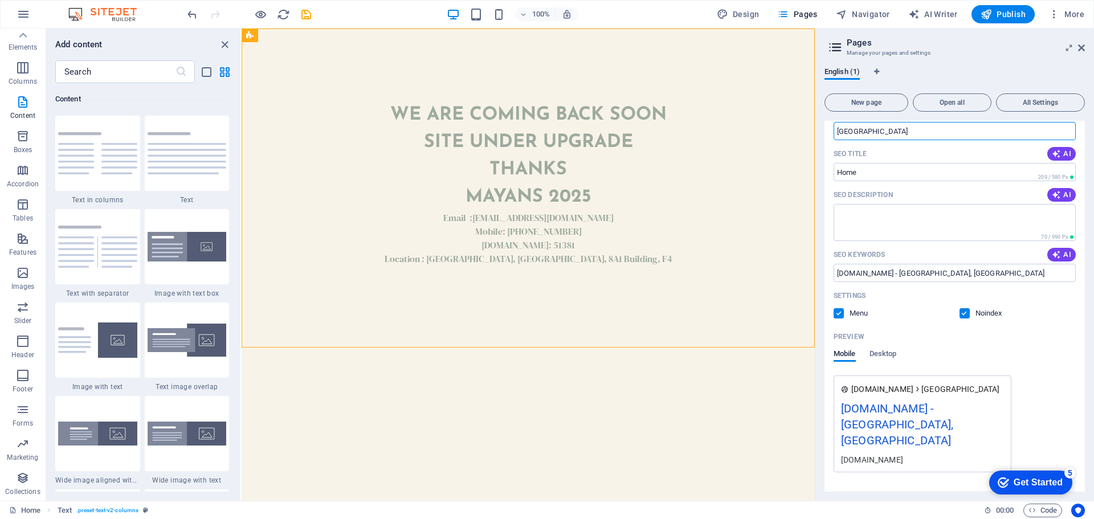
type input "UAE"
click at [948, 499] on span "More Settings" at bounding box center [947, 503] width 42 height 8
drag, startPoint x: 1086, startPoint y: 265, endPoint x: 1079, endPoint y: 438, distance: 172.8
click at [1079, 438] on div "English (1) New page Open all All Settings Home UAE Name Home ​ URL SLUG UAE ​ …" at bounding box center [954, 279] width 279 height 443
click at [1079, 429] on div "Name Home ​ URL SLUG UAE ​ SEO Title AI ​ 209 / 580 Px SEO Description AI ​ 70 …" at bounding box center [955, 373] width 260 height 621
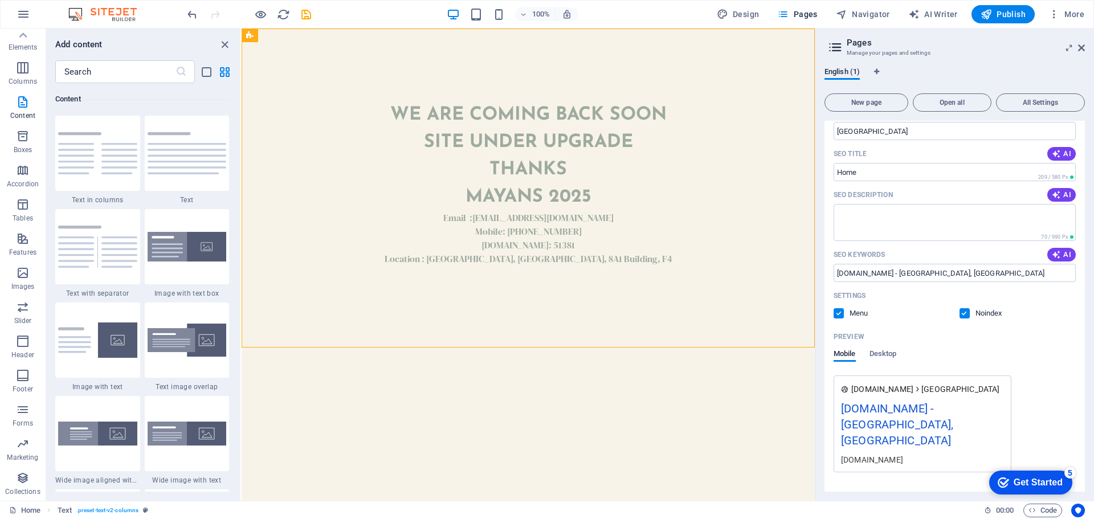
scroll to position [254, 0]
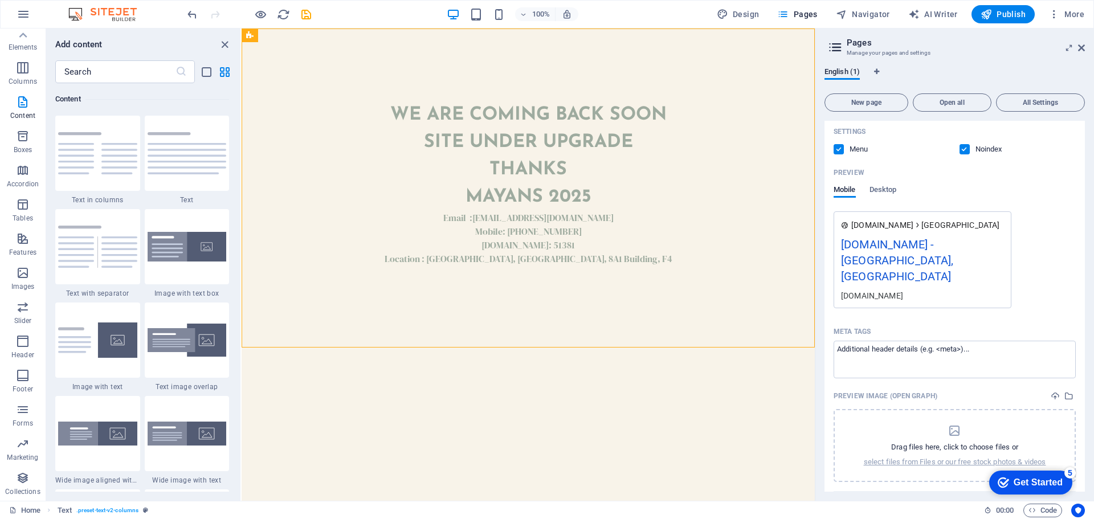
click at [837, 145] on label at bounding box center [839, 149] width 10 height 10
click at [0, 0] on input "checkbox" at bounding box center [0, 0] width 0 height 0
click at [837, 145] on label at bounding box center [839, 149] width 10 height 10
click at [0, 0] on input "checkbox" at bounding box center [0, 0] width 0 height 0
click at [961, 146] on label at bounding box center [965, 149] width 10 height 10
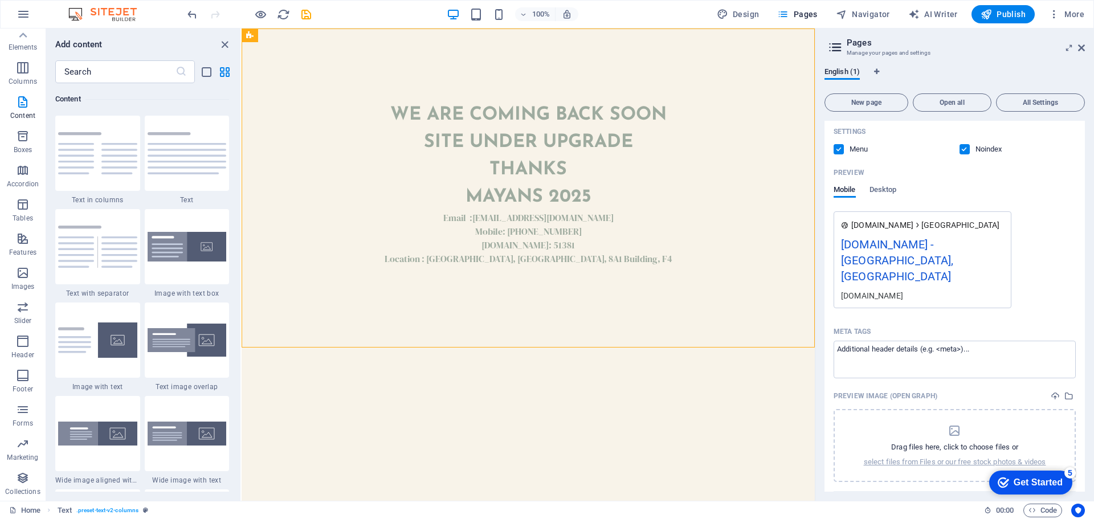
click at [0, 0] on input "checkbox" at bounding box center [0, 0] width 0 height 0
click at [885, 192] on span "Desktop" at bounding box center [883, 191] width 27 height 16
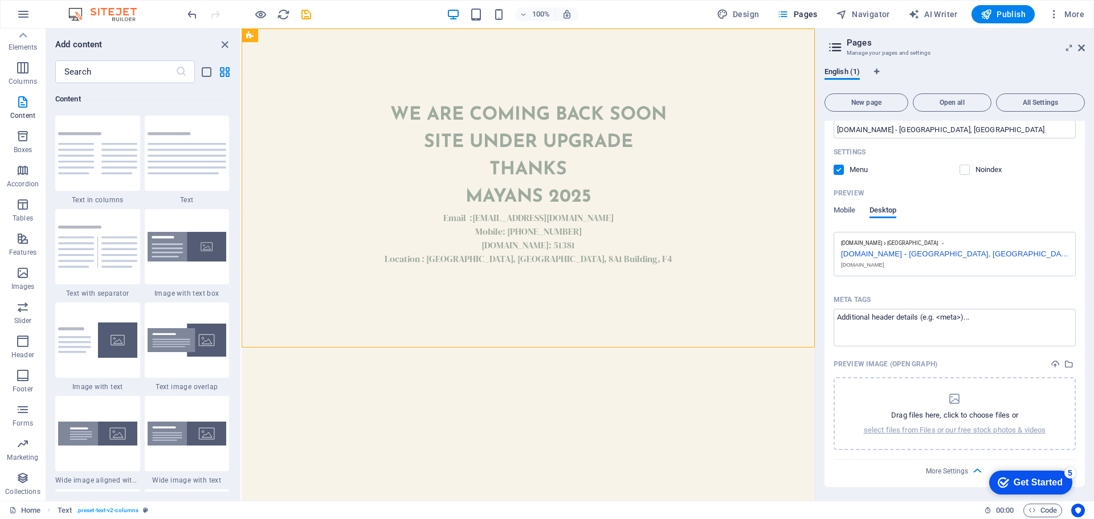
scroll to position [233, 0]
click at [838, 210] on span "Mobile" at bounding box center [845, 211] width 22 height 16
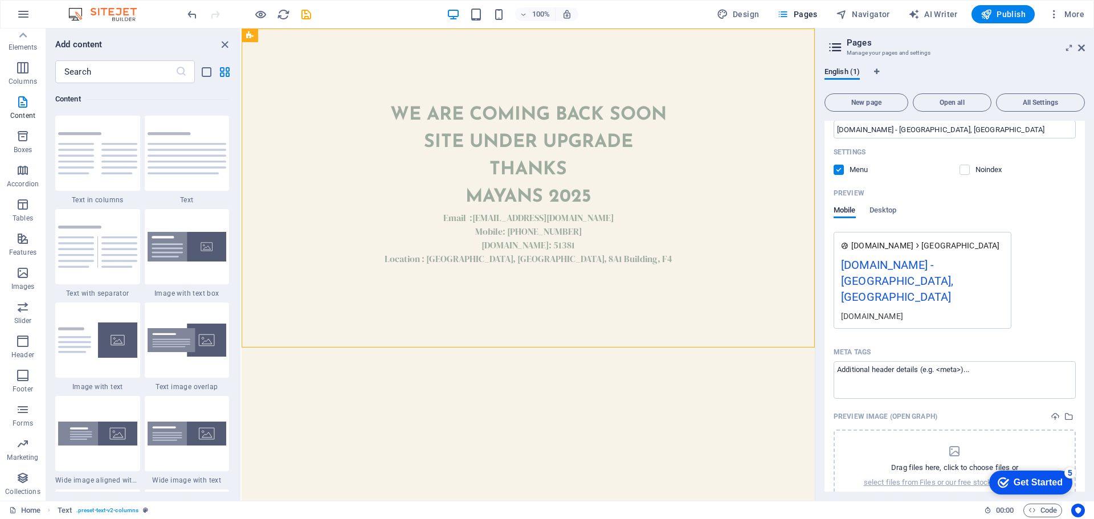
drag, startPoint x: 1081, startPoint y: 278, endPoint x: 1078, endPoint y: 235, distance: 42.9
click at [1078, 235] on div "Name Home ​ URL SLUG UAE ​ SEO Title AI ​ 209 / 580 Px SEO Description AI ​ 70 …" at bounding box center [955, 229] width 260 height 621
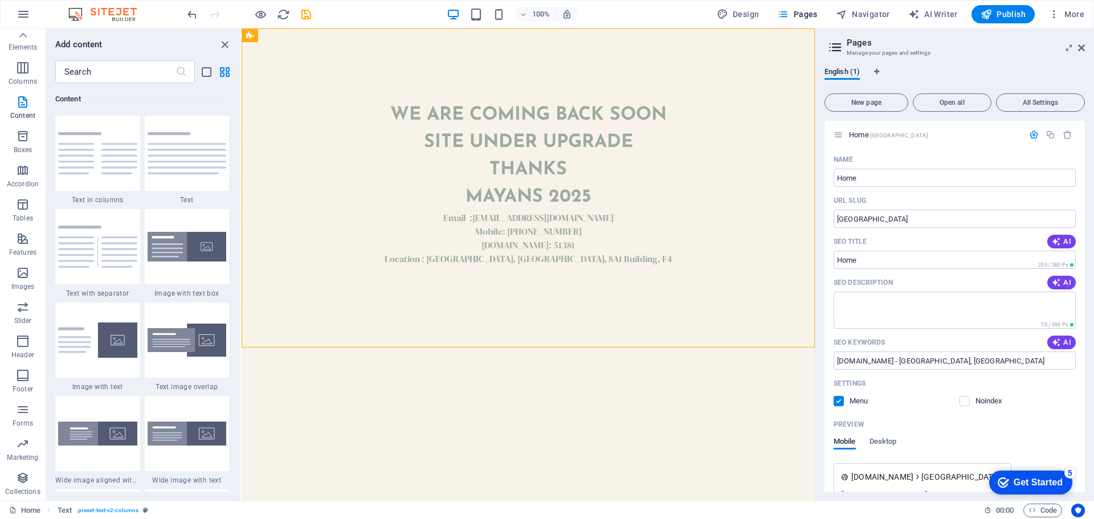
scroll to position [0, 0]
click at [839, 139] on icon at bounding box center [839, 137] width 10 height 10
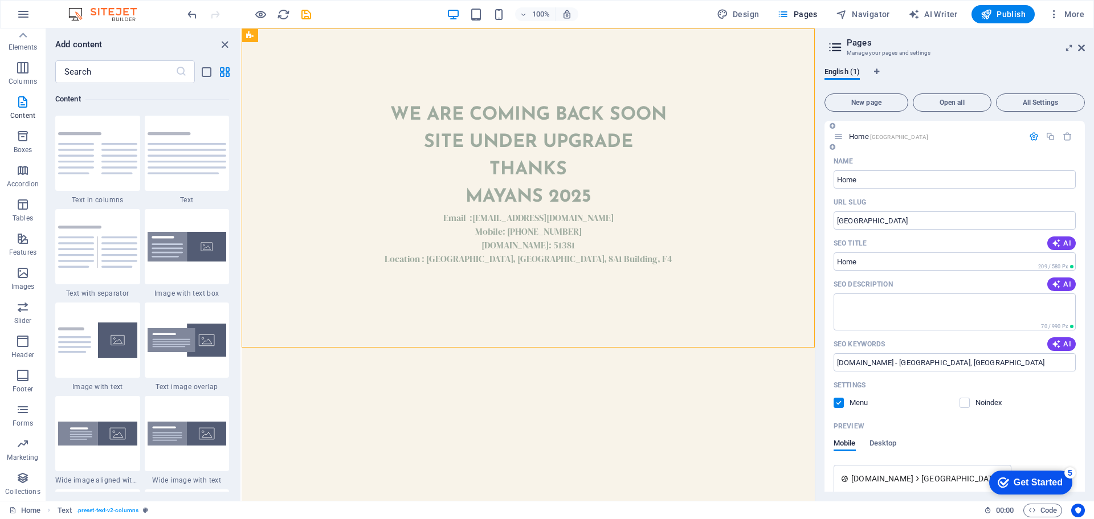
click at [853, 138] on span "Home UAE" at bounding box center [888, 136] width 79 height 9
click at [860, 137] on span "Home UAE" at bounding box center [888, 136] width 79 height 9
click at [861, 159] on div "Name" at bounding box center [955, 161] width 242 height 18
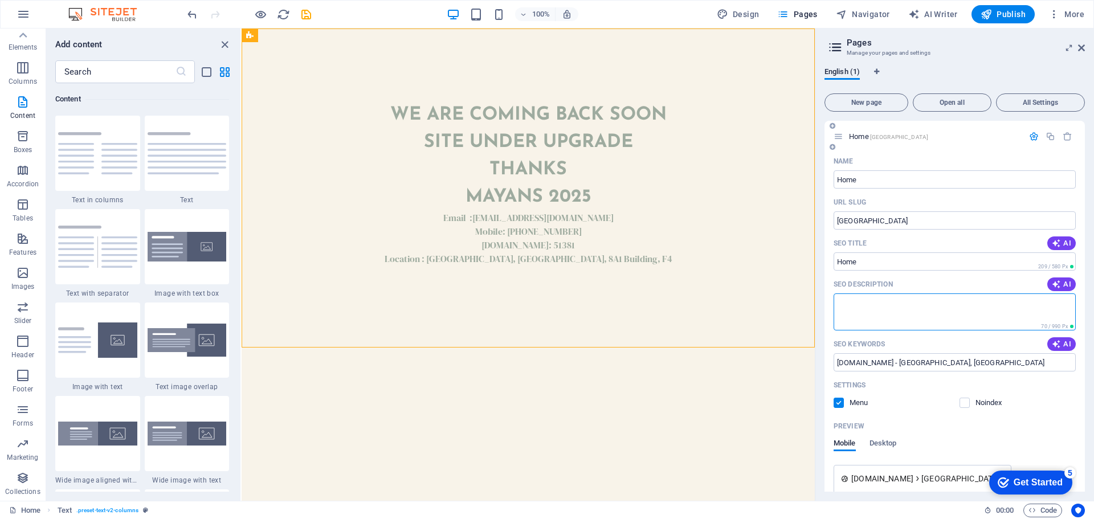
click at [891, 302] on textarea "SEO Description" at bounding box center [955, 311] width 242 height 37
paste textarea "mayans.ae - UAE, Abu Dhabi"
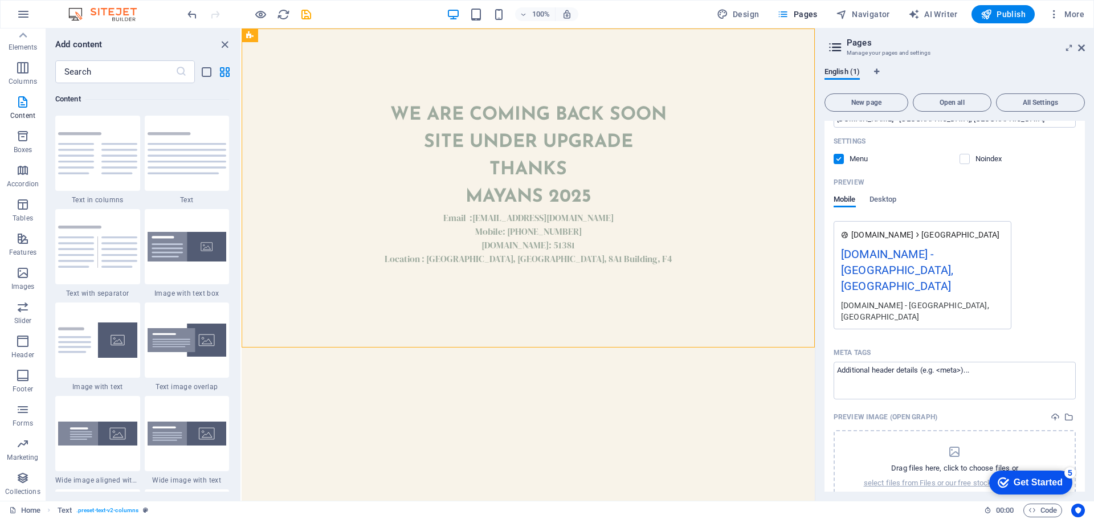
scroll to position [254, 0]
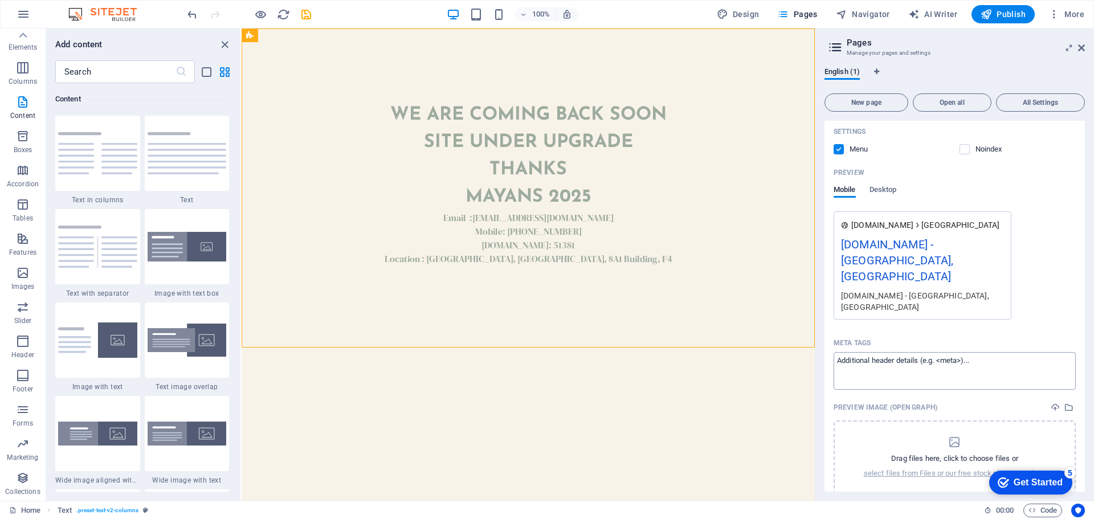
type textarea "mayans.ae - UAE, Abu Dhabi"
click at [887, 352] on textarea "Meta tags ​" at bounding box center [955, 370] width 242 height 37
click at [870, 243] on div "[DOMAIN_NAME] - [GEOGRAPHIC_DATA], [GEOGRAPHIC_DATA]" at bounding box center [922, 263] width 163 height 54
click at [871, 99] on span "New page" at bounding box center [867, 102] width 74 height 7
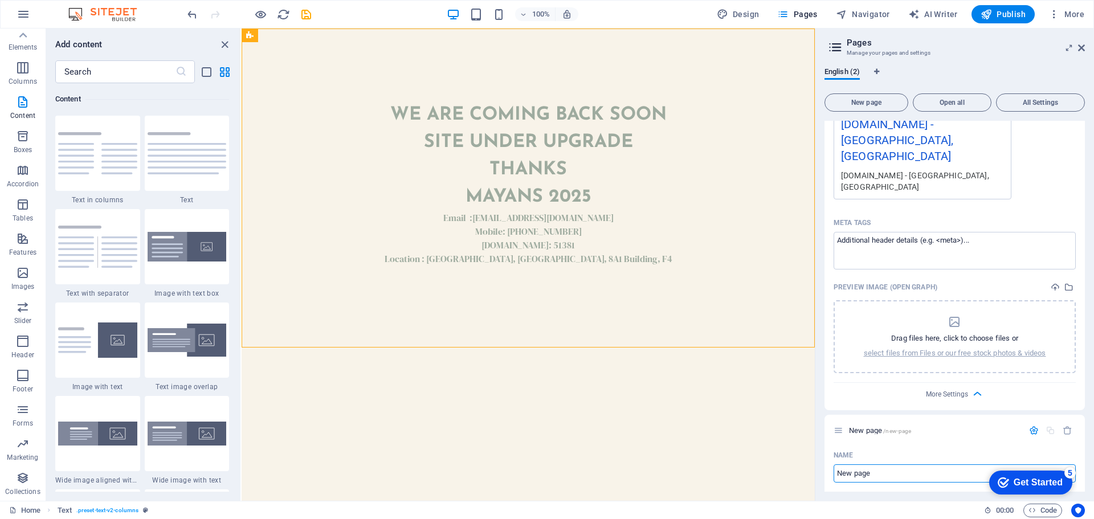
scroll to position [377, 0]
click at [1069, 423] on icon "button" at bounding box center [1068, 428] width 10 height 10
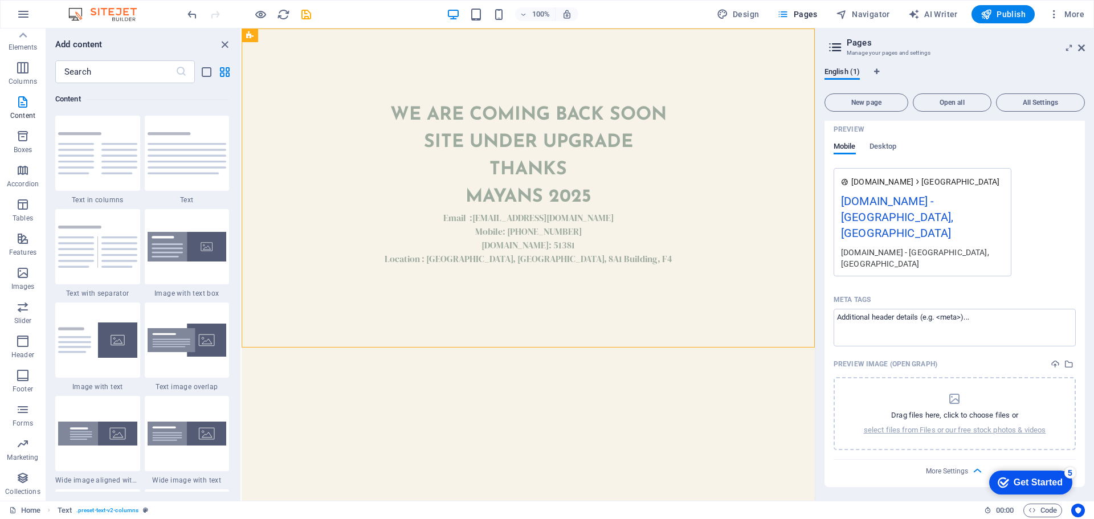
scroll to position [254, 0]
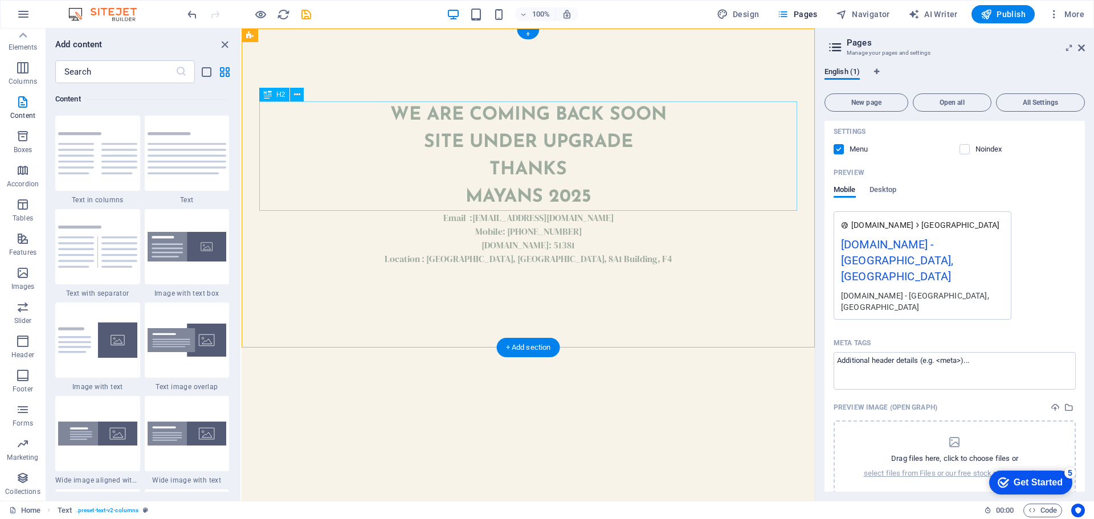
click at [657, 179] on div "We are coming back soon site under upgrade thanks Mayans 2025" at bounding box center [528, 155] width 538 height 109
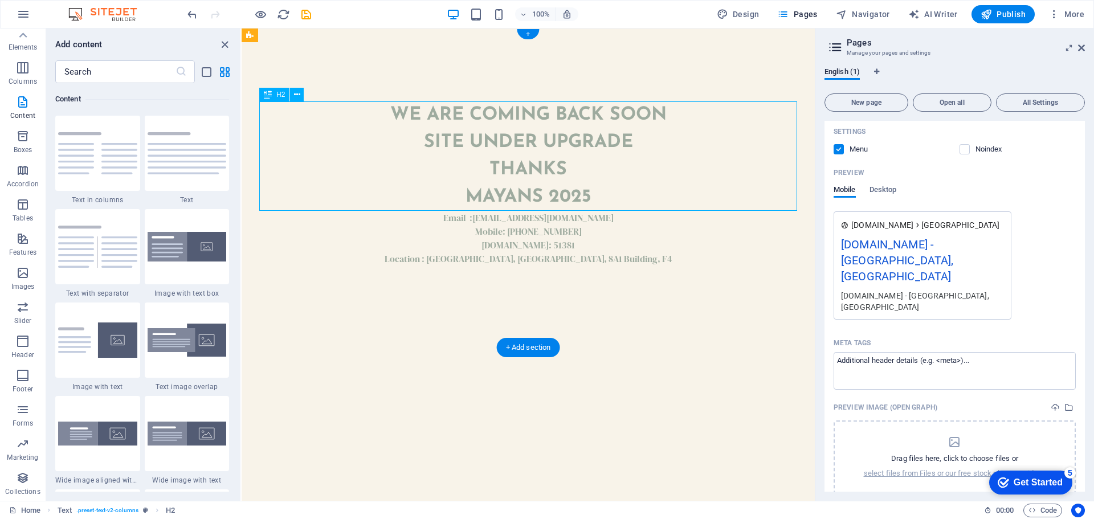
click at [498, 185] on div "We are coming back soon site under upgrade thanks Mayans 2025" at bounding box center [528, 155] width 538 height 109
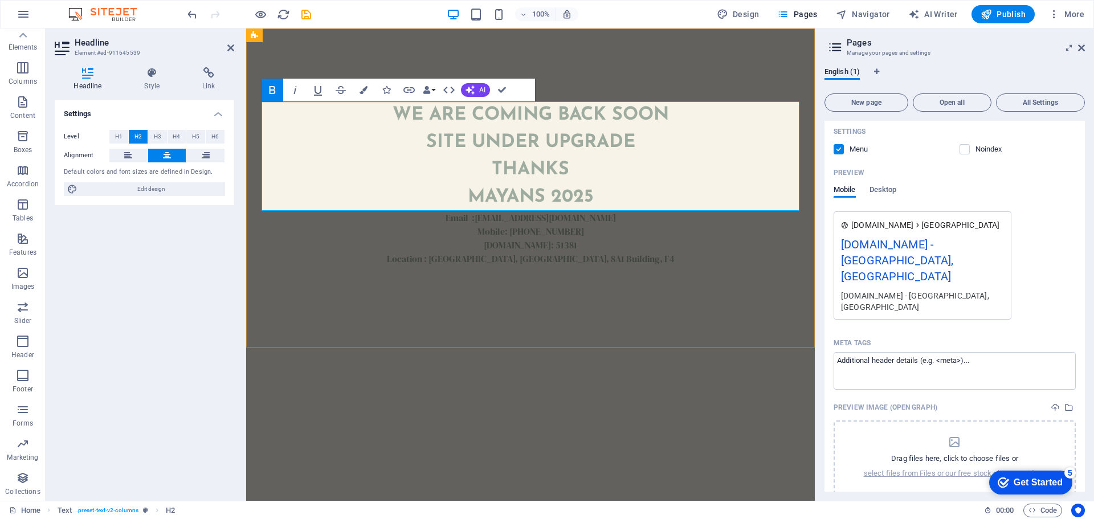
click at [498, 185] on h2 "We are coming back soon site under upgrade thanks Mayans 2025" at bounding box center [531, 155] width 538 height 109
click at [459, 313] on div "We are coming back soon site under upgrade thanks Mayans 2025 Email : [EMAIL_AD…" at bounding box center [530, 187] width 569 height 319
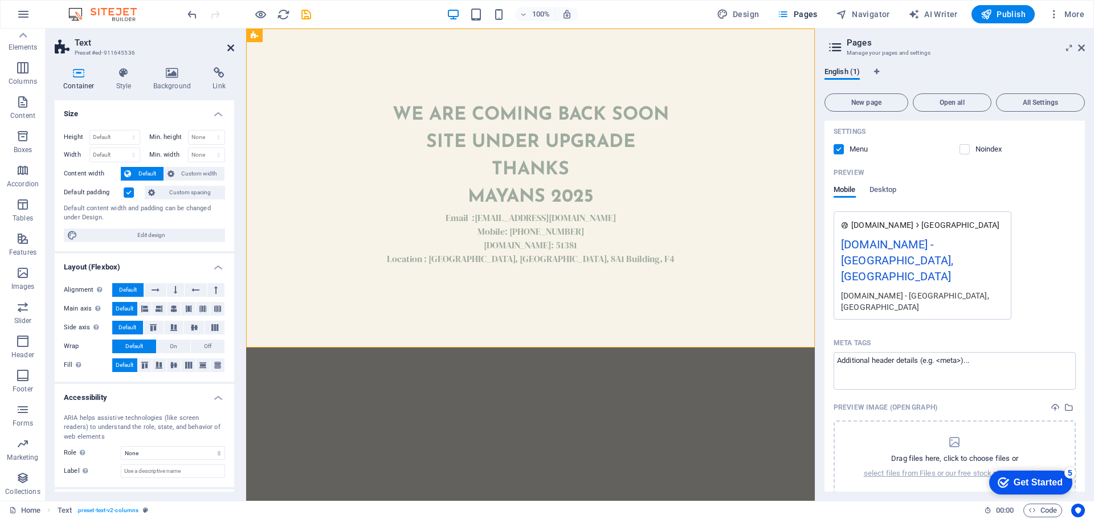
click at [234, 47] on icon at bounding box center [230, 47] width 7 height 9
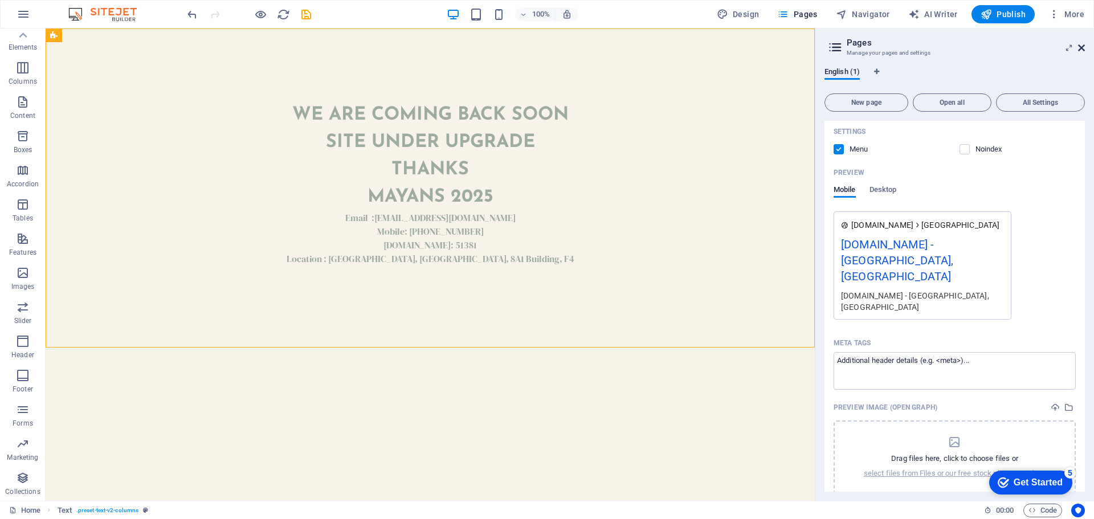
click at [1081, 47] on icon at bounding box center [1081, 47] width 7 height 9
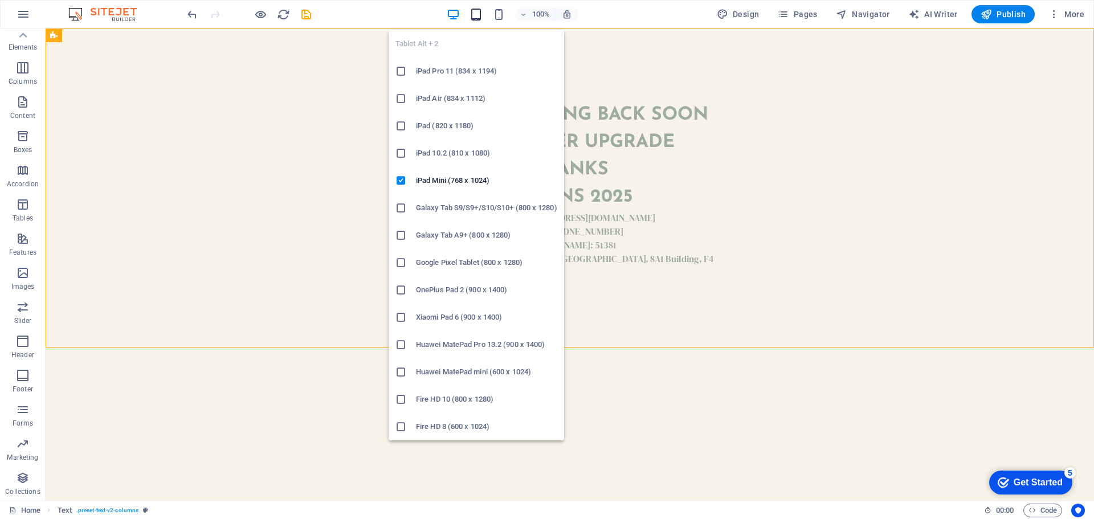
click at [482, 14] on icon "button" at bounding box center [476, 14] width 13 height 13
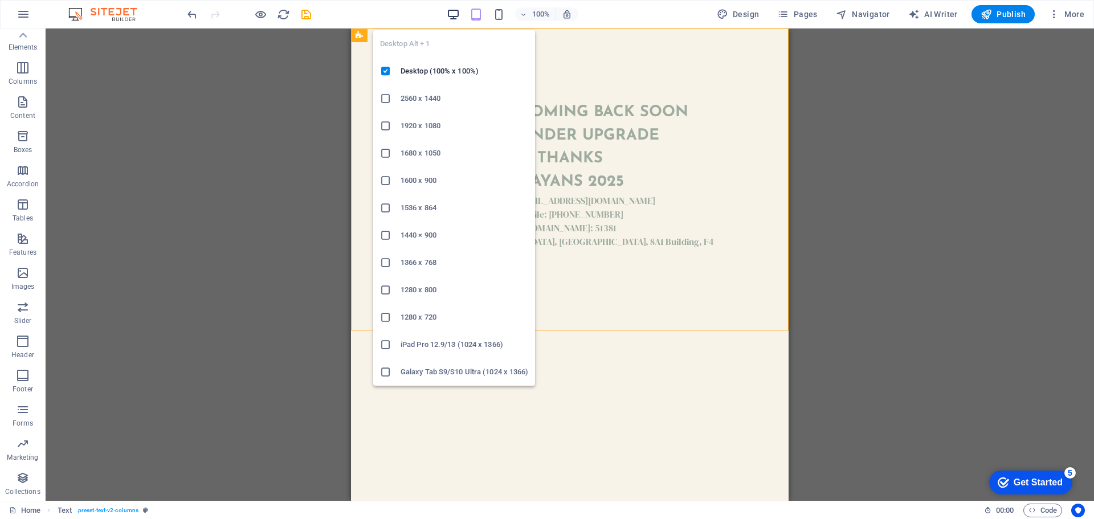
click at [448, 15] on icon "button" at bounding box center [453, 14] width 13 height 13
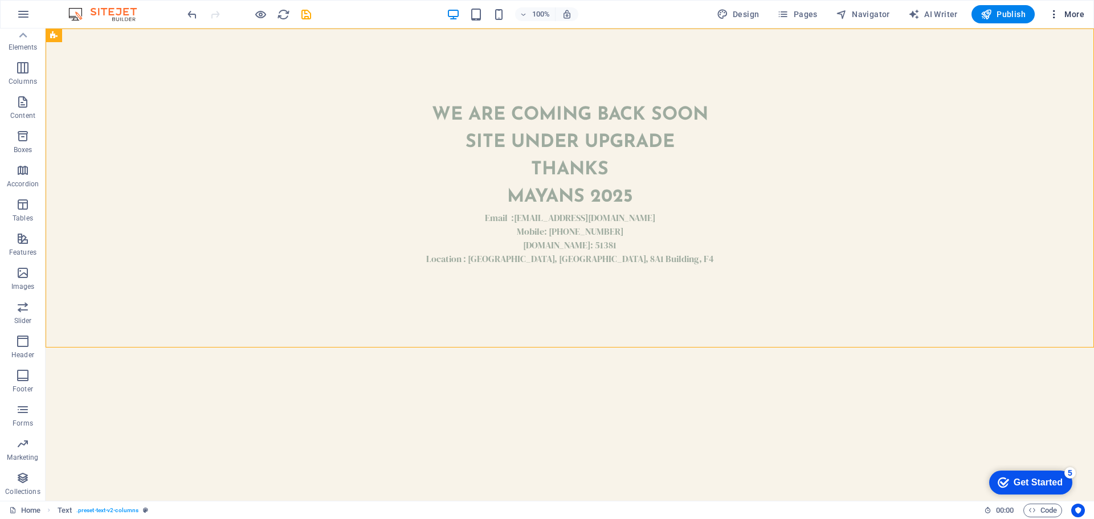
click at [1052, 18] on icon "button" at bounding box center [1054, 14] width 11 height 11
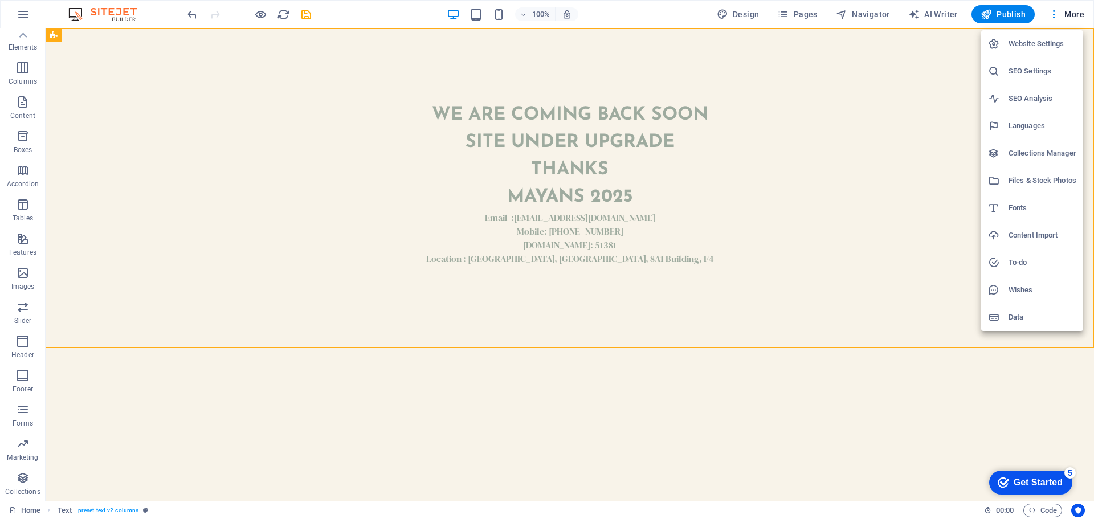
click at [1044, 72] on h6 "SEO Settings" at bounding box center [1043, 71] width 68 height 14
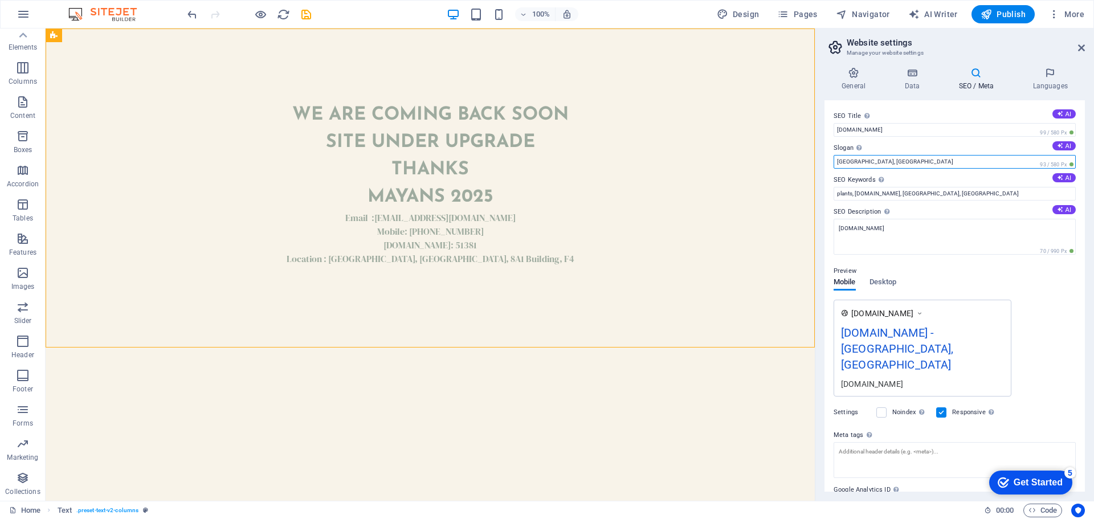
click at [911, 158] on input "Austin, TX" at bounding box center [955, 162] width 242 height 14
type input "A"
type input "UAE - ABU DHABI"
click at [908, 80] on h4 "Data" at bounding box center [914, 79] width 54 height 24
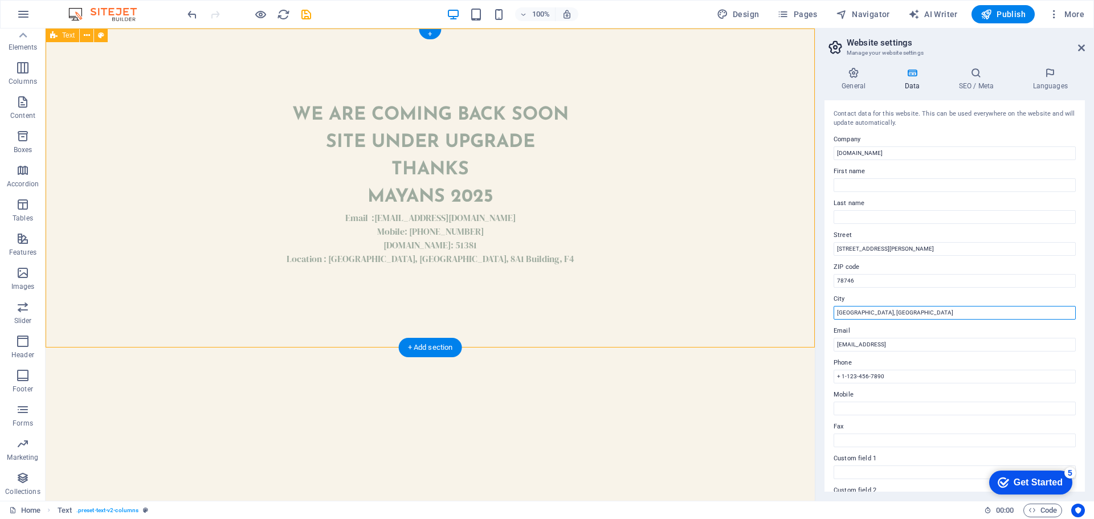
drag, startPoint x: 918, startPoint y: 341, endPoint x: 715, endPoint y: 319, distance: 204.7
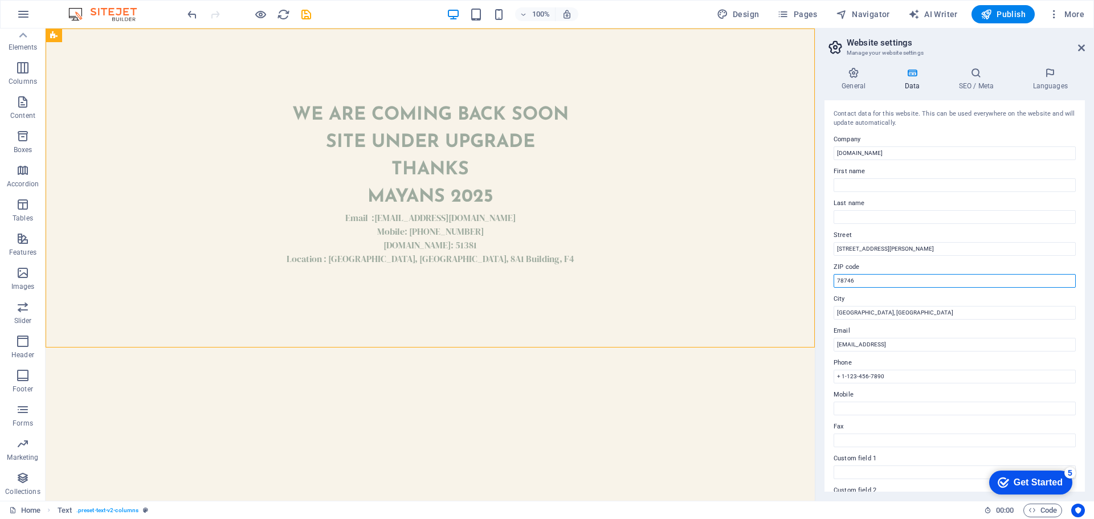
click at [874, 285] on input "78746" at bounding box center [955, 281] width 242 height 14
type input "51381"
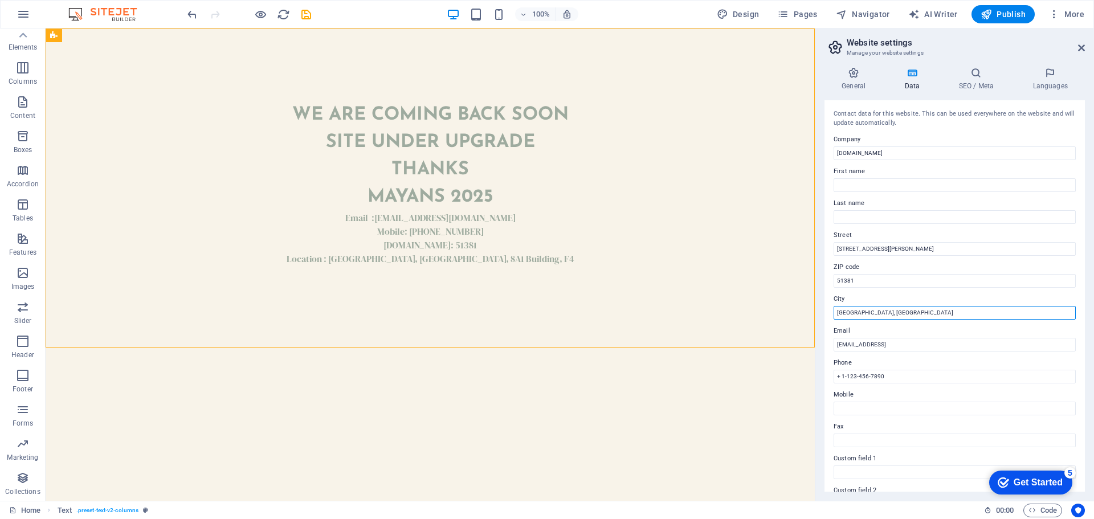
click at [873, 314] on input "Austin, TX" at bounding box center [955, 313] width 242 height 14
type input "A"
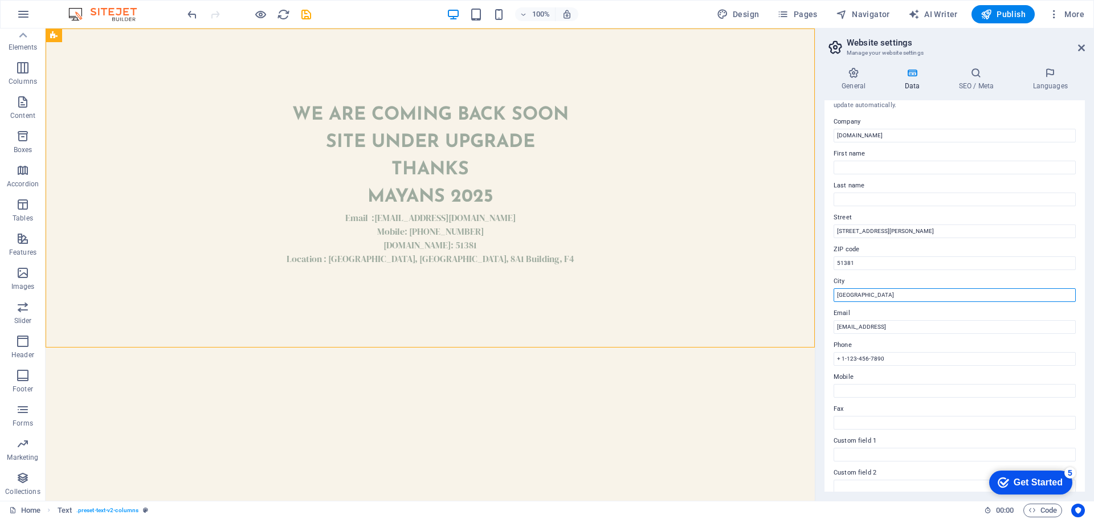
scroll to position [0, 0]
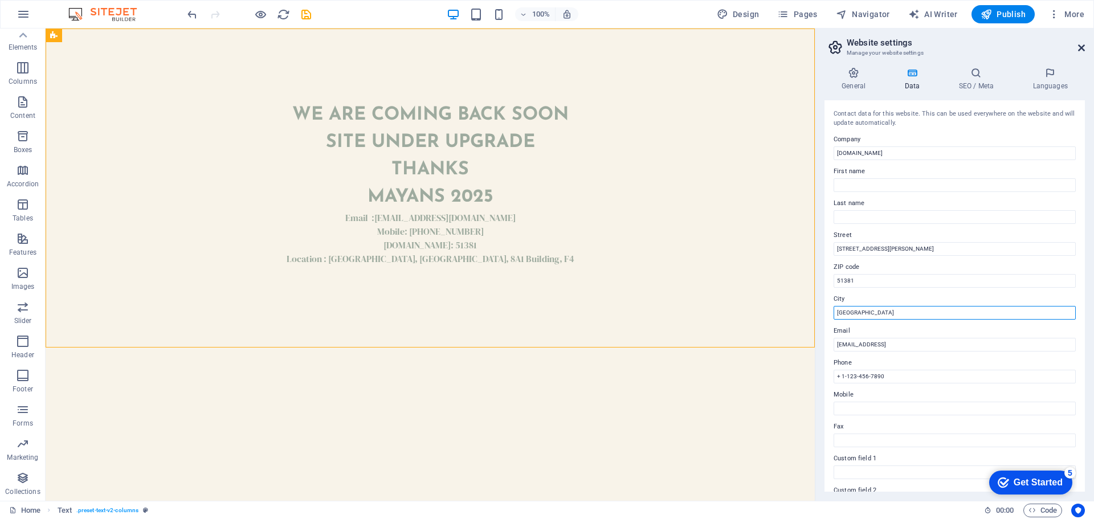
type input "ABU DHABI"
click at [1082, 47] on icon at bounding box center [1081, 47] width 7 height 9
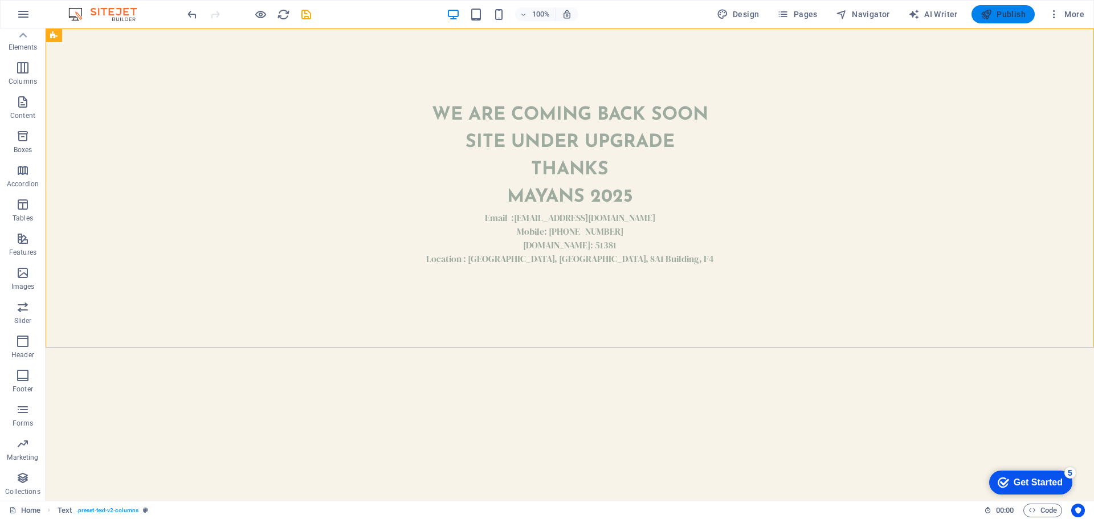
click at [1013, 18] on span "Publish" at bounding box center [1003, 14] width 45 height 11
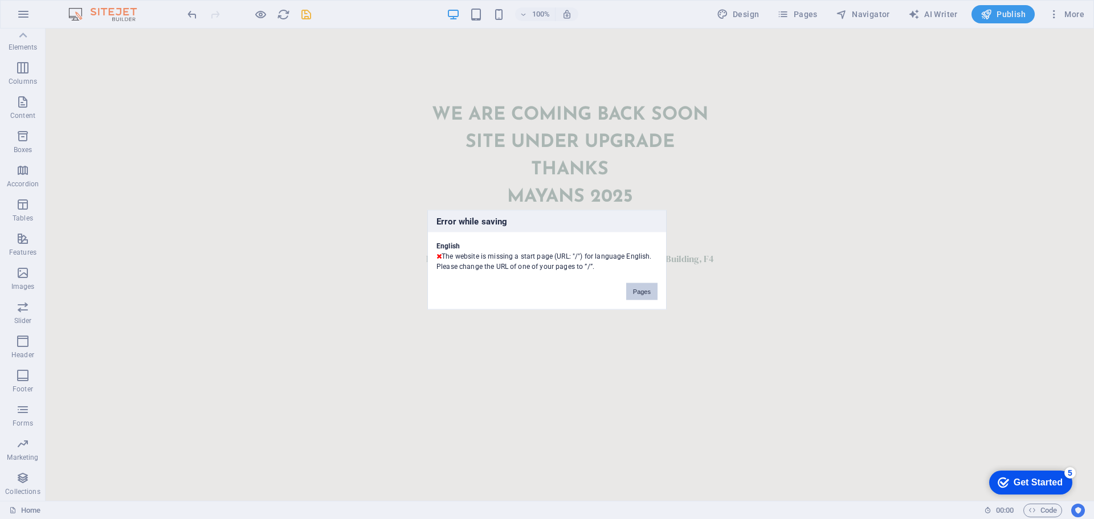
click at [637, 287] on button "Pages" at bounding box center [641, 291] width 31 height 17
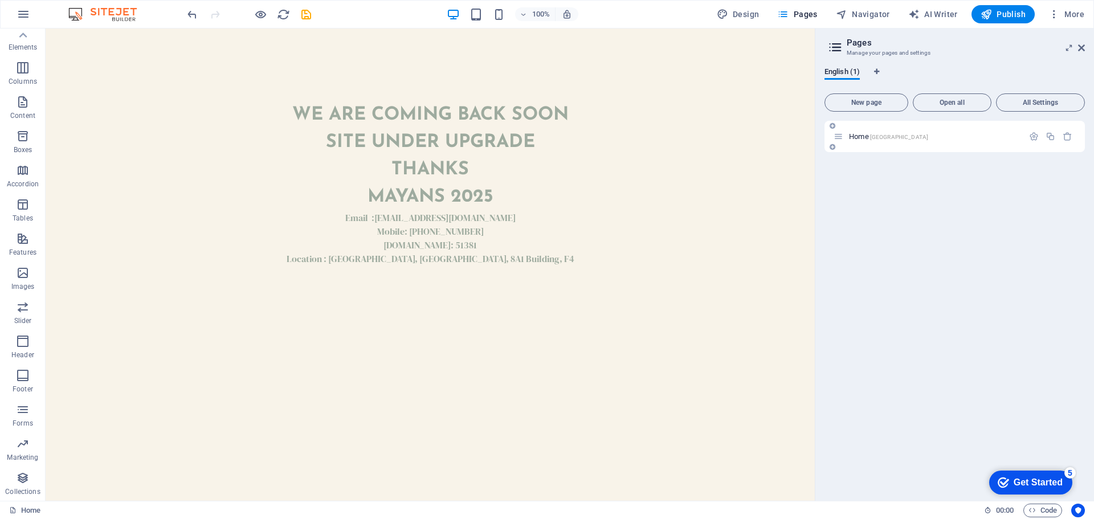
click at [868, 139] on span "Home UAE" at bounding box center [888, 136] width 79 height 9
click at [1034, 134] on icon "button" at bounding box center [1034, 137] width 10 height 10
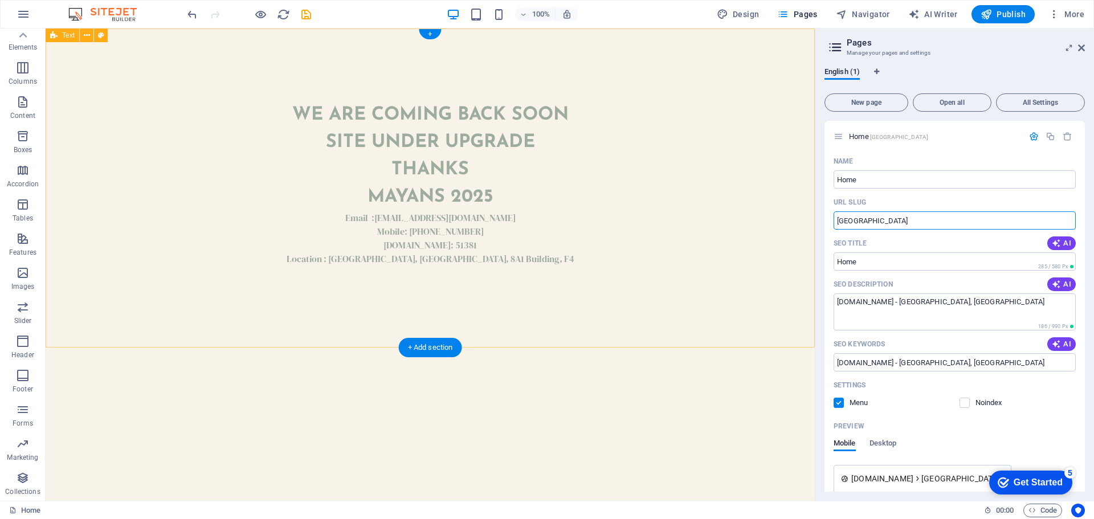
drag, startPoint x: 928, startPoint y: 251, endPoint x: 719, endPoint y: 228, distance: 210.4
click at [890, 220] on input "UAE" at bounding box center [955, 220] width 242 height 18
type input "U"
type input "/"
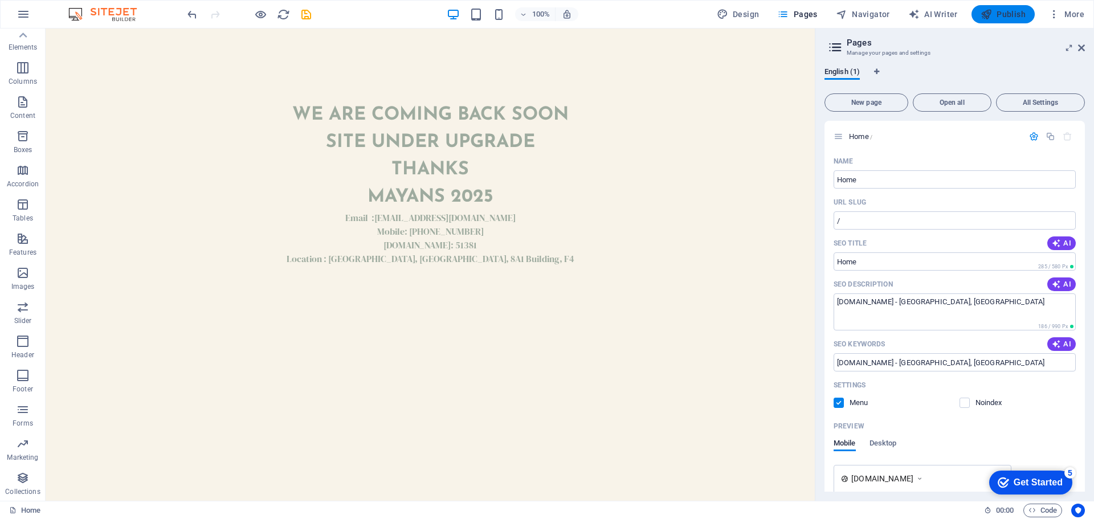
click at [1018, 17] on span "Publish" at bounding box center [1003, 14] width 45 height 11
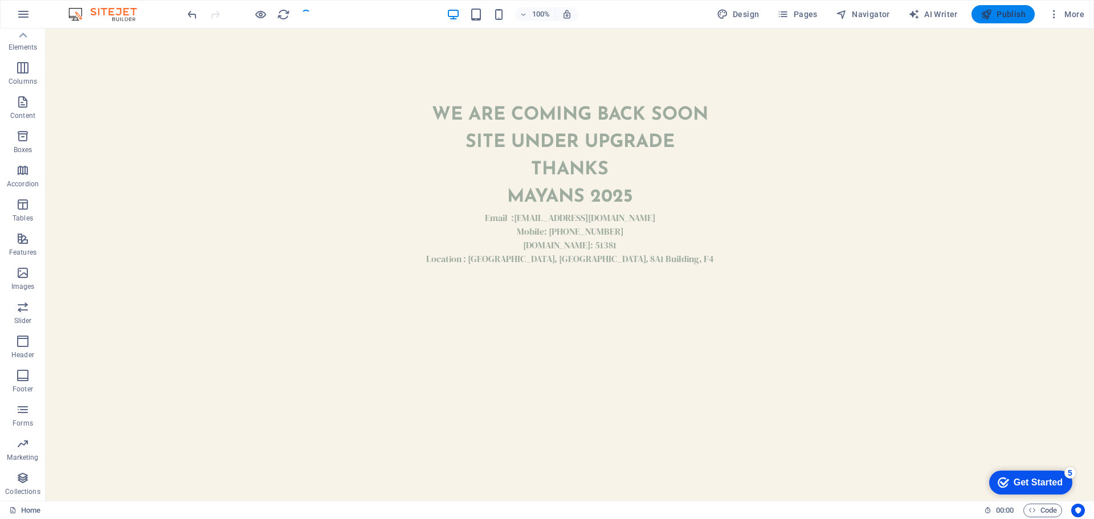
click at [993, 18] on span "Publish" at bounding box center [1003, 14] width 45 height 11
click at [1011, 11] on span "Publish" at bounding box center [1003, 14] width 45 height 11
click at [1016, 19] on span "Publish" at bounding box center [1003, 14] width 45 height 11
click at [1011, 17] on span "Publish" at bounding box center [1003, 14] width 45 height 11
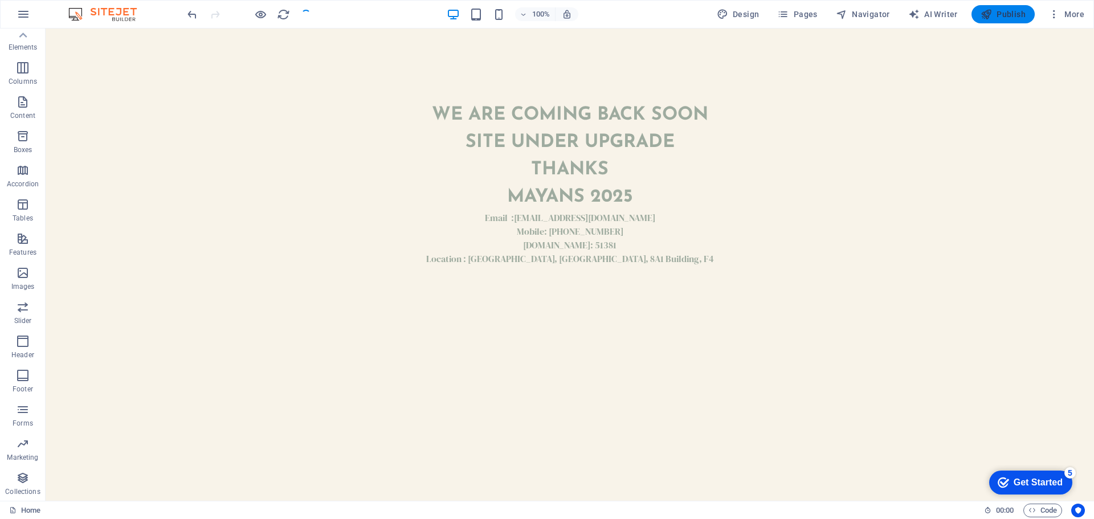
click at [1011, 14] on span "Publish" at bounding box center [1003, 14] width 45 height 11
click at [1012, 12] on span "Publish" at bounding box center [1003, 14] width 45 height 11
click at [1014, 12] on span "Publish" at bounding box center [1003, 14] width 45 height 11
